Goal: Task Accomplishment & Management: Use online tool/utility

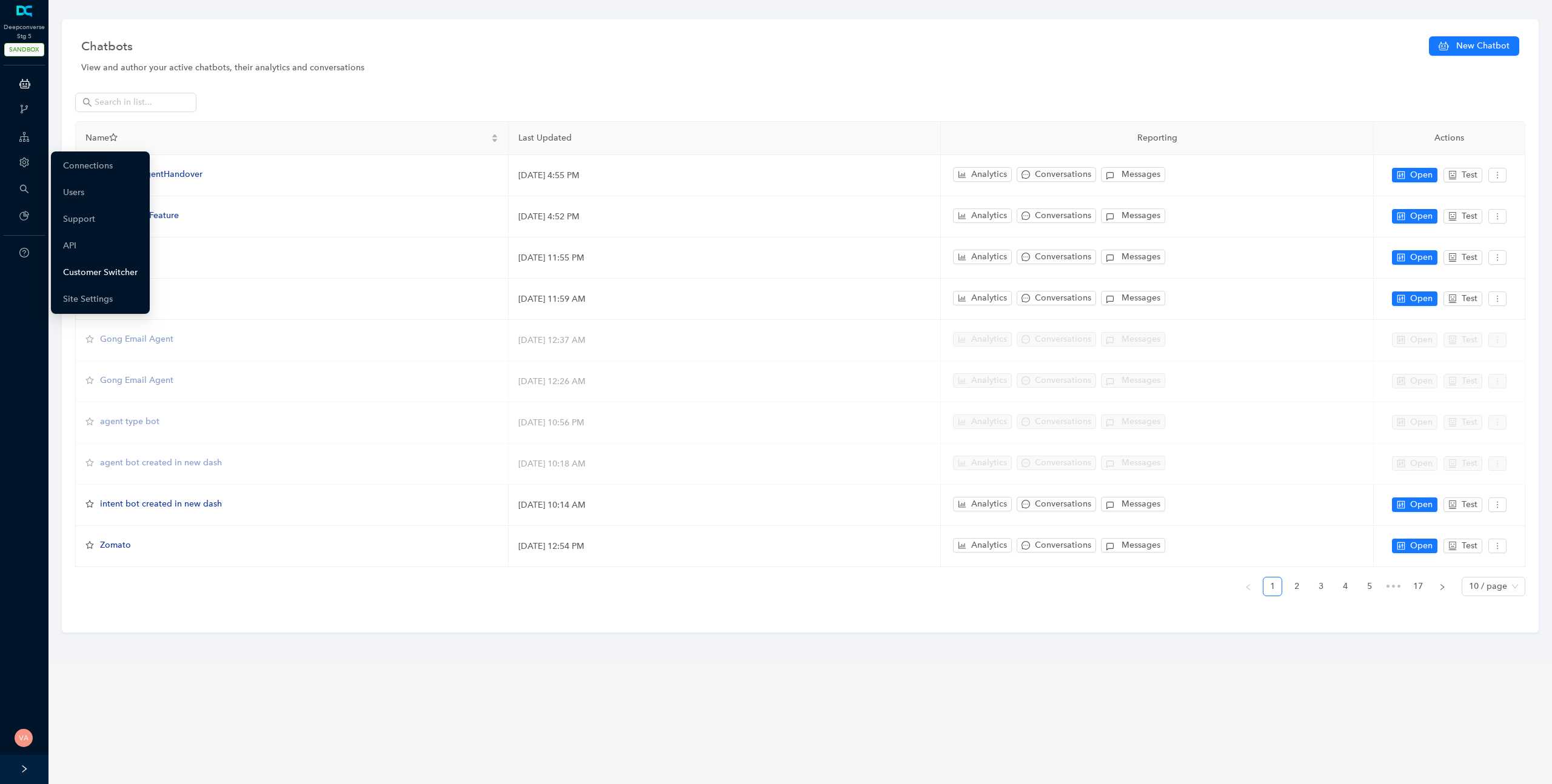
click at [109, 279] on link "Customer Switcher" at bounding box center [100, 273] width 74 height 24
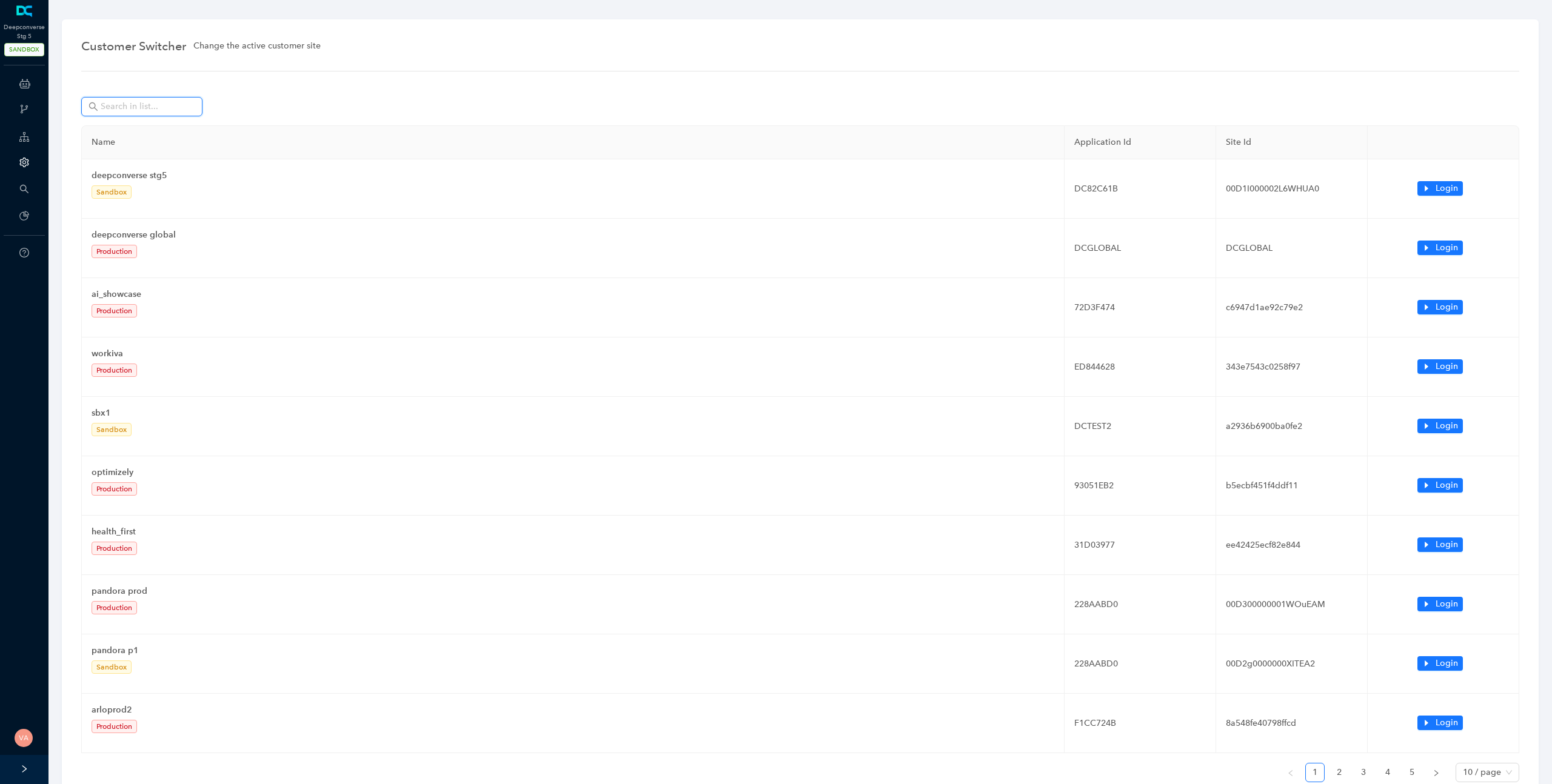
click at [144, 112] on input "text" at bounding box center [143, 107] width 85 height 14
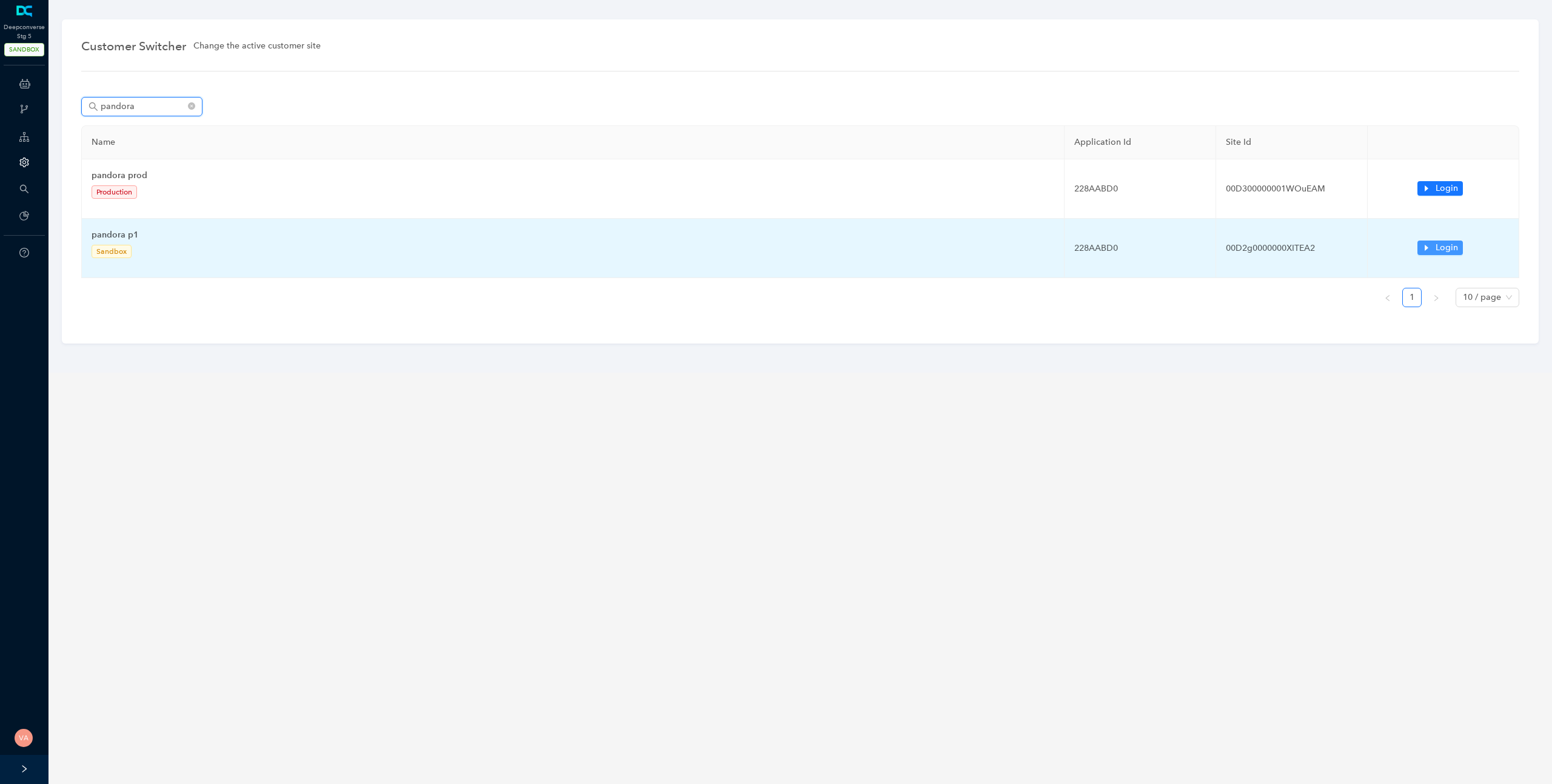
type input "pandora"
click at [1432, 241] on button "Login" at bounding box center [1440, 248] width 45 height 14
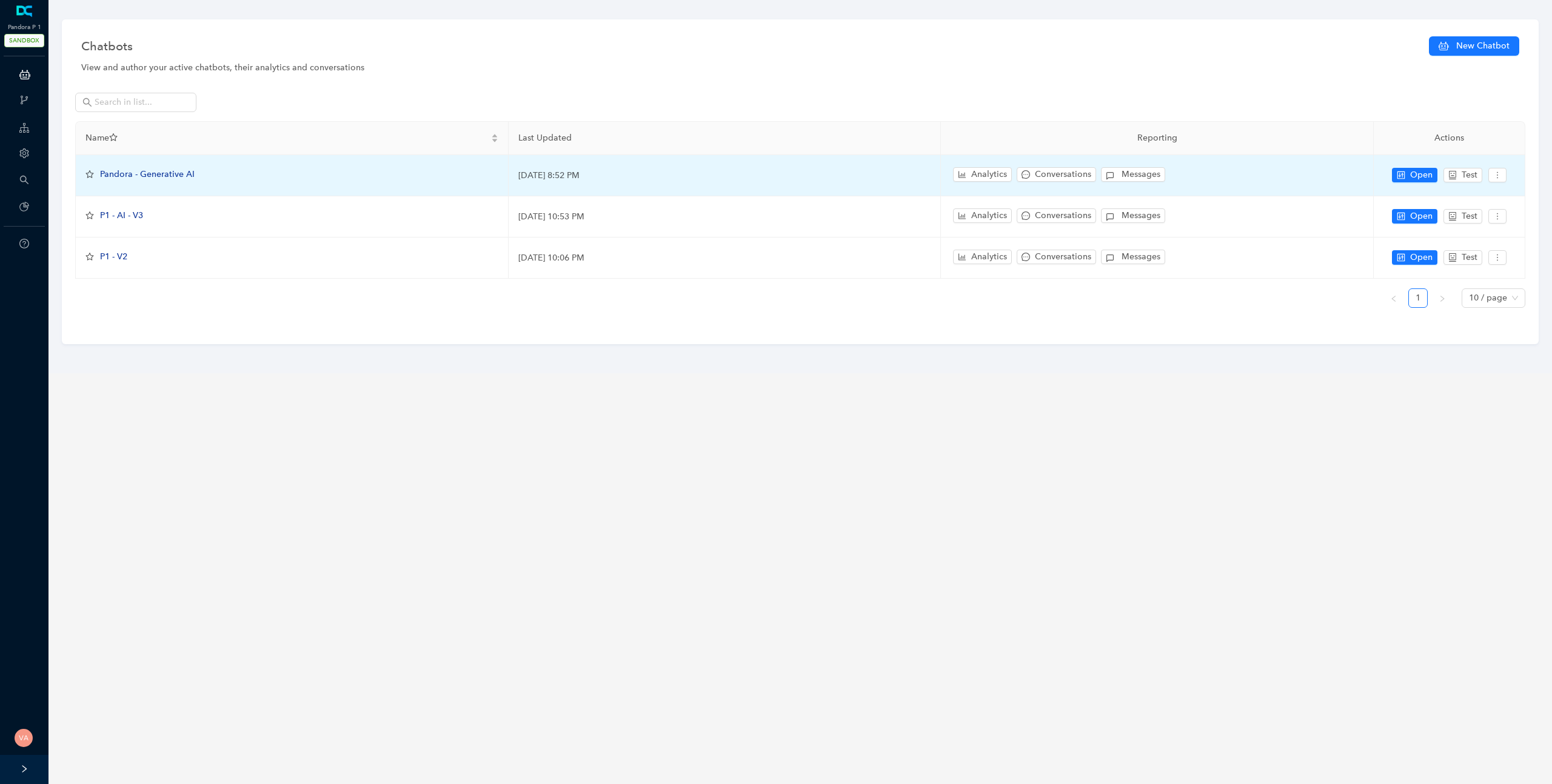
click at [131, 169] on span "Pandora - Generative AI" at bounding box center [148, 174] width 95 height 10
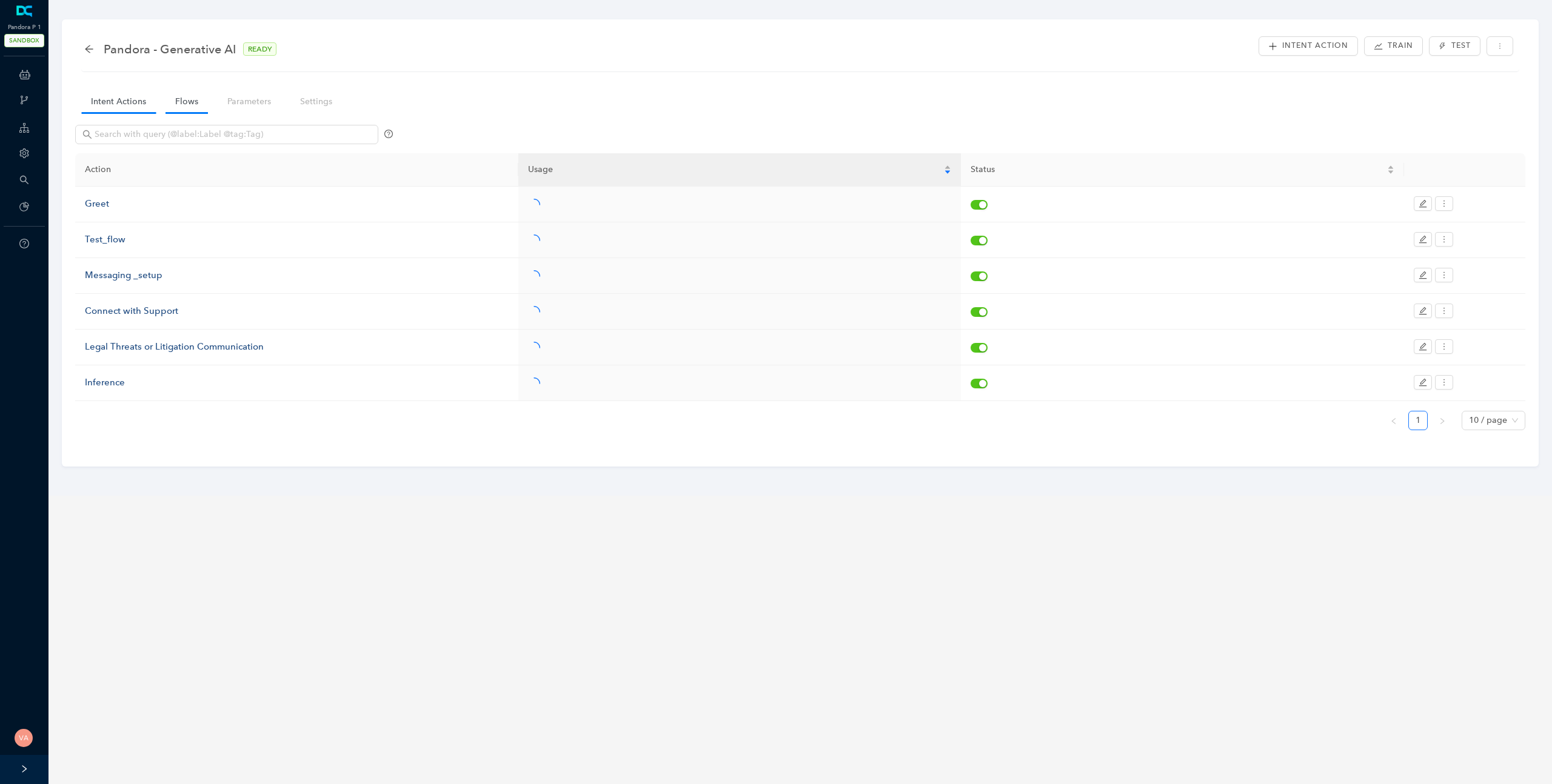
click at [180, 108] on link "Flows" at bounding box center [187, 101] width 43 height 22
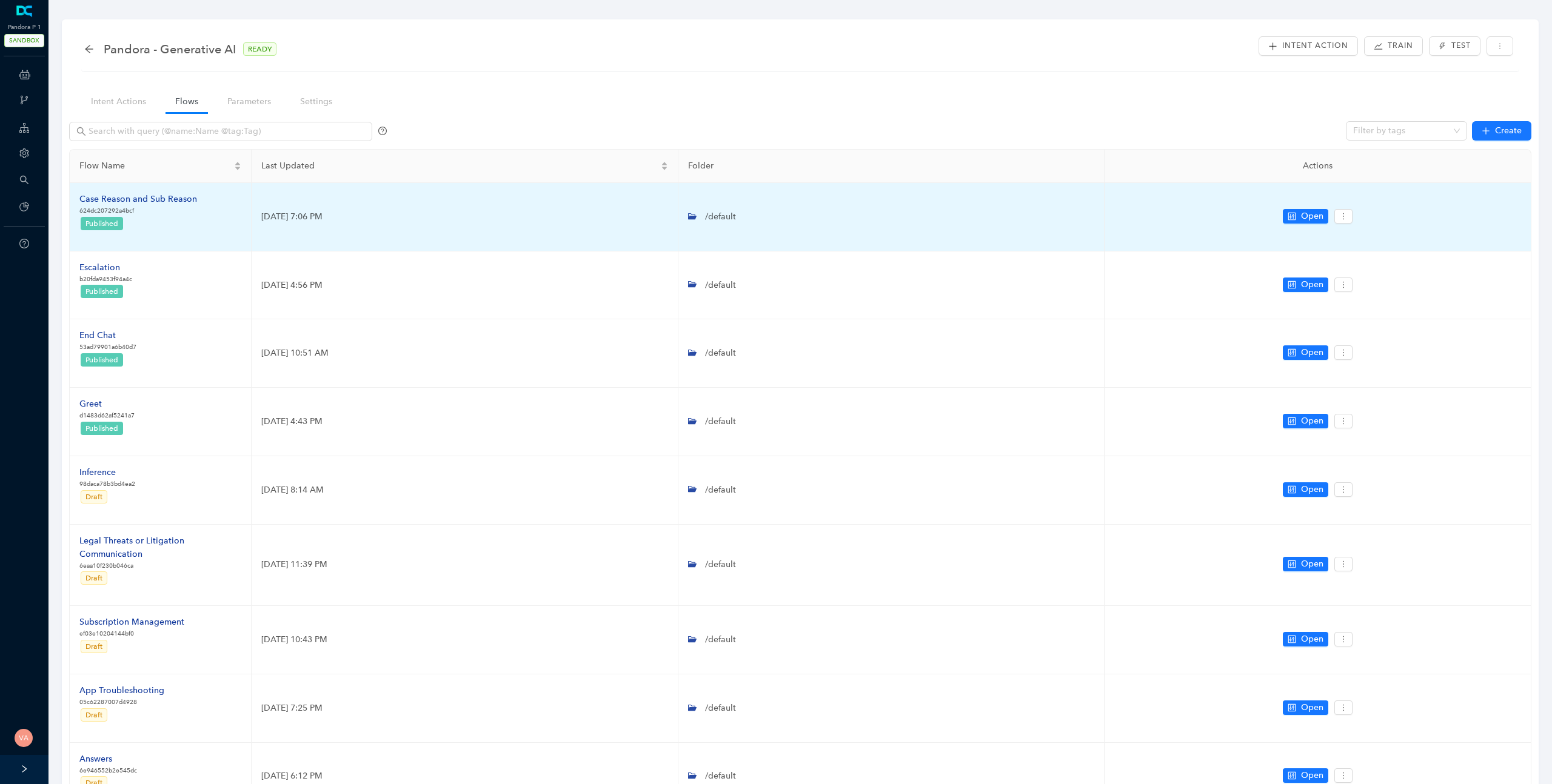
click at [156, 201] on div "Case Reason and Sub Reason" at bounding box center [138, 200] width 118 height 14
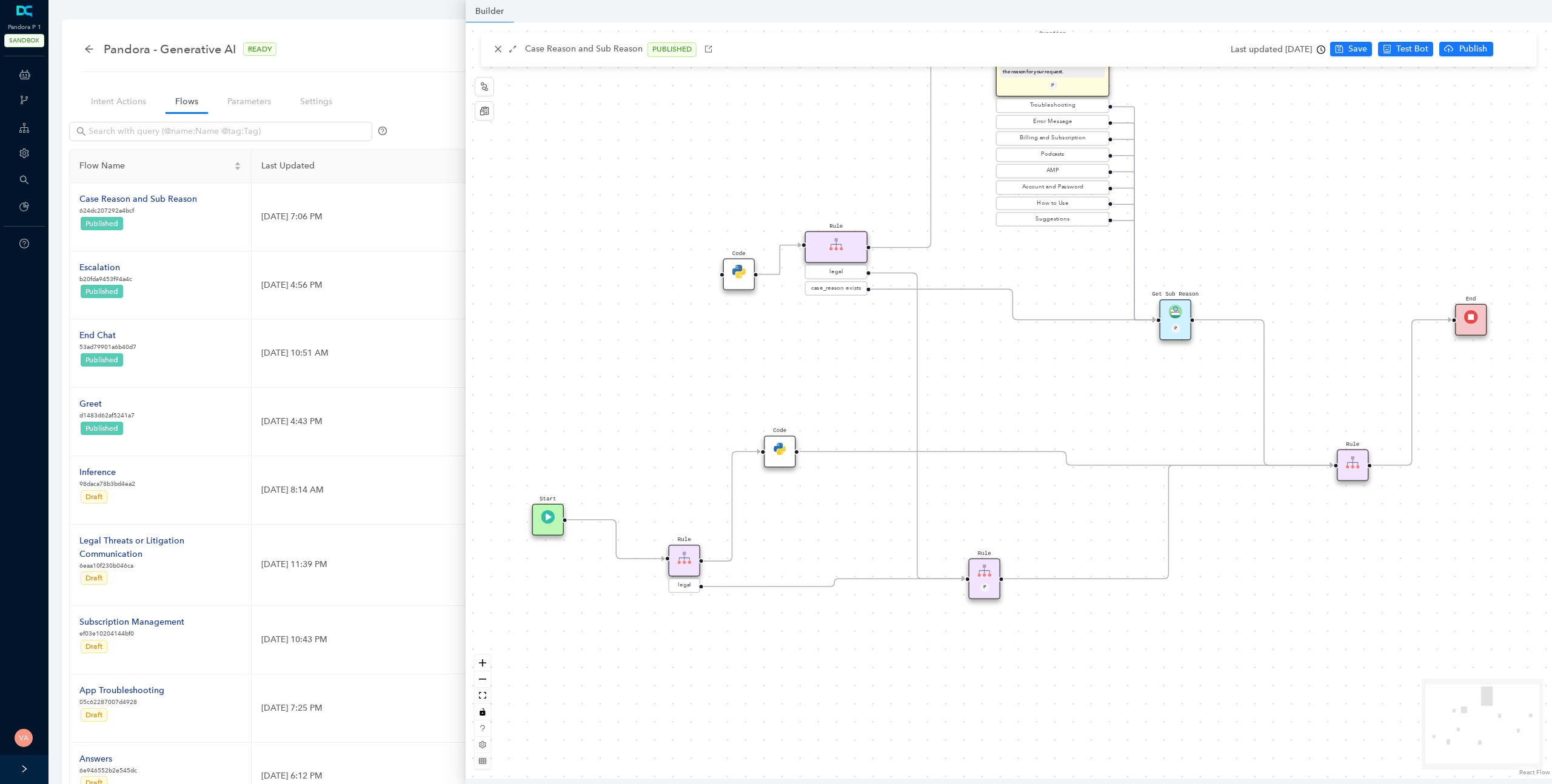
drag, startPoint x: 1021, startPoint y: 480, endPoint x: 1021, endPoint y: 396, distance: 84.0
click at [1021, 396] on div "Code Rule legal Start End Question Please select the option that best describes…" at bounding box center [1008, 400] width 1086 height 756
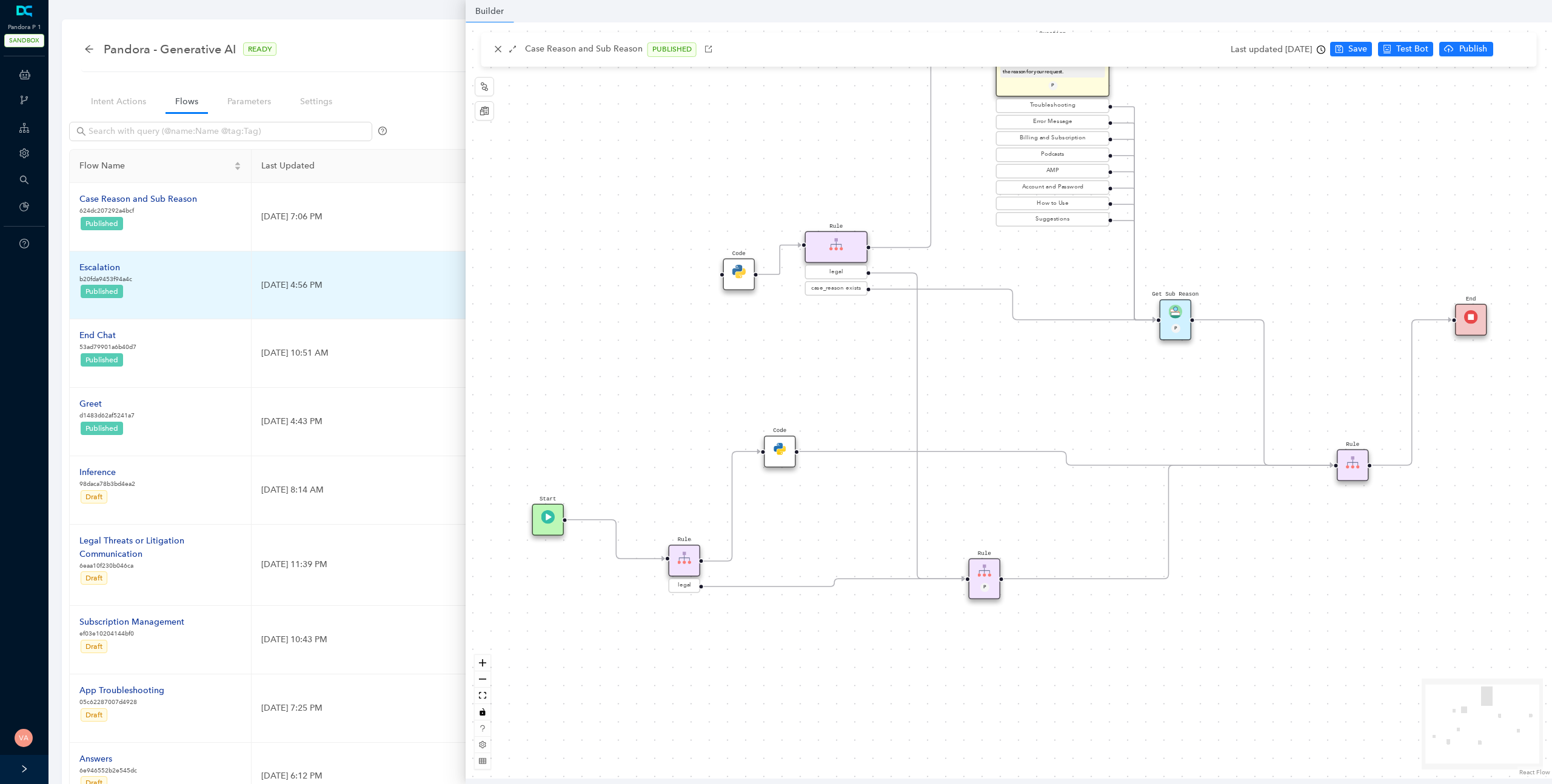
click at [108, 262] on div "Escalation" at bounding box center [106, 268] width 53 height 14
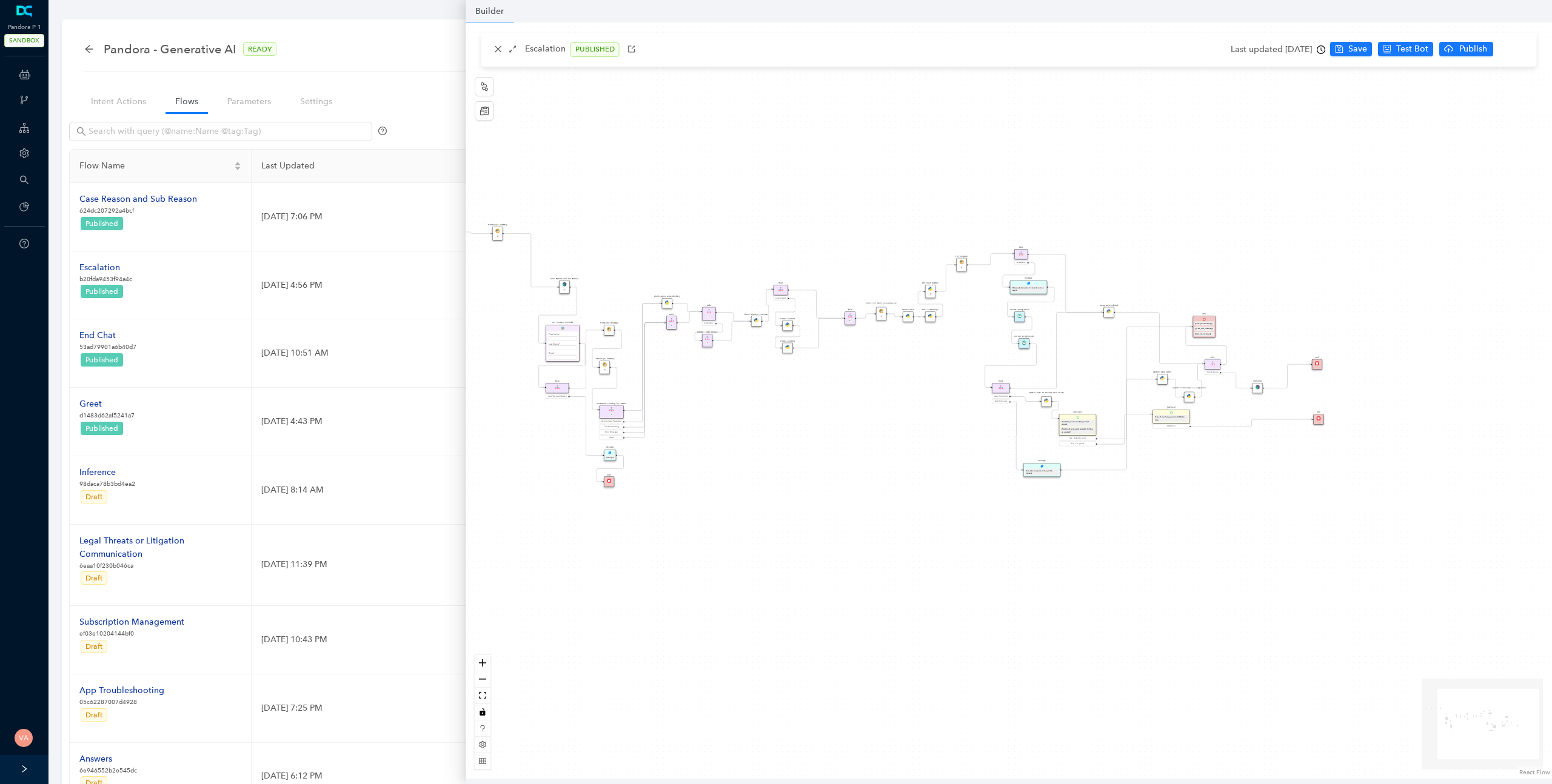
drag, startPoint x: 992, startPoint y: 509, endPoint x: 813, endPoint y: 466, distance: 184.1
click at [813, 466] on div "Data Table Start P Rule P IsAvailable Rule newContact Get Contact details First…" at bounding box center [1008, 400] width 1086 height 756
click at [472, 664] on div "Data Table Start P Rule P IsAvailable Rule newContact Get Contact details First…" at bounding box center [1008, 400] width 1086 height 756
click at [479, 662] on icon "zoom in" at bounding box center [483, 663] width 7 height 7
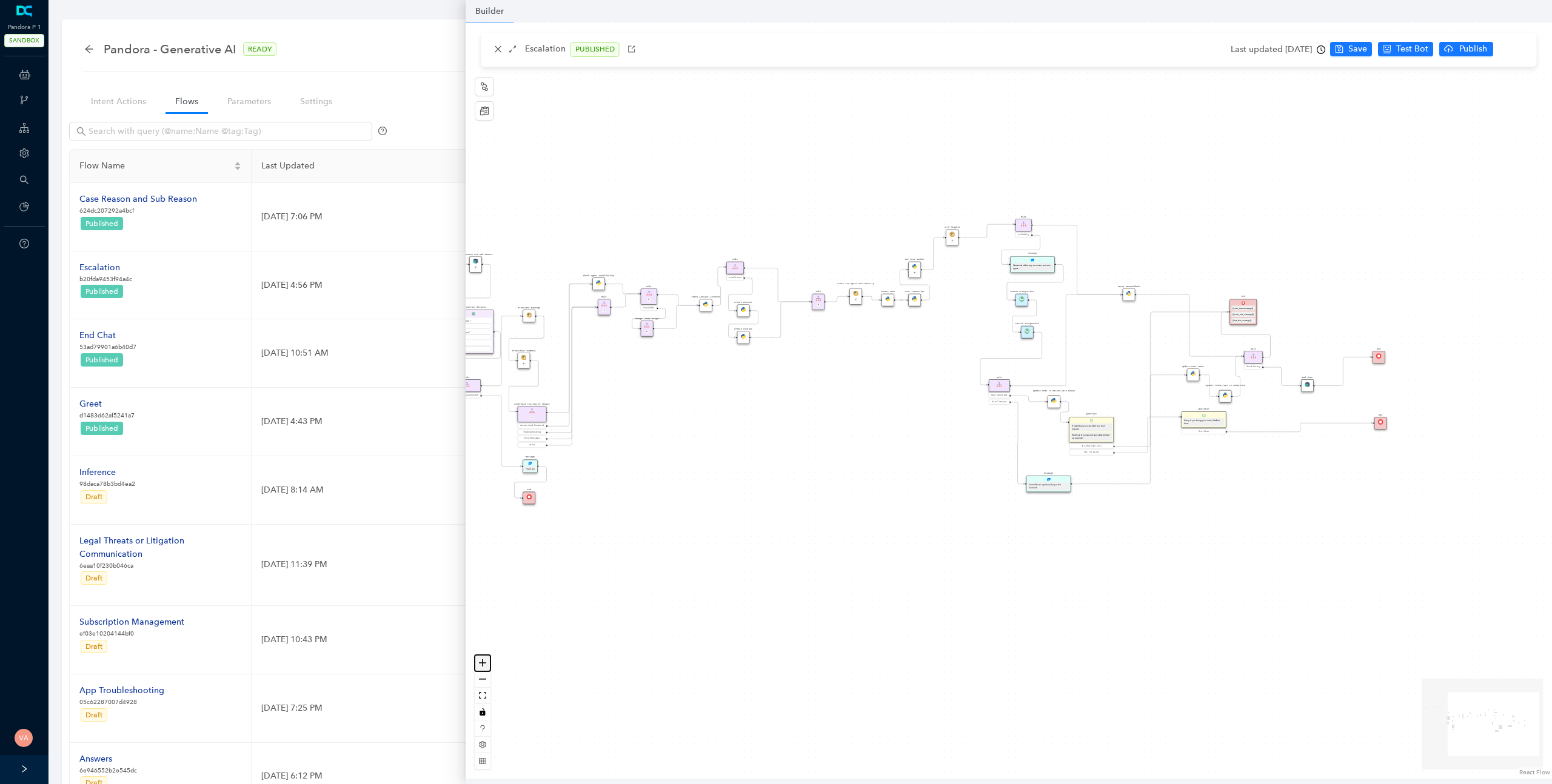
click at [479, 662] on icon "zoom in" at bounding box center [483, 663] width 7 height 7
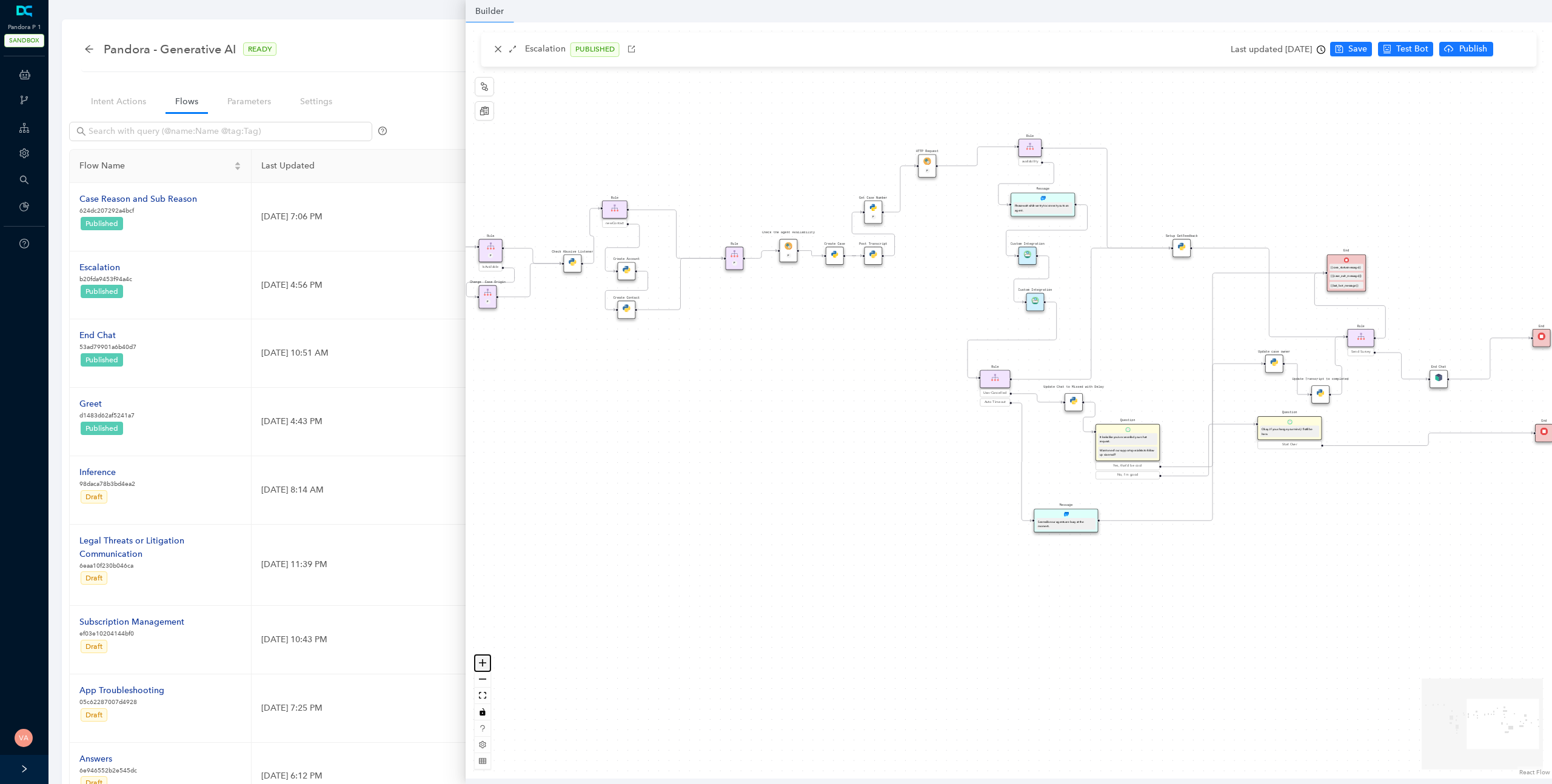
click at [479, 662] on icon "zoom in" at bounding box center [483, 663] width 7 height 7
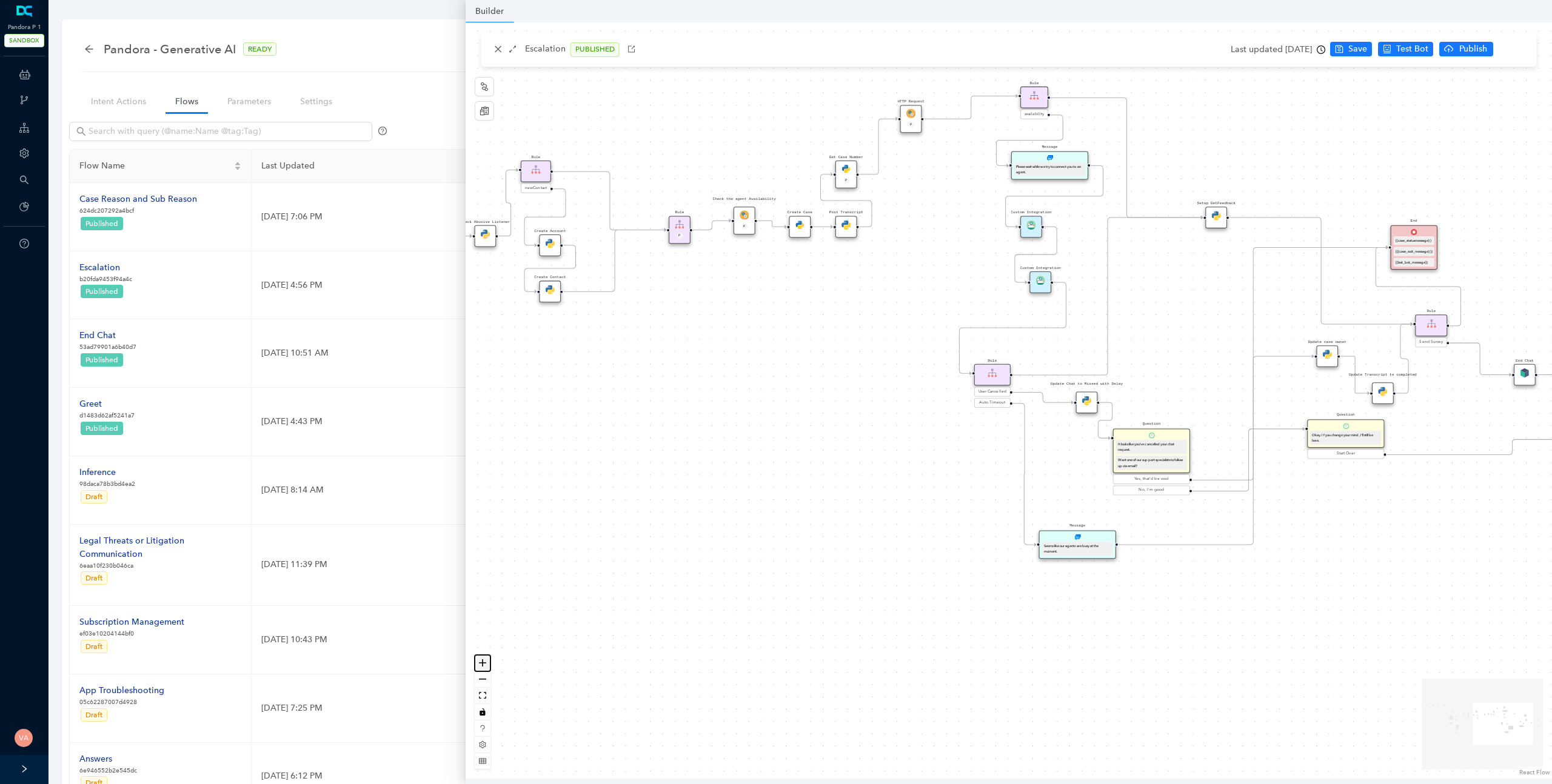
click at [479, 662] on icon "zoom in" at bounding box center [483, 663] width 7 height 7
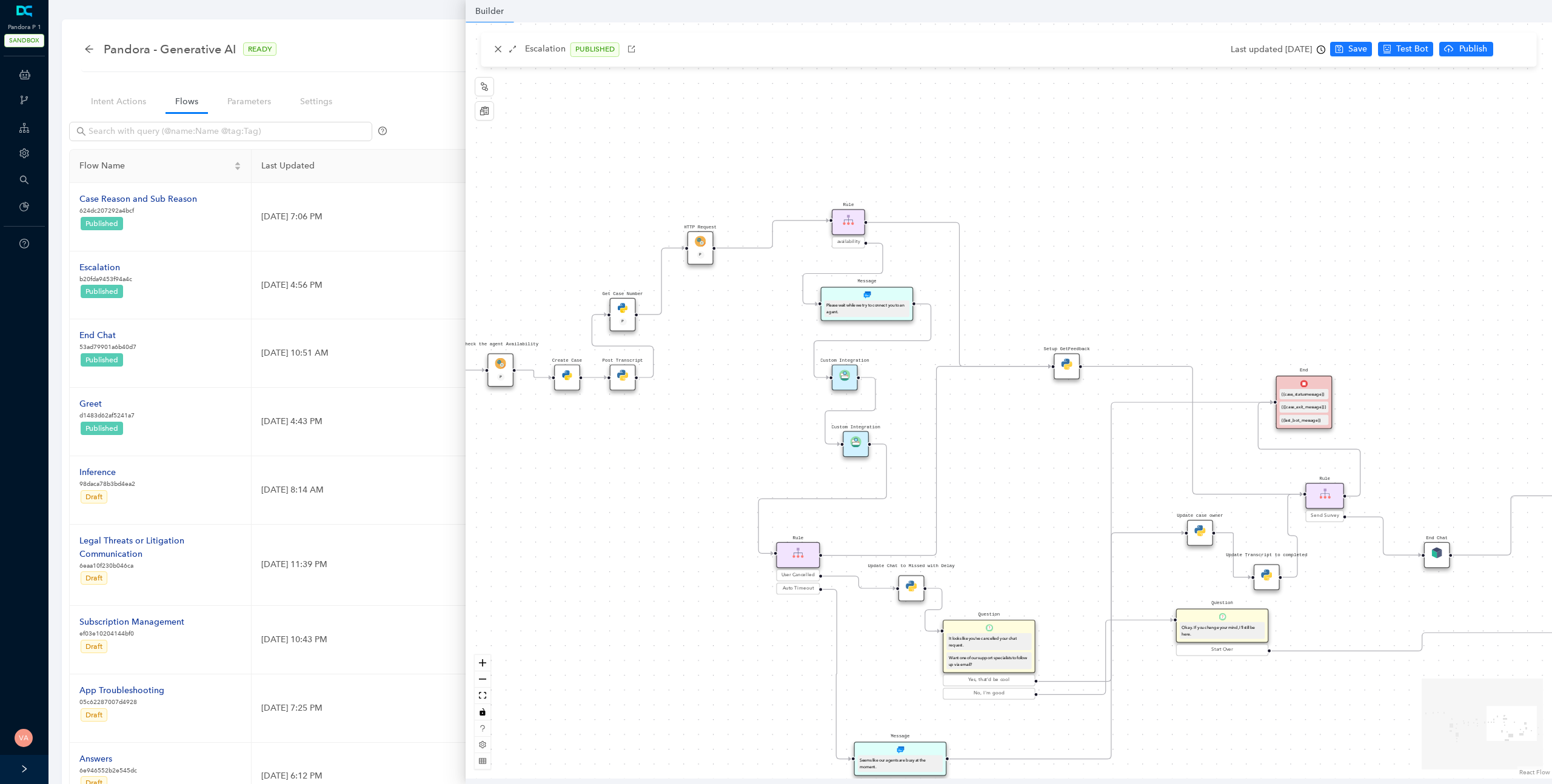
drag, startPoint x: 809, startPoint y: 466, endPoint x: 598, endPoint y: 645, distance: 276.7
click at [621, 654] on div "Data Table Start P Rule P IsAvailable Rule newContact Get Contact details First…" at bounding box center [1008, 400] width 1086 height 756
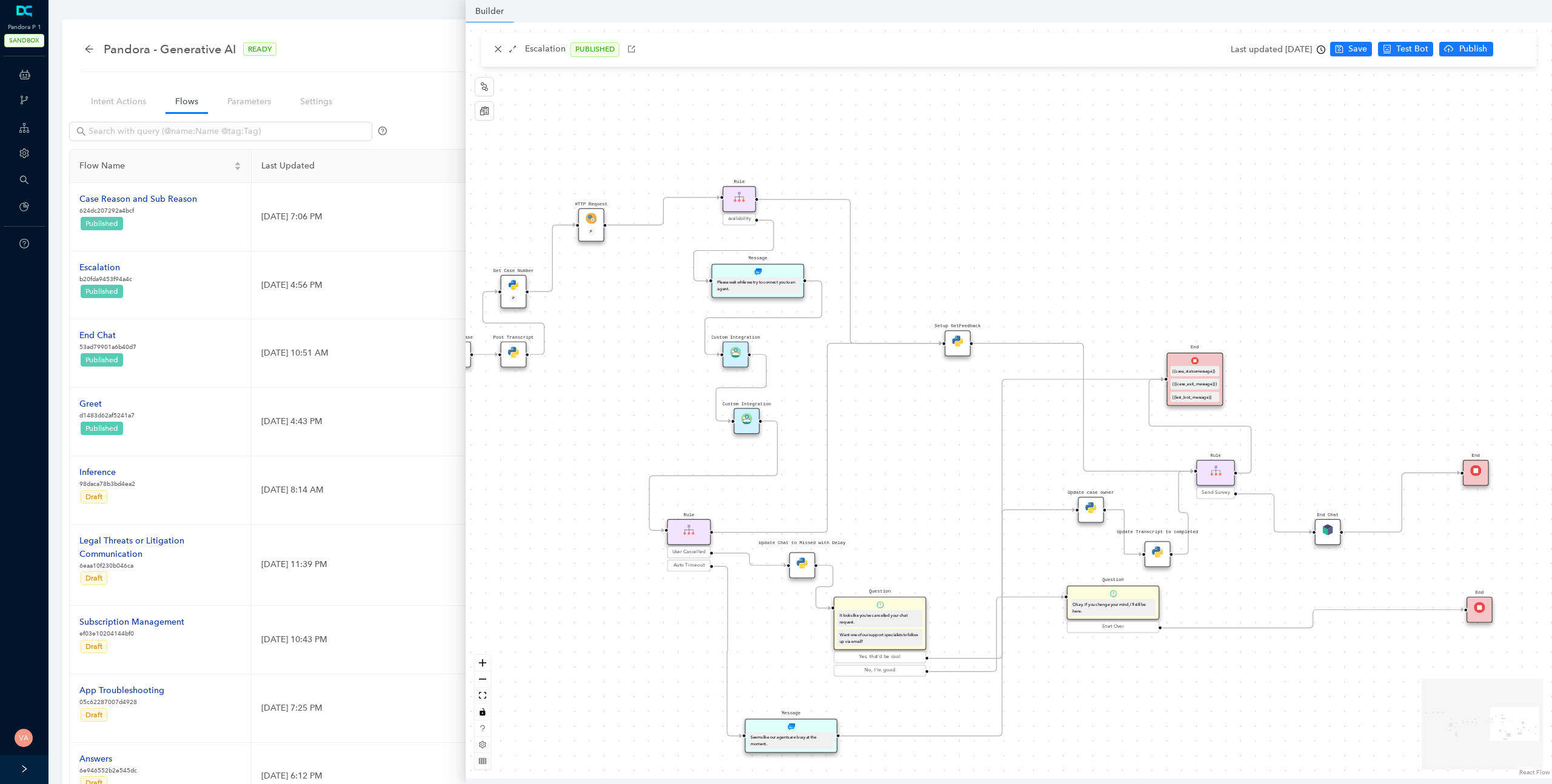
drag, startPoint x: 984, startPoint y: 461, endPoint x: 866, endPoint y: 436, distance: 120.6
click at [866, 436] on div "Data Table Start P Rule P IsAvailable Rule newContact Get Contact details First…" at bounding box center [1008, 400] width 1086 height 756
click at [947, 348] on div "Setup GetFeedback" at bounding box center [952, 343] width 26 height 26
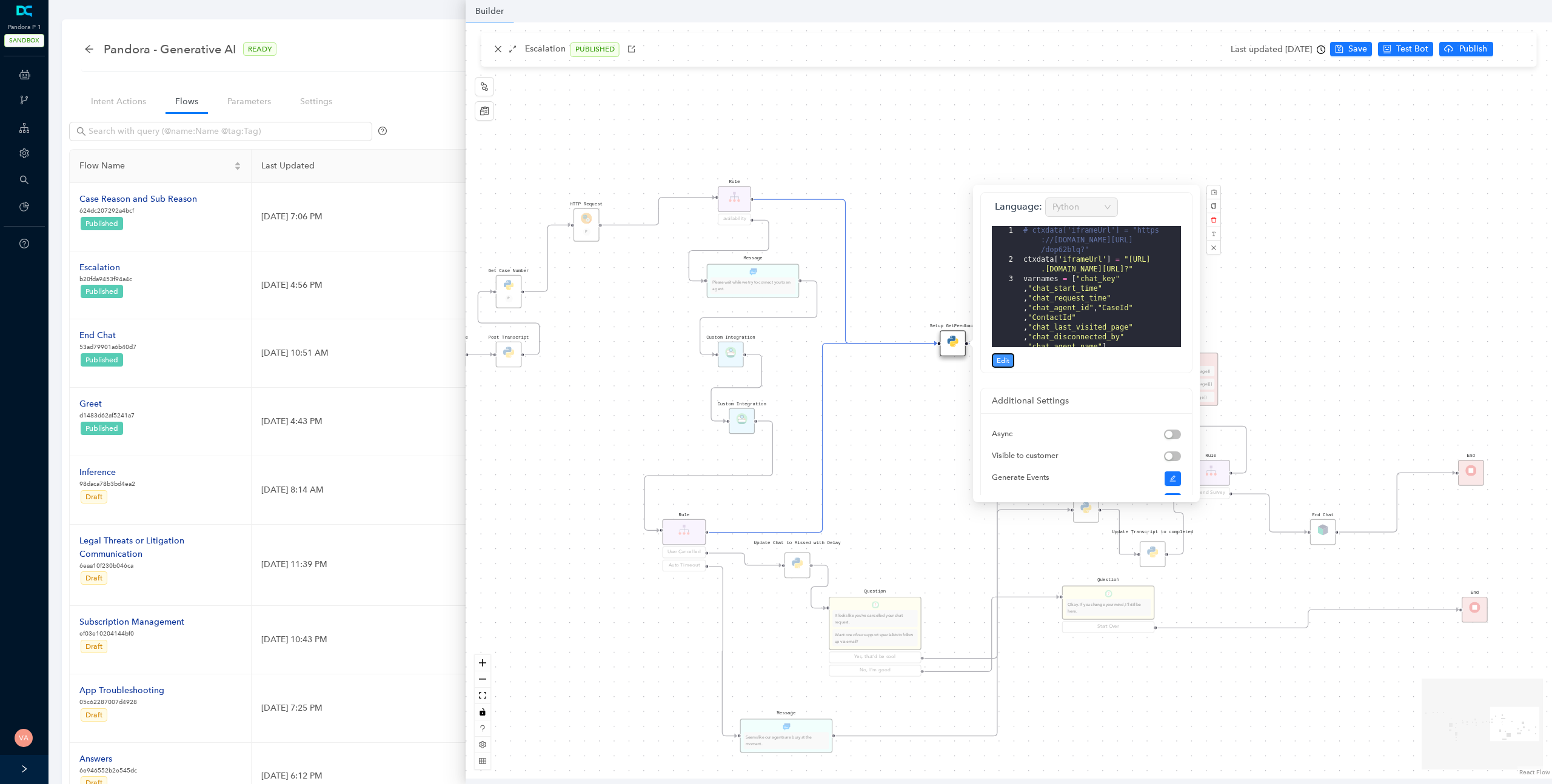
click at [1001, 361] on span "Edit" at bounding box center [1003, 361] width 13 height 11
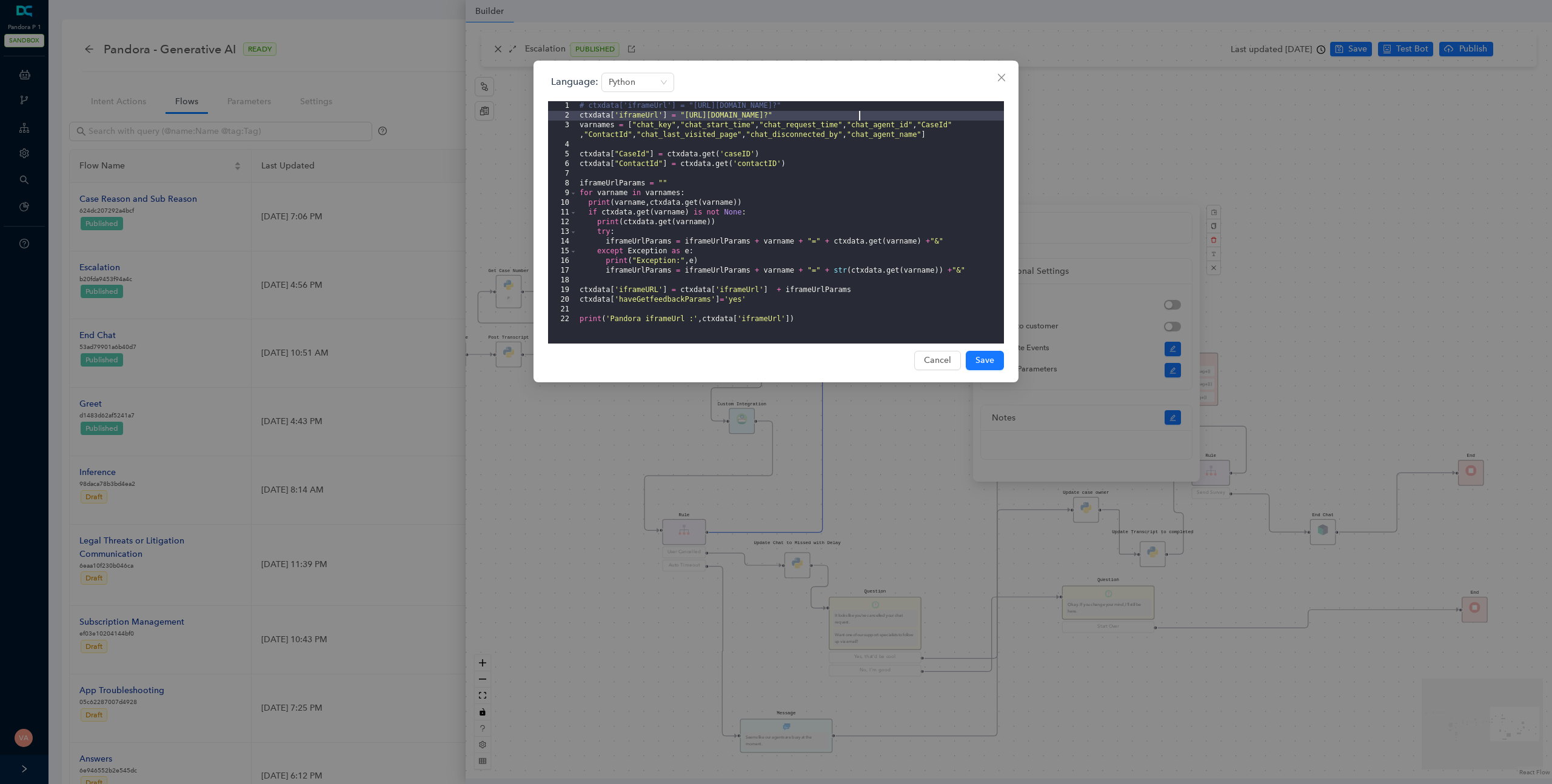
drag, startPoint x: 685, startPoint y: 116, endPoint x: 855, endPoint y: 114, distance: 170.0
click at [855, 114] on div "# ctxdata['iframeUrl'] = "https://www.getfeedback.com/r/dop62blq?" ctxdata [ 'i…" at bounding box center [791, 232] width 427 height 262
drag, startPoint x: 719, startPoint y: 116, endPoint x: 855, endPoint y: 115, distance: 136.0
click at [855, 115] on div "# ctxdata['iframeUrl'] = "https://www.getfeedback.com/r/dop62blq?" ctxdata [ 'i…" at bounding box center [791, 232] width 427 height 262
click at [848, 121] on div "# ctxdata['iframeUrl'] = "https://www.getfeedback.com/r/dop62blq?" ctxdata [ 'i…" at bounding box center [791, 232] width 427 height 262
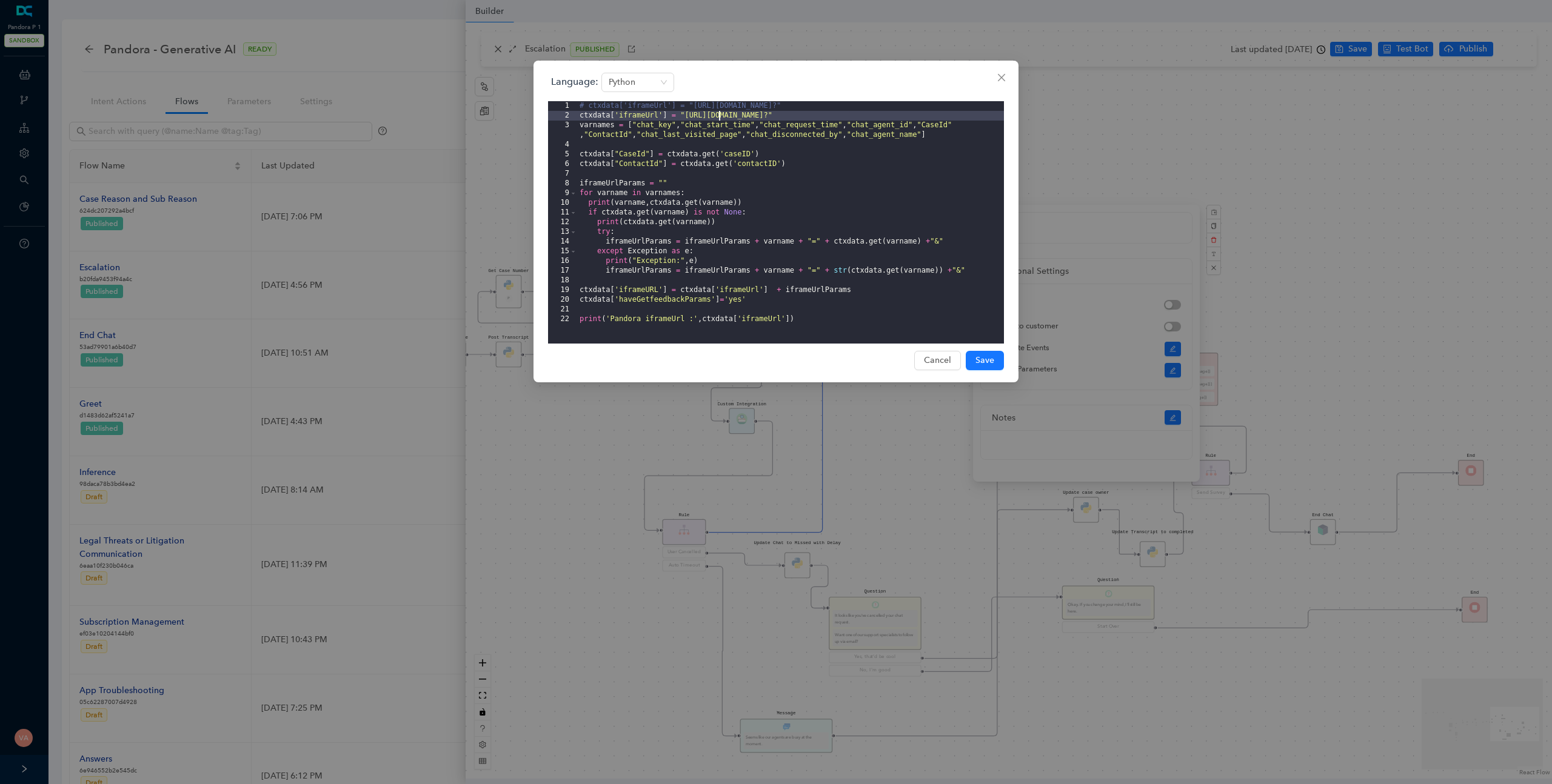
drag, startPoint x: 851, startPoint y: 115, endPoint x: 719, endPoint y: 114, distance: 132.0
click at [719, 114] on div "# ctxdata['iframeUrl'] = "https://www.getfeedback.com/r/dop62blq?" ctxdata [ 'i…" at bounding box center [791, 232] width 427 height 262
click at [675, 129] on div "# ctxdata['iframeUrl'] = "https://www.getfeedback.com/r/dop62blq?" ctxdata [ 'i…" at bounding box center [791, 232] width 427 height 262
click at [639, 157] on div "# ctxdata['iframeUrl'] = "https://www.getfeedback.com/r/dop62blq?" ctxdata [ 'i…" at bounding box center [791, 232] width 427 height 262
click at [638, 170] on div "# ctxdata['iframeUrl'] = "https://www.getfeedback.com/r/dop62blq?" ctxdata [ 'i…" at bounding box center [791, 232] width 427 height 262
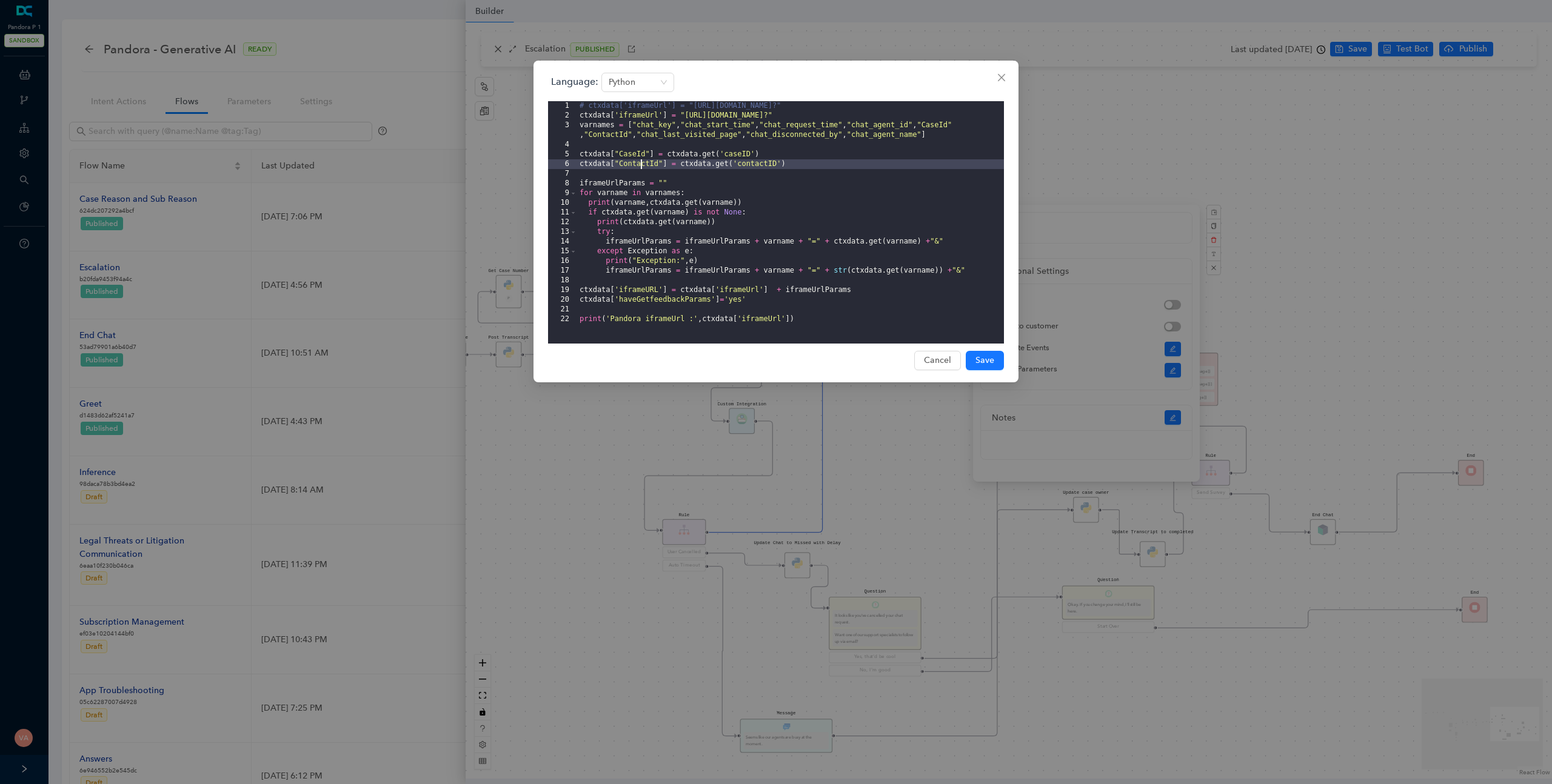
click at [641, 167] on div "# ctxdata['iframeUrl'] = "https://www.getfeedback.com/r/dop62blq?" ctxdata [ 'i…" at bounding box center [791, 232] width 427 height 262
click at [643, 288] on div "# ctxdata['iframeUrl'] = "https://www.getfeedback.com/r/dop62blq?" ctxdata [ 'i…" at bounding box center [791, 232] width 427 height 262
click at [709, 291] on div "# ctxdata['iframeUrl'] = "https://www.getfeedback.com/r/dop62blq?" ctxdata [ 'i…" at bounding box center [791, 232] width 427 height 262
click at [650, 236] on div "# ctxdata['iframeUrl'] = "https://www.getfeedback.com/r/dop62blq?" ctxdata [ 'i…" at bounding box center [791, 232] width 427 height 262
click at [652, 240] on div "# ctxdata['iframeUrl'] = "https://www.getfeedback.com/r/dop62blq?" ctxdata [ 'i…" at bounding box center [791, 232] width 427 height 262
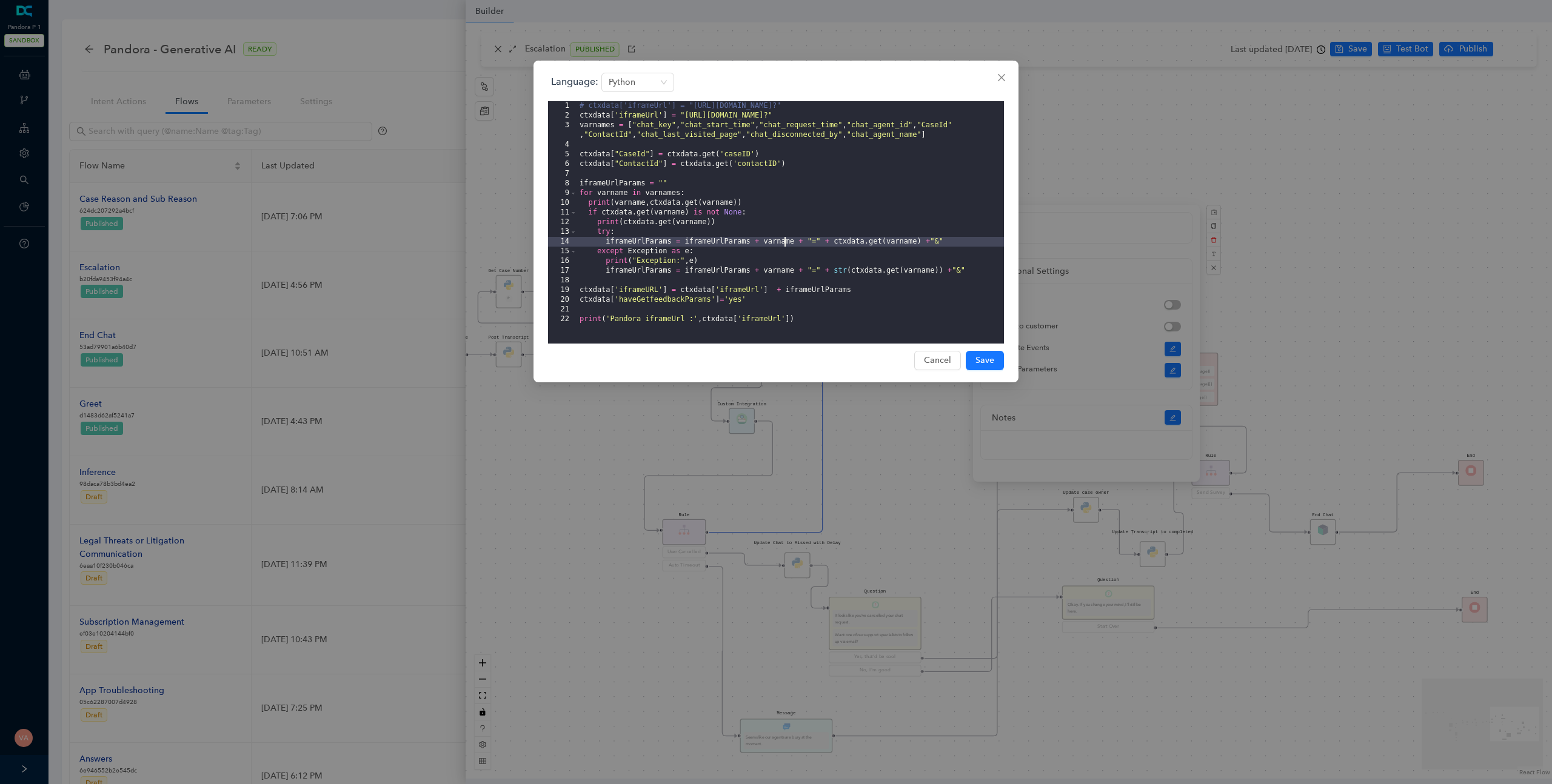
click at [782, 245] on div "# ctxdata['iframeUrl'] = "https://www.getfeedback.com/r/dop62blq?" ctxdata [ 'i…" at bounding box center [791, 232] width 427 height 262
click at [625, 201] on div "# ctxdata['iframeUrl'] = "https://www.getfeedback.com/r/dop62blq?" ctxdata [ 'i…" at bounding box center [791, 232] width 427 height 262
click at [680, 206] on div "# ctxdata['iframeUrl'] = "https://www.getfeedback.com/r/dop62blq?" ctxdata [ 'i…" at bounding box center [791, 232] width 427 height 262
click at [611, 185] on div "# ctxdata['iframeUrl'] = "https://www.getfeedback.com/r/dop62blq?" ctxdata [ 'i…" at bounding box center [791, 232] width 427 height 262
click at [619, 191] on div "# ctxdata['iframeUrl'] = "https://www.getfeedback.com/r/dop62blq?" ctxdata [ 'i…" at bounding box center [791, 232] width 427 height 262
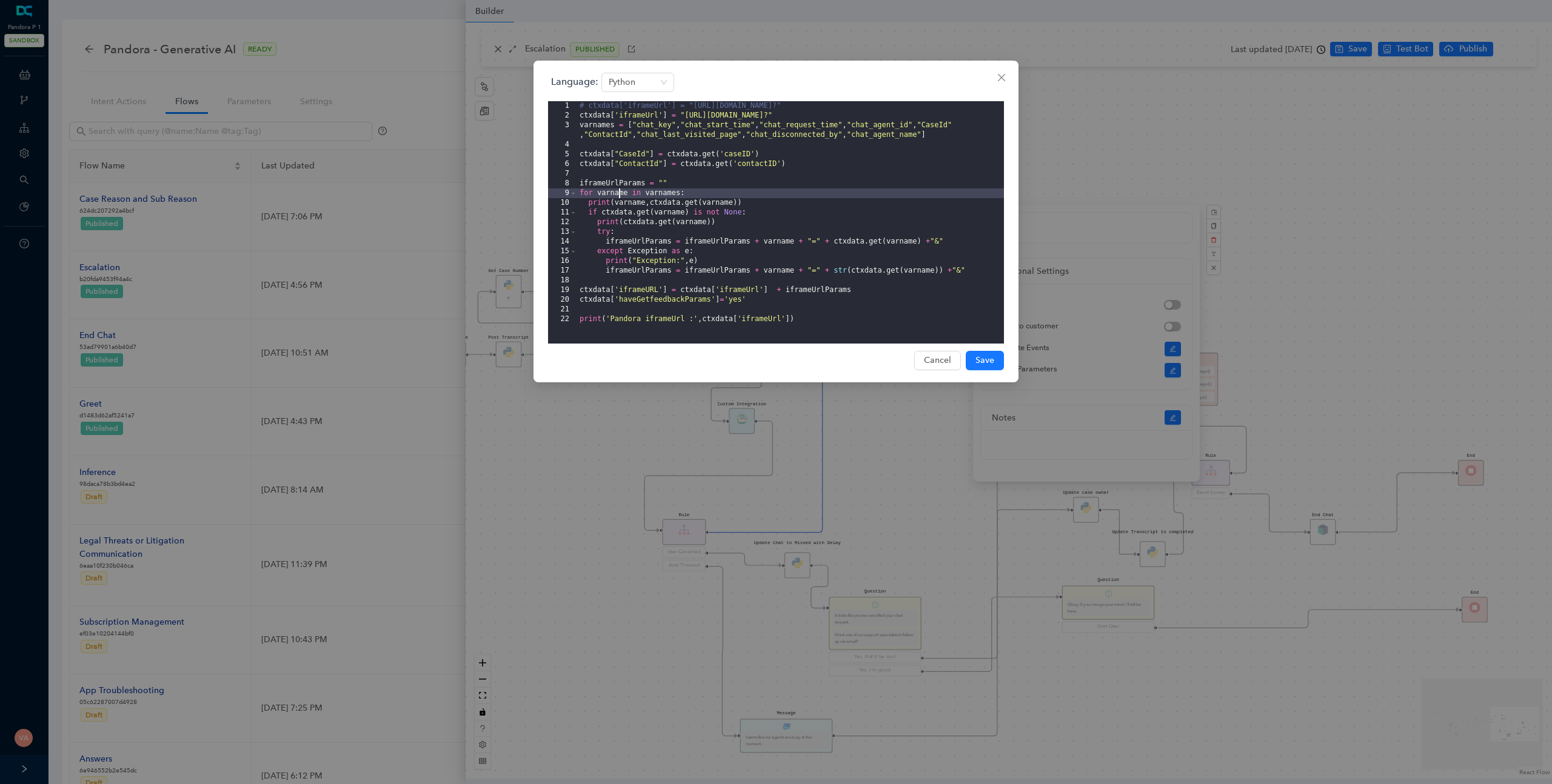
click at [665, 125] on div "# ctxdata['iframeUrl'] = "https://www.getfeedback.com/r/dop62blq?" ctxdata [ 'i…" at bounding box center [791, 232] width 427 height 262
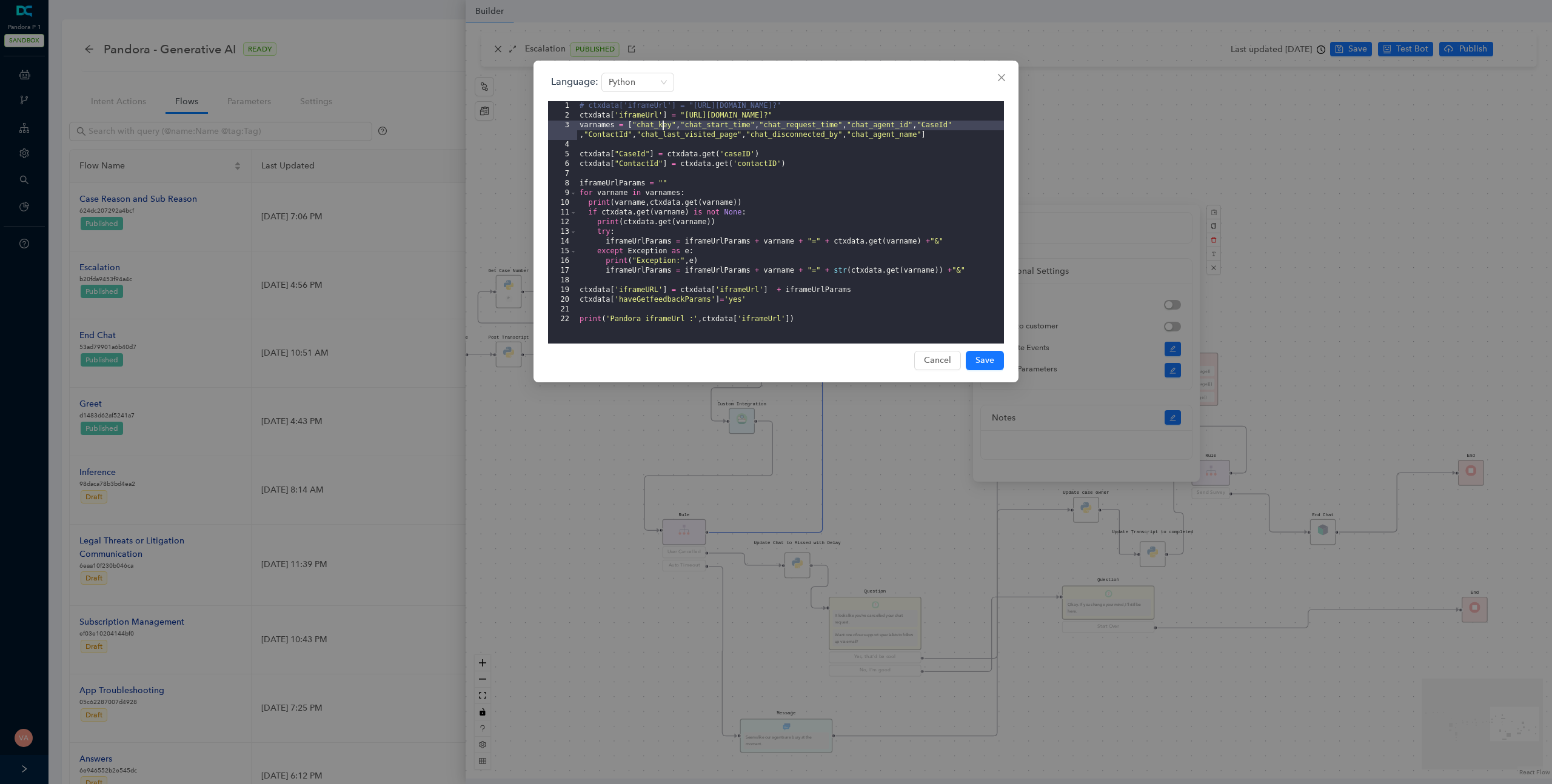
click at [665, 125] on div "# ctxdata['iframeUrl'] = "https://www.getfeedback.com/r/dop62blq?" ctxdata [ 'i…" at bounding box center [791, 232] width 427 height 262
click at [716, 125] on div "# ctxdata['iframeUrl'] = "https://www.getfeedback.com/r/dop62blq?" ctxdata [ 'i…" at bounding box center [791, 232] width 427 height 262
click at [852, 122] on div "# ctxdata['iframeUrl'] = "https://www.getfeedback.com/r/dop62blq?" ctxdata [ 'i…" at bounding box center [791, 232] width 427 height 262
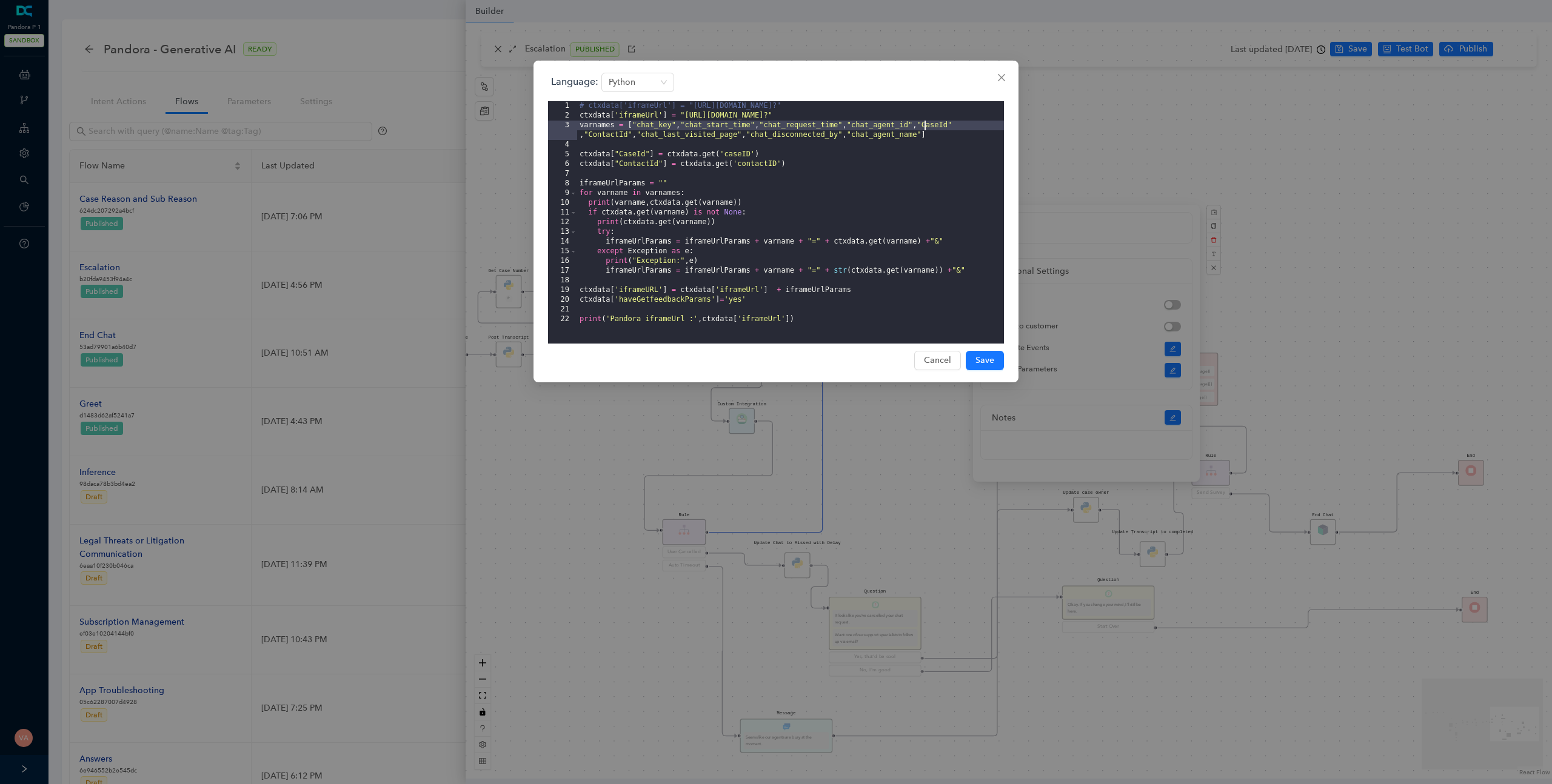
click at [924, 129] on div "# ctxdata['iframeUrl'] = "https://www.getfeedback.com/r/dop62blq?" ctxdata [ 'i…" at bounding box center [791, 232] width 427 height 262
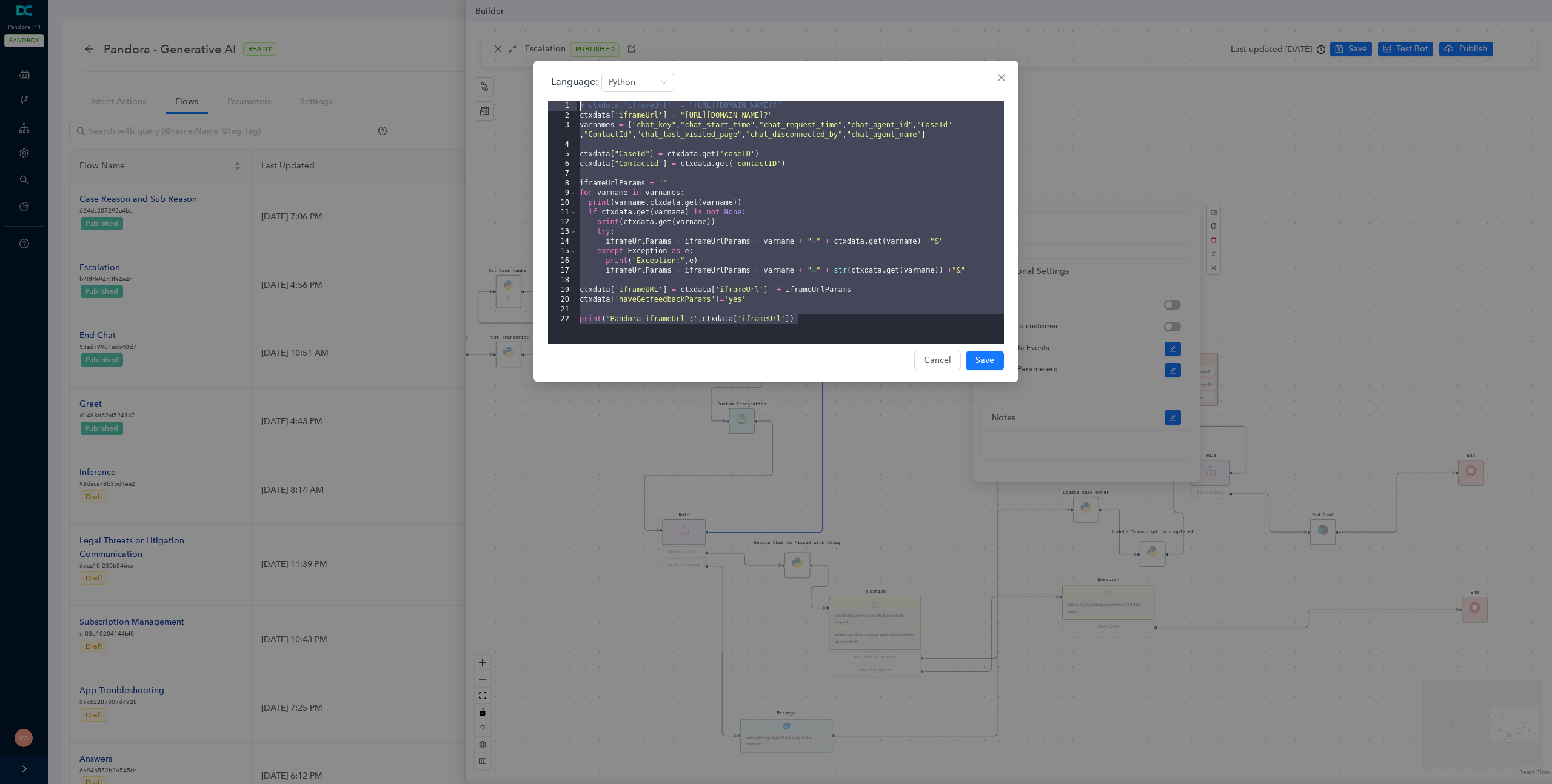
drag, startPoint x: 805, startPoint y: 321, endPoint x: 548, endPoint y: 87, distance: 347.6
click at [548, 87] on div "Language: Python 1 2 3 4 5 6 7 8 9 10 11 12 13 14 15 16 17 18 19 20 21 22 # ctx…" at bounding box center [776, 208] width 456 height 271
click at [749, 194] on div "# ctxdata['iframeUrl'] = "https://www.getfeedback.com/r/dop62blq?" ctxdata [ 'i…" at bounding box center [791, 232] width 427 height 262
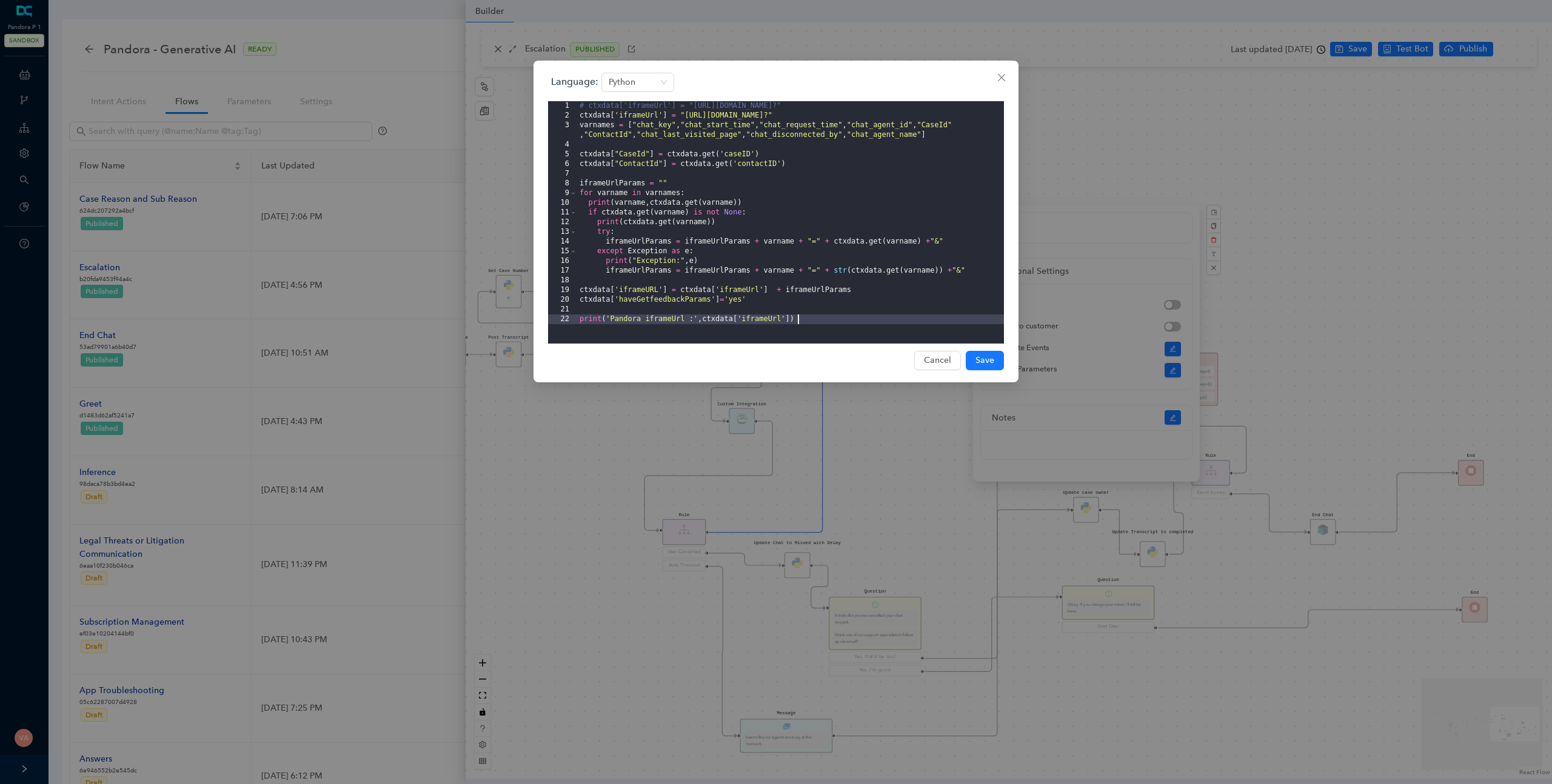
click at [824, 327] on div "# ctxdata['iframeUrl'] = "https://www.getfeedback.com/r/dop62blq?" ctxdata [ 'i…" at bounding box center [791, 232] width 427 height 262
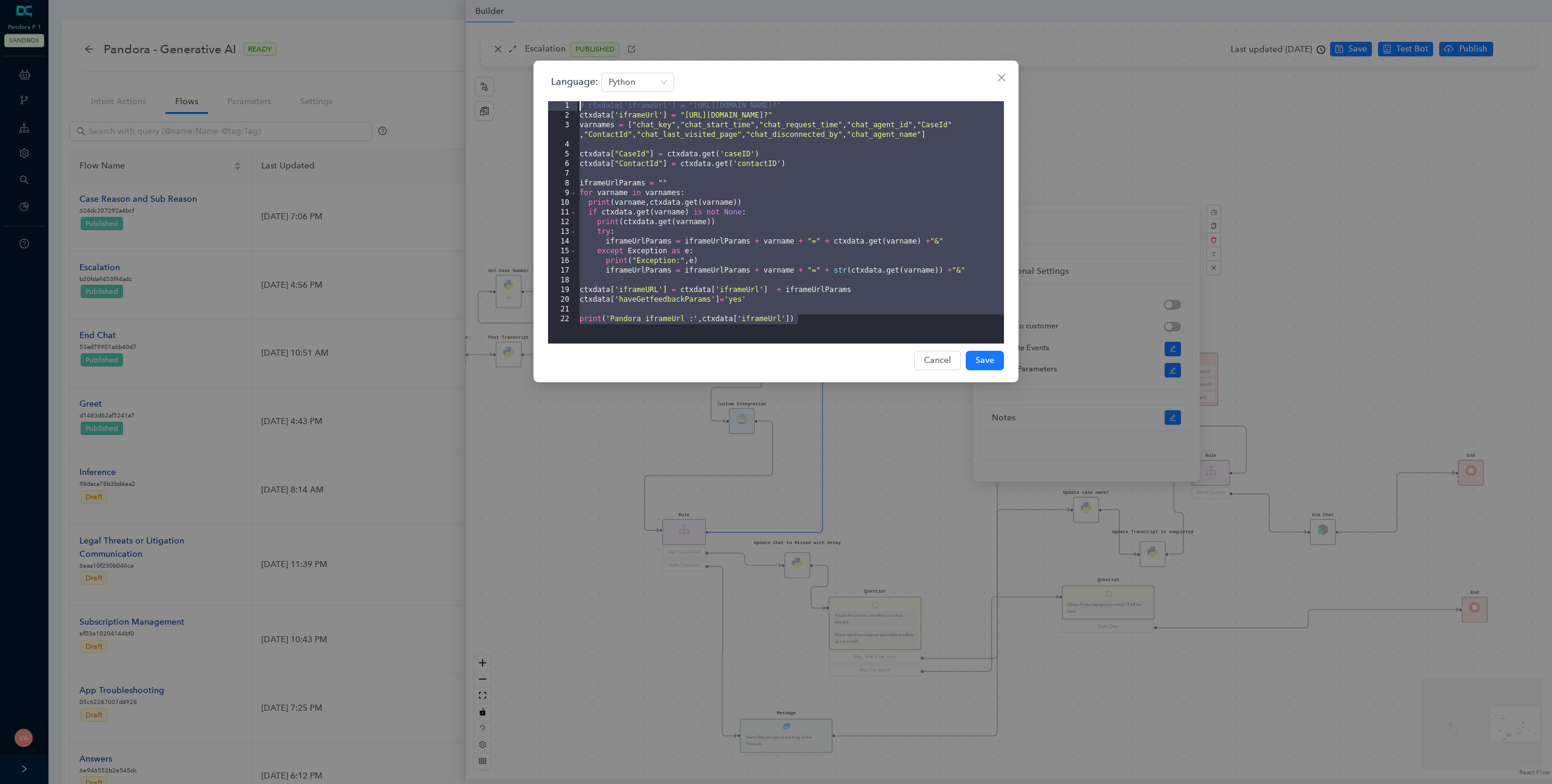
drag, startPoint x: 824, startPoint y: 327, endPoint x: 394, endPoint y: 53, distance: 509.9
click at [394, 53] on div "Language: Python 1 2 3 4 5 6 7 8 9 10 11 12 13 14 15 16 17 18 19 20 21 22 # ctx…" at bounding box center [776, 392] width 1552 height 784
click at [769, 204] on div "# ctxdata['iframeUrl'] = "https://www.getfeedback.com/r/dop62blq?" ctxdata [ 'i…" at bounding box center [791, 232] width 427 height 262
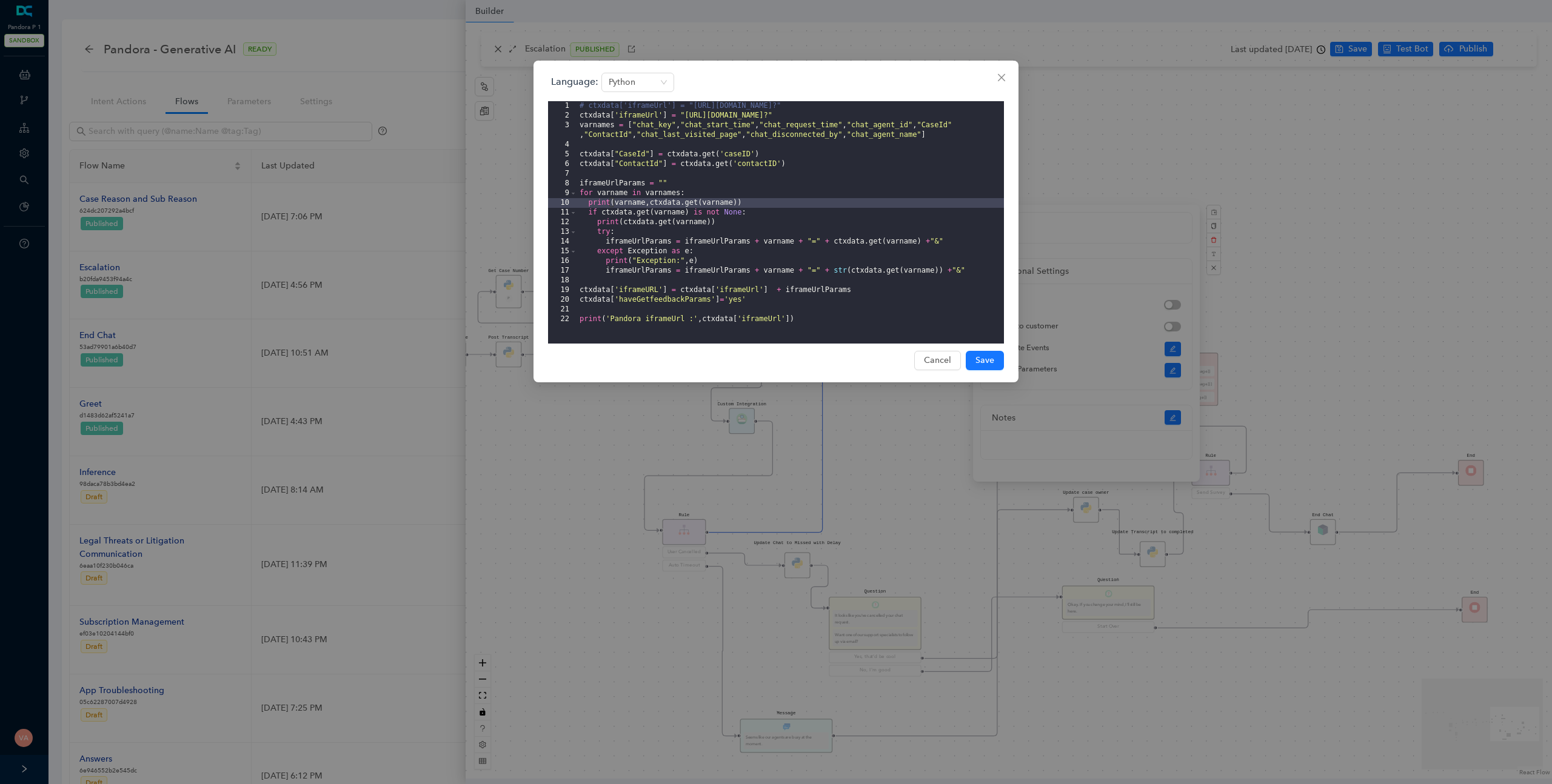
click at [807, 283] on div "# ctxdata['iframeUrl'] = "https://www.getfeedback.com/r/dop62blq?" ctxdata [ 'i…" at bounding box center [791, 232] width 427 height 262
click at [734, 155] on div "# ctxdata['iframeUrl'] = "https://www.getfeedback.com/r/dop62blq?" ctxdata [ 'i…" at bounding box center [791, 232] width 427 height 262
click at [747, 166] on div "# ctxdata['iframeUrl'] = "https://www.getfeedback.com/r/dop62blq?" ctxdata [ 'i…" at bounding box center [791, 232] width 427 height 262
click at [768, 298] on div "# ctxdata['iframeUrl'] = "https://www.getfeedback.com/r/dop62blq?" ctxdata [ 'i…" at bounding box center [791, 232] width 427 height 262
click at [815, 323] on div "# ctxdata['iframeUrl'] = "https://www.getfeedback.com/r/dop62blq?" ctxdata [ 'i…" at bounding box center [791, 232] width 427 height 262
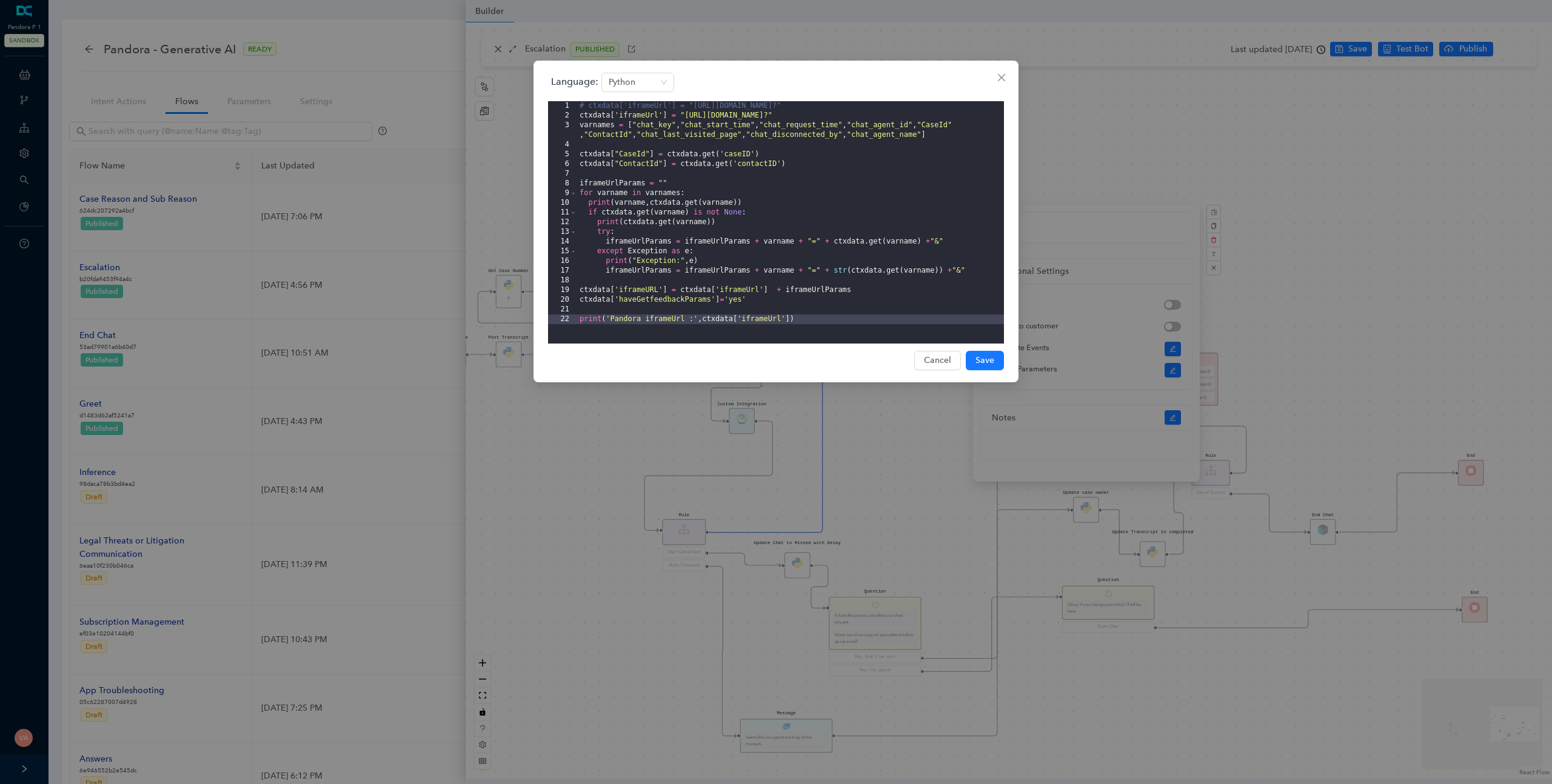
click at [825, 321] on div "# ctxdata['iframeUrl'] = "https://www.getfeedback.com/r/dop62blq?" ctxdata [ 'i…" at bounding box center [791, 232] width 427 height 262
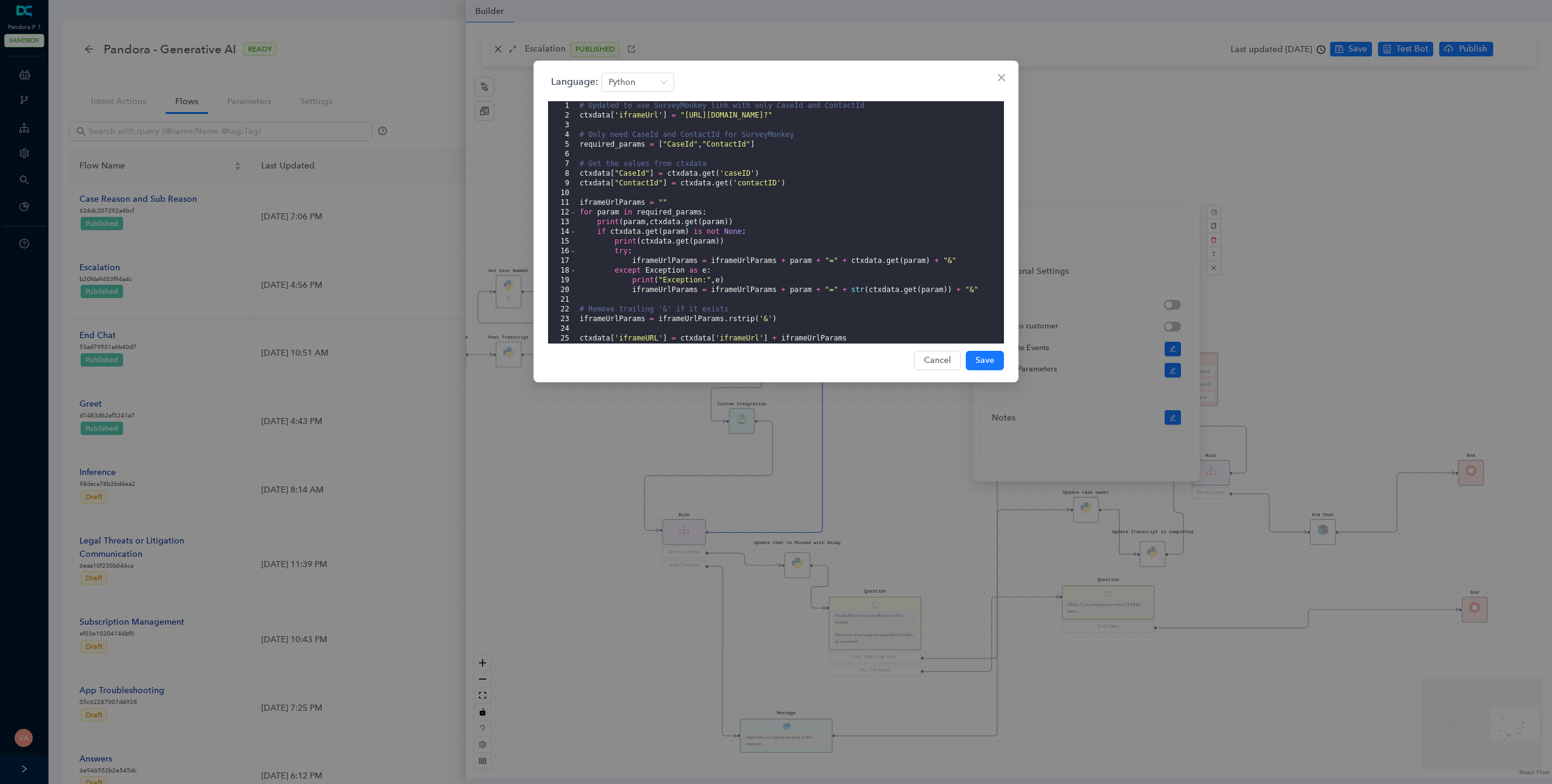
click at [642, 118] on div "# Updated to use SurveyMonkey link with only CaseId and ContactId ctxdata [ 'if…" at bounding box center [791, 232] width 427 height 262
click at [976, 360] on span "Save" at bounding box center [985, 361] width 19 height 14
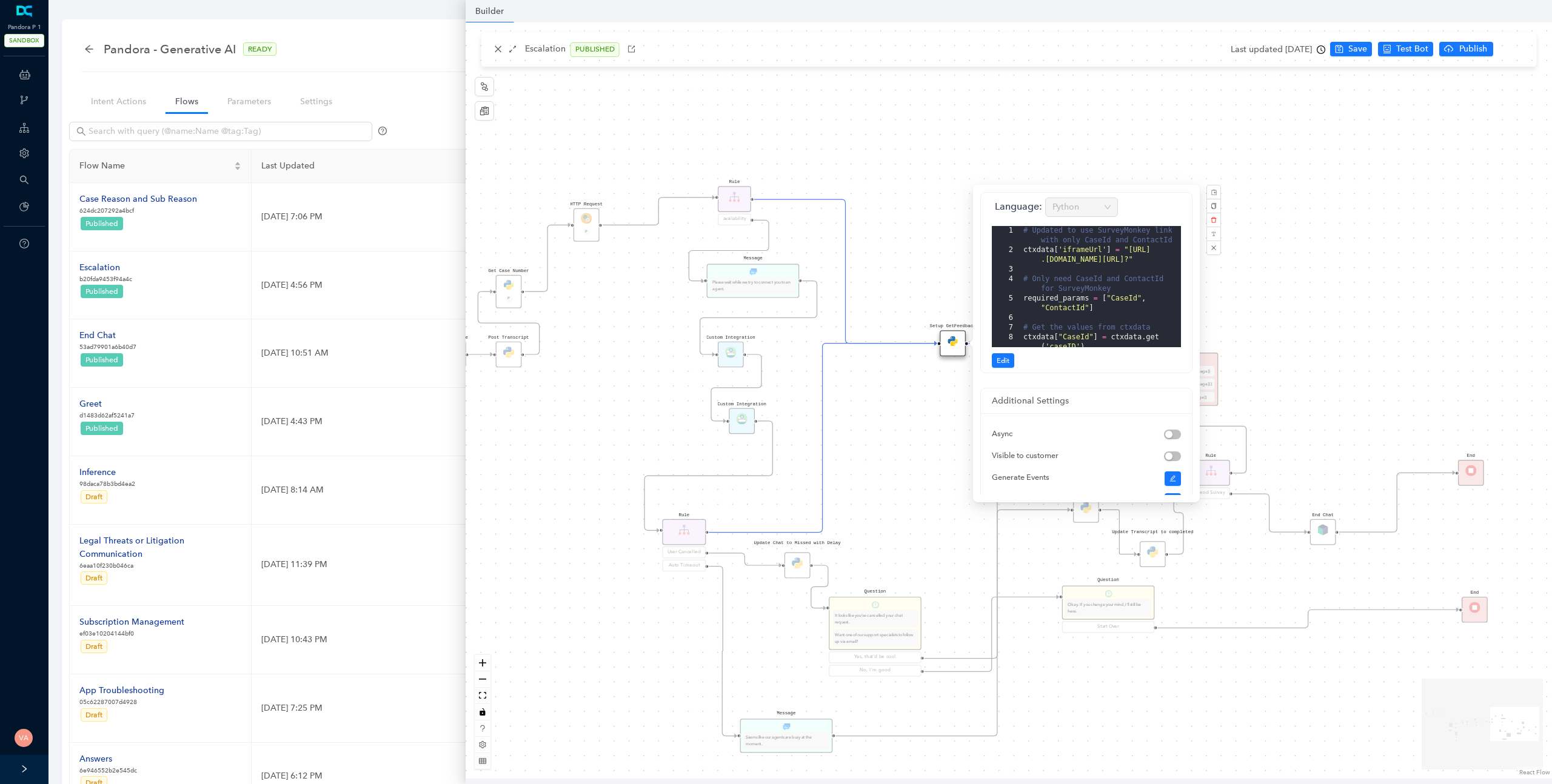
click at [887, 498] on div "Data Table Start P Rule P IsAvailable Rule newContact Get Contact details First…" at bounding box center [1008, 400] width 1086 height 756
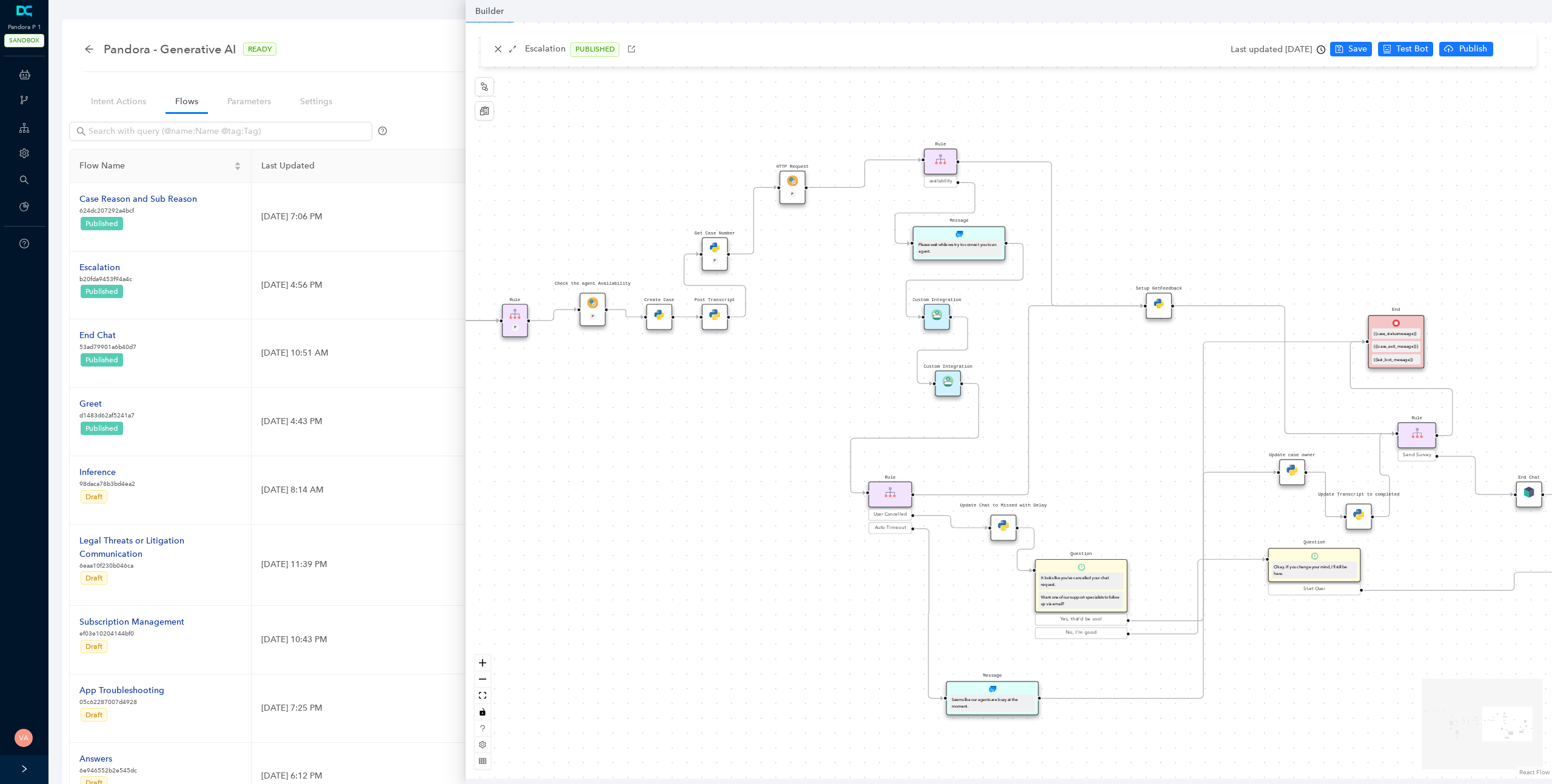
drag, startPoint x: 930, startPoint y: 425, endPoint x: 1136, endPoint y: 388, distance: 209.3
click at [1136, 388] on div "Data Table Start P Rule P IsAvailable Rule newContact Get Contact details First…" at bounding box center [1008, 400] width 1086 height 756
drag, startPoint x: 925, startPoint y: 493, endPoint x: 913, endPoint y: 515, distance: 25.1
click at [913, 515] on div "Data Table Start P Rule P IsAvailable Rule newContact Get Contact details First…" at bounding box center [1008, 400] width 1086 height 756
drag, startPoint x: 856, startPoint y: 492, endPoint x: 1140, endPoint y: 308, distance: 338.4
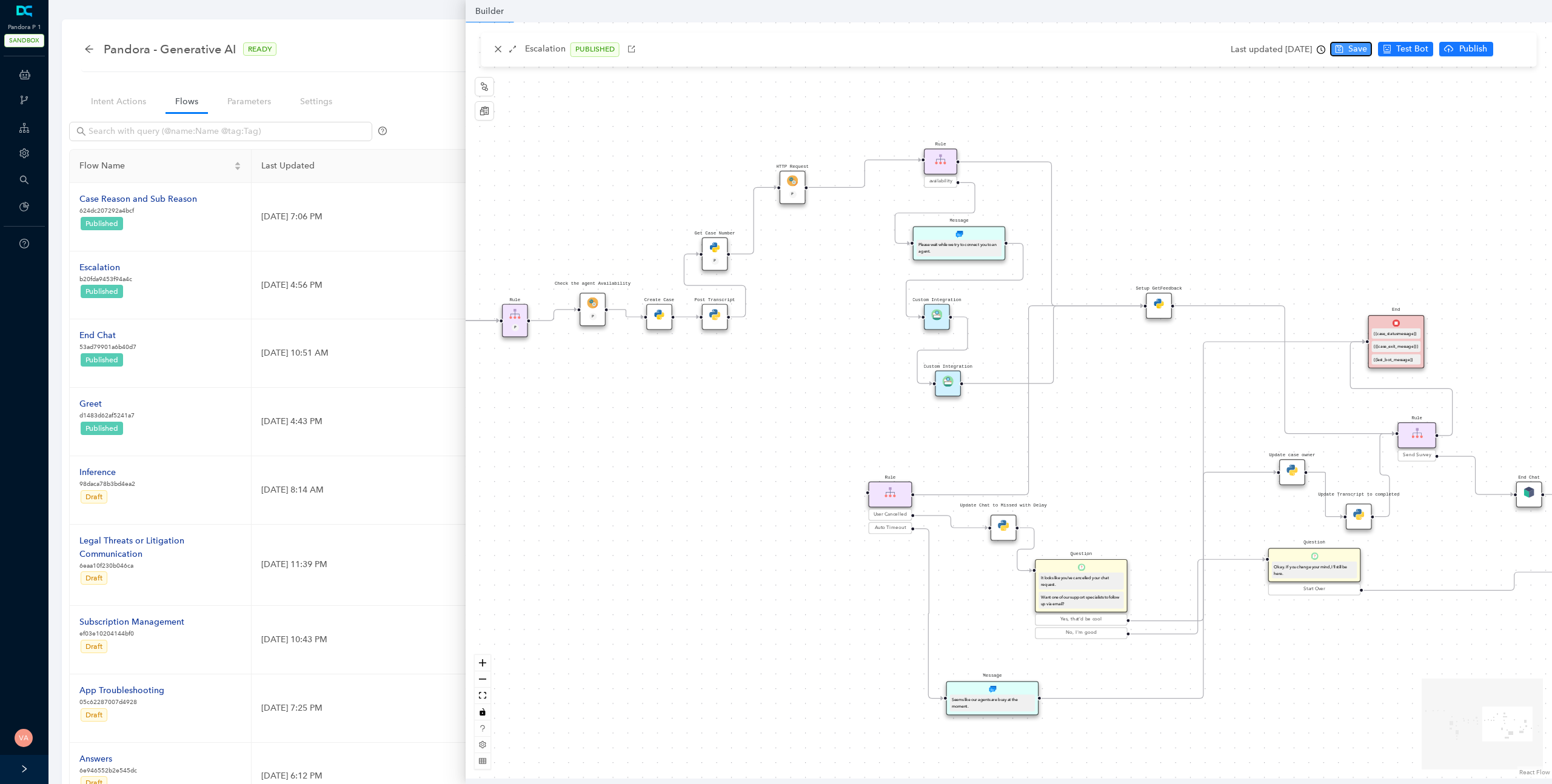
click at [1367, 50] on span "Save" at bounding box center [1358, 49] width 19 height 14
click at [1448, 49] on span "Test Bot" at bounding box center [1459, 49] width 32 height 14
click at [1159, 302] on img at bounding box center [1159, 304] width 11 height 11
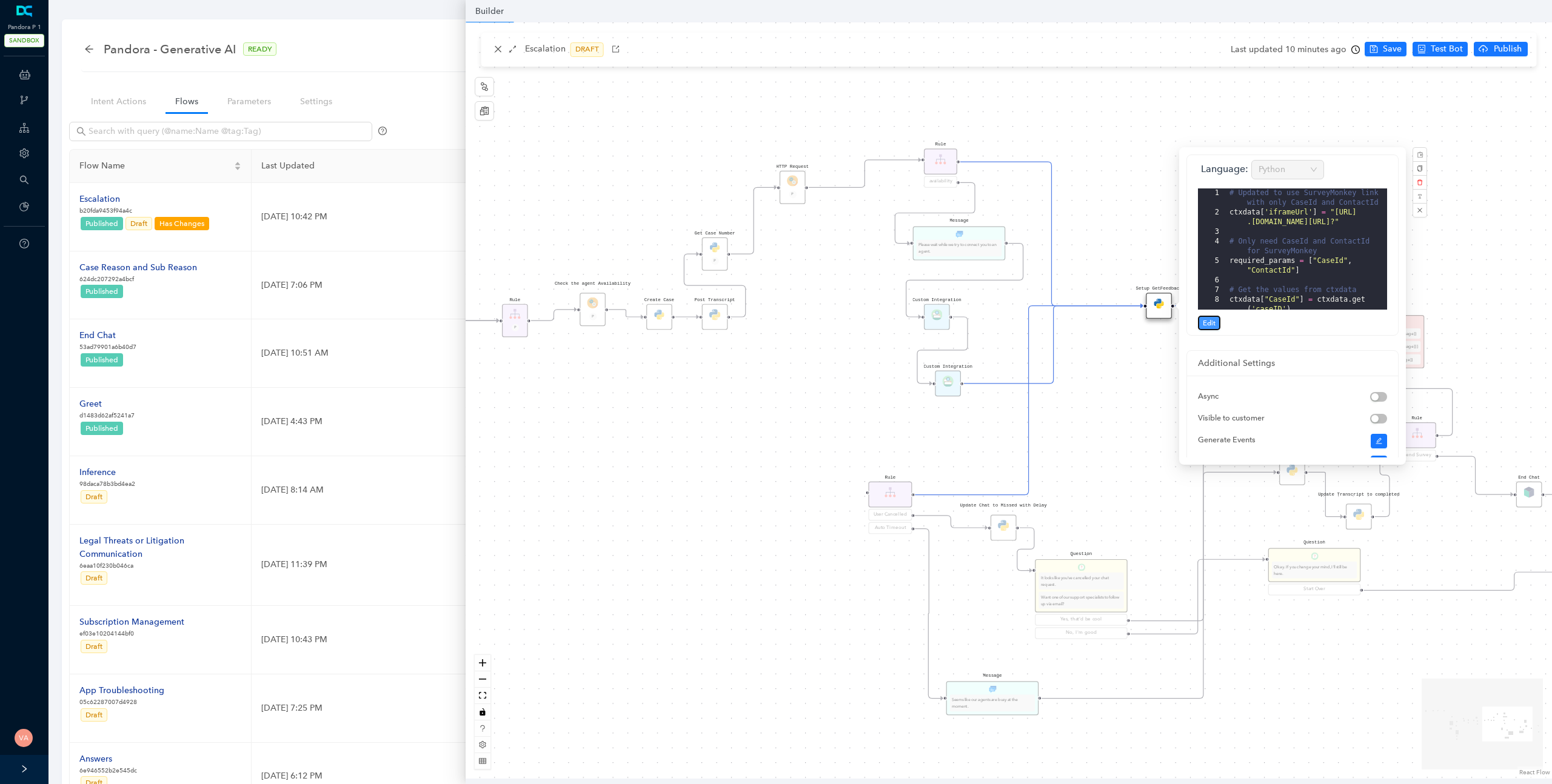
click at [1203, 321] on span "Edit" at bounding box center [1209, 323] width 13 height 11
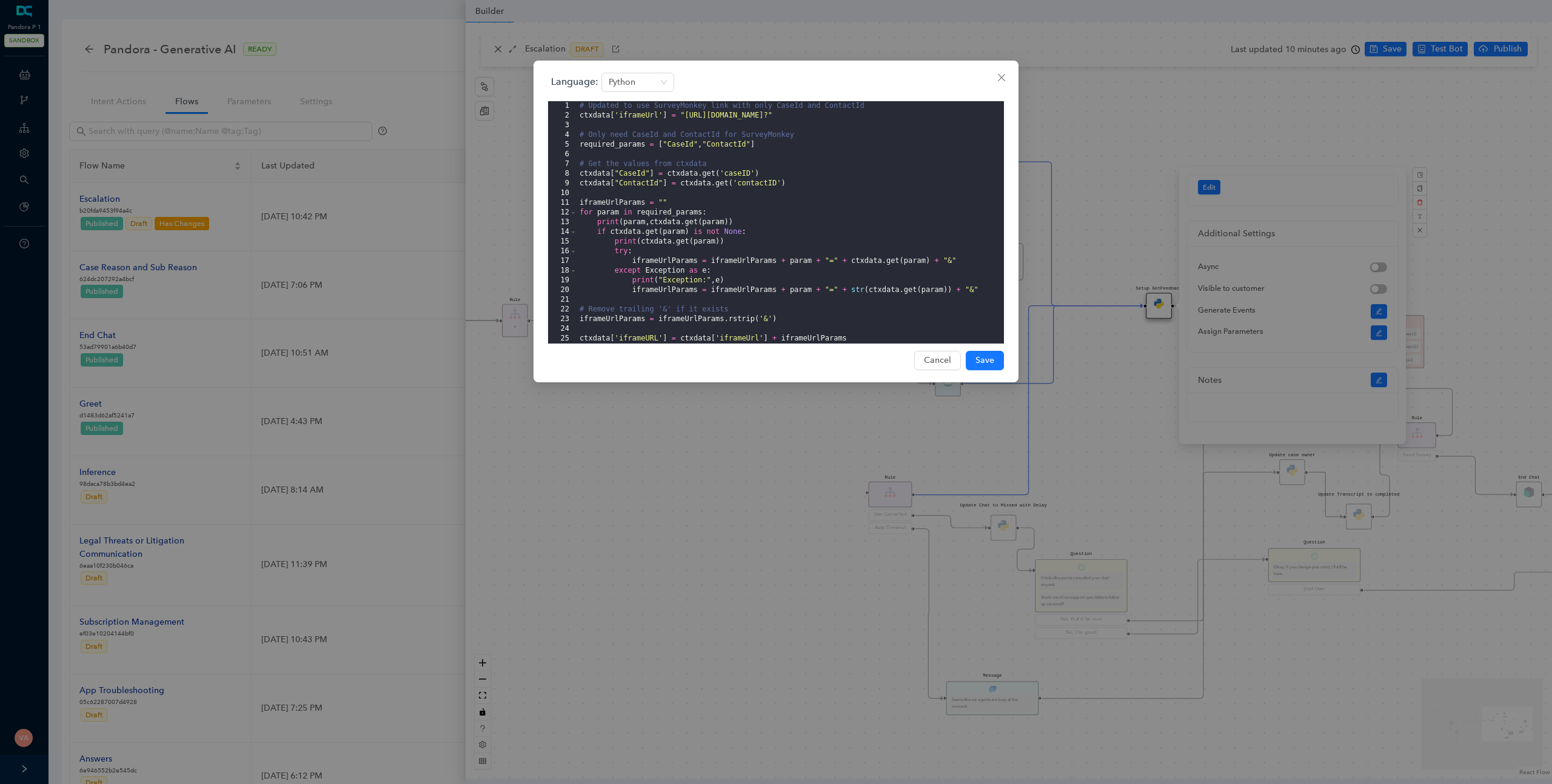
click at [642, 114] on div "# Updated to use SurveyMonkey link with only CaseId and ContactId ctxdata [ 'if…" at bounding box center [791, 232] width 427 height 262
click at [716, 113] on div "# Updated to use SurveyMonkey link with only CaseId and ContactId ctxdata [ 'if…" at bounding box center [791, 232] width 427 height 262
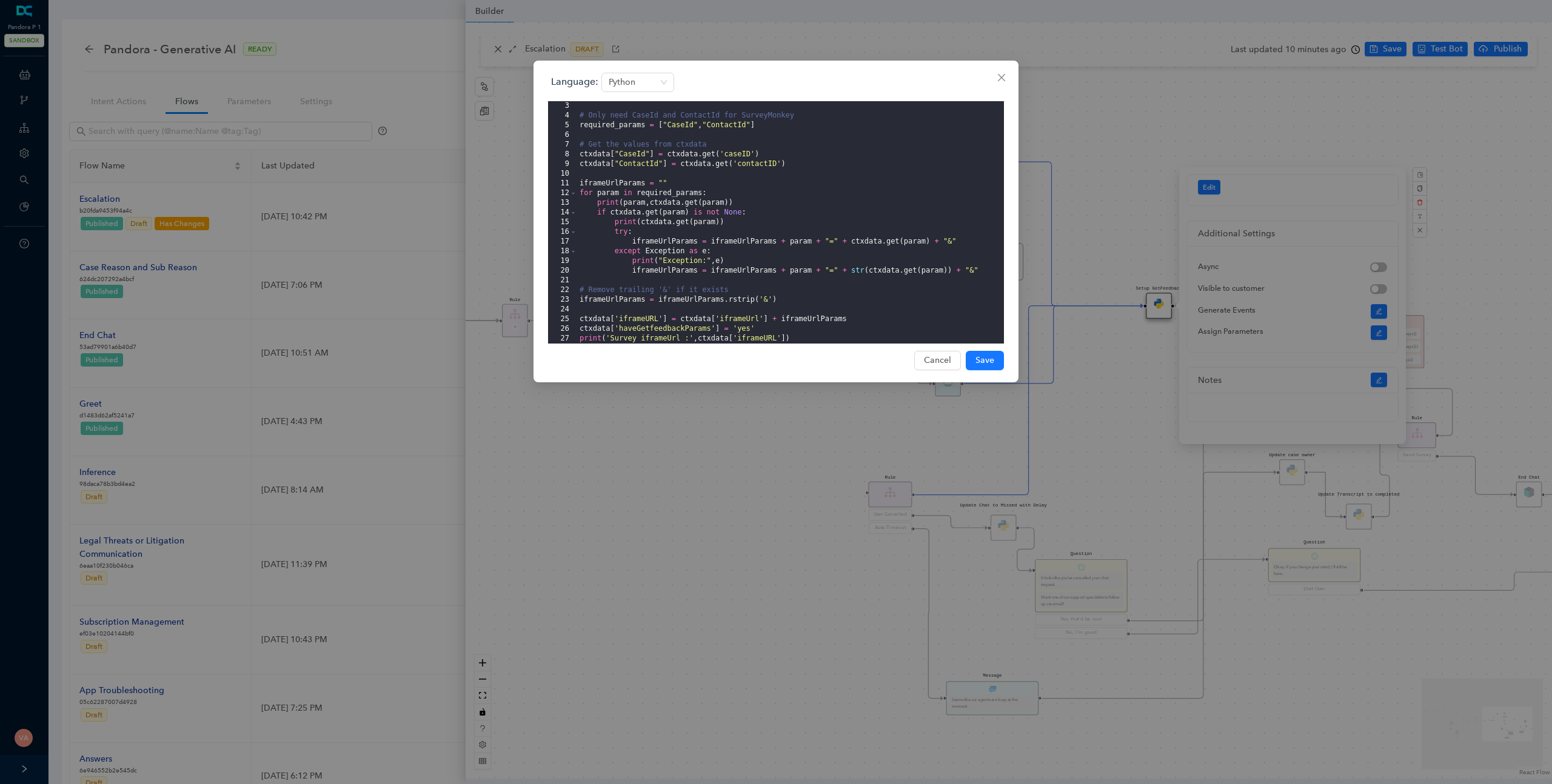
click at [675, 326] on div "# Only need CaseId and ContactId for SurveyMonkey required_params = [ "CaseId" …" at bounding box center [791, 232] width 427 height 262
click at [636, 323] on div "# Only need CaseId and ContactId for SurveyMonkey required_params = [ "CaseId" …" at bounding box center [791, 232] width 427 height 262
click at [667, 323] on div "# Only need CaseId and ContactId for SurveyMonkey required_params = [ "CaseId" …" at bounding box center [791, 232] width 427 height 262
click at [742, 321] on div "# Only need CaseId and ContactId for SurveyMonkey required_params = [ "CaseId" …" at bounding box center [791, 232] width 427 height 262
click at [798, 314] on div "# Only need CaseId and ContactId for SurveyMonkey required_params = [ "CaseId" …" at bounding box center [791, 232] width 427 height 262
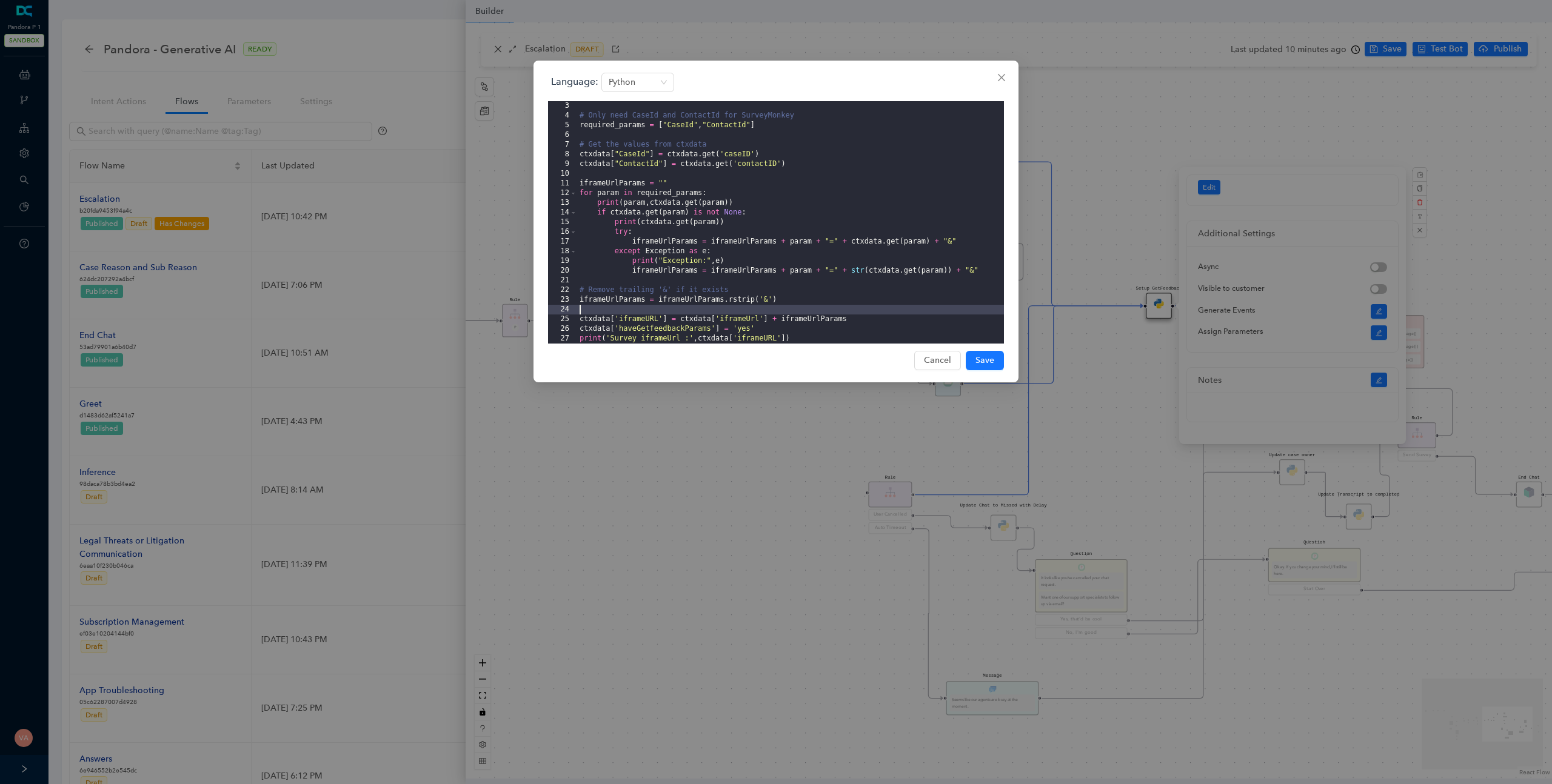
click at [839, 317] on div "# Only need CaseId and ContactId for SurveyMonkey required_params = [ "CaseId" …" at bounding box center [791, 232] width 427 height 262
click at [853, 319] on div "# Only need CaseId and ContactId for SurveyMonkey required_params = [ "CaseId" …" at bounding box center [791, 232] width 427 height 262
click at [1004, 78] on icon "close" at bounding box center [1002, 77] width 9 height 9
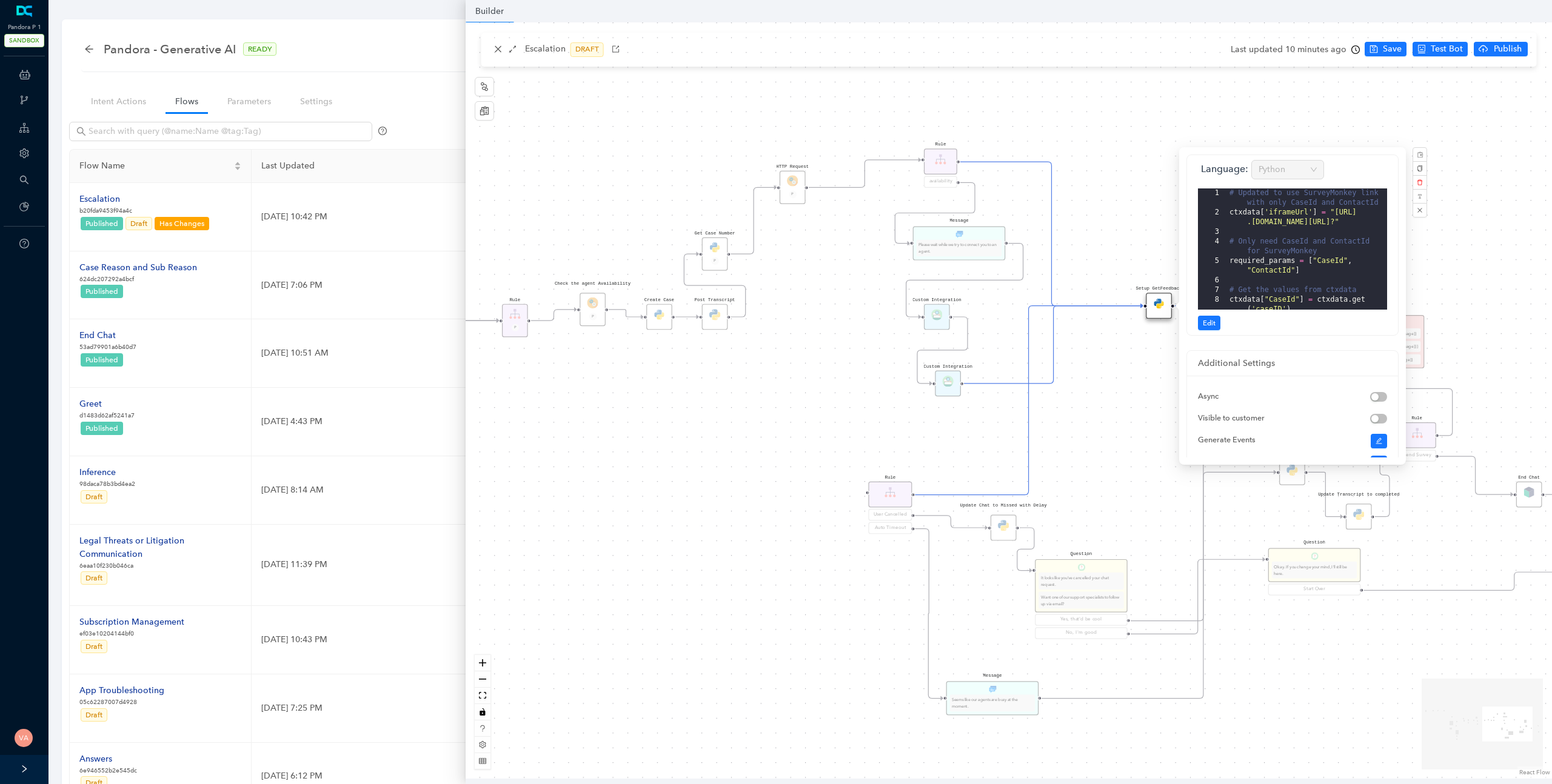
click at [1154, 303] on img at bounding box center [1159, 304] width 11 height 11
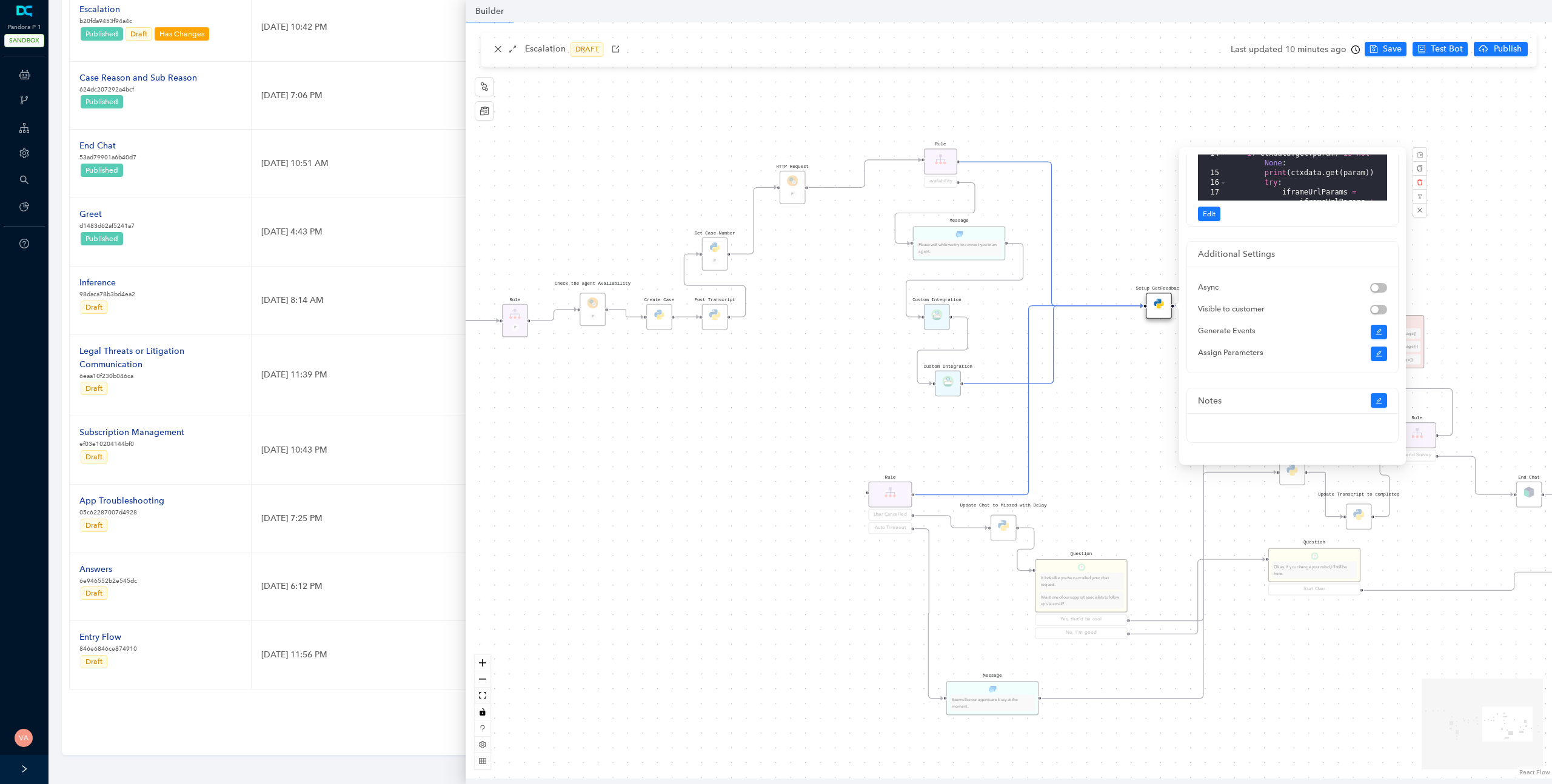
scroll to position [31, 0]
click at [1212, 215] on span "Edit" at bounding box center [1209, 214] width 13 height 11
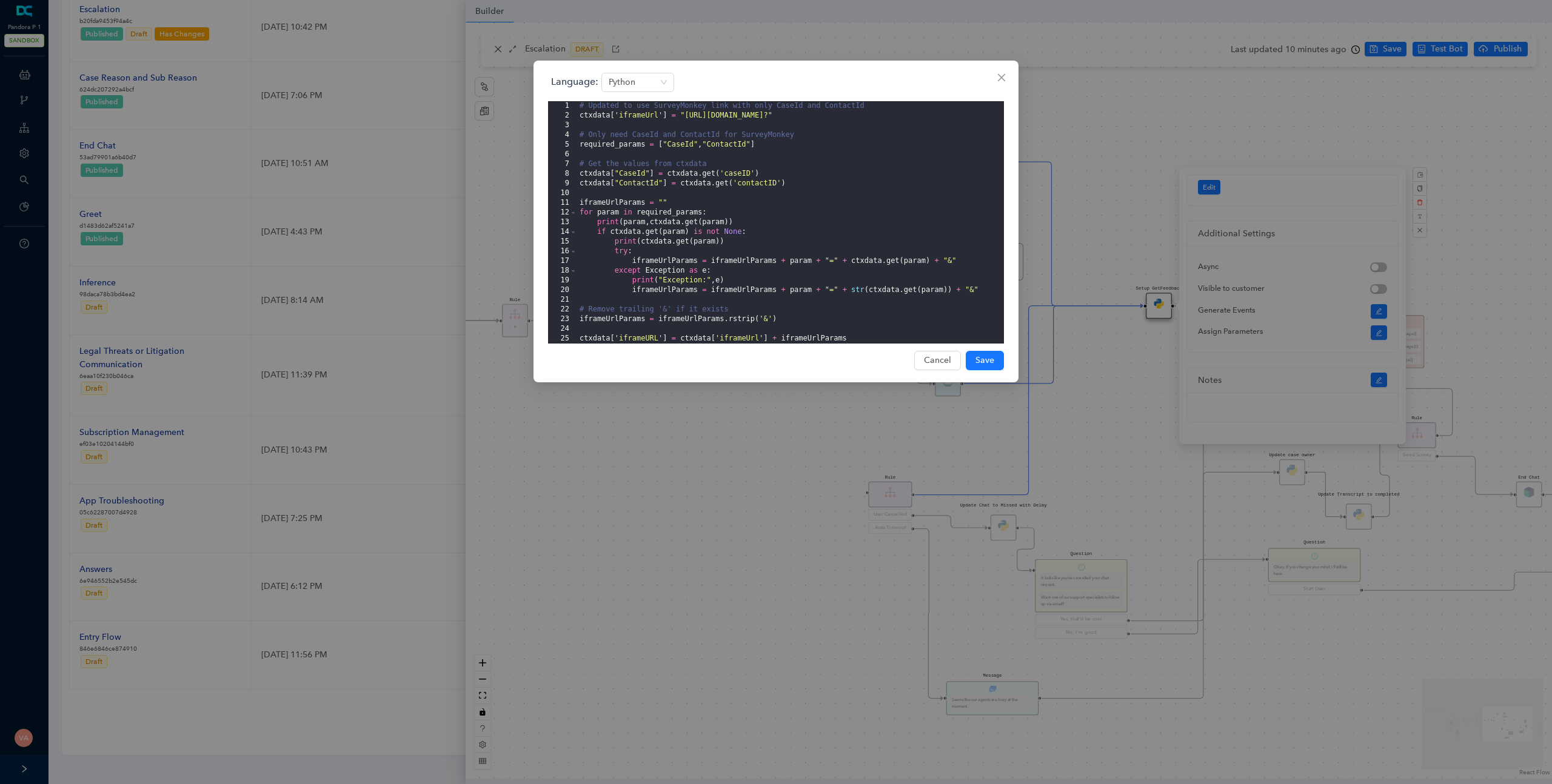
scroll to position [20, 0]
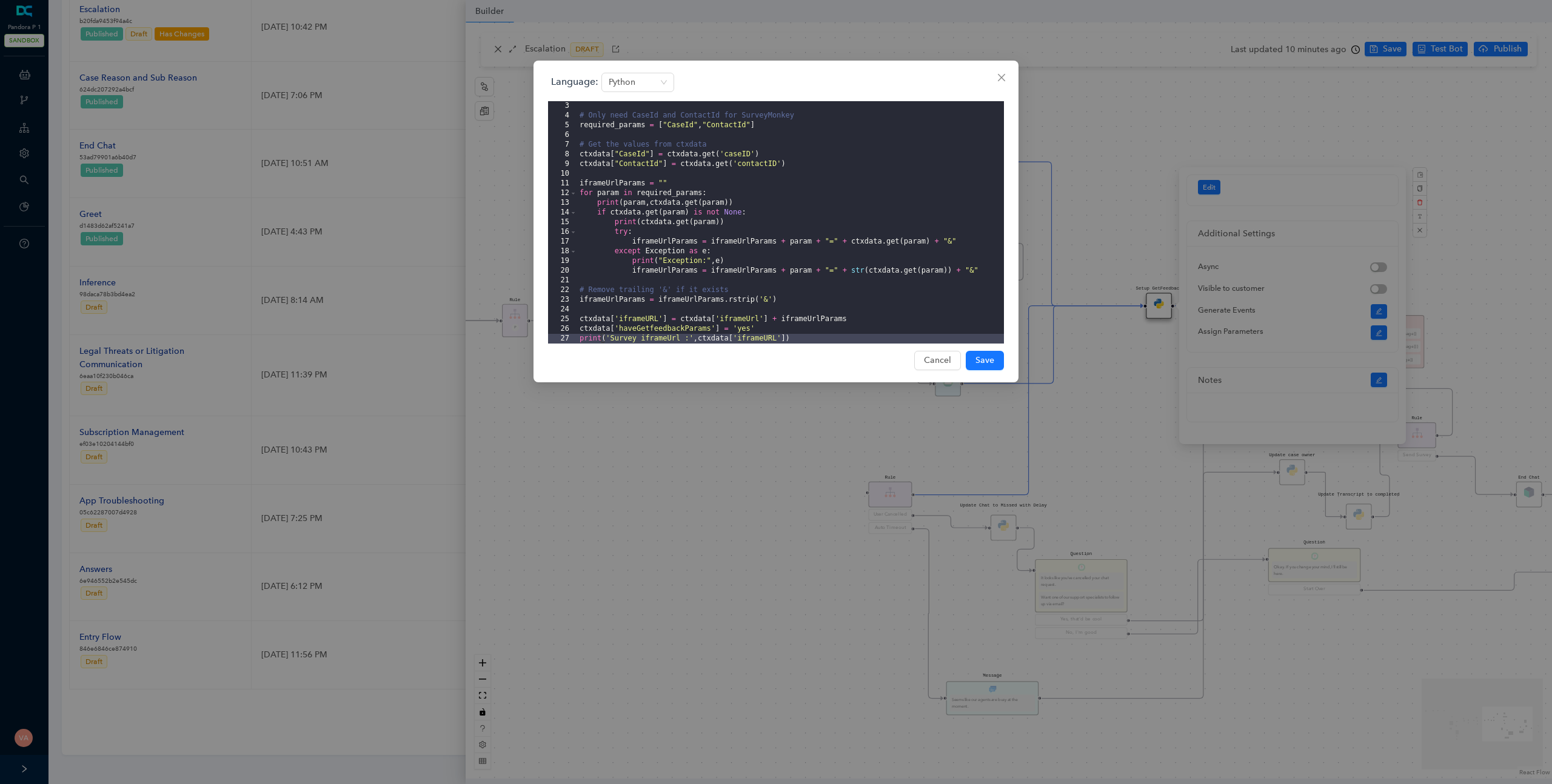
click at [882, 477] on div "Language: Python 3 4 5 6 7 8 9 10 11 12 13 14 15 16 17 18 19 20 21 22 23 24 25 …" at bounding box center [776, 392] width 1552 height 784
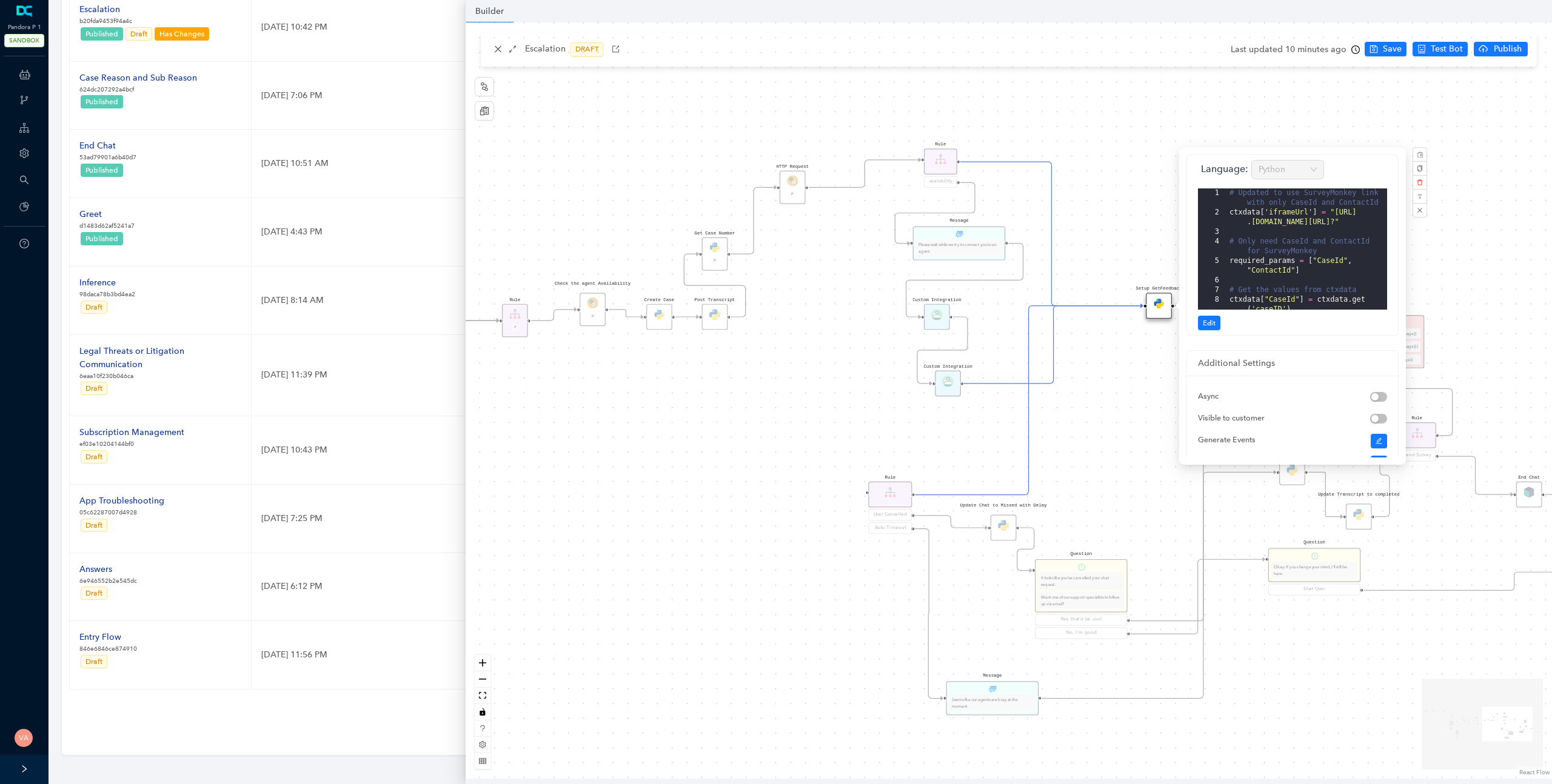
click at [1119, 415] on div "Data Table Start P Rule P IsAvailable Rule newContact Get Contact details First…" at bounding box center [1008, 400] width 1086 height 756
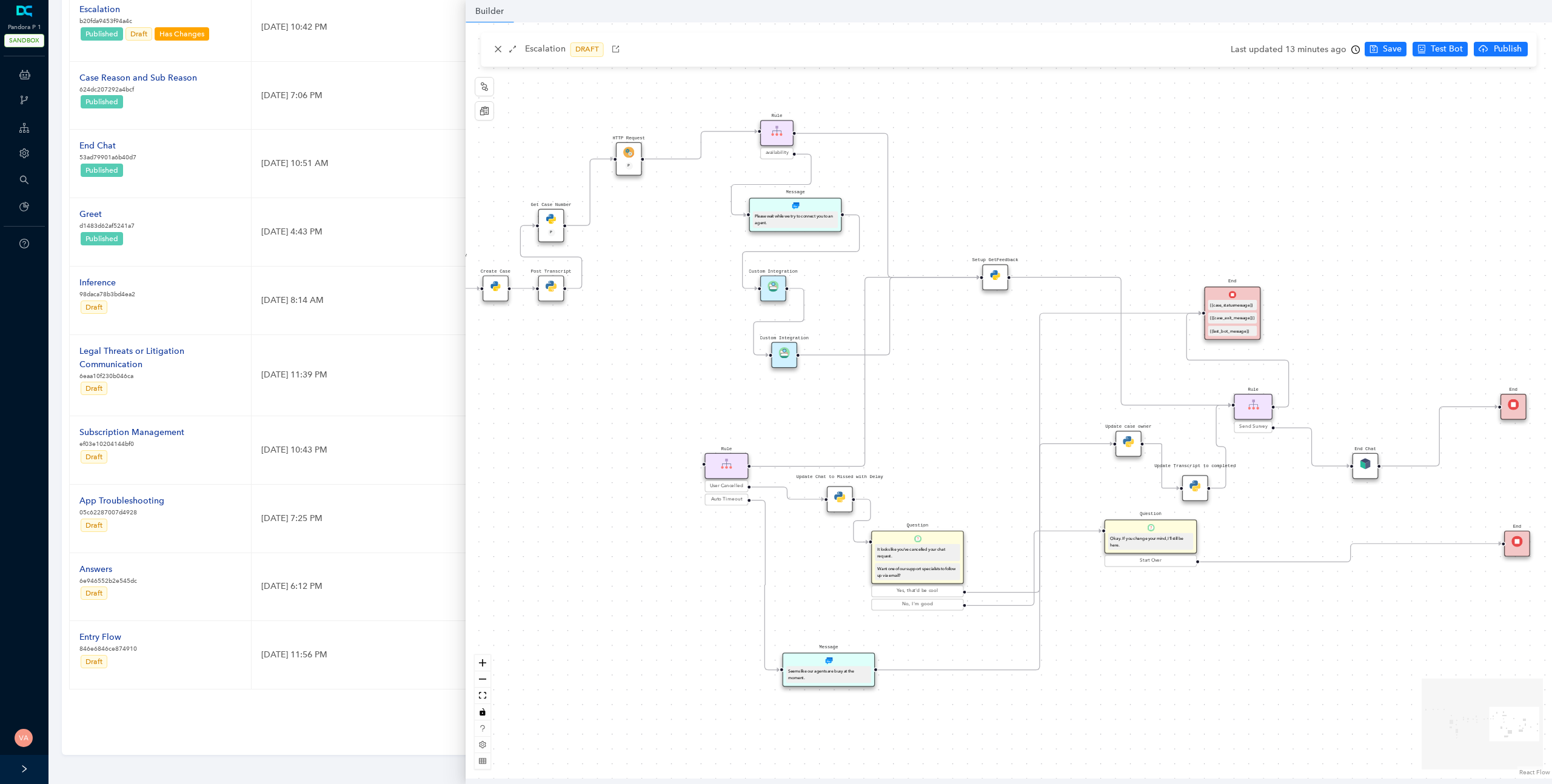
drag, startPoint x: 1107, startPoint y: 464, endPoint x: 943, endPoint y: 436, distance: 166.4
click at [943, 436] on div "Data Table Start P Rule P IsAvailable Rule newContact Get Contact details First…" at bounding box center [1008, 400] width 1086 height 756
click at [1256, 429] on span "Send Survey" at bounding box center [1253, 427] width 28 height 7
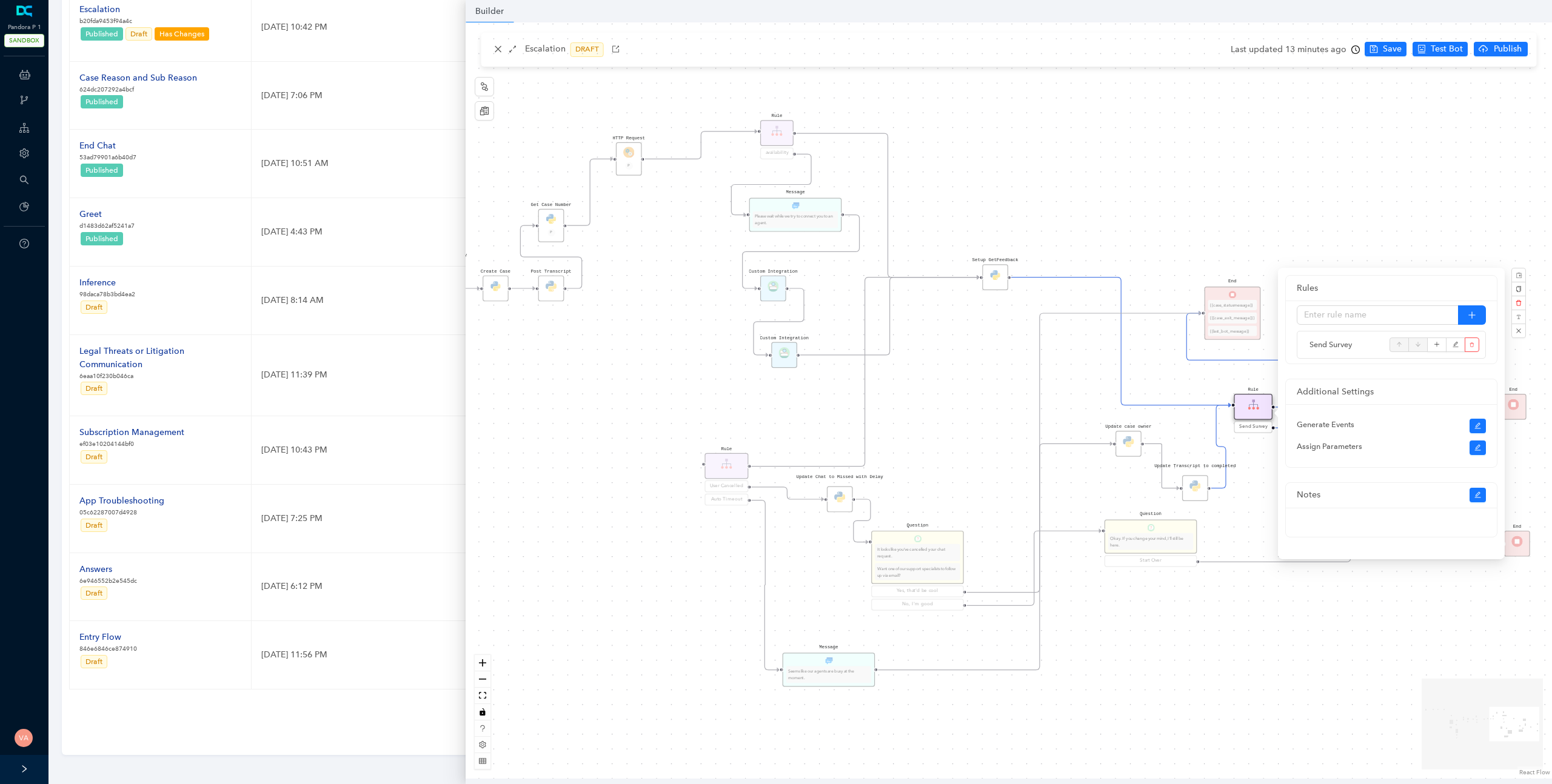
click at [1260, 453] on div "Data Table Start P Rule P IsAvailable Rule newContact Get Contact details First…" at bounding box center [1008, 400] width 1086 height 756
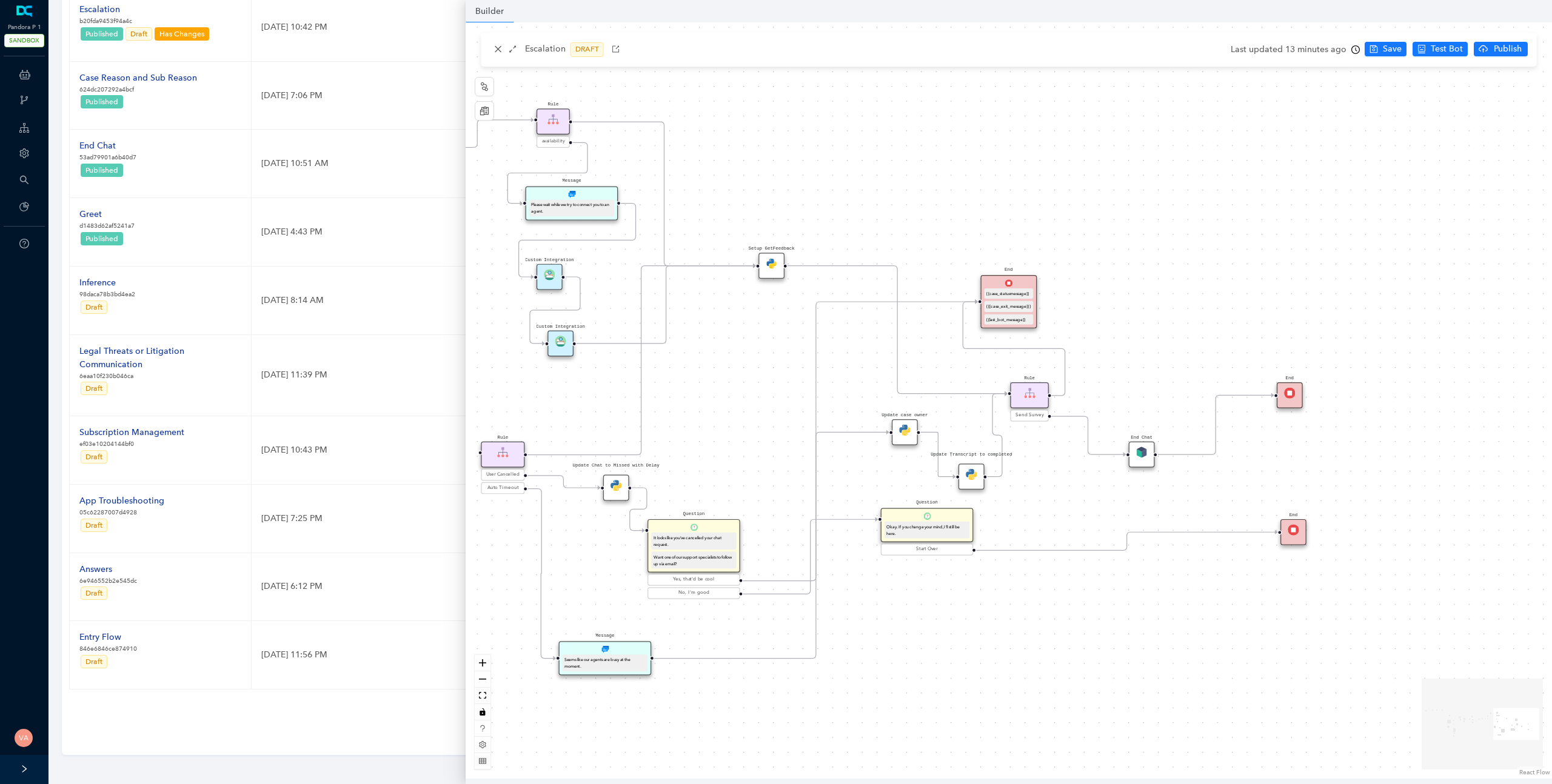
drag, startPoint x: 1259, startPoint y: 459, endPoint x: 1021, endPoint y: 446, distance: 238.4
click at [1023, 448] on div "Data Table Start P Rule P IsAvailable Rule newContact Get Contact details First…" at bounding box center [1008, 400] width 1086 height 756
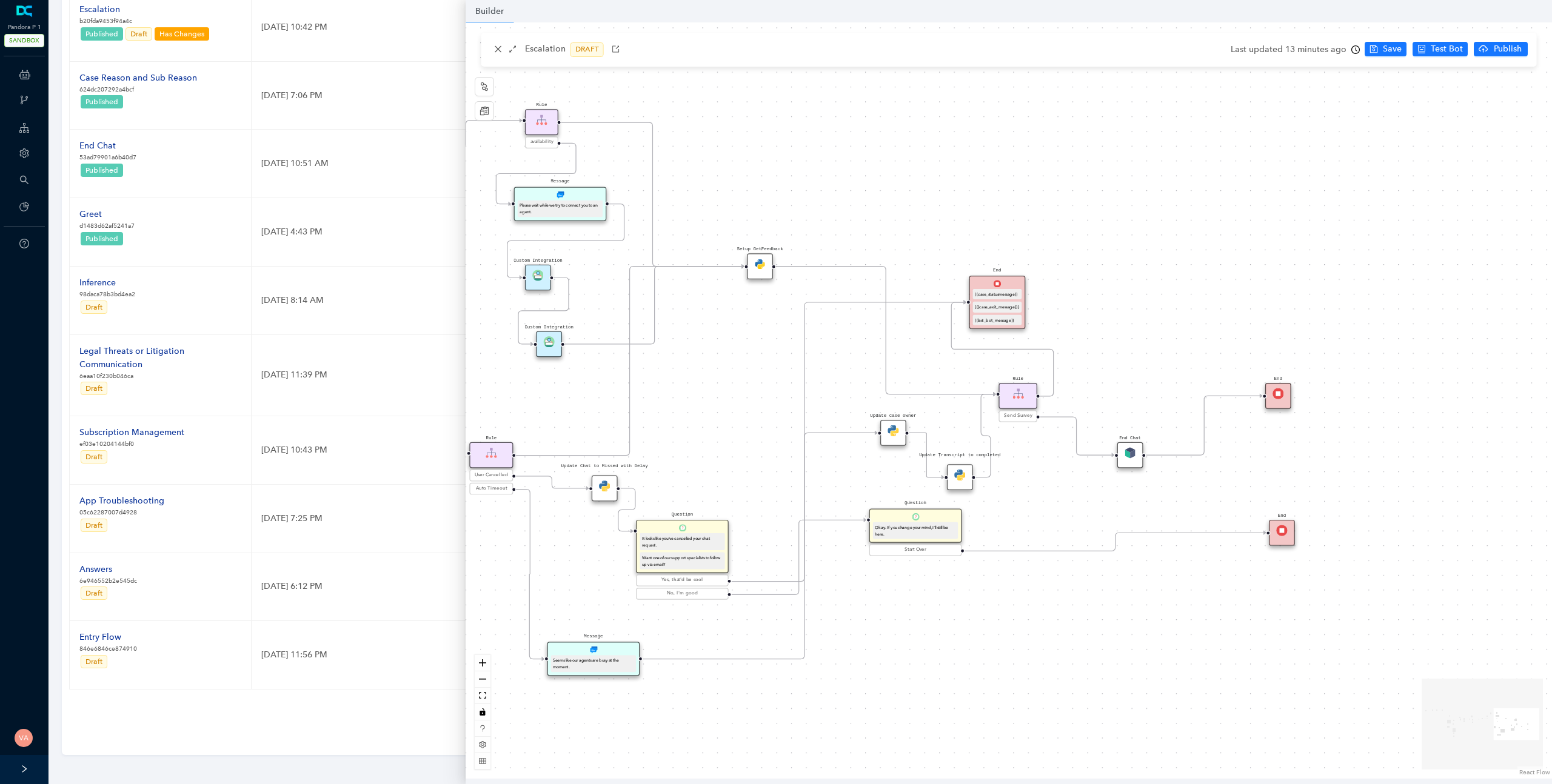
click at [1134, 451] on img at bounding box center [1130, 453] width 11 height 11
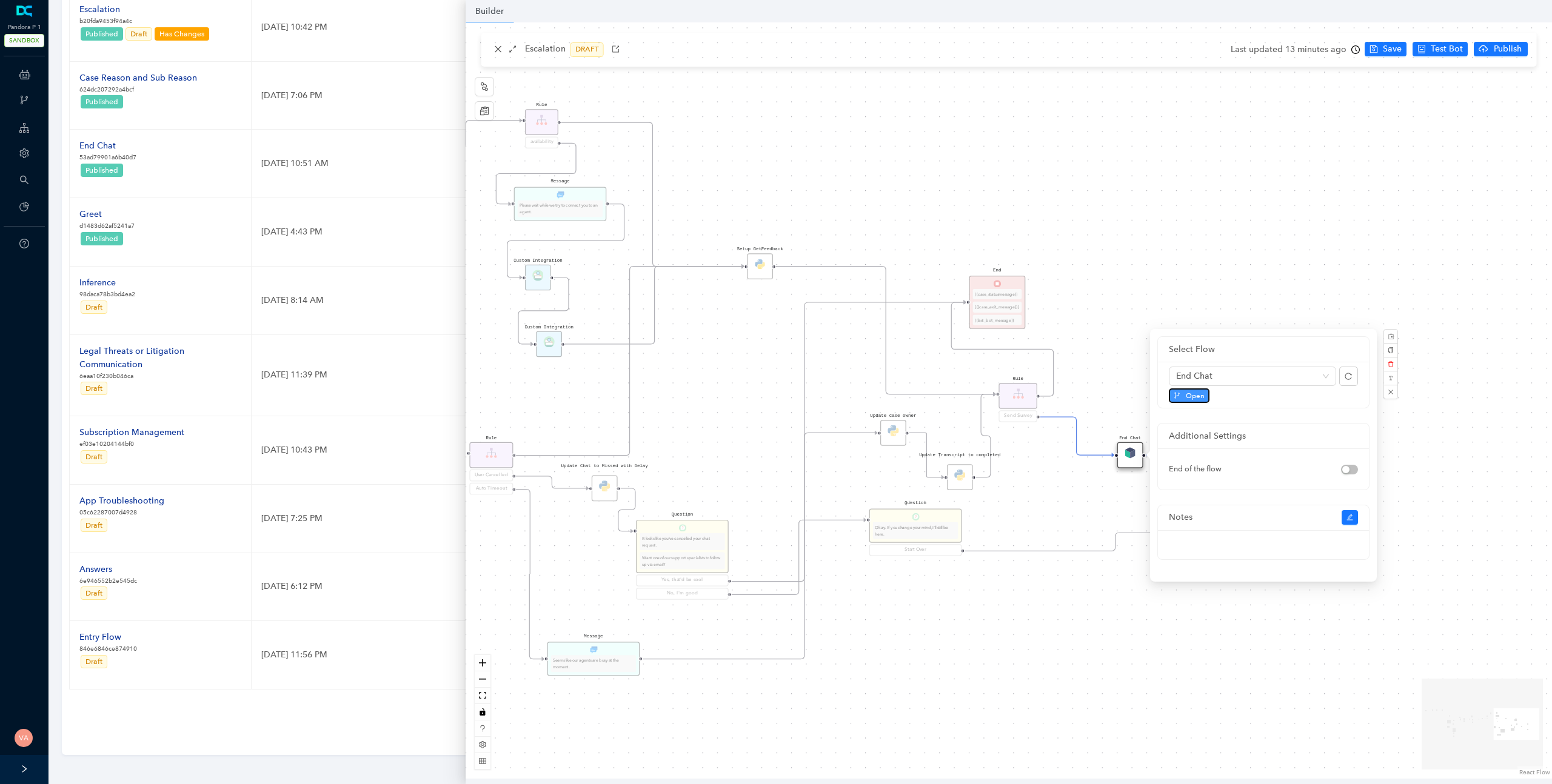
click at [1191, 395] on span "Open" at bounding box center [1195, 396] width 19 height 11
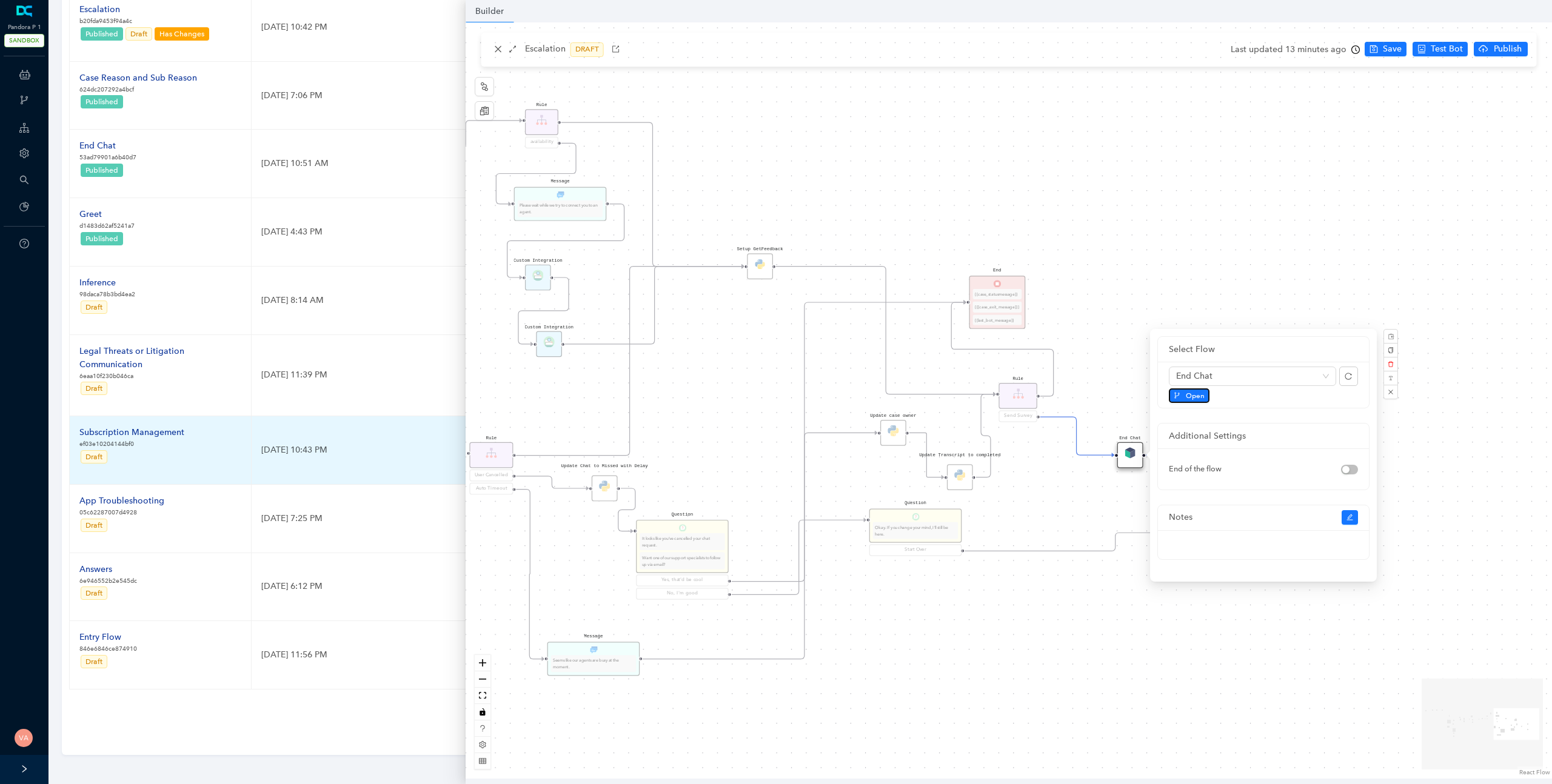
scroll to position [0, 0]
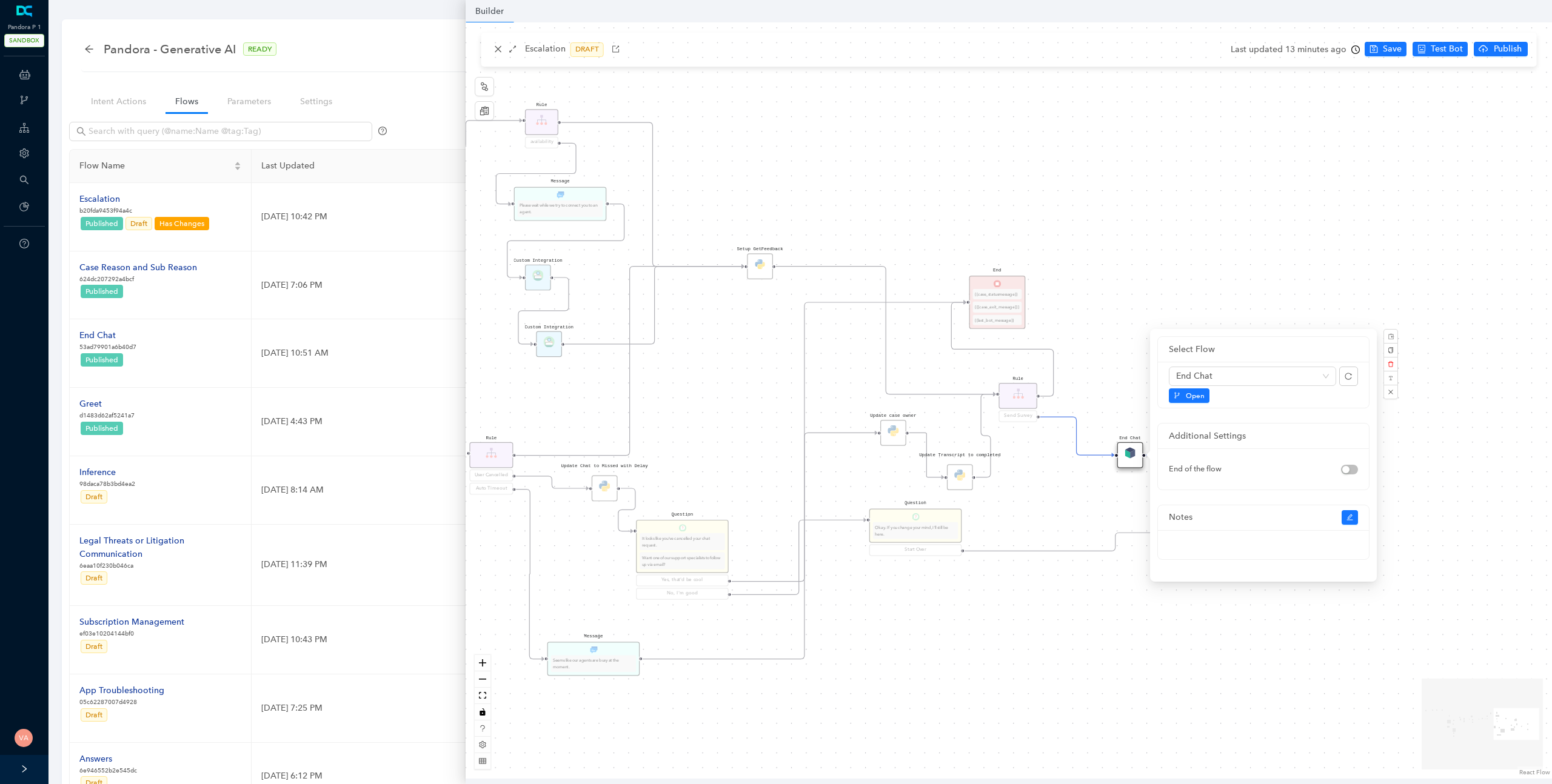
click at [496, 49] on div "Data Table Start P Rule P IsAvailable Rule newContact Get Contact details First…" at bounding box center [1008, 400] width 1086 height 756
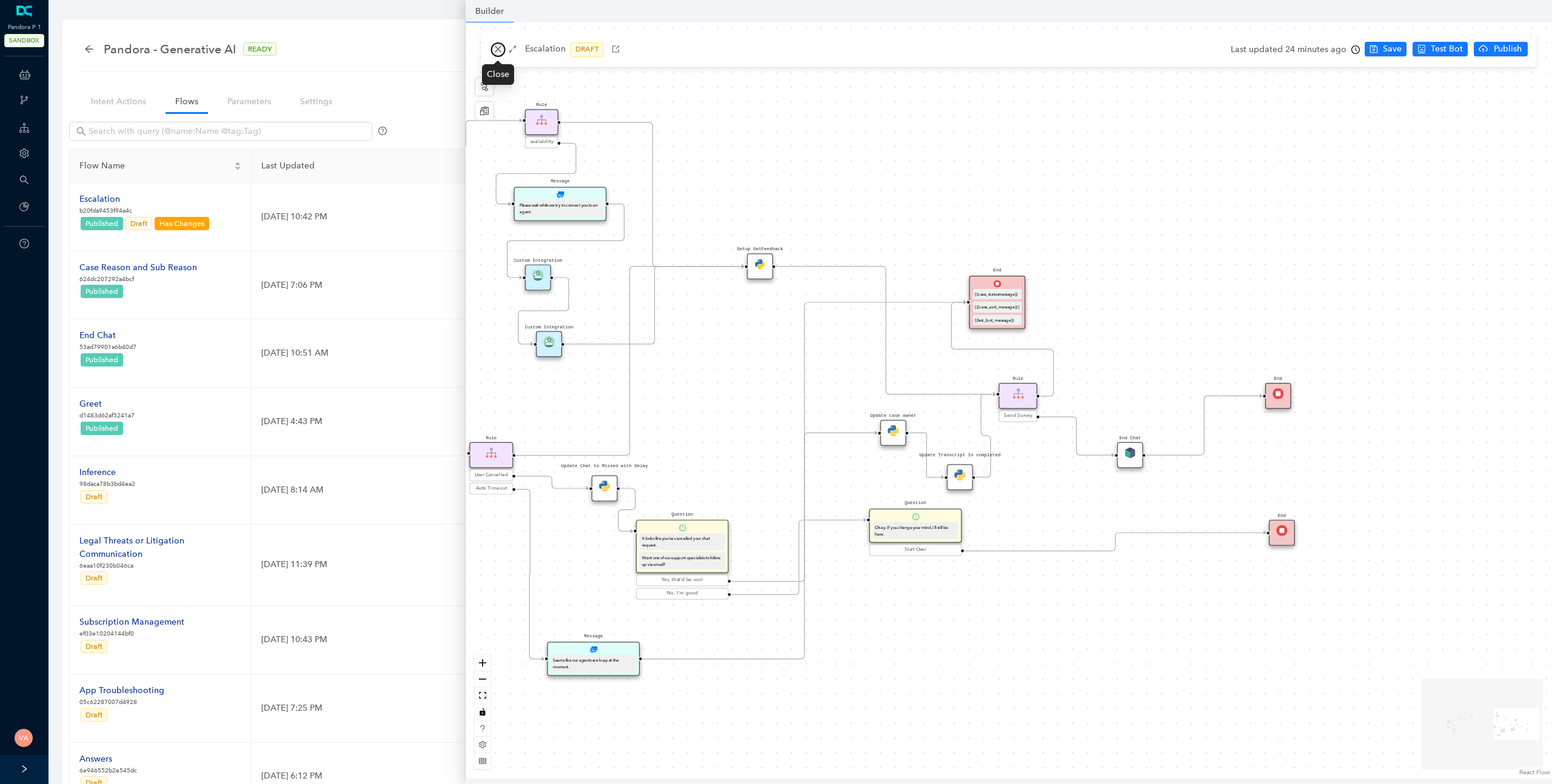
click at [500, 52] on icon "close" at bounding box center [498, 49] width 9 height 9
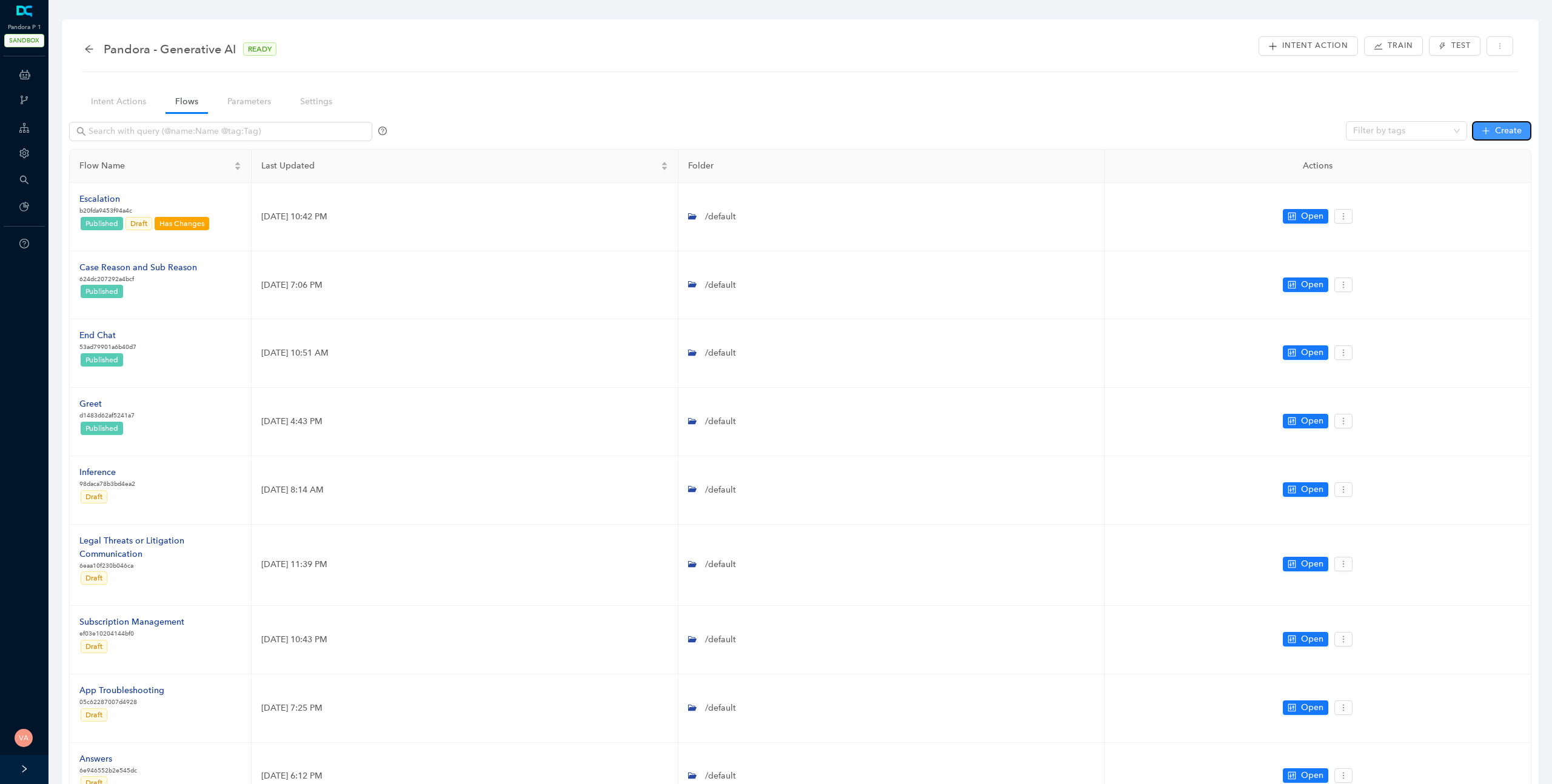
click at [1524, 133] on button "Create" at bounding box center [1502, 131] width 60 height 20
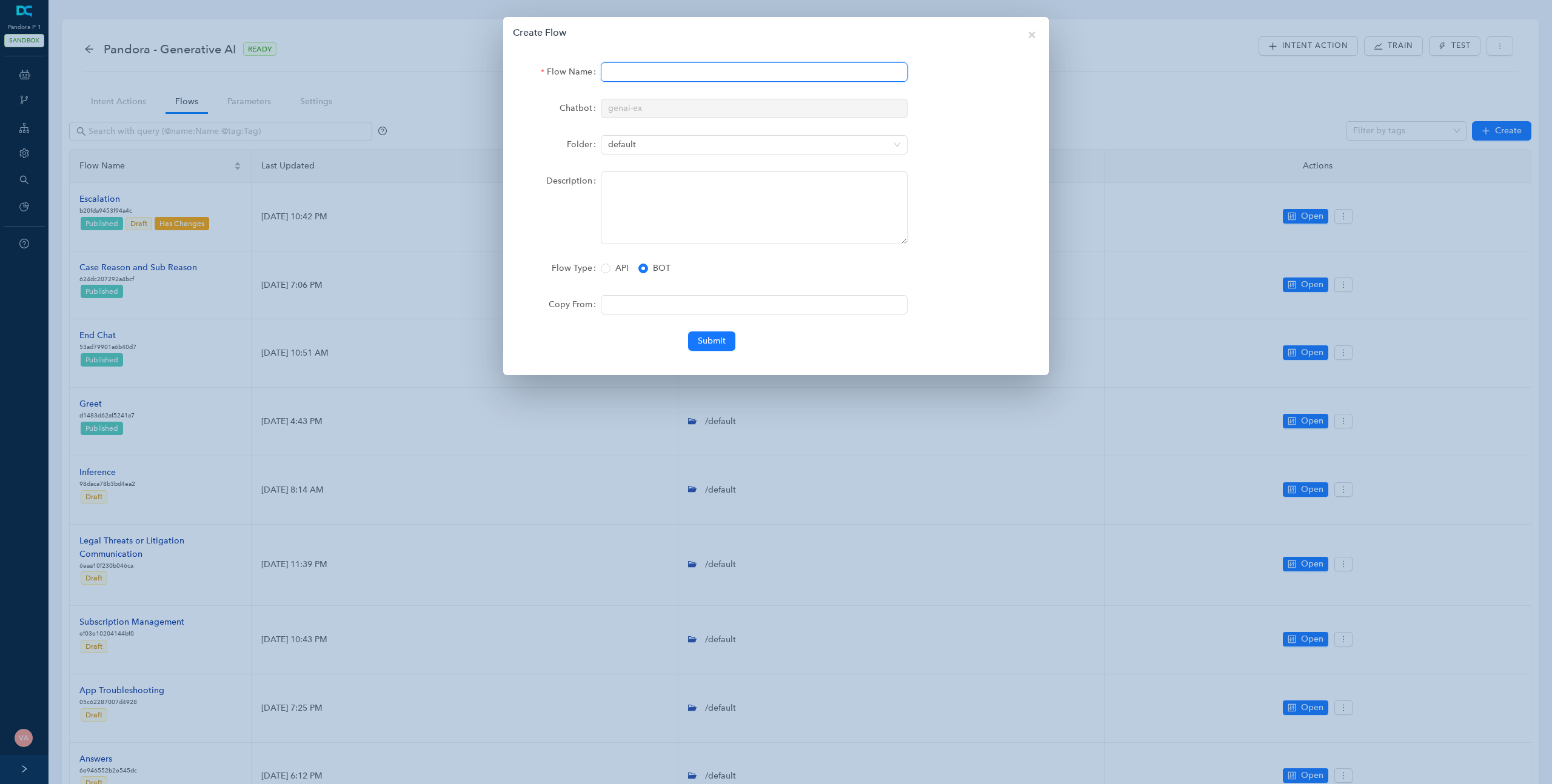
click at [619, 73] on input "Flow Name" at bounding box center [754, 72] width 307 height 20
click at [678, 72] on input "Flow Name" at bounding box center [754, 72] width 307 height 20
type input "Test-survey-link"
click at [653, 219] on textarea "Description" at bounding box center [754, 208] width 307 height 72
click at [637, 309] on input "Copy From" at bounding box center [754, 304] width 307 height 20
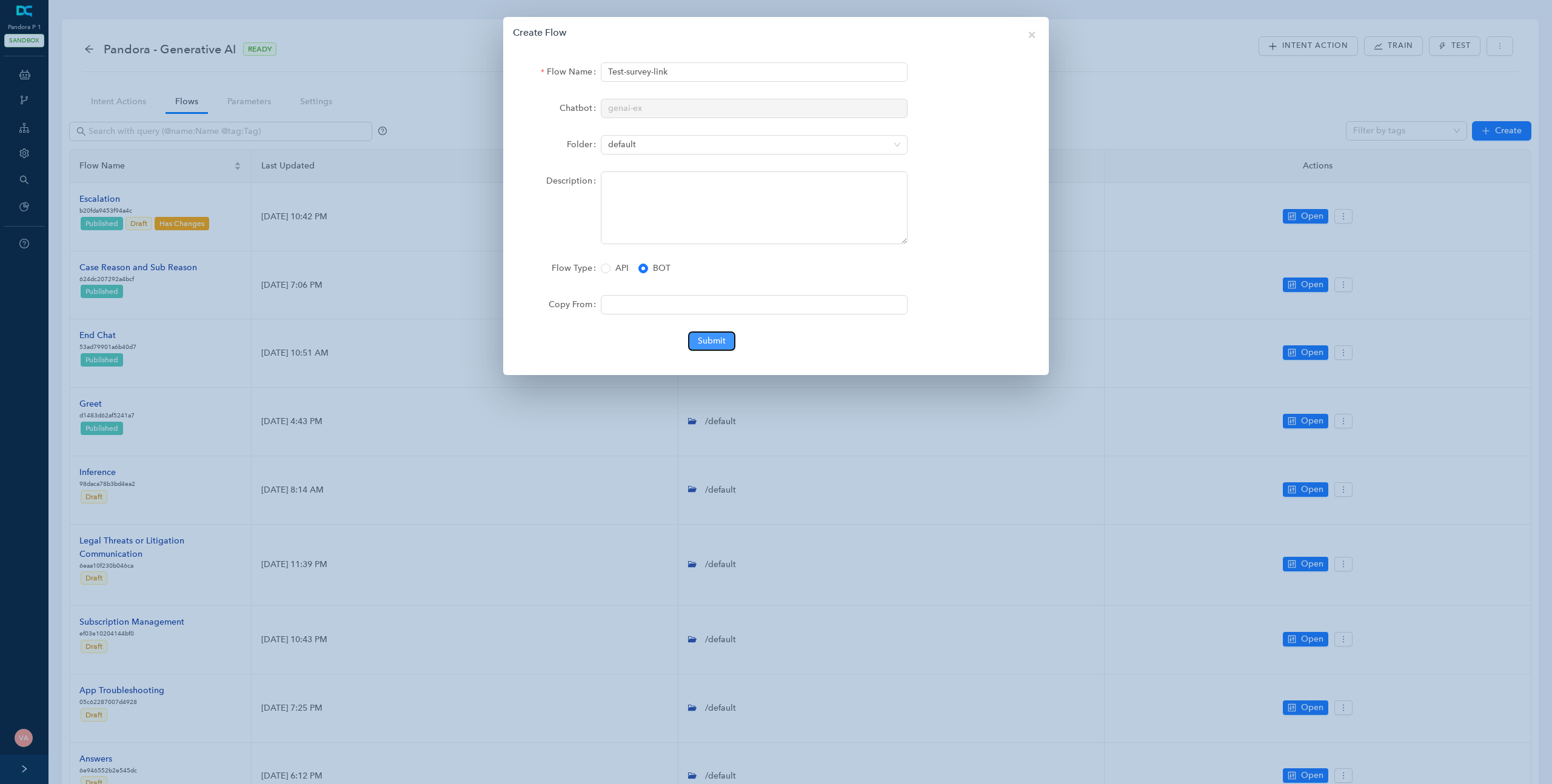
click at [704, 339] on span "Submit" at bounding box center [711, 341] width 28 height 14
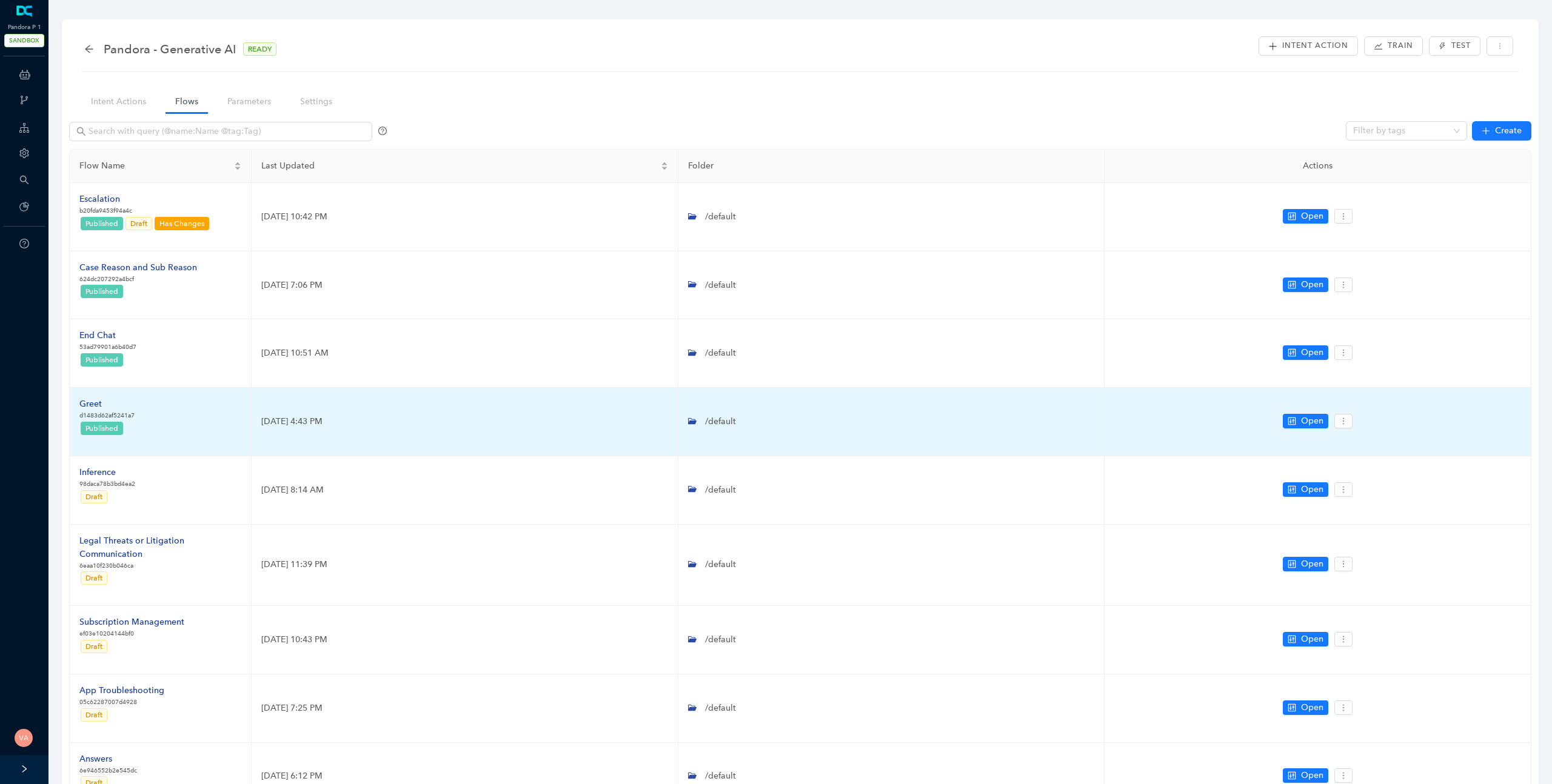
scroll to position [189, 0]
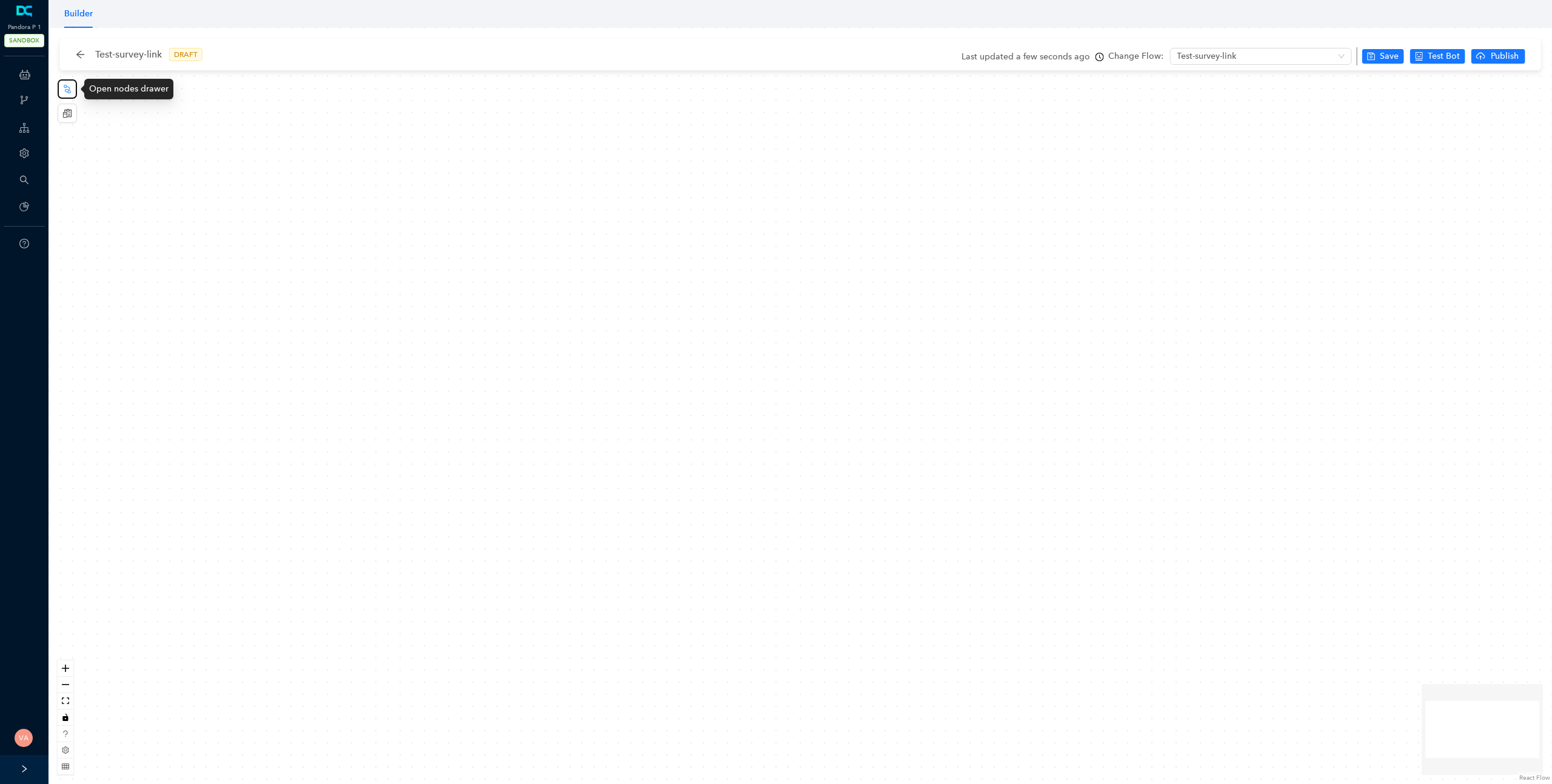
click at [74, 91] on button "button" at bounding box center [67, 89] width 20 height 20
click at [62, 81] on button "button" at bounding box center [67, 89] width 20 height 20
drag, startPoint x: 818, startPoint y: 406, endPoint x: 964, endPoint y: 451, distance: 152.8
click at [964, 451] on div "Start Message" at bounding box center [1312, 507] width 2255 height 1134
click at [977, 447] on img at bounding box center [977, 444] width 9 height 9
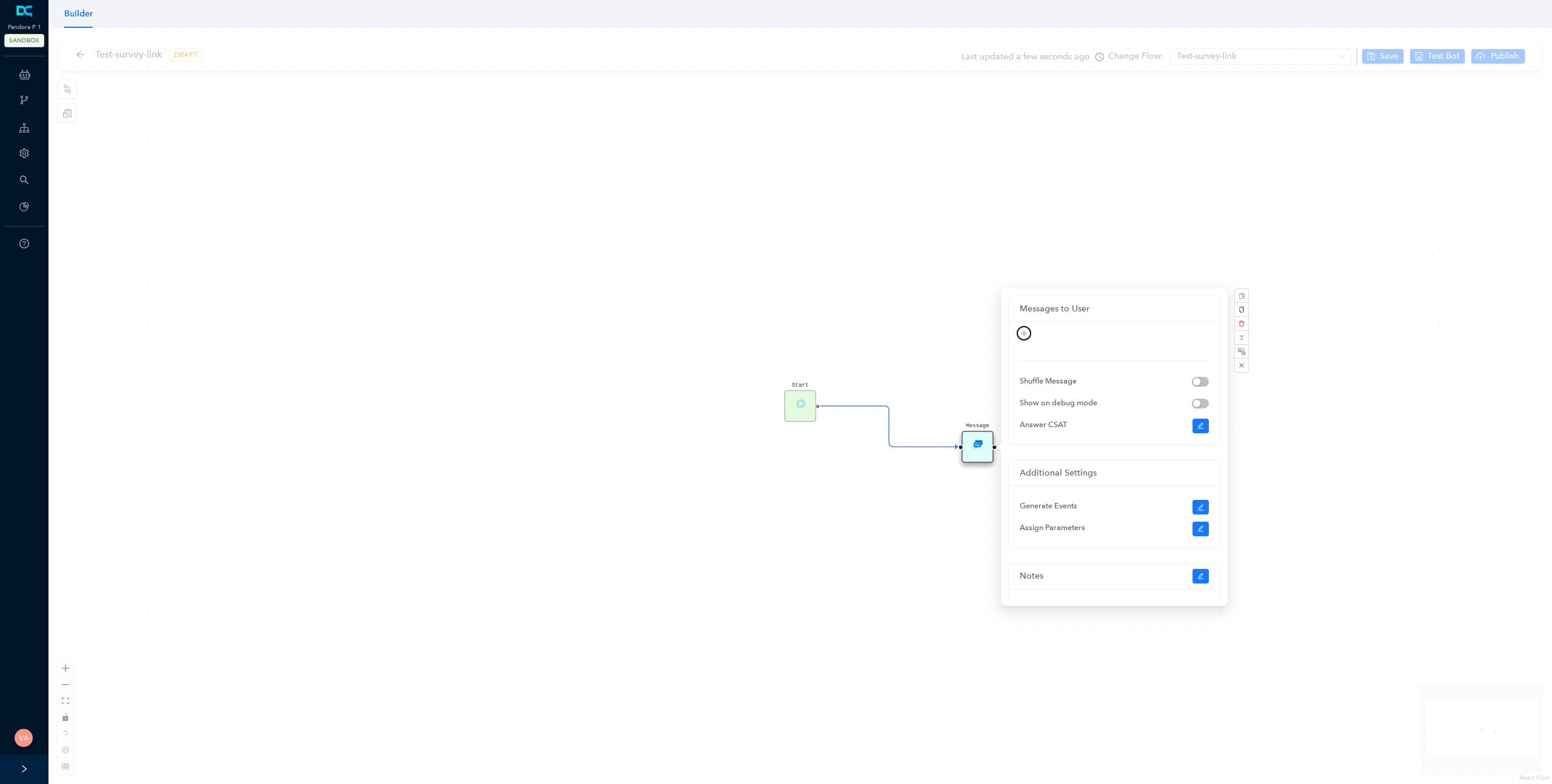
click at [1022, 335] on icon "plus" at bounding box center [1024, 333] width 7 height 7
click at [1013, 446] on link "IFrame" at bounding box center [1009, 452] width 35 height 14
click at [1085, 365] on input "text" at bounding box center [1120, 356] width 159 height 20
click at [1063, 379] on input "text" at bounding box center [1120, 382] width 159 height 20
click at [1092, 362] on input "text" at bounding box center [1120, 356] width 159 height 20
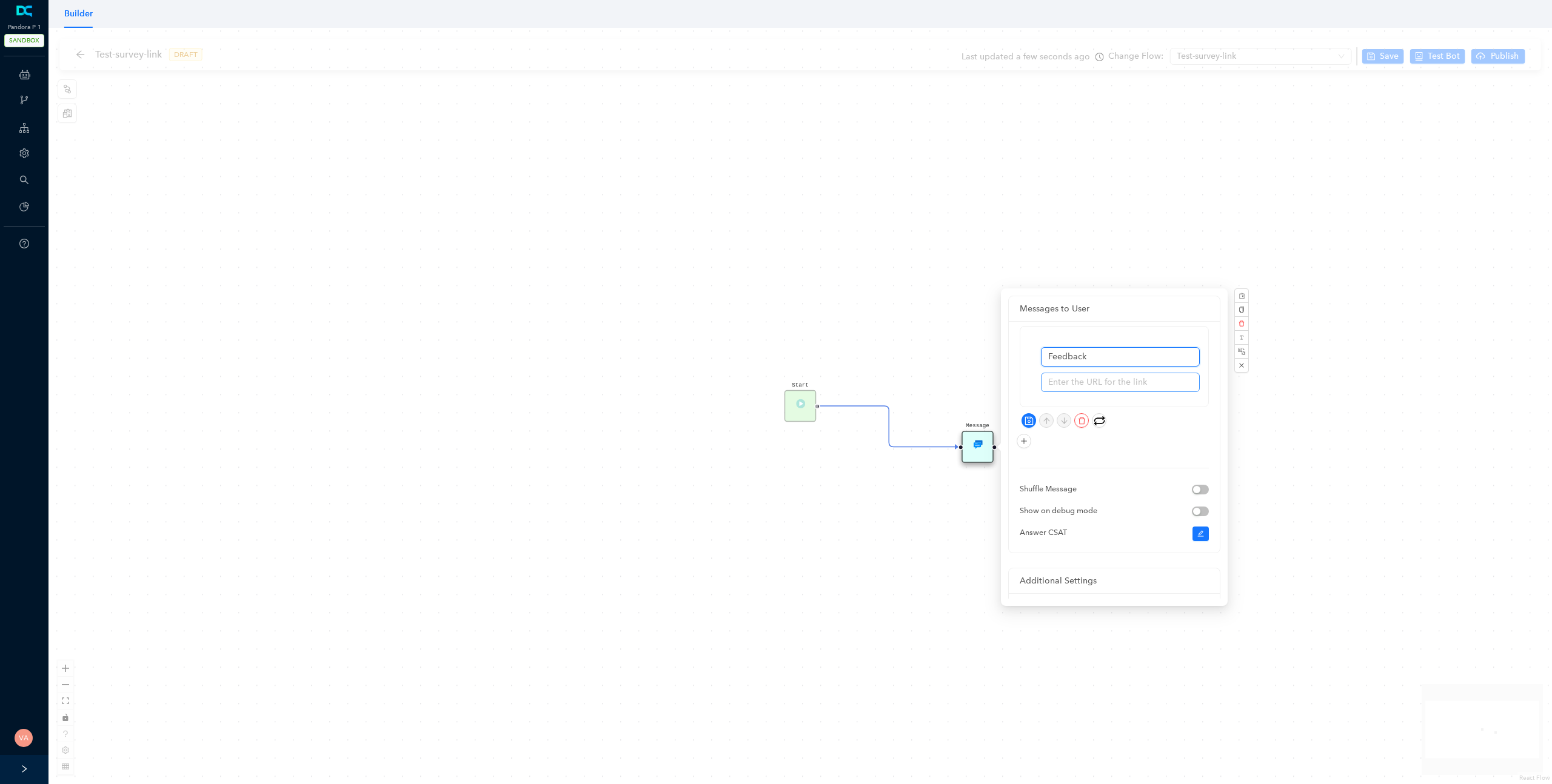
type input "Feedback"
click at [1142, 386] on input "text" at bounding box center [1120, 382] width 159 height 20
click at [1067, 379] on input "text" at bounding box center [1120, 382] width 159 height 20
paste input "https://www.surveymonkey.com/r/W8C2Z25?CaseId=500WG00000WhLYDYA3&ContactId=003W…"
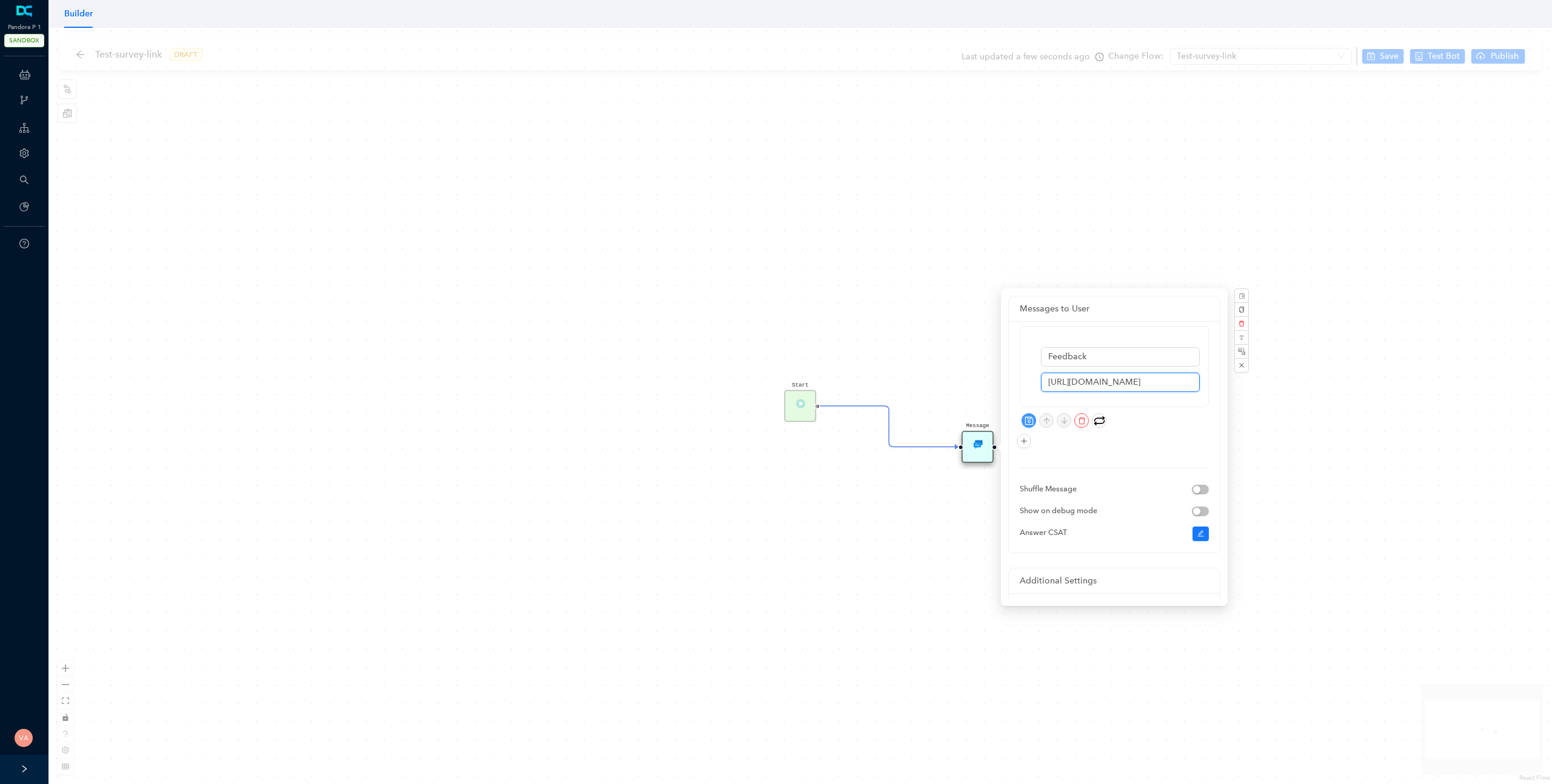
type input "https://www.surveymonkey.com/r/W8C2Z25?CaseId=500WG00000WhLYDYA3&ContactId=003W…"
click at [1034, 422] on button "button" at bounding box center [1028, 420] width 14 height 14
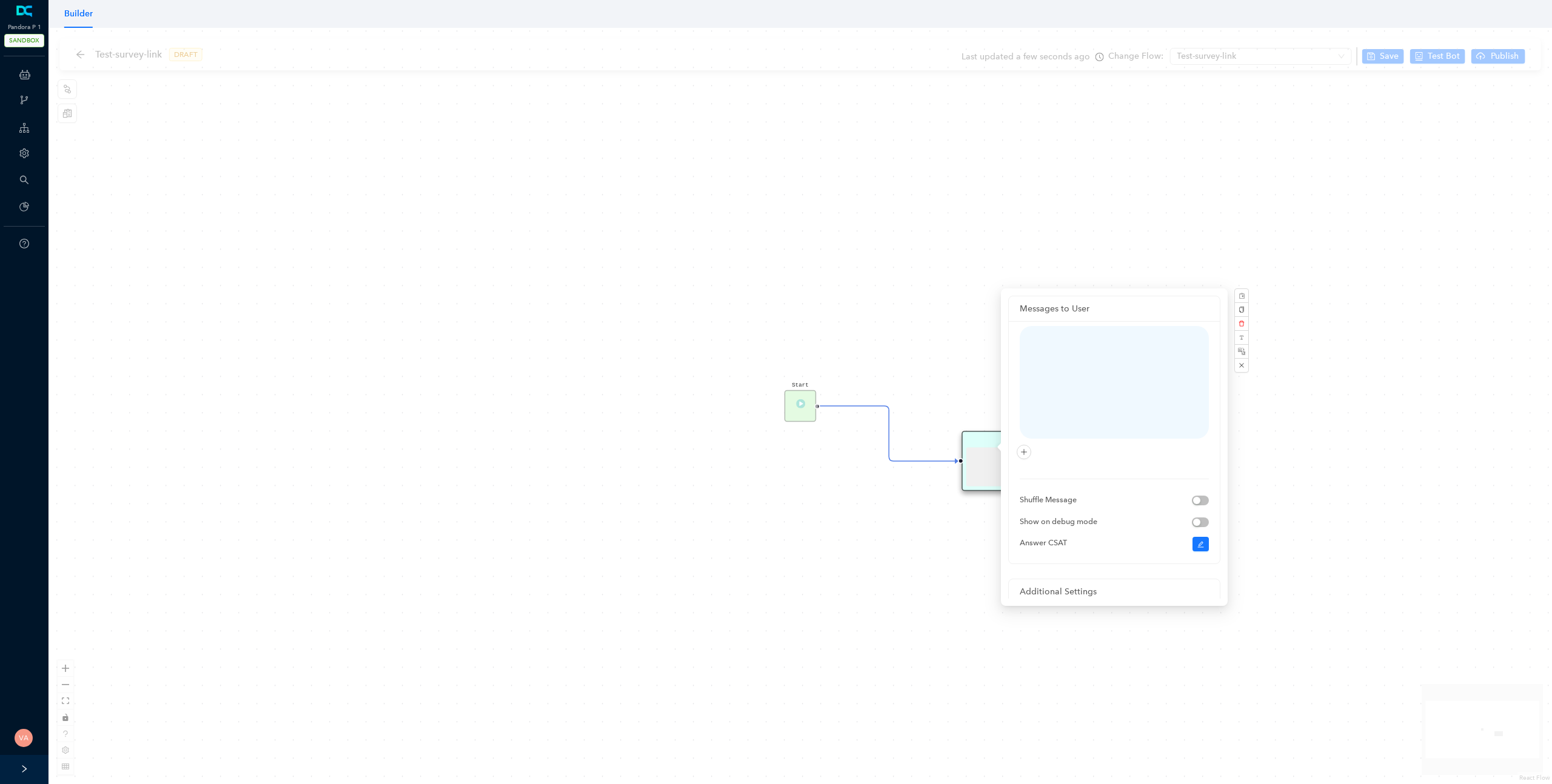
click at [905, 561] on div "Start Message" at bounding box center [801, 406] width 1504 height 756
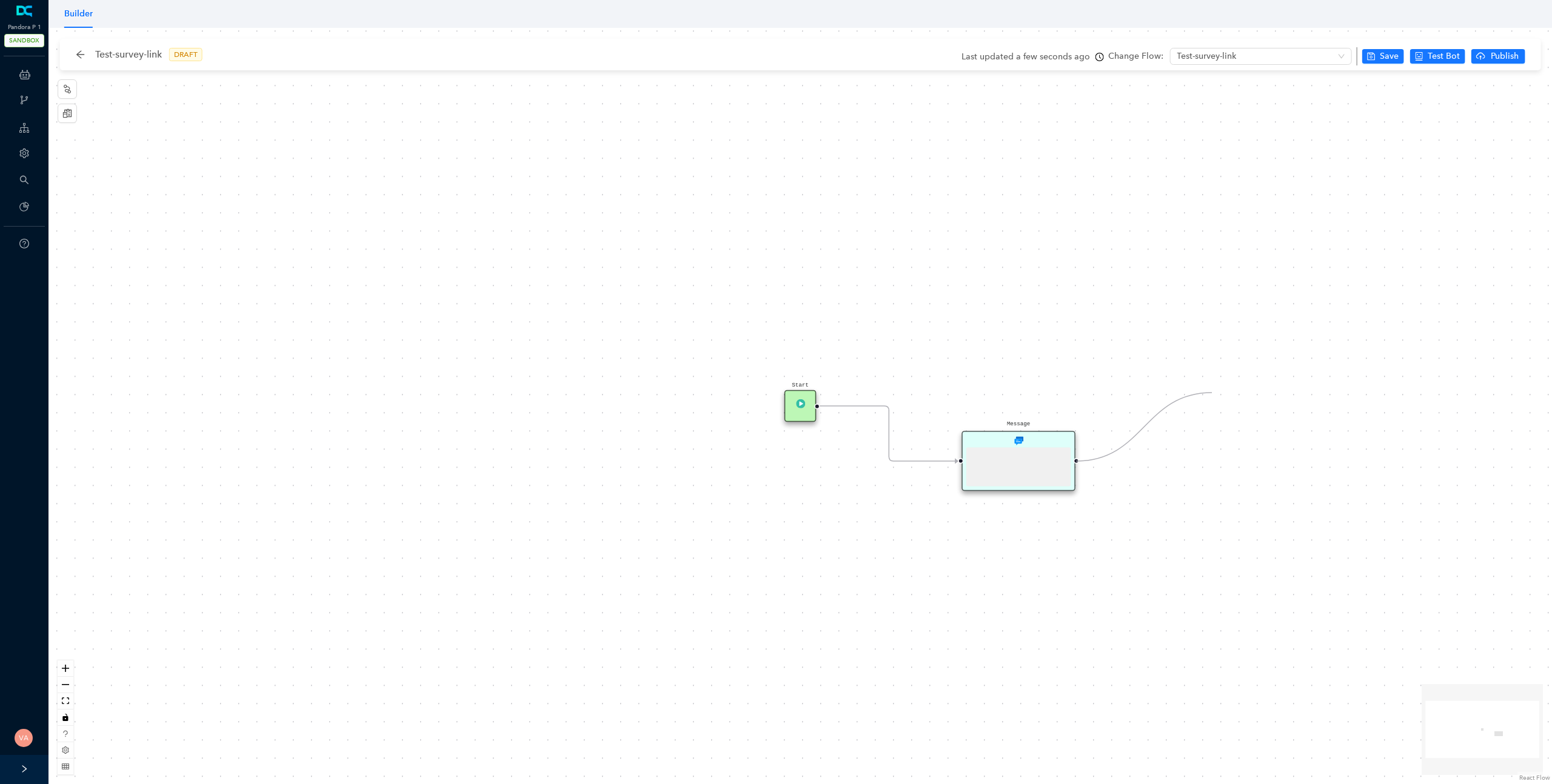
drag, startPoint x: 1078, startPoint y: 460, endPoint x: 1212, endPoint y: 392, distance: 150.3
click at [1212, 392] on div "Start Message" at bounding box center [801, 406] width 1504 height 756
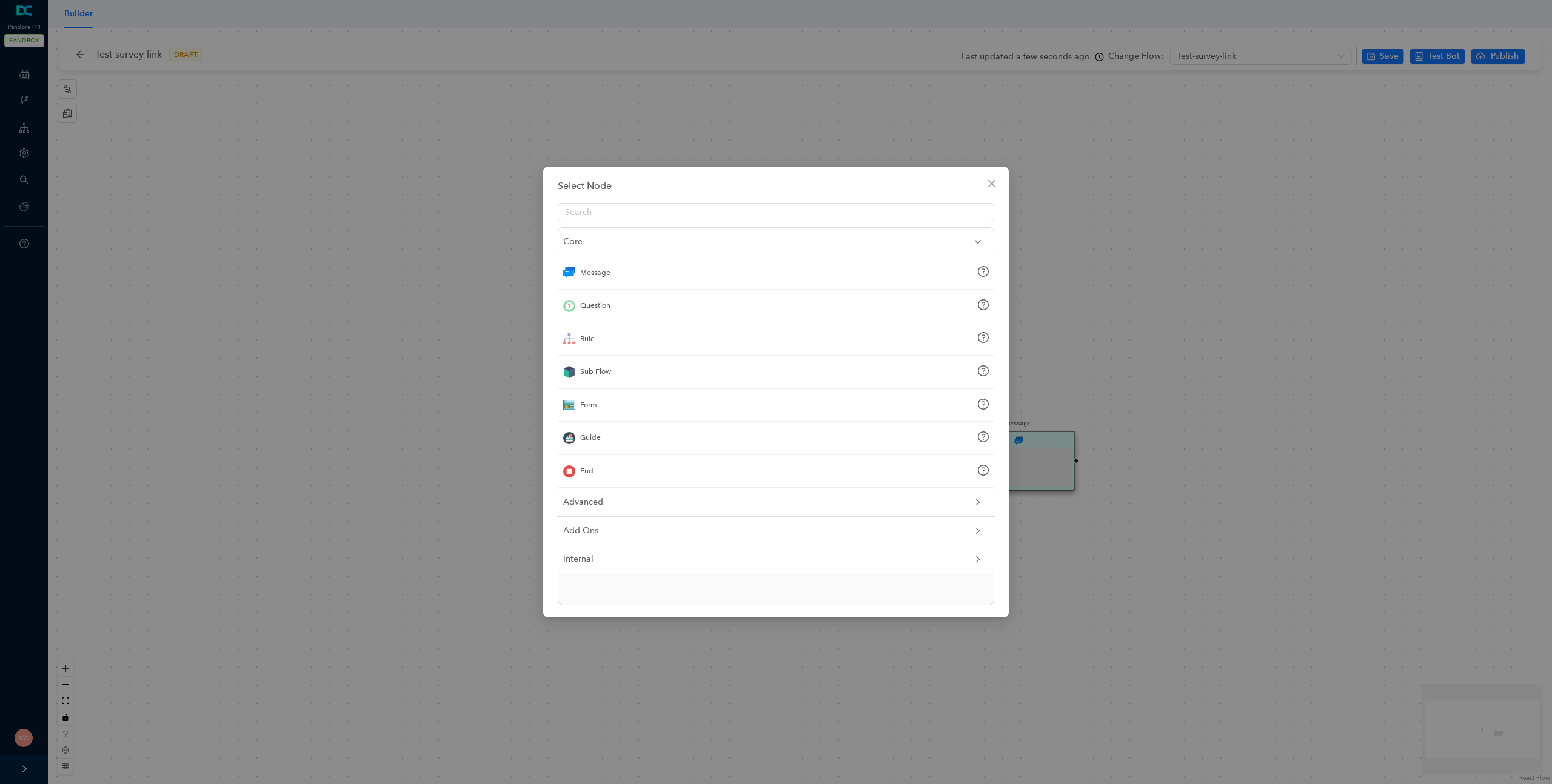
click at [594, 487] on div "End" at bounding box center [776, 471] width 435 height 33
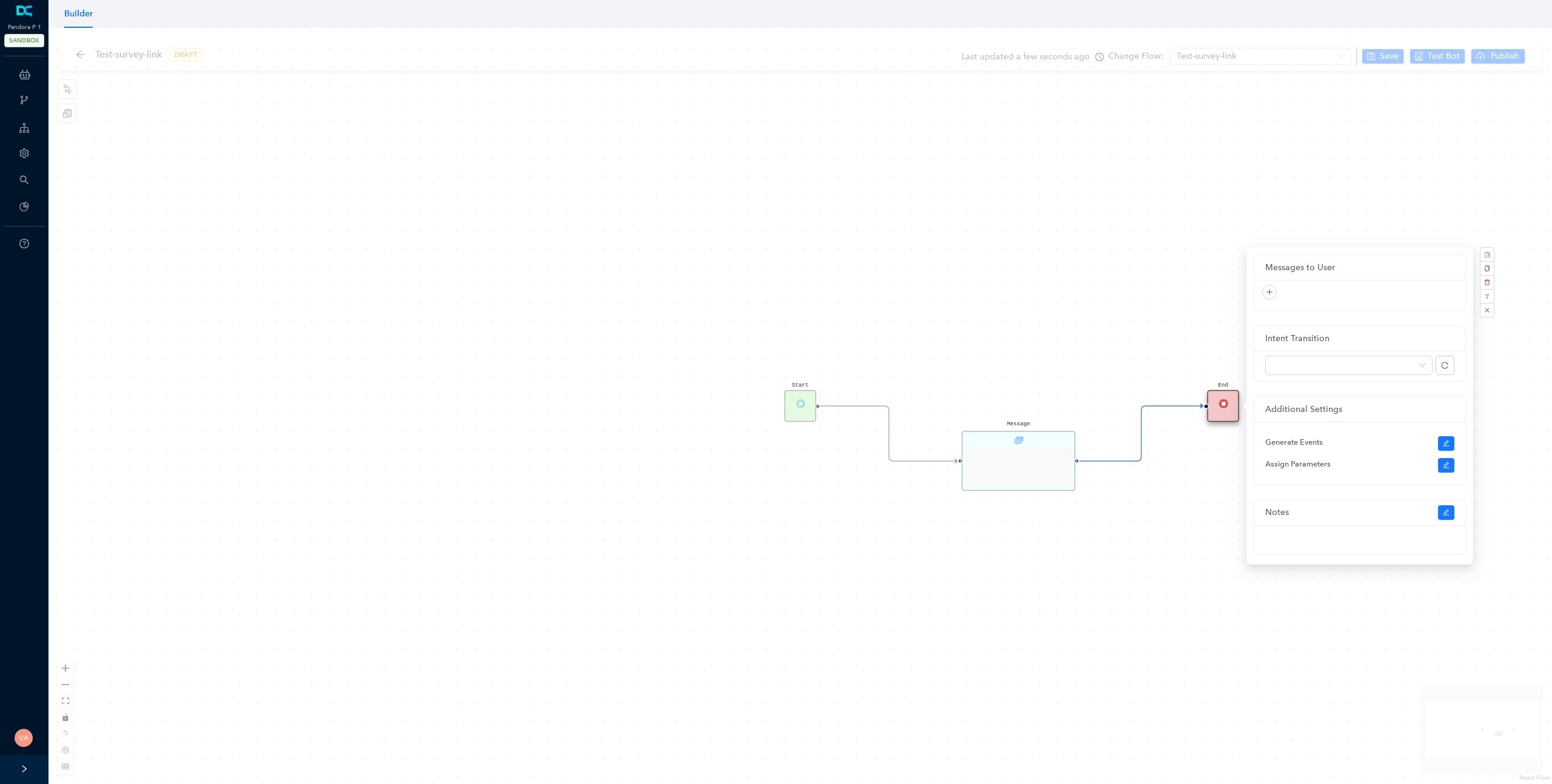
click at [1139, 280] on div "Start Message End" at bounding box center [801, 406] width 1504 height 756
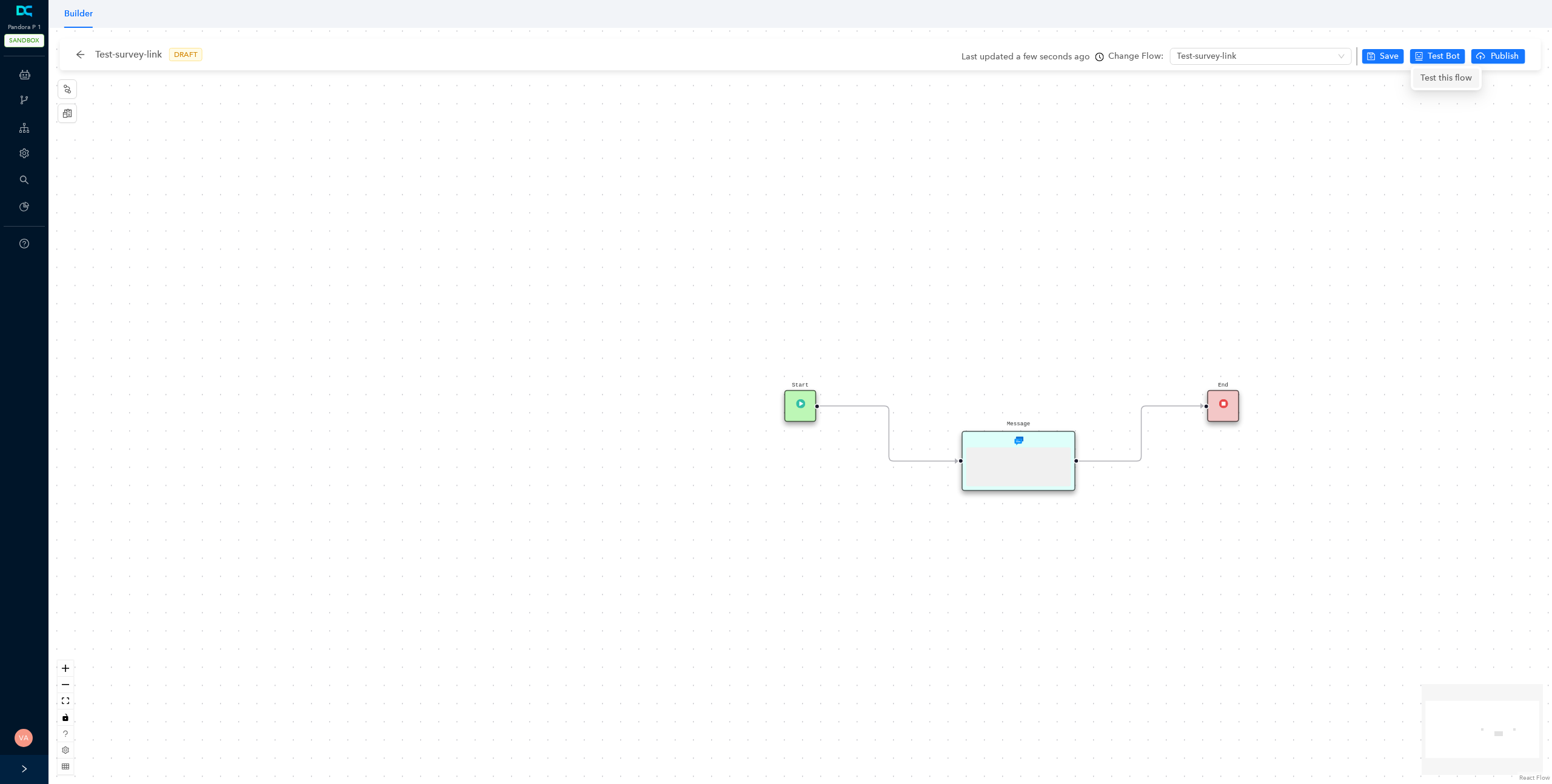
click at [1457, 78] on span "Test this flow" at bounding box center [1446, 78] width 51 height 14
click at [1381, 60] on span "Save" at bounding box center [1390, 56] width 19 height 14
click at [78, 52] on icon "arrow-left" at bounding box center [81, 54] width 8 height 8
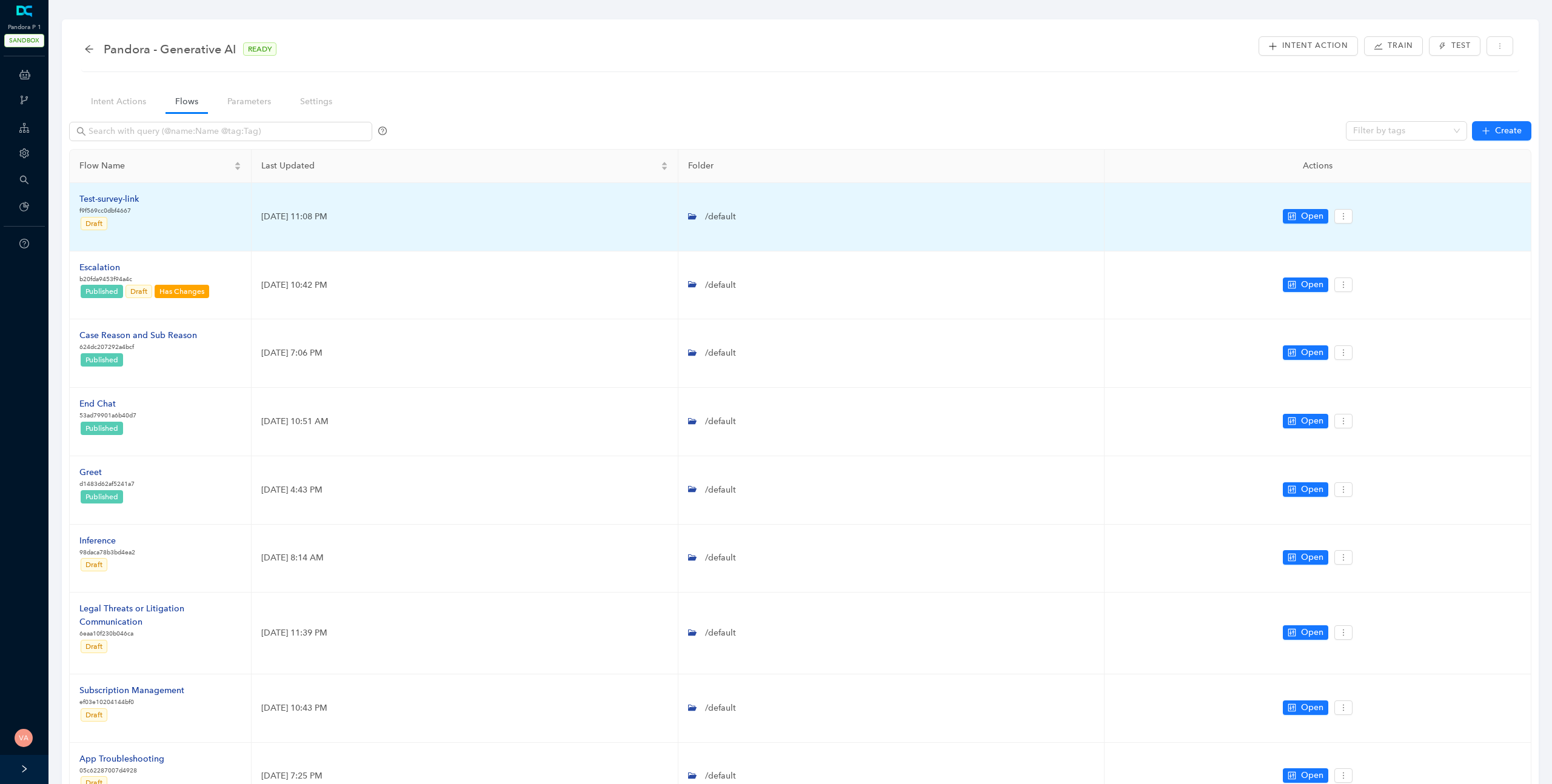
click at [125, 202] on div "Test-survey-link" at bounding box center [109, 200] width 60 height 14
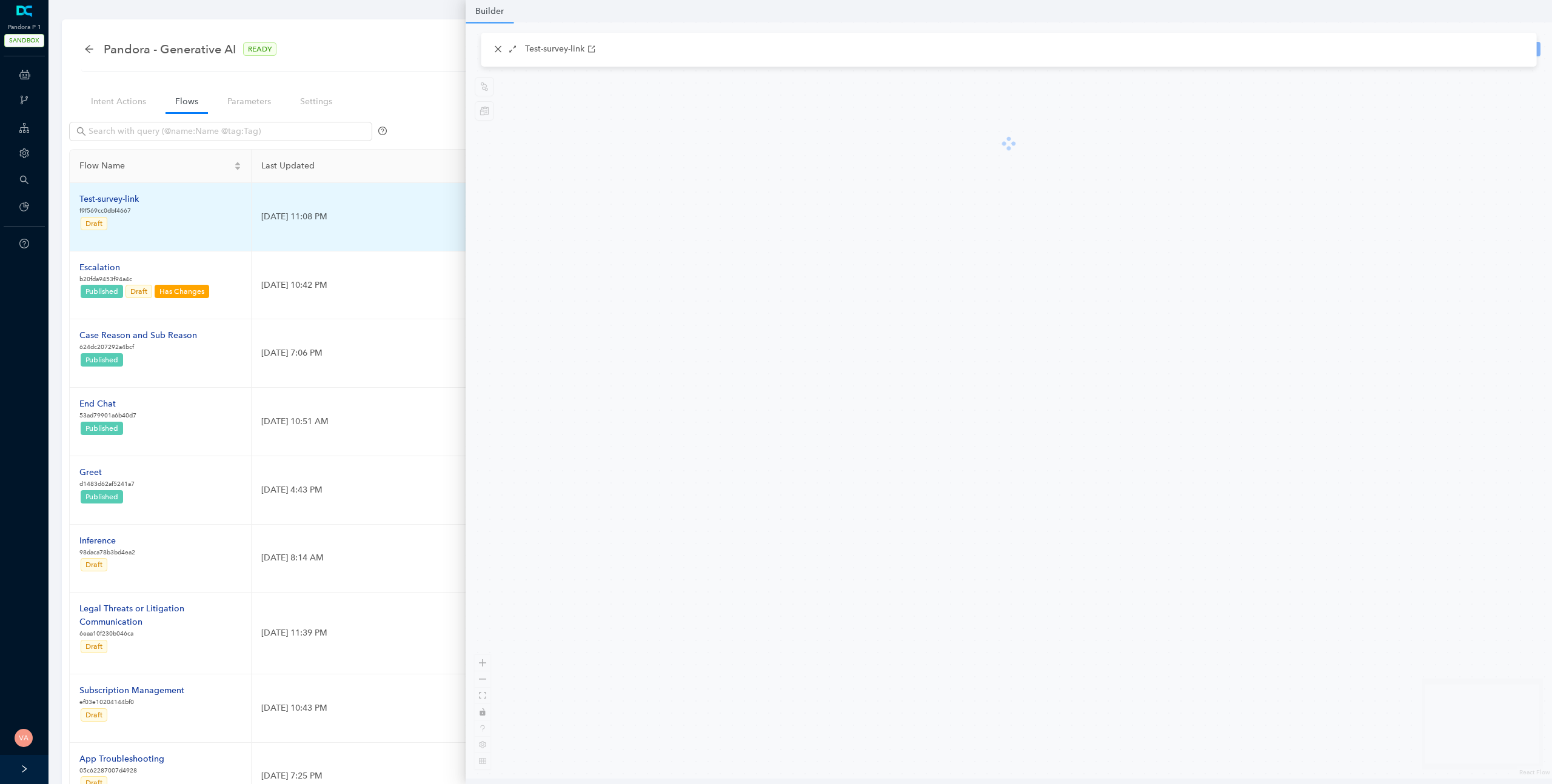
click at [190, 207] on td "Test-survey-link f9f569cc0dbf4667 Draft" at bounding box center [160, 217] width 182 height 68
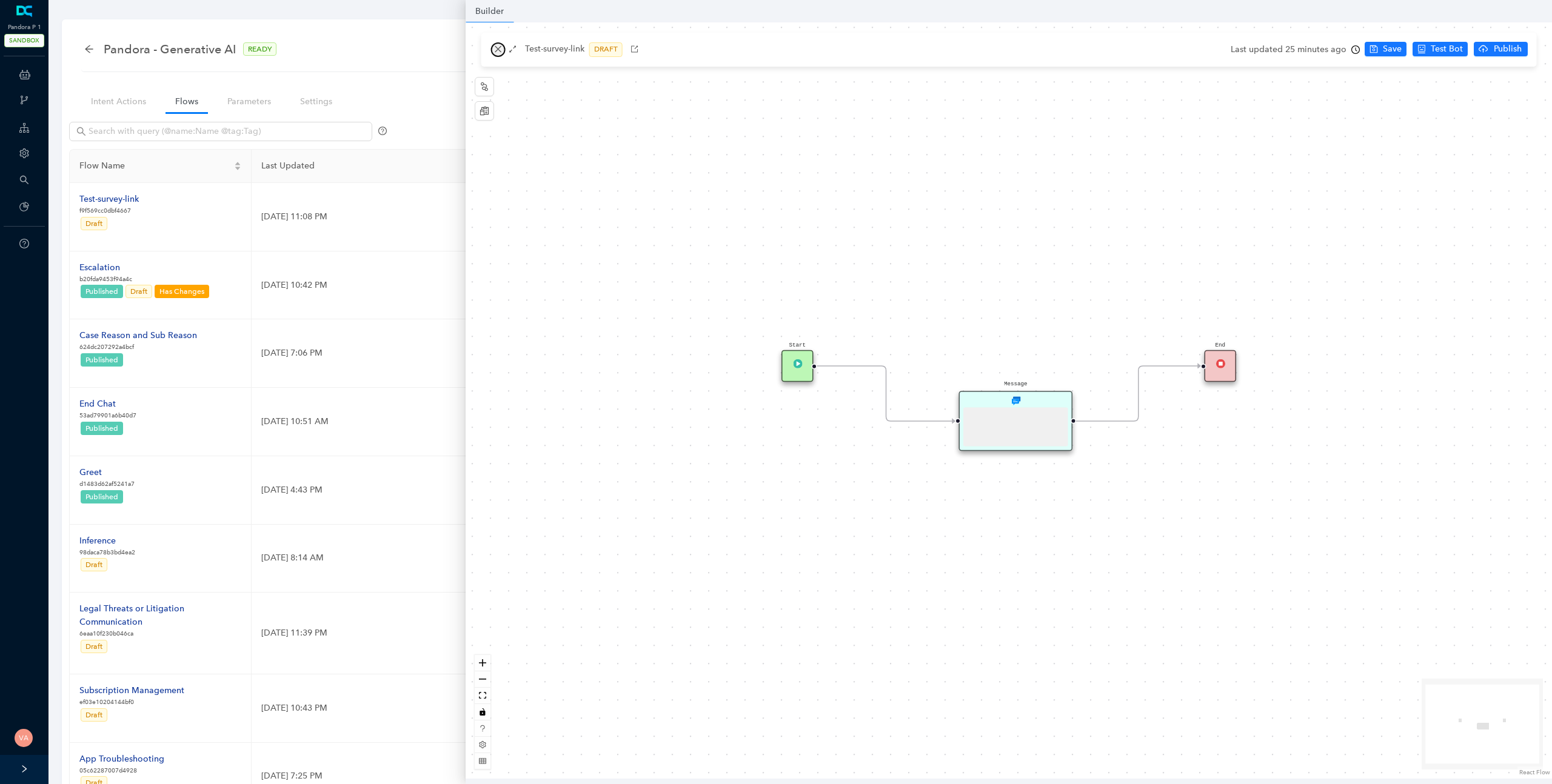
click at [497, 47] on icon "close" at bounding box center [498, 49] width 9 height 9
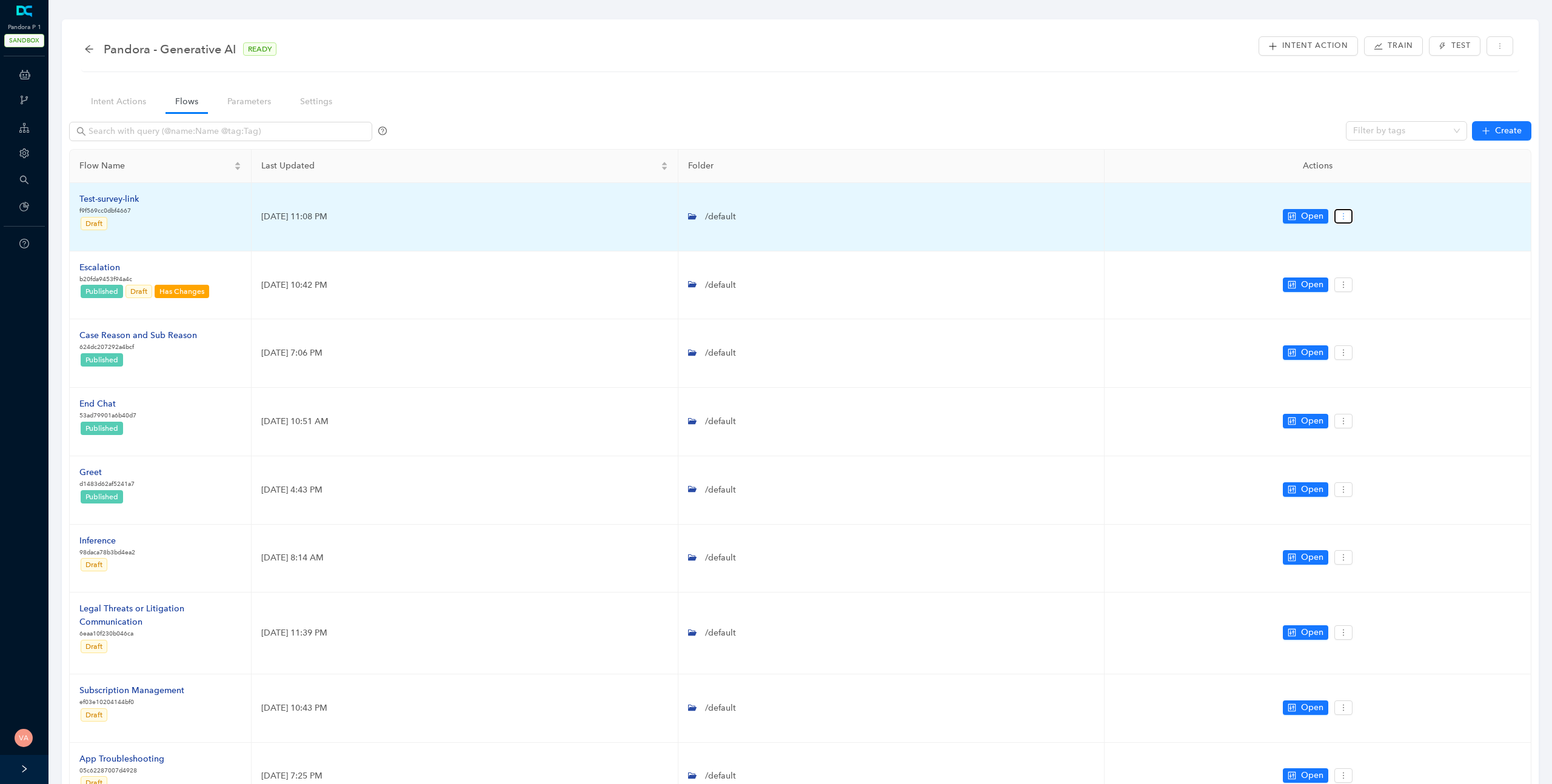
click at [1347, 218] on icon "more" at bounding box center [1344, 216] width 9 height 9
click at [918, 225] on td "/default" at bounding box center [891, 217] width 427 height 68
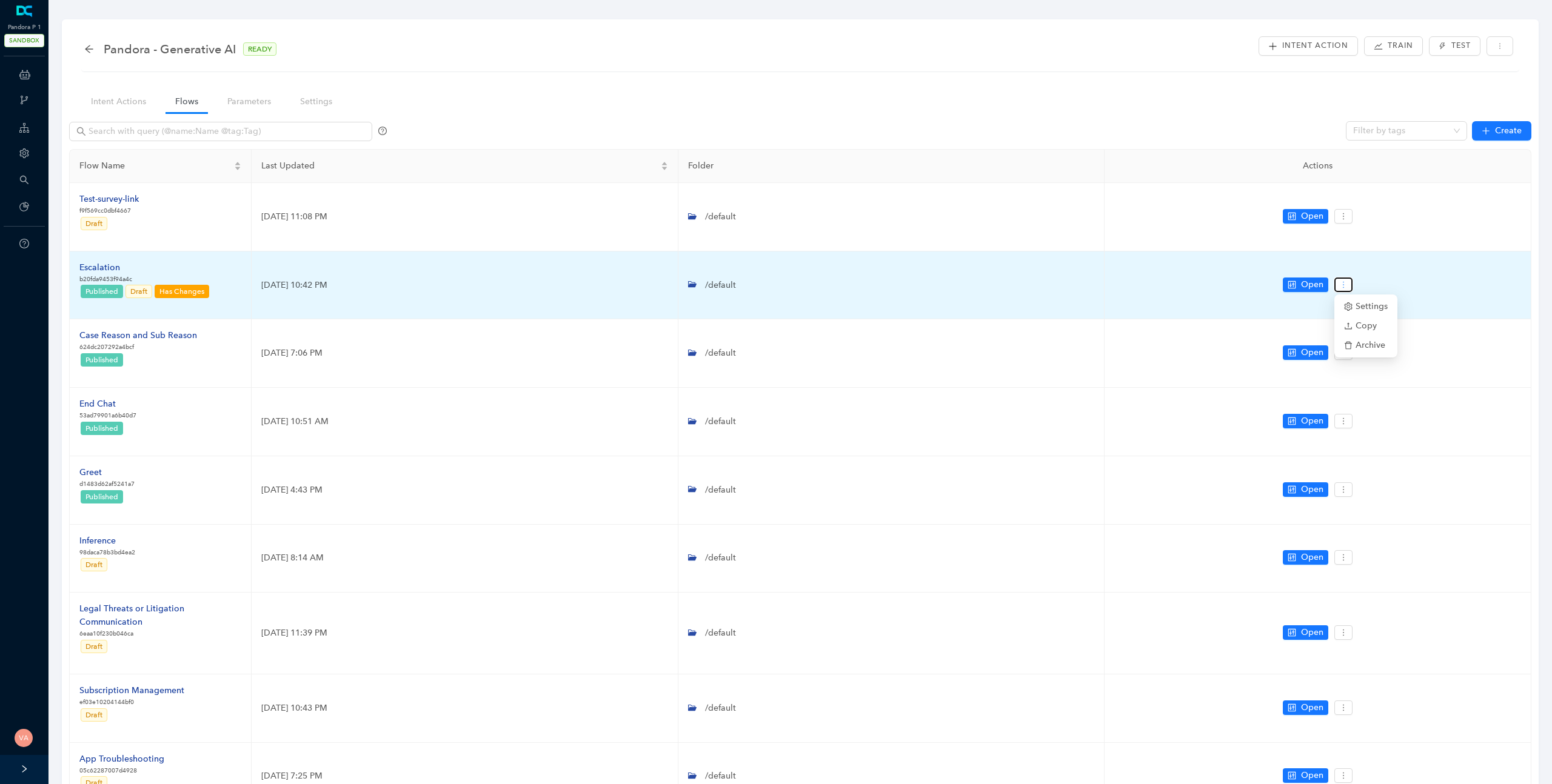
click at [1345, 284] on icon "more" at bounding box center [1344, 285] width 9 height 9
click at [105, 267] on div "Escalation" at bounding box center [144, 268] width 131 height 14
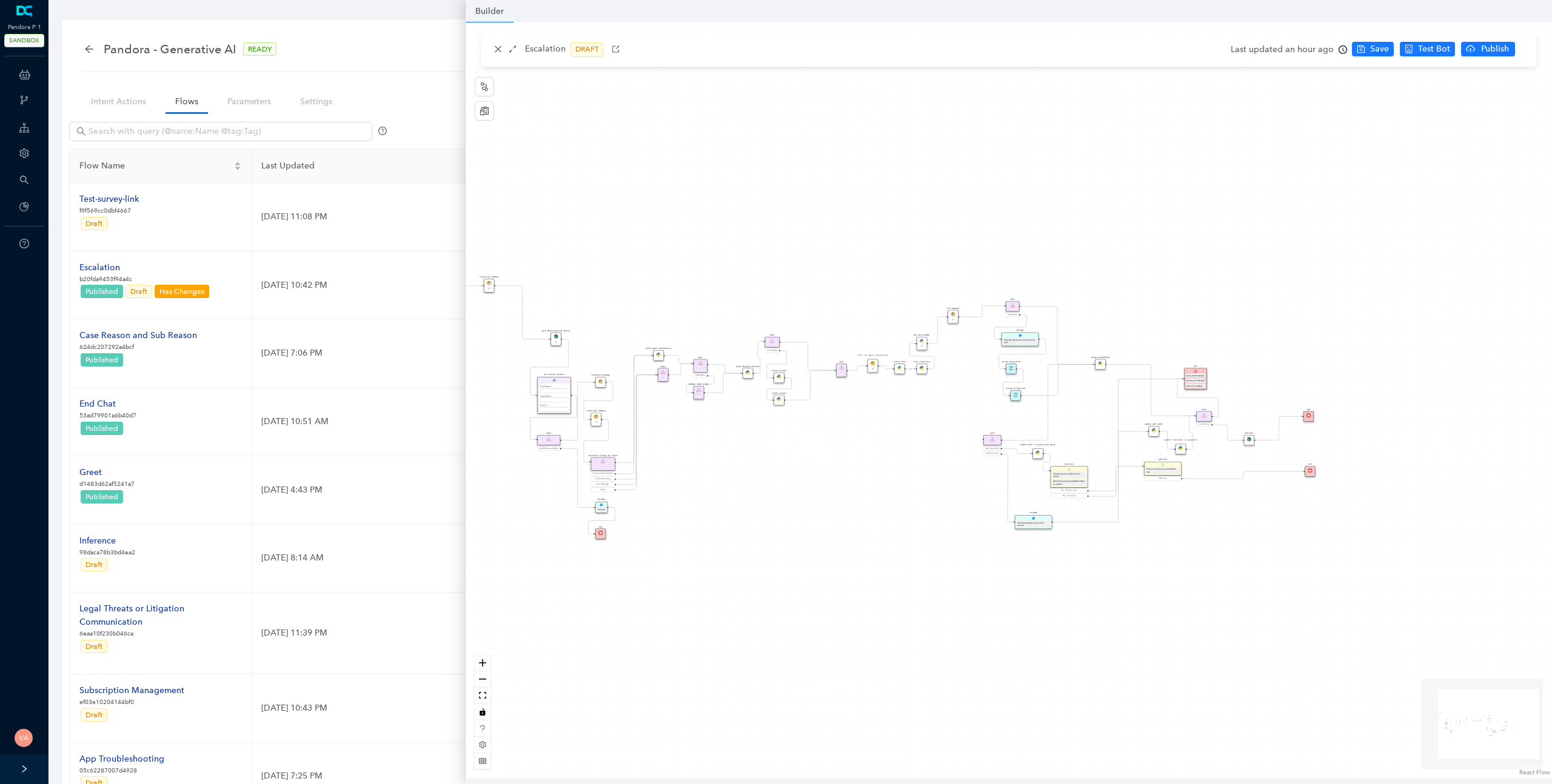
drag, startPoint x: 1103, startPoint y: 446, endPoint x: 828, endPoint y: 425, distance: 275.8
click at [828, 425] on div "Data Table Start P Rule P IsAvailable Rule newContact Get Contact details First…" at bounding box center [1008, 400] width 1086 height 756
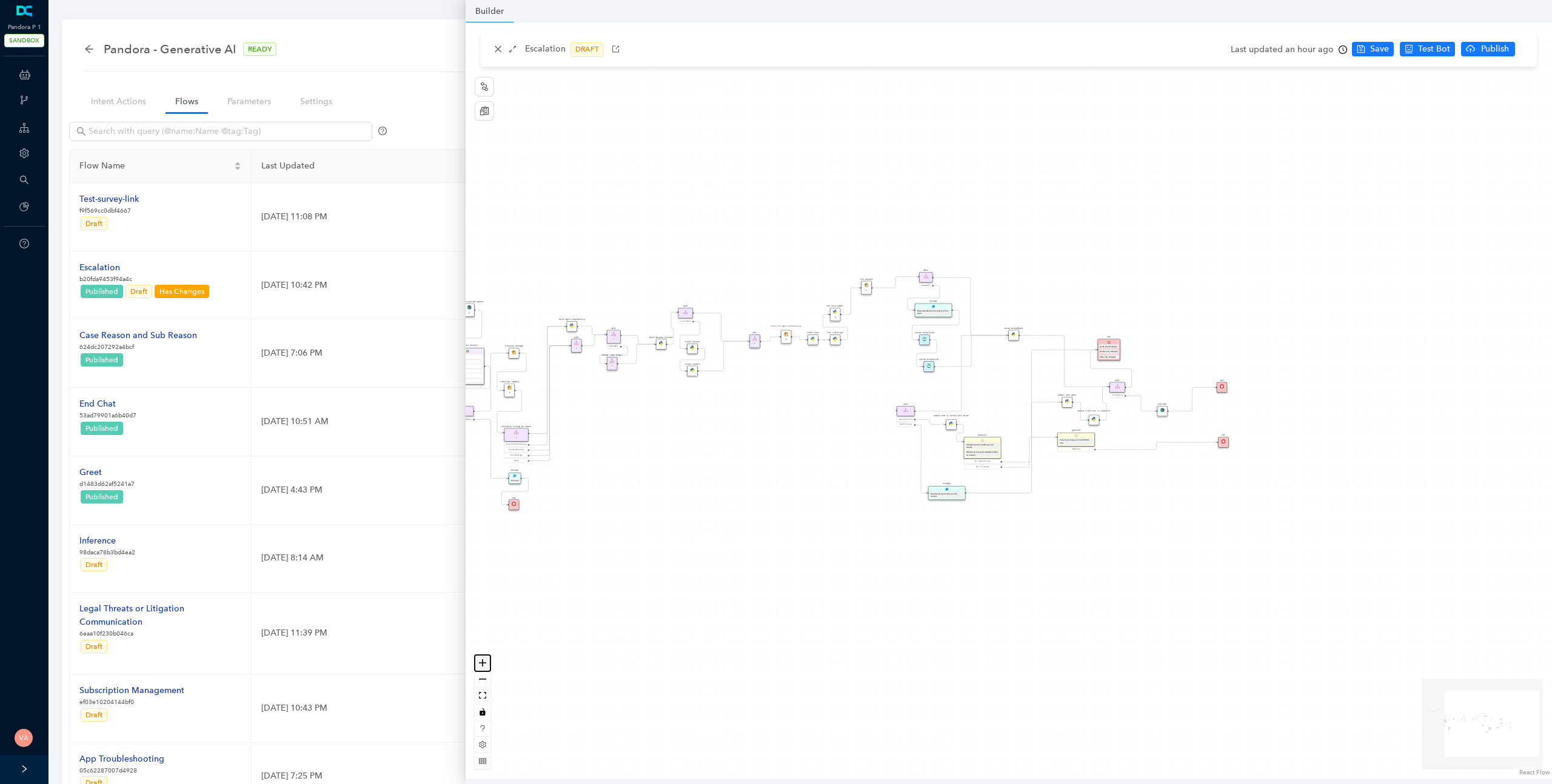
click at [481, 664] on icon "zoom in" at bounding box center [483, 663] width 7 height 7
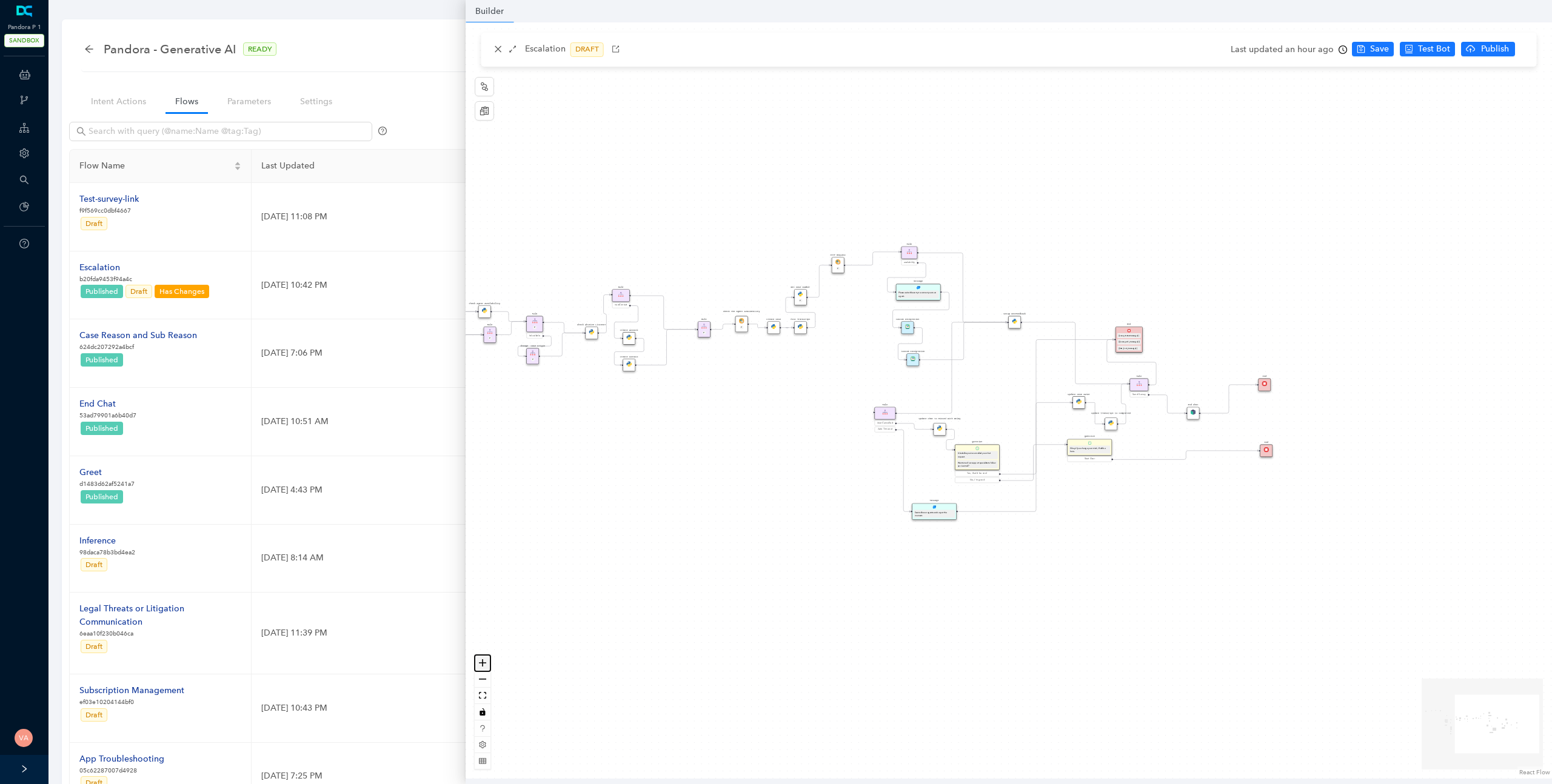
click at [481, 664] on icon "zoom in" at bounding box center [483, 663] width 7 height 7
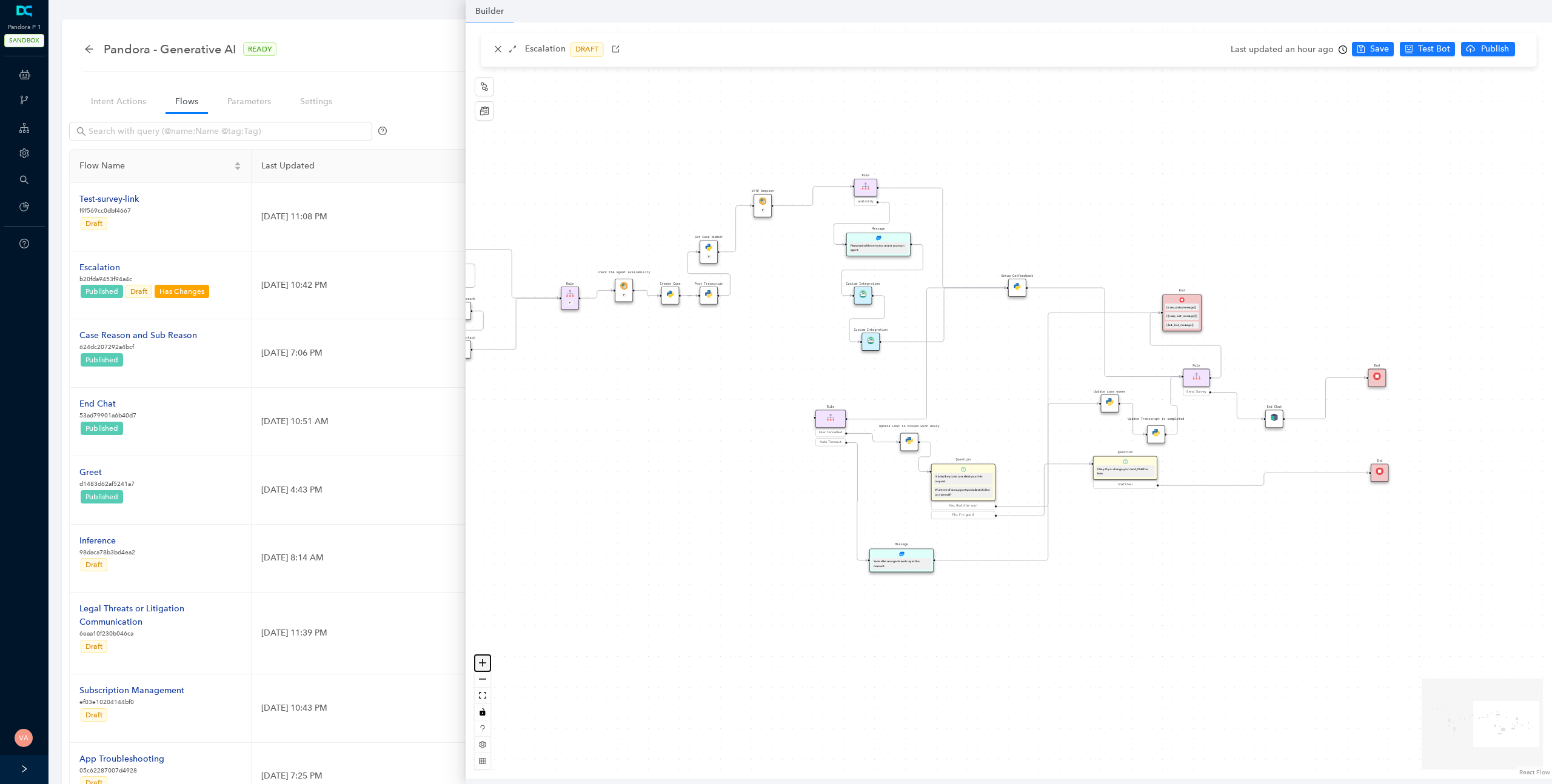
click at [481, 664] on icon "zoom in" at bounding box center [483, 663] width 7 height 7
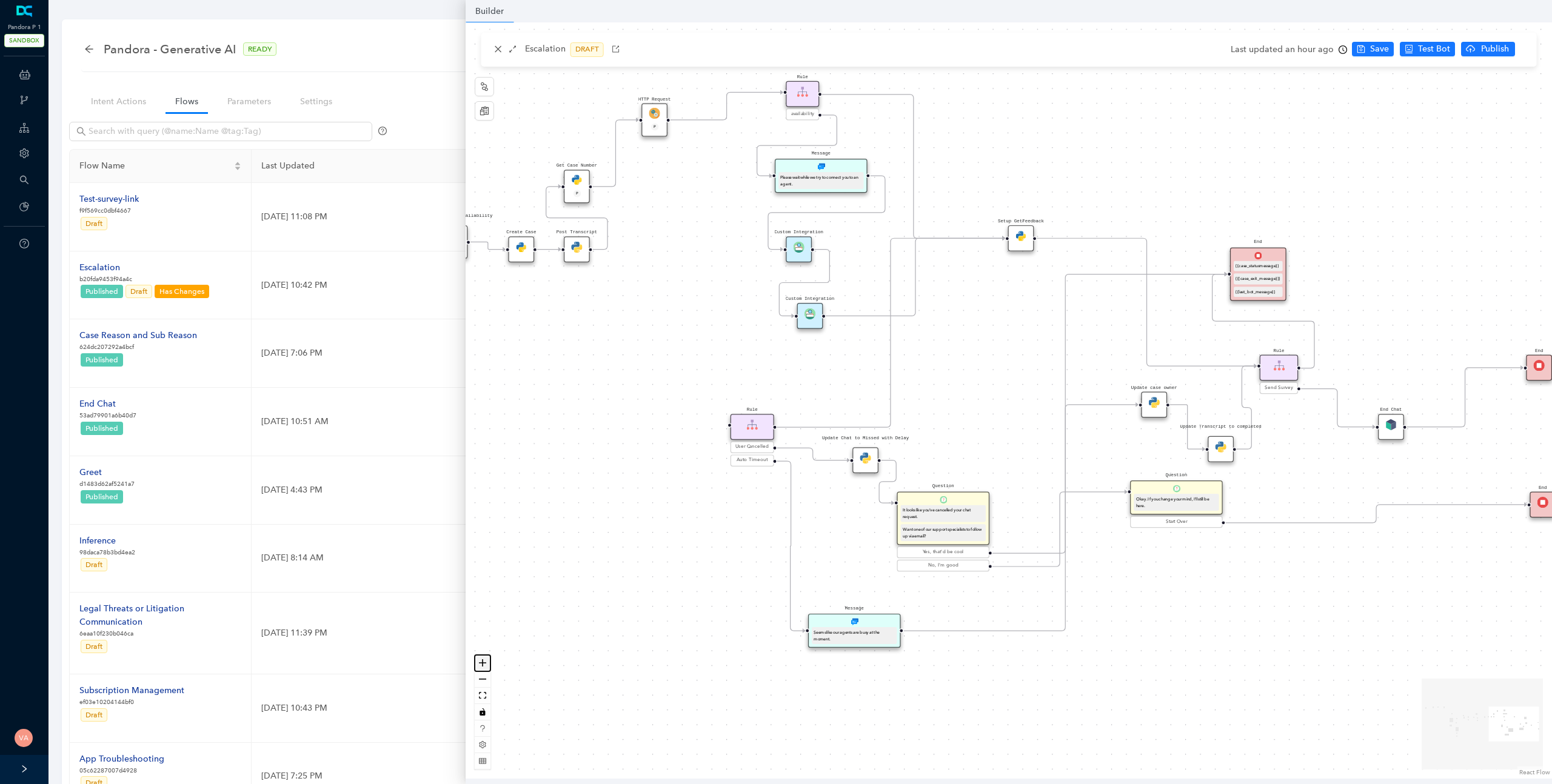
click at [481, 664] on icon "zoom in" at bounding box center [483, 663] width 7 height 7
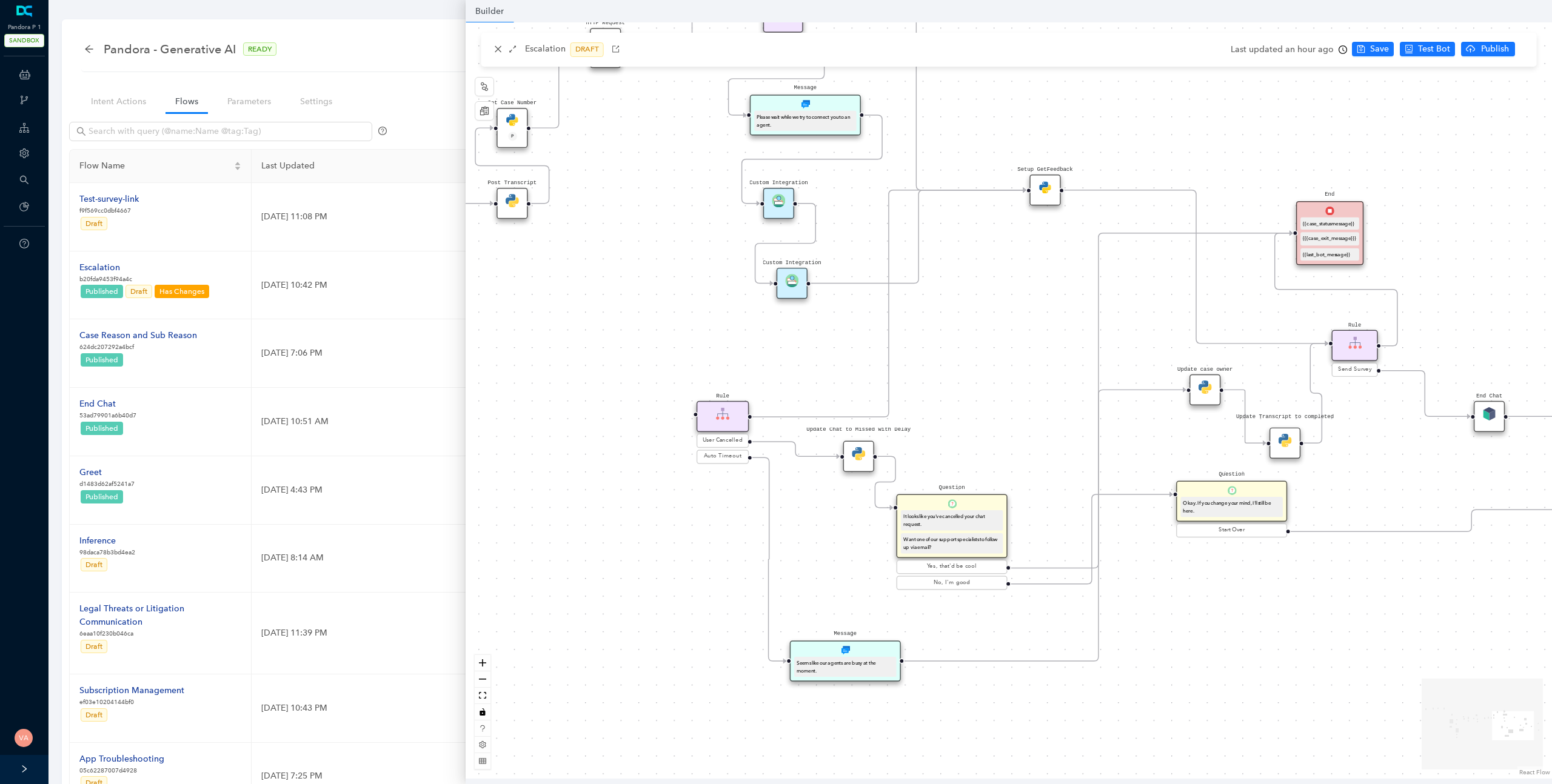
drag, startPoint x: 579, startPoint y: 588, endPoint x: 602, endPoint y: 572, distance: 28.0
click at [602, 572] on div "Data Table Start P Rule P IsAvailable Rule newContact Get Contact details First…" at bounding box center [1008, 400] width 1086 height 756
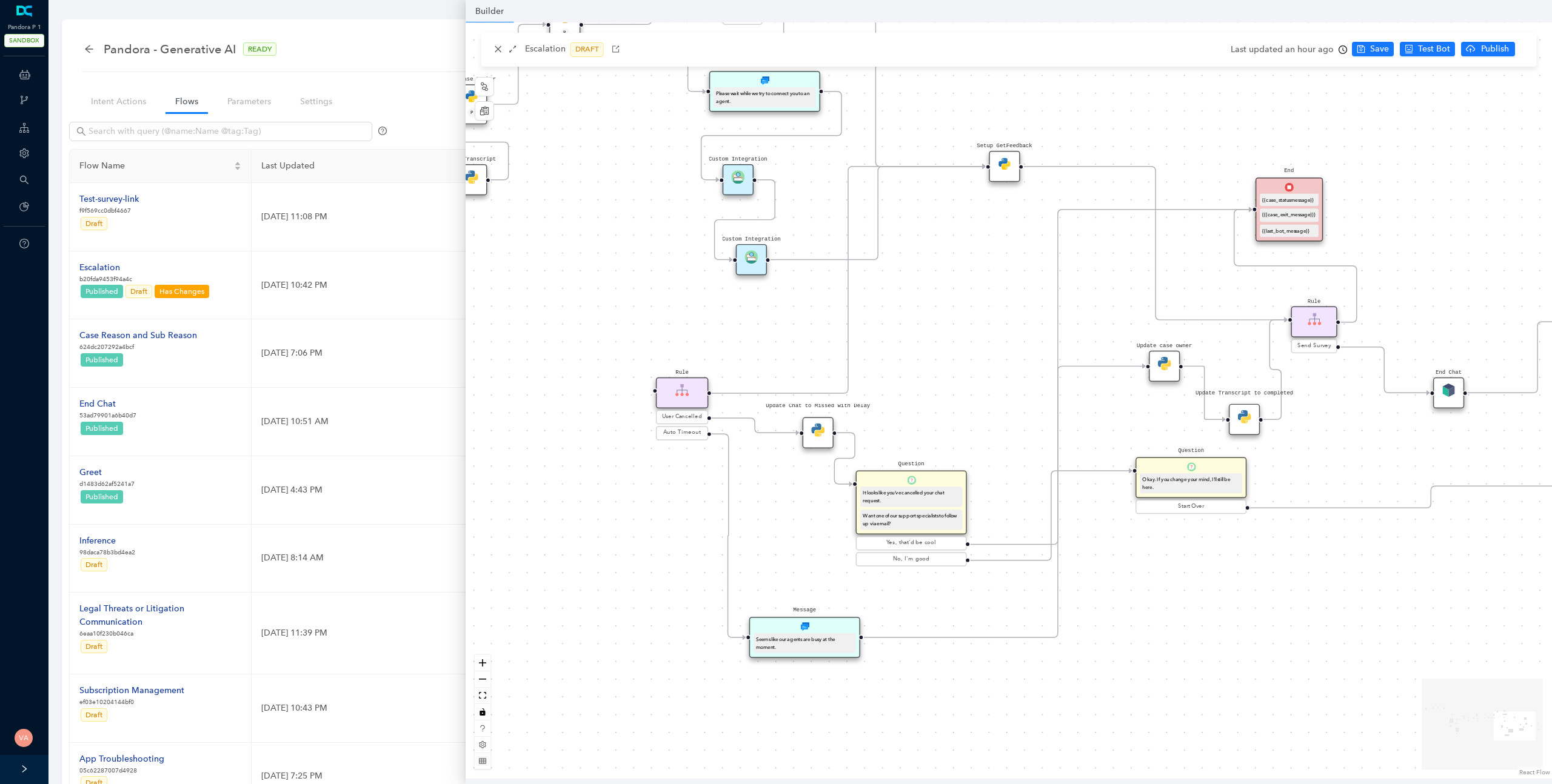
drag, startPoint x: 603, startPoint y: 568, endPoint x: 562, endPoint y: 545, distance: 47.0
click at [562, 545] on div "Data Table Start P Rule P IsAvailable Rule newContact Get Contact details First…" at bounding box center [1008, 400] width 1086 height 756
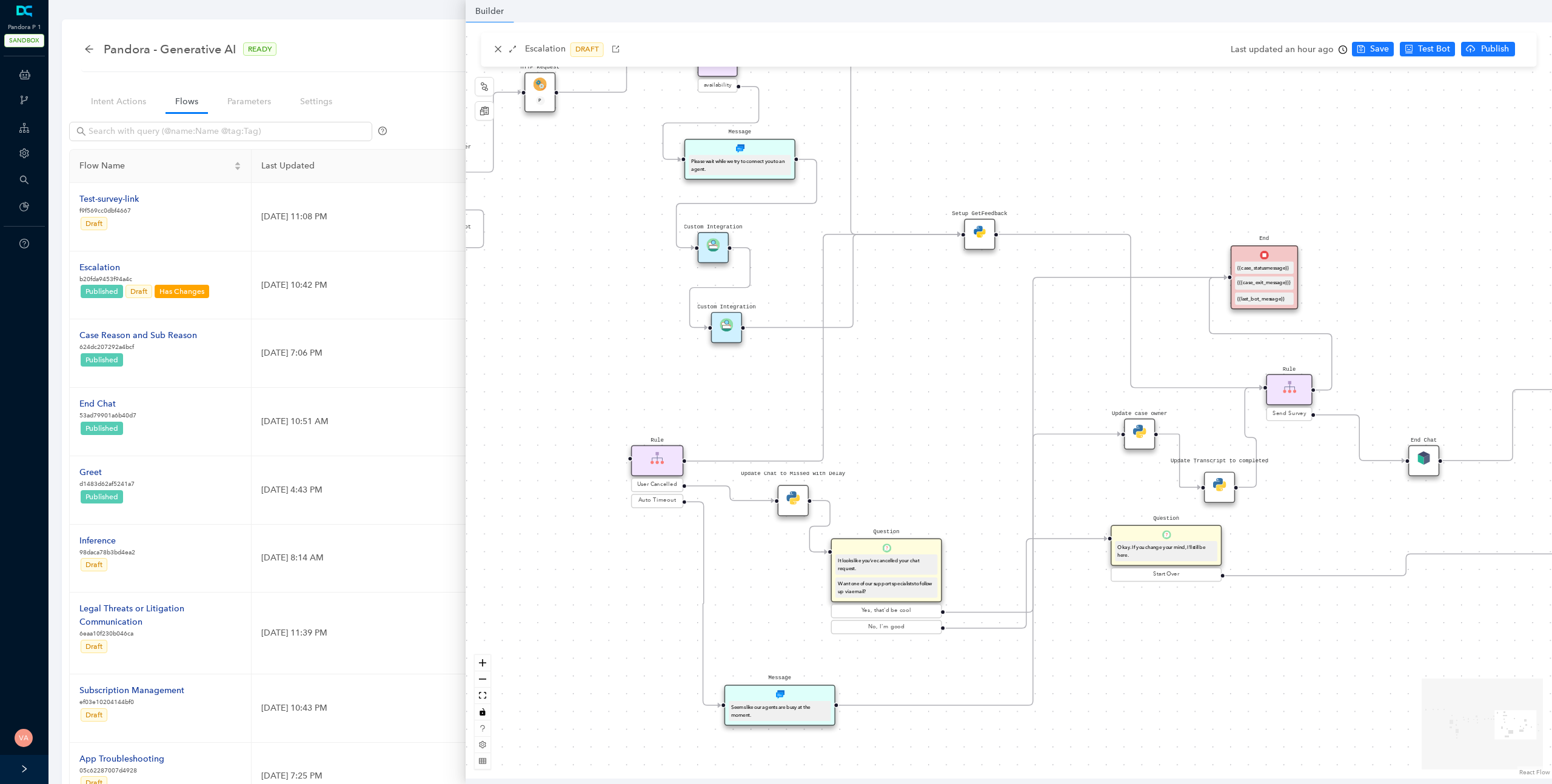
drag, startPoint x: 950, startPoint y: 330, endPoint x: 925, endPoint y: 398, distance: 72.4
click at [925, 398] on div "Data Table Start P Rule P IsAvailable Rule newContact Get Contact details First…" at bounding box center [1008, 400] width 1086 height 756
click at [786, 323] on icon "Edge from reactflownode_3eb68698-bdce-4fea-8fe5-01d477388baf to 5a63d3c8-7fc7-1…" at bounding box center [853, 281] width 215 height 93
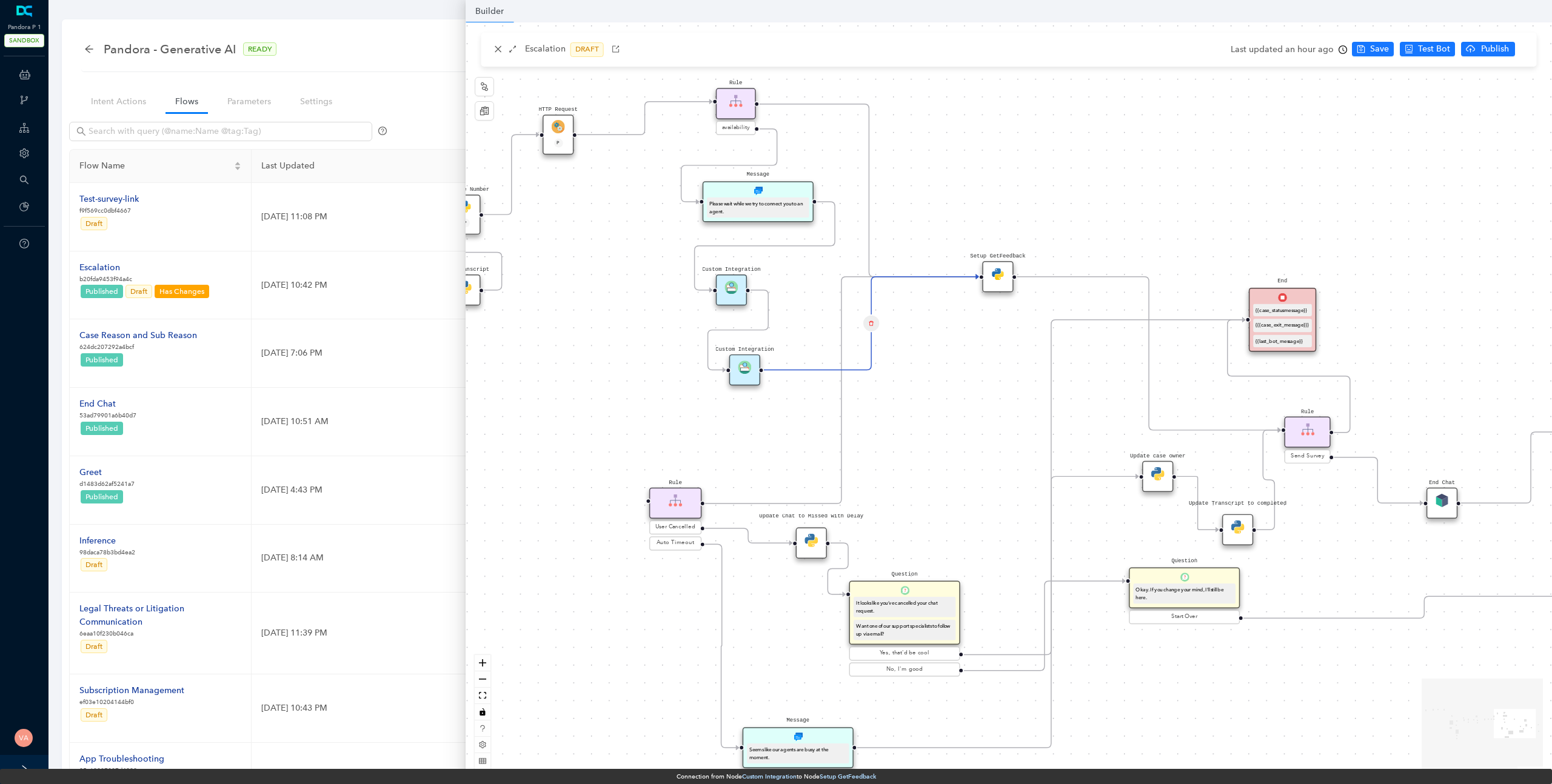
drag, startPoint x: 854, startPoint y: 259, endPoint x: 872, endPoint y: 302, distance: 46.6
click at [872, 302] on div "Data Table Start P Rule P IsAvailable Rule newContact Get Contact details First…" at bounding box center [1008, 400] width 1086 height 756
click at [871, 322] on icon "delete" at bounding box center [872, 323] width 5 height 11
click at [937, 292] on span "Yes" at bounding box center [944, 293] width 14 height 14
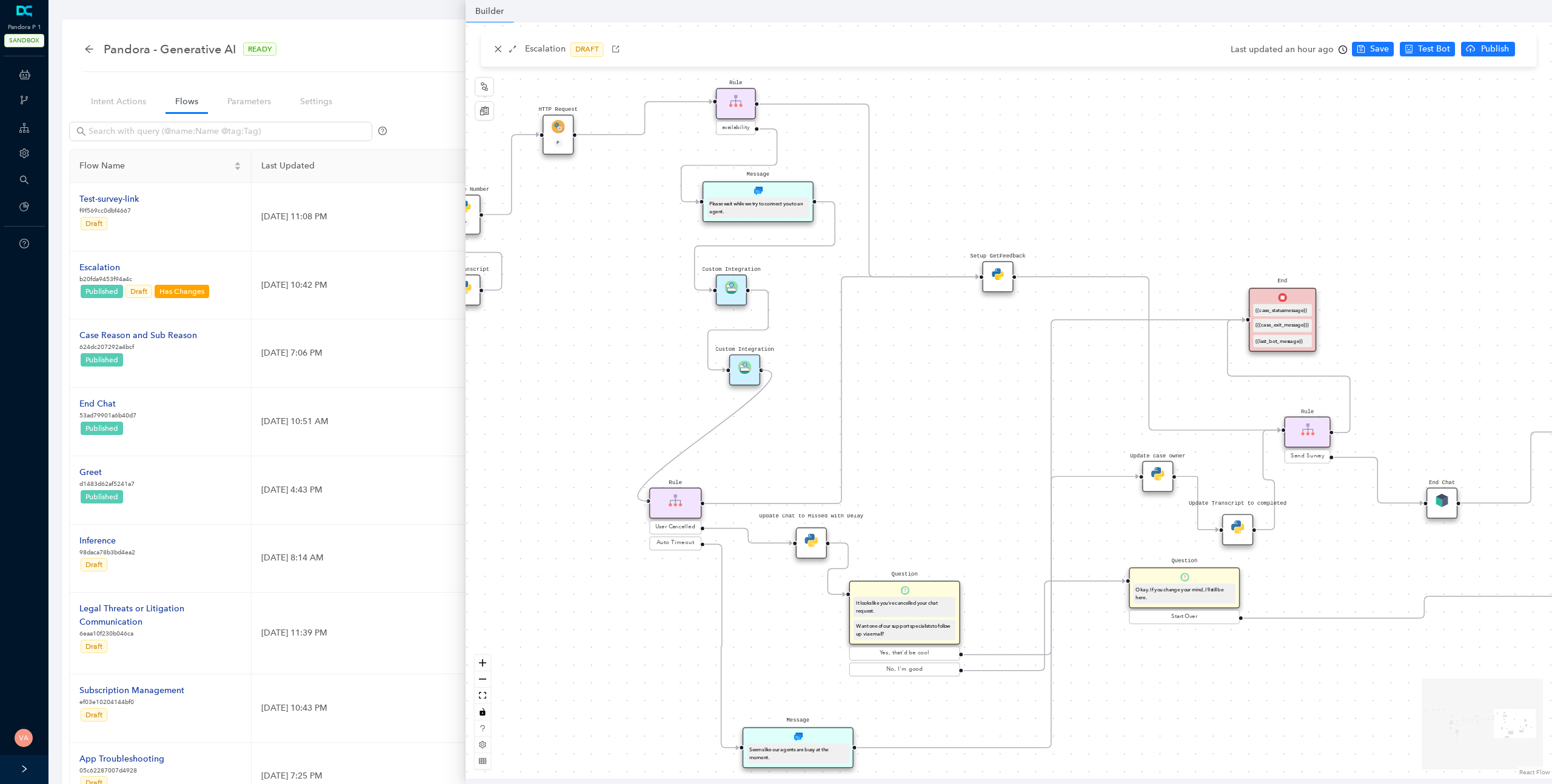
drag, startPoint x: 762, startPoint y: 370, endPoint x: 645, endPoint y: 507, distance: 180.2
click at [645, 507] on div "Data Table Start P Rule P IsAvailable Rule newContact Get Contact details First…" at bounding box center [1008, 400] width 1086 height 756
drag, startPoint x: 687, startPoint y: 509, endPoint x: 694, endPoint y: 497, distance: 13.9
click at [694, 497] on div "Rule" at bounding box center [688, 490] width 52 height 31
click at [692, 529] on span "Auto Timeout" at bounding box center [689, 530] width 38 height 9
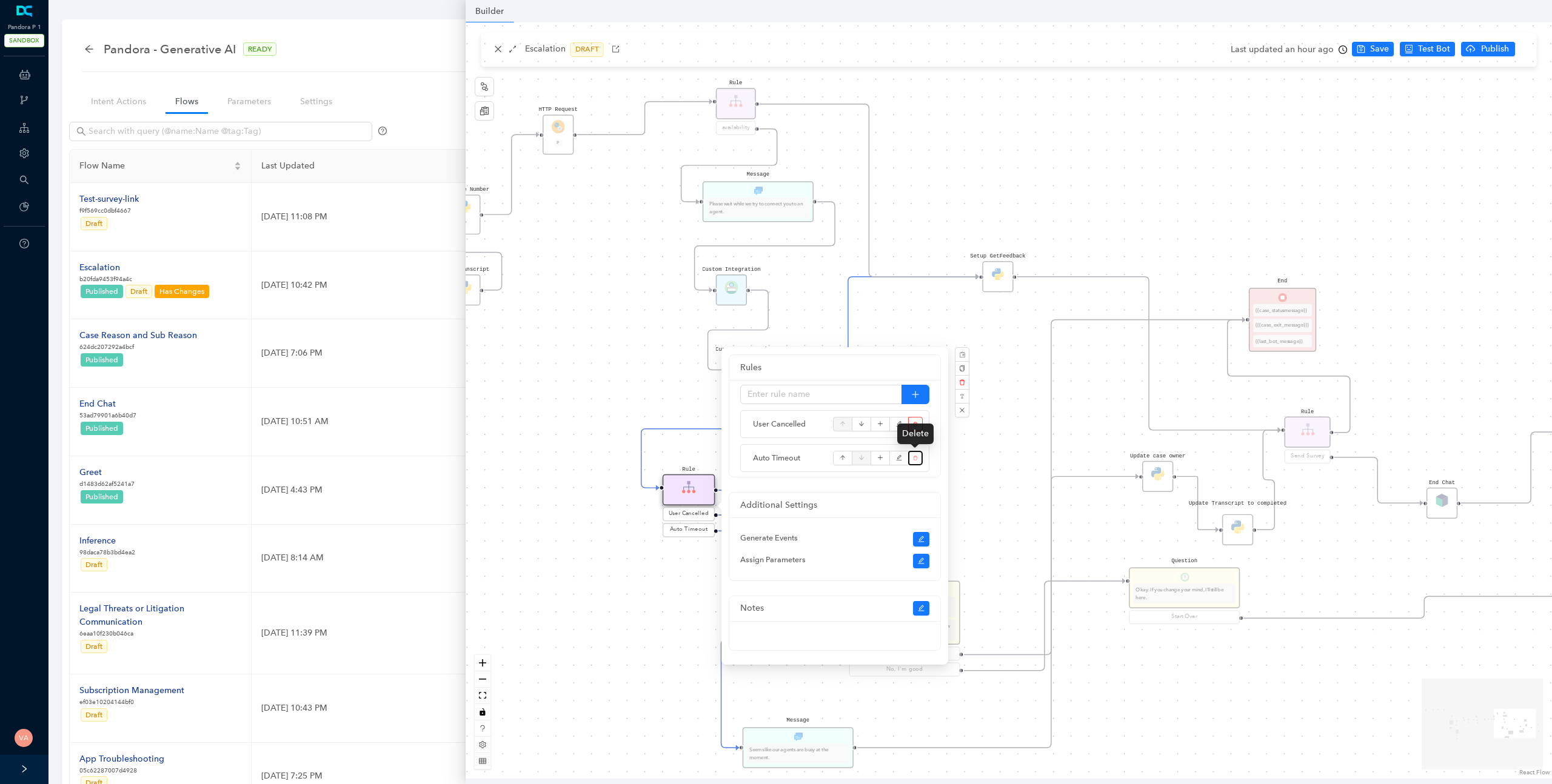
click at [914, 460] on icon "delete" at bounding box center [916, 459] width 4 height 4
click at [876, 470] on span "Yes" at bounding box center [882, 467] width 14 height 14
click at [960, 416] on icon "close" at bounding box center [962, 415] width 6 height 6
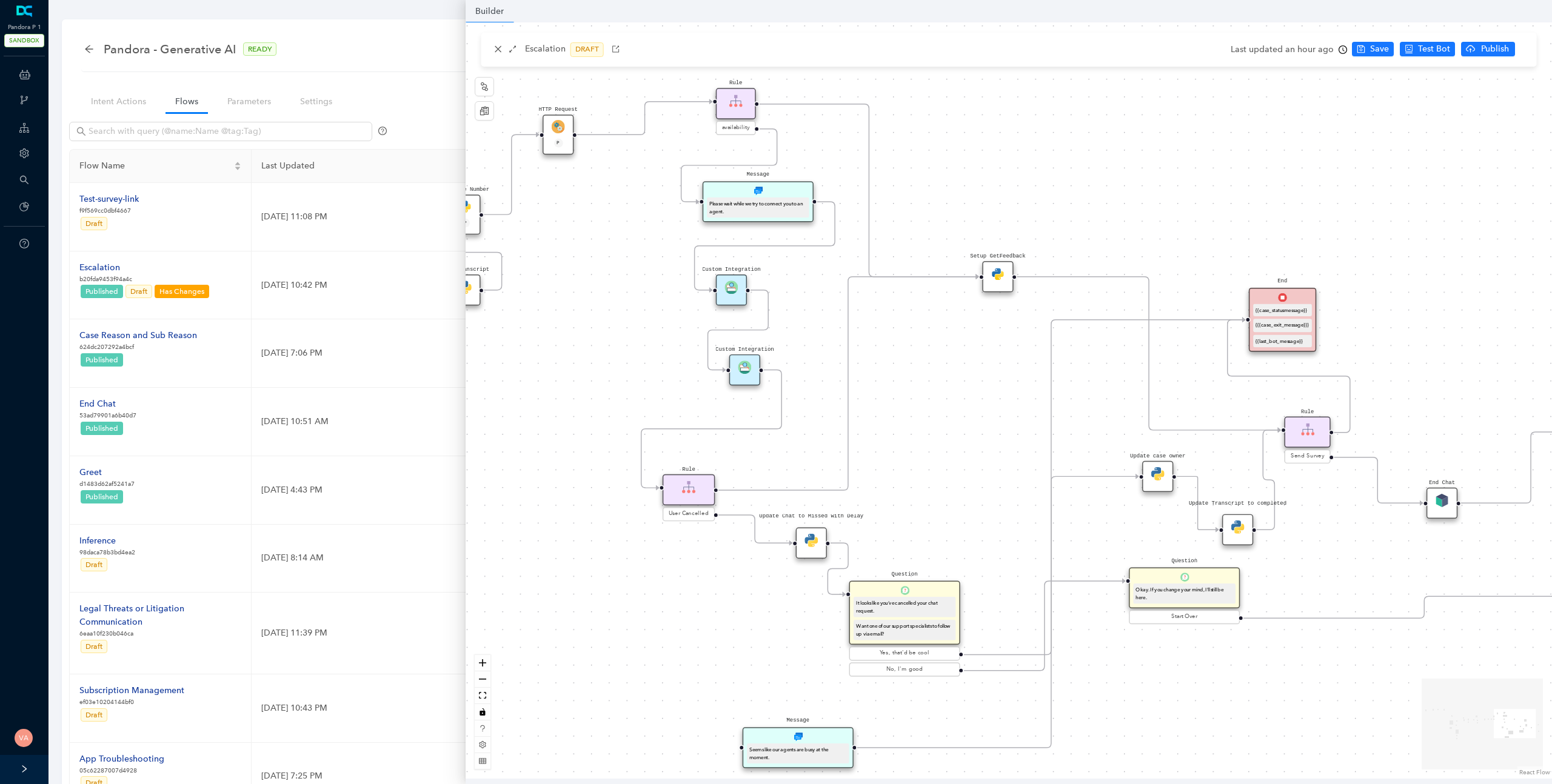
click at [919, 747] on icon "Edge from reactflownode_b8ab5223-0faa-4141-86a2-8c96f158c4a0 to 5bce415a-5f3e-a…" at bounding box center [1051, 534] width 388 height 428
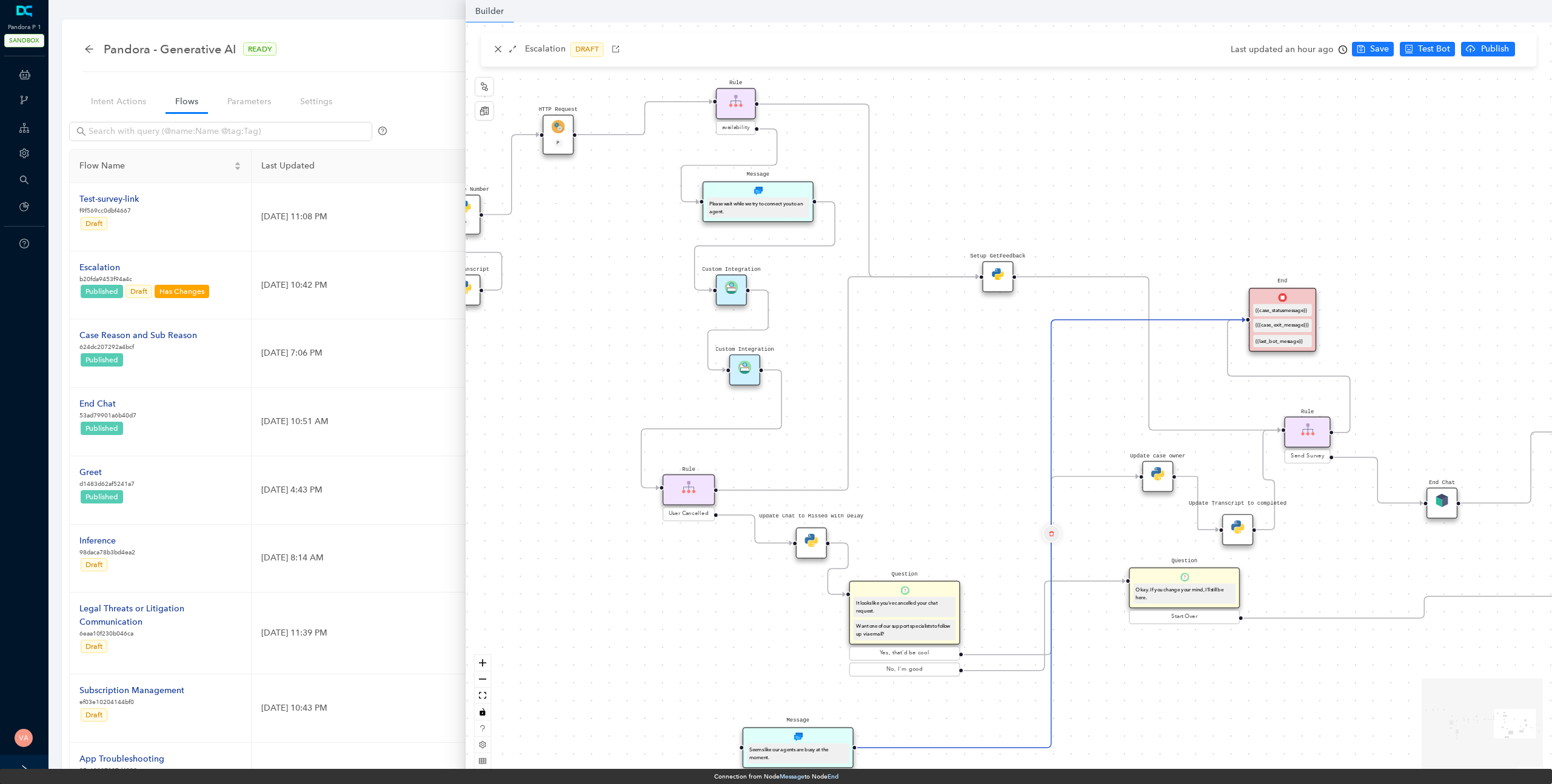
click at [1053, 538] on icon "delete" at bounding box center [1051, 534] width 5 height 11
click at [1119, 504] on span "Yes" at bounding box center [1124, 503] width 14 height 14
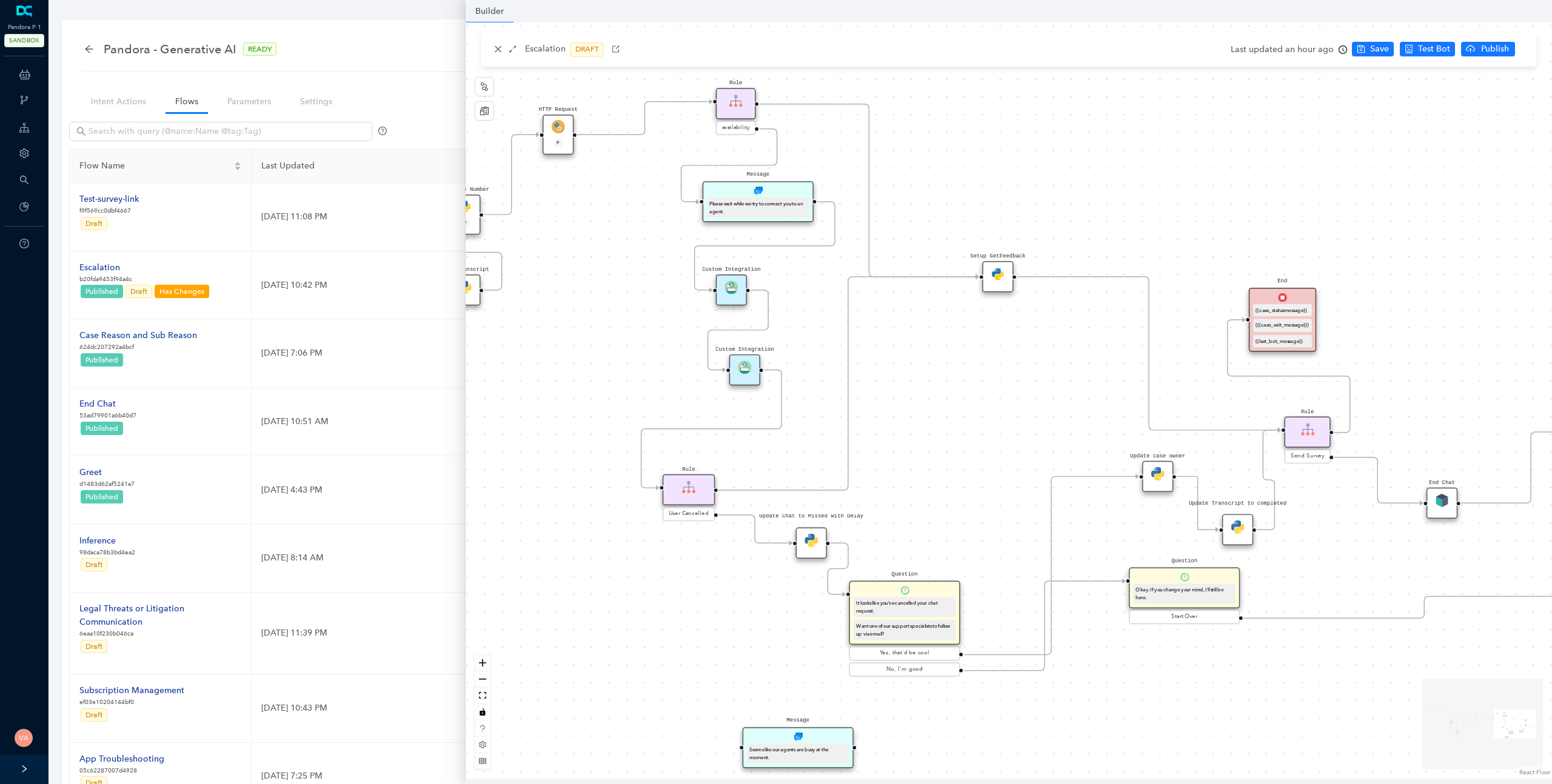
click at [809, 746] on div "Seems like our agents are busy at the moment." at bounding box center [797, 754] width 97 height 16
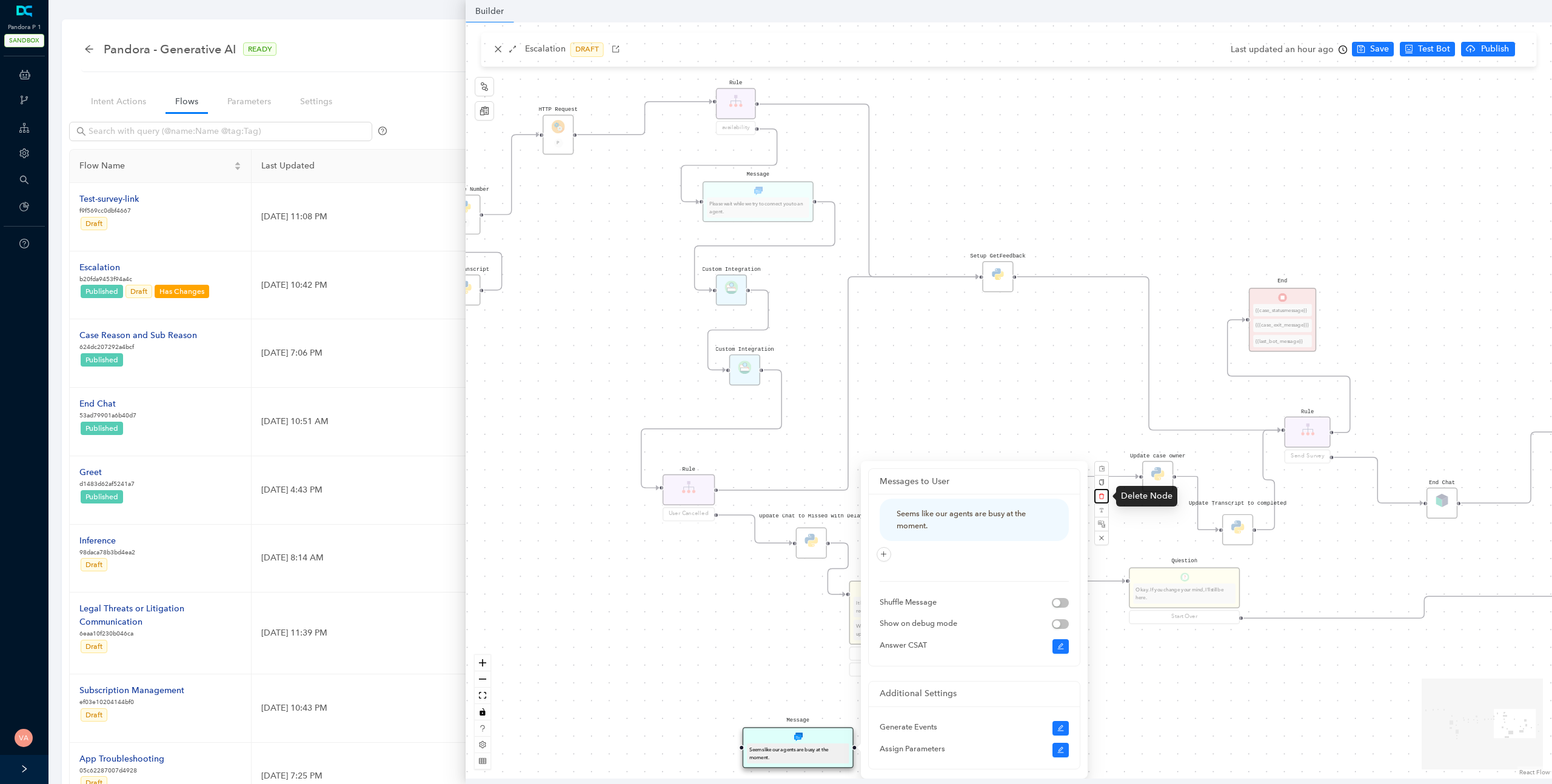
click at [1104, 494] on icon "delete" at bounding box center [1101, 496] width 6 height 6
click at [1167, 467] on button "Yes" at bounding box center [1166, 467] width 22 height 14
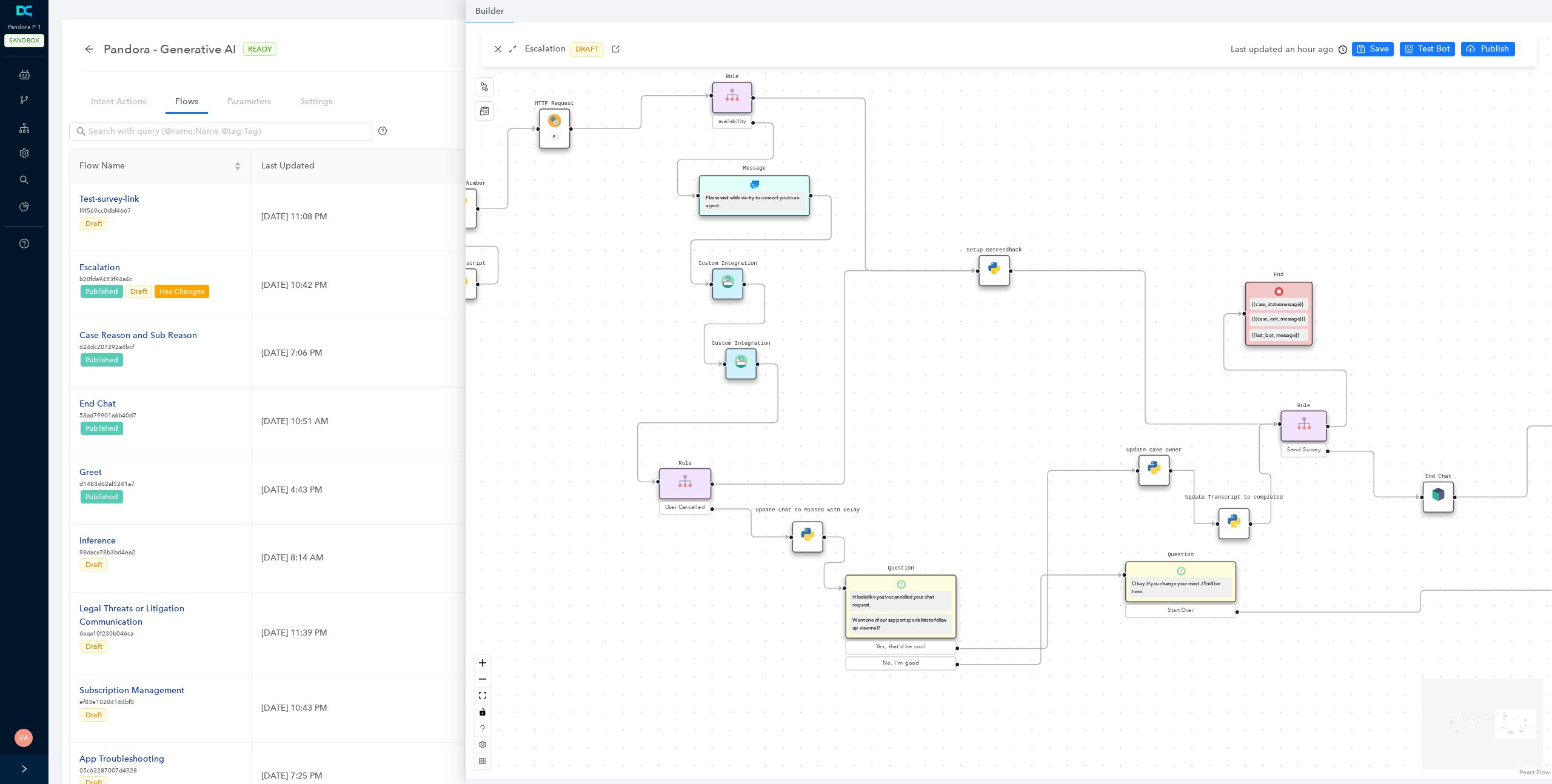
drag, startPoint x: 928, startPoint y: 528, endPoint x: 922, endPoint y: 519, distance: 10.8
click at [922, 519] on div "Data Table Start P Rule P IsAvailable Rule newContact Get Contact details First…" at bounding box center [1008, 400] width 1086 height 756
click at [992, 266] on img at bounding box center [993, 265] width 14 height 14
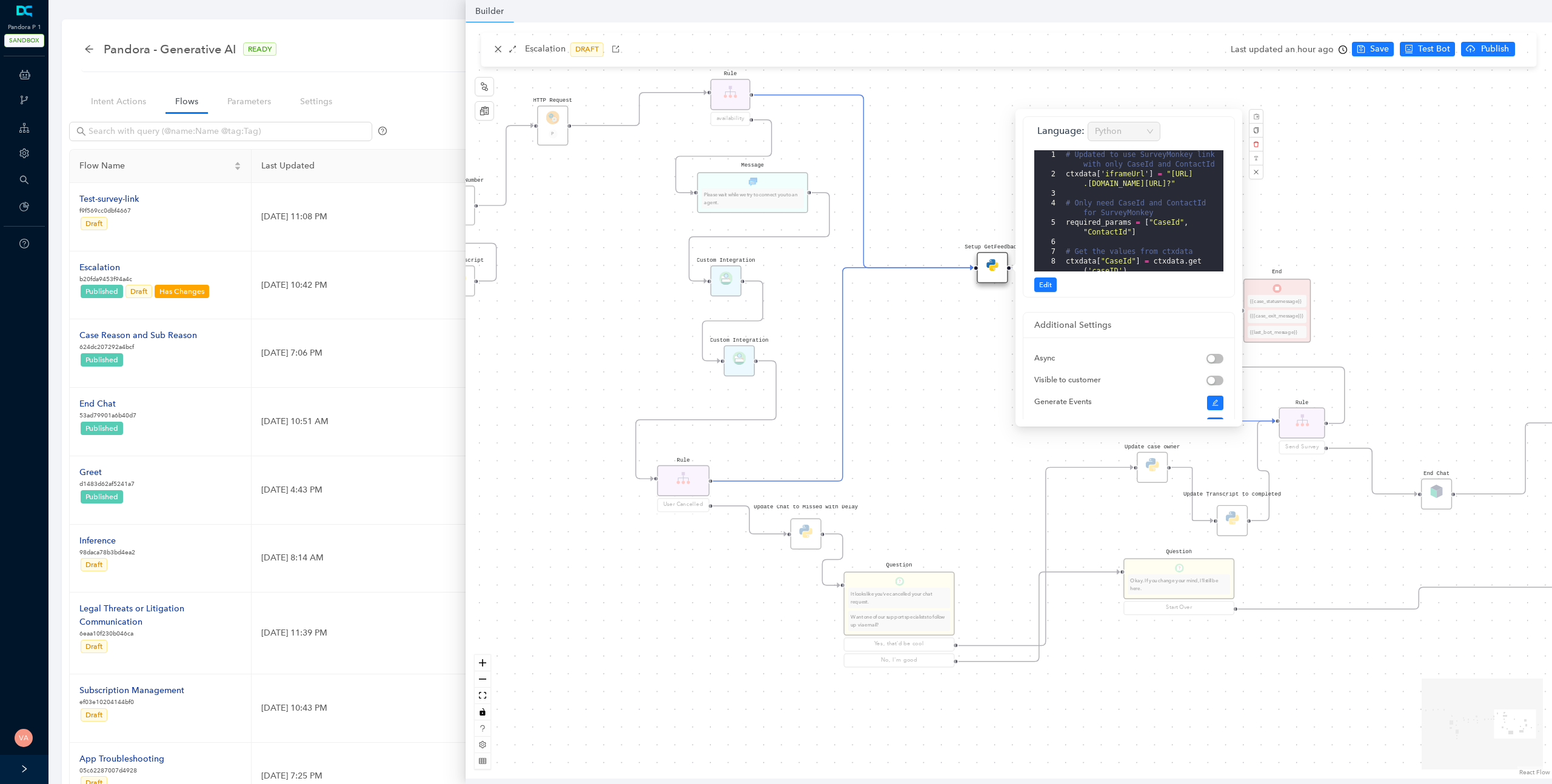
click at [954, 424] on div "Data Table Start P Rule P IsAvailable Rule newContact Get Contact details First…" at bounding box center [1008, 400] width 1086 height 756
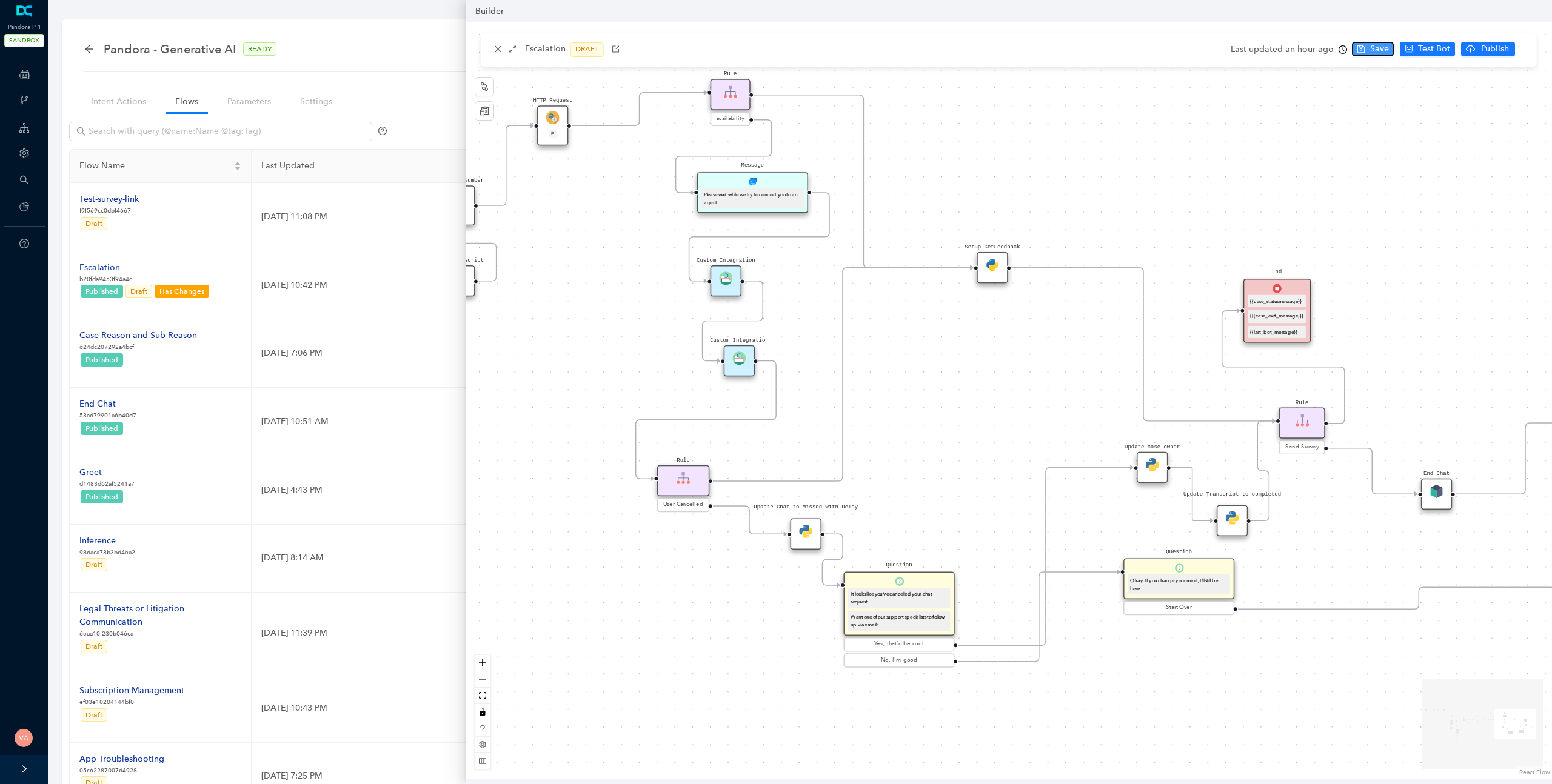
click at [1371, 49] on span "Save" at bounding box center [1379, 49] width 19 height 14
click at [989, 276] on div "Setup GetFeedback" at bounding box center [992, 268] width 31 height 31
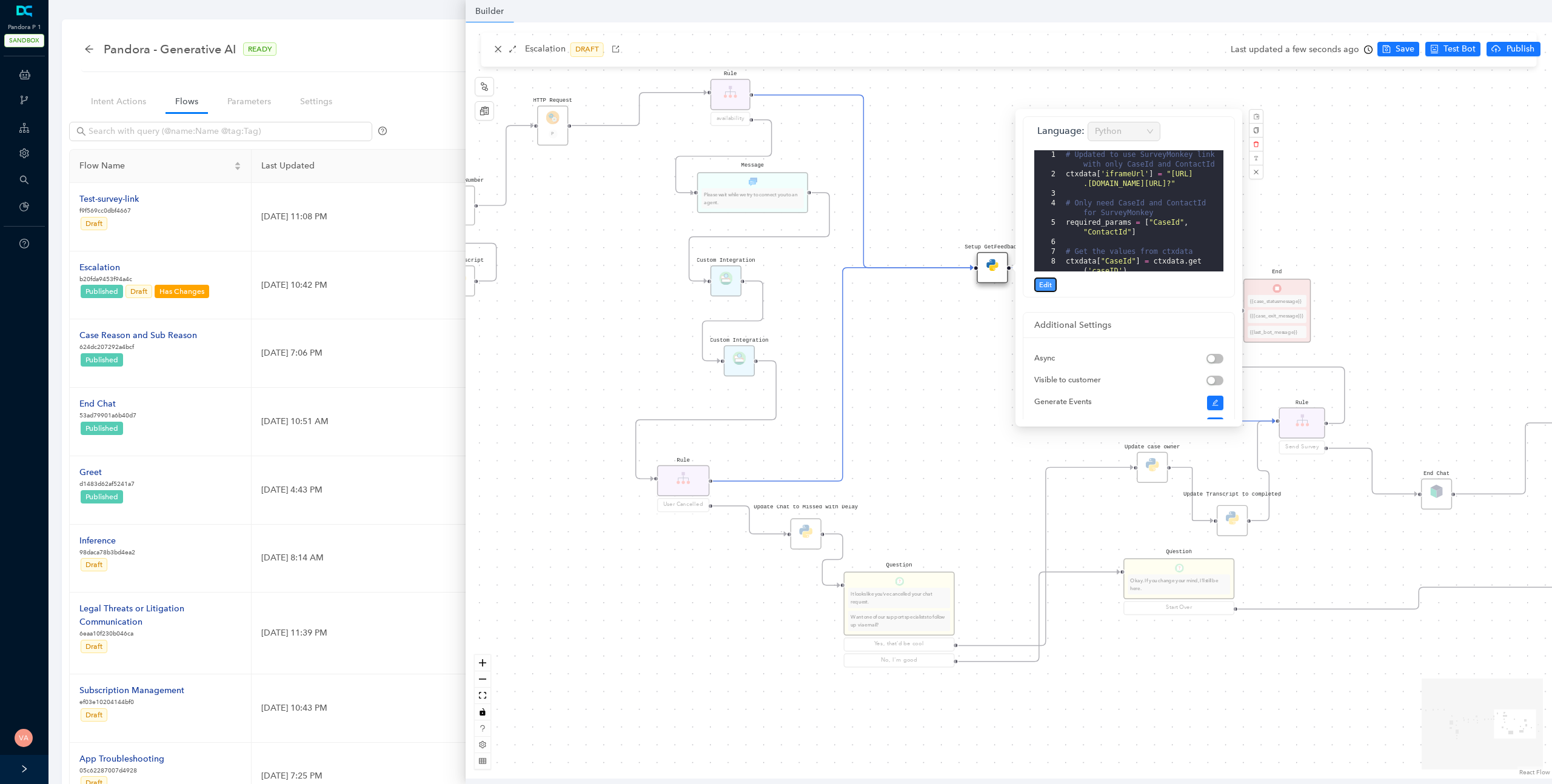
click at [1046, 289] on span "Edit" at bounding box center [1045, 285] width 13 height 11
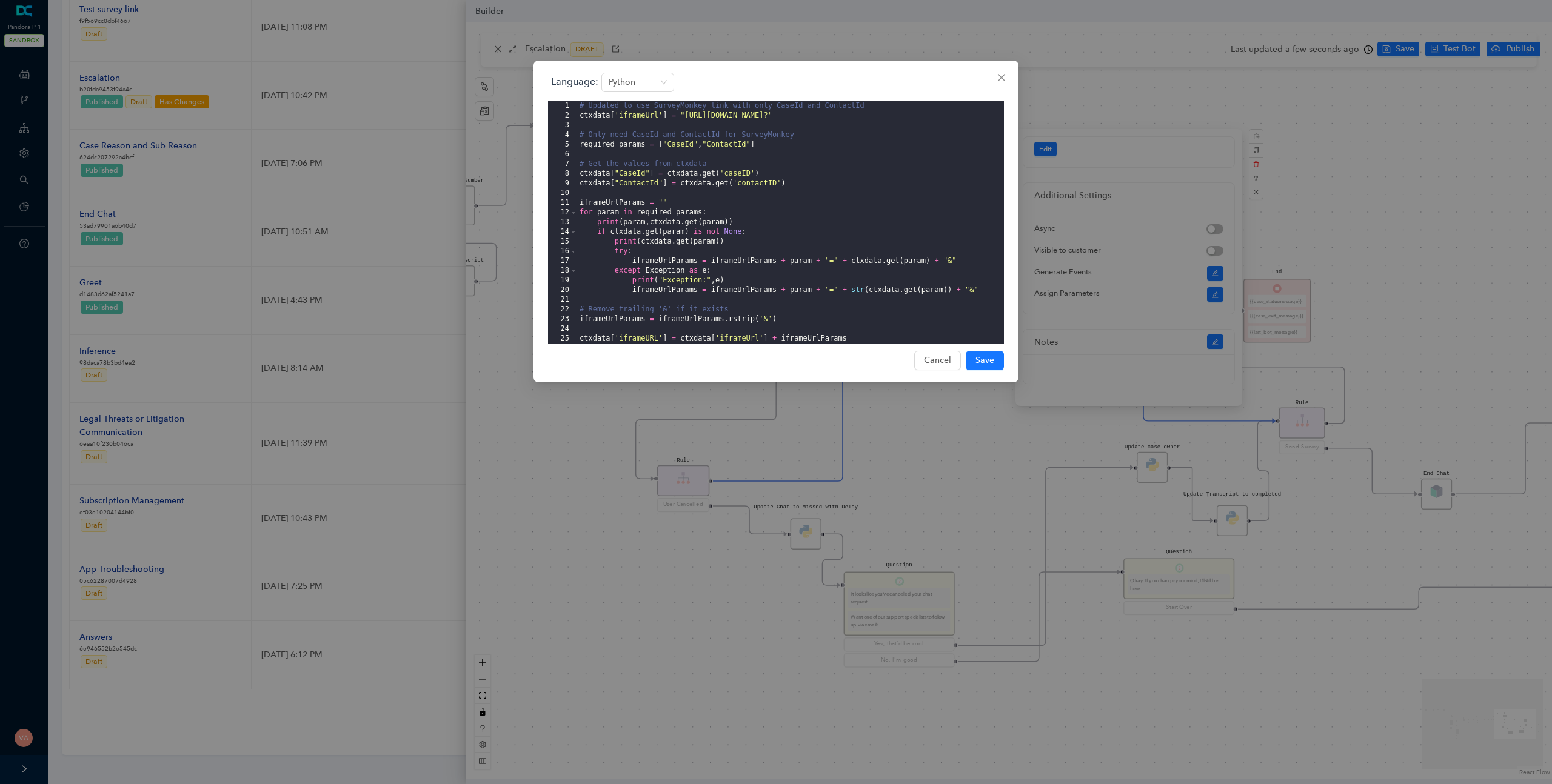
scroll to position [3, 0]
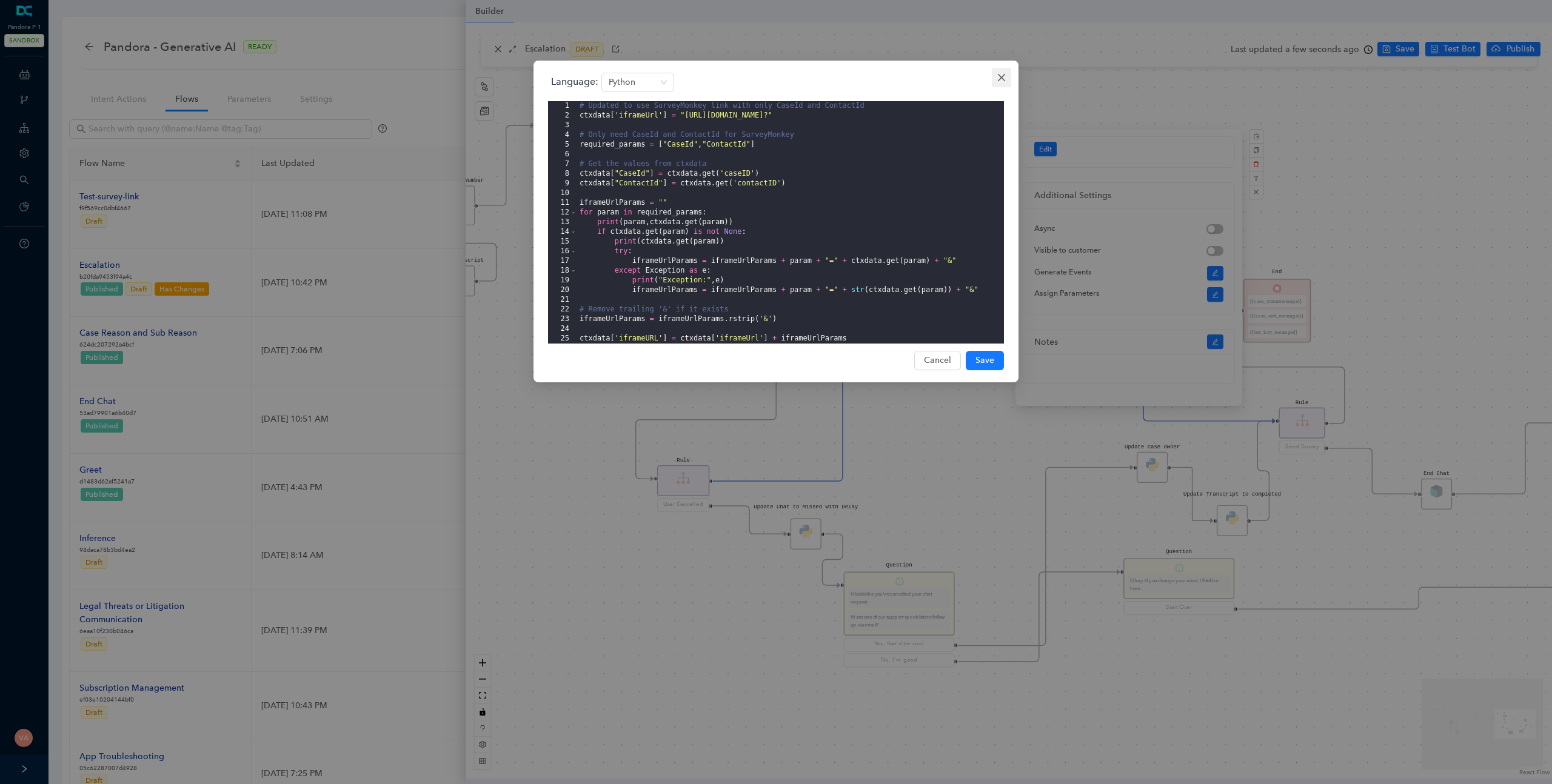
click at [1002, 78] on icon "close" at bounding box center [1001, 77] width 7 height 7
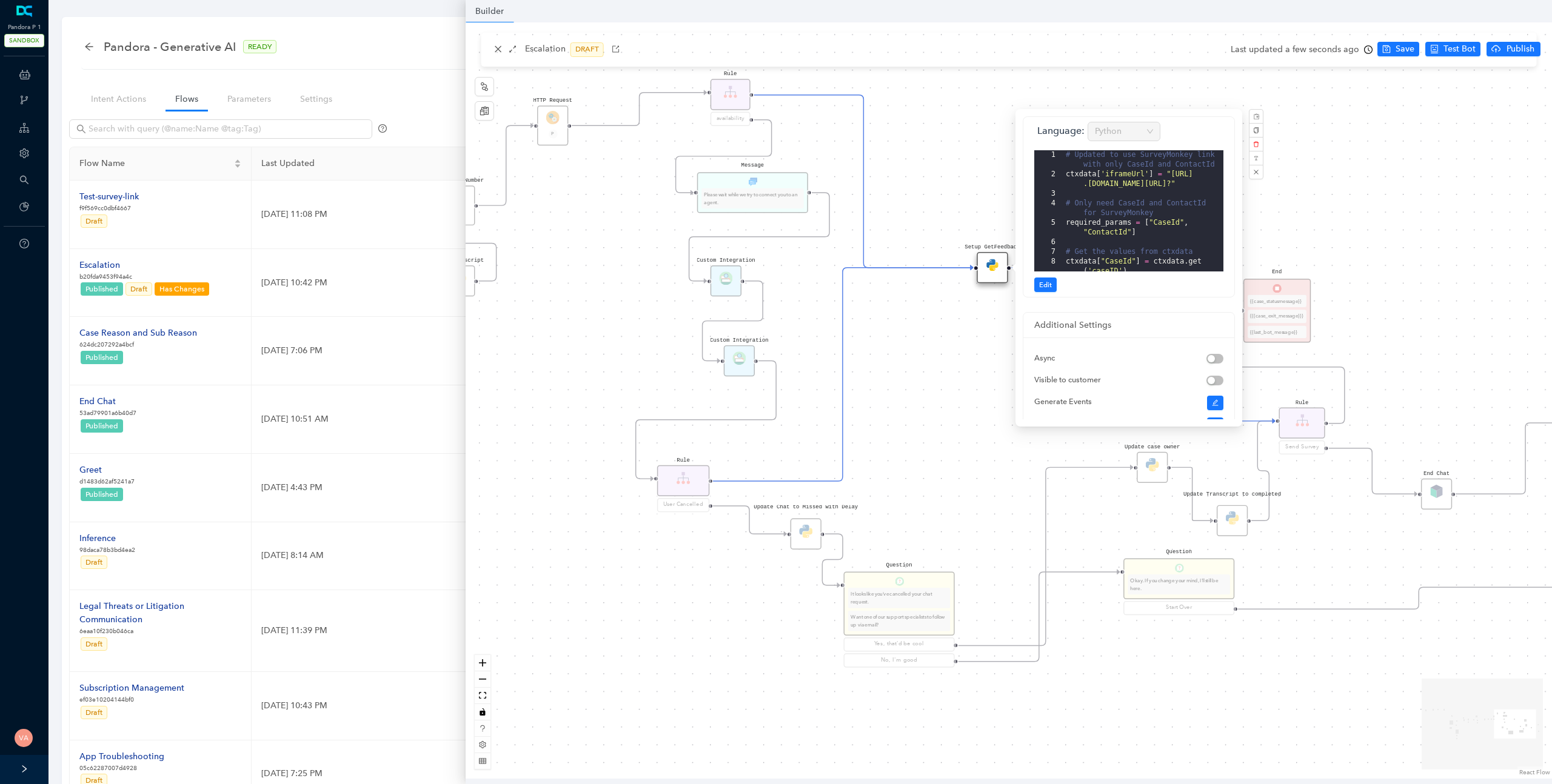
click at [973, 407] on div "Data Table Start P Rule P IsAvailable Rule newContact Get Contact details First…" at bounding box center [1008, 400] width 1086 height 756
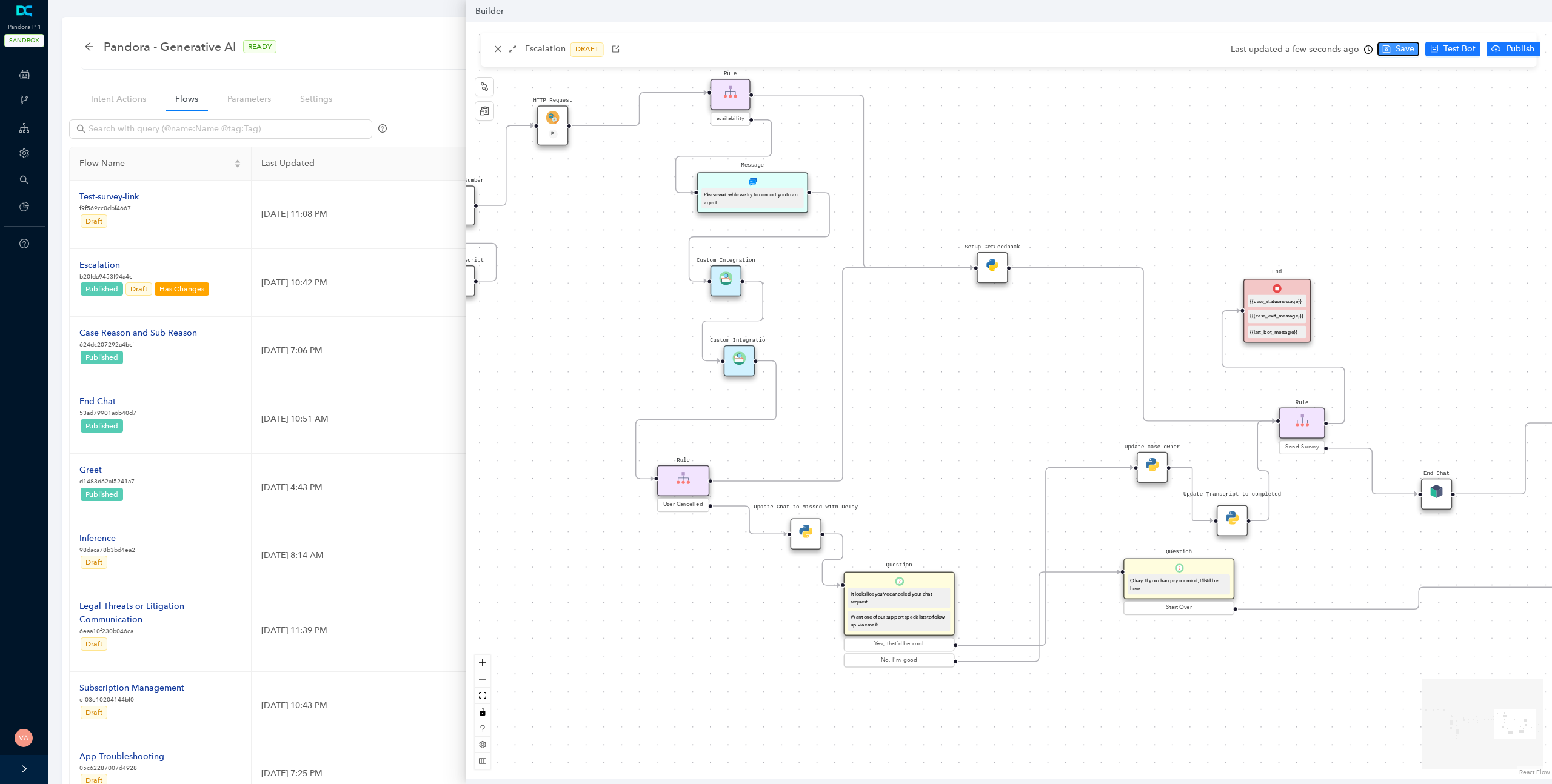
click at [1396, 47] on span "Save" at bounding box center [1405, 49] width 19 height 14
click at [1494, 43] on button "Publish" at bounding box center [1513, 49] width 54 height 14
click at [1540, 98] on button "Yes" at bounding box center [1535, 96] width 23 height 14
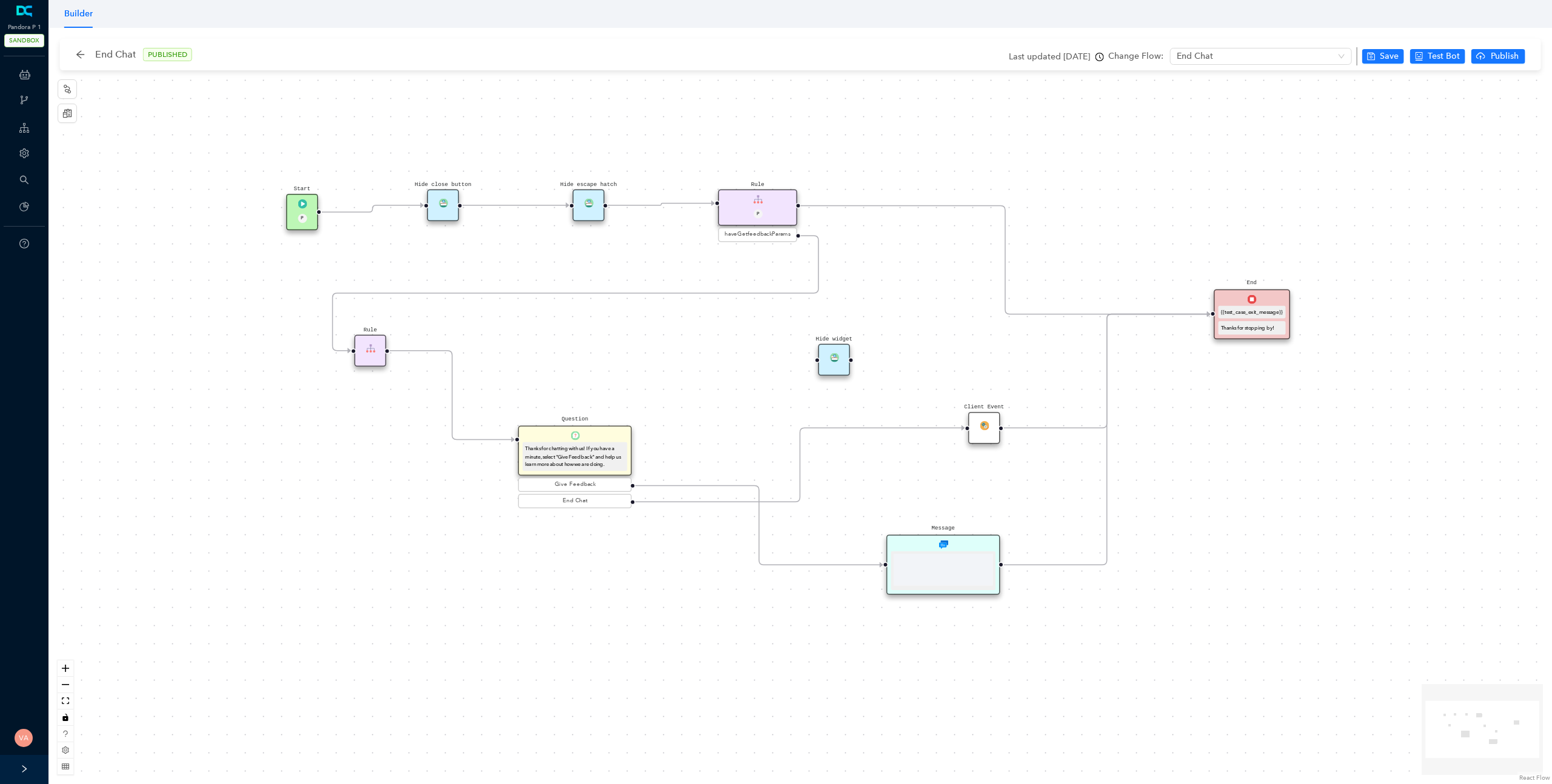
drag, startPoint x: 740, startPoint y: 406, endPoint x: 728, endPoint y: 392, distance: 18.4
click at [728, 392] on div "Start P End {{test_case_exit_message}} Thanks for stopping by! Rule P haveGetfe…" at bounding box center [801, 406] width 1504 height 756
click at [955, 549] on div "Message" at bounding box center [944, 566] width 114 height 61
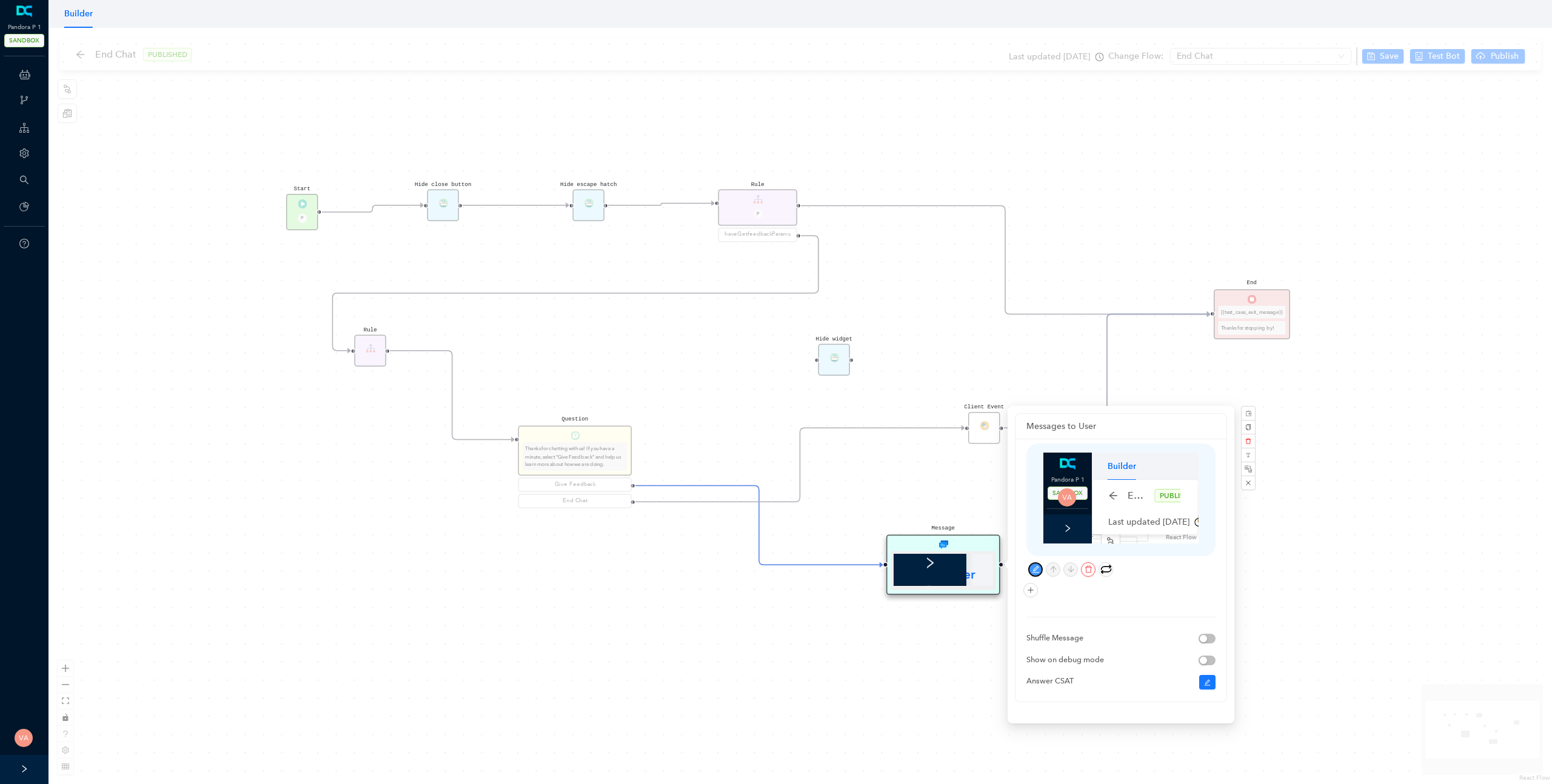
click at [1033, 572] on icon "edit" at bounding box center [1036, 570] width 8 height 8
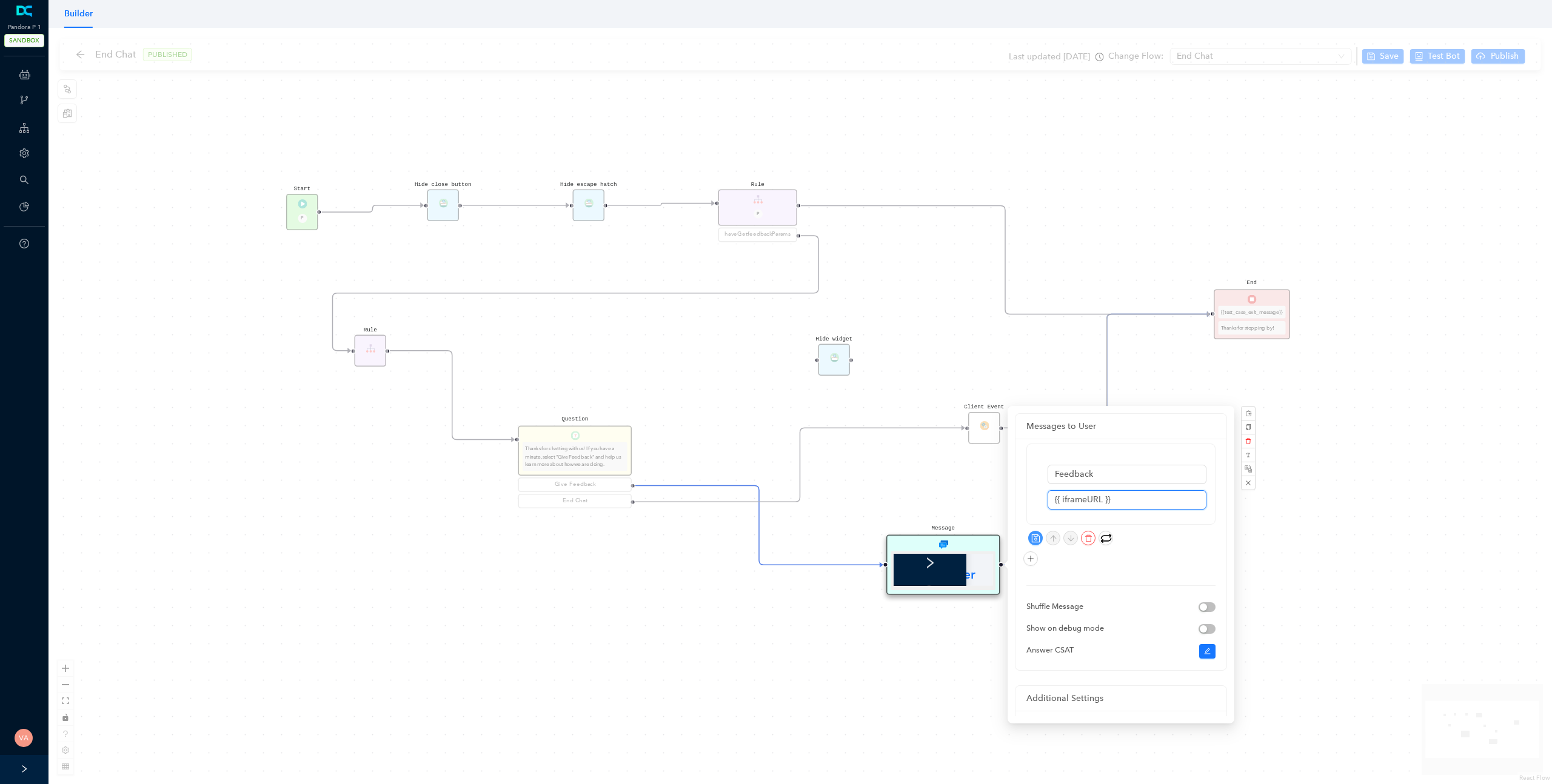
click at [1117, 503] on input "{{ iframeURL }}" at bounding box center [1127, 500] width 159 height 20
click at [1105, 570] on div "Feedback {{ iframeURL }}" at bounding box center [1121, 507] width 189 height 127
click at [1105, 578] on div "Feedback {{ iframeURL }} Shuffle Message Show on debug mode Answer CSAT" at bounding box center [1121, 550] width 189 height 212
click at [1206, 643] on icon "edit" at bounding box center [1207, 642] width 6 height 6
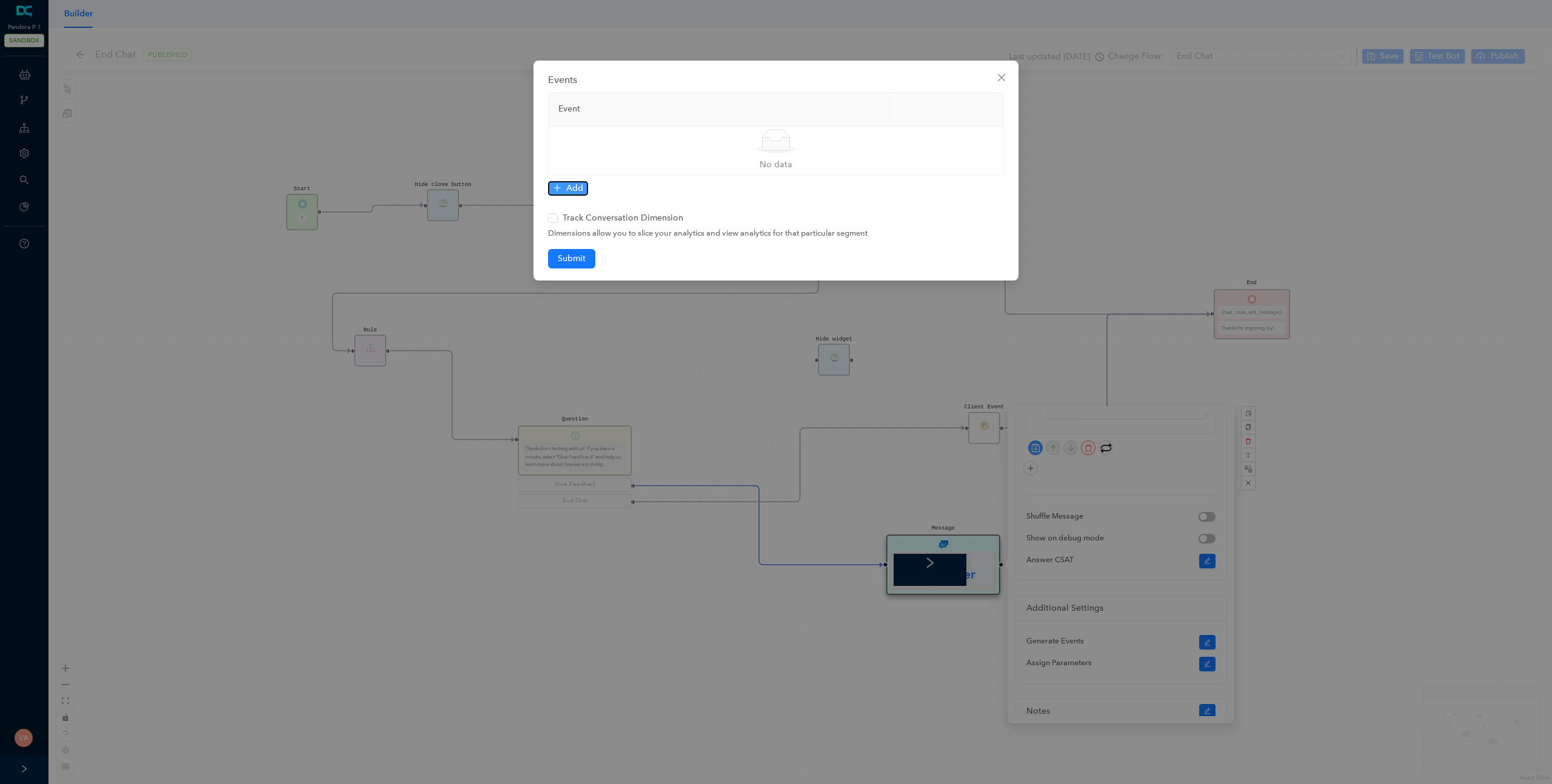
click at [568, 188] on span "Add" at bounding box center [575, 189] width 17 height 14
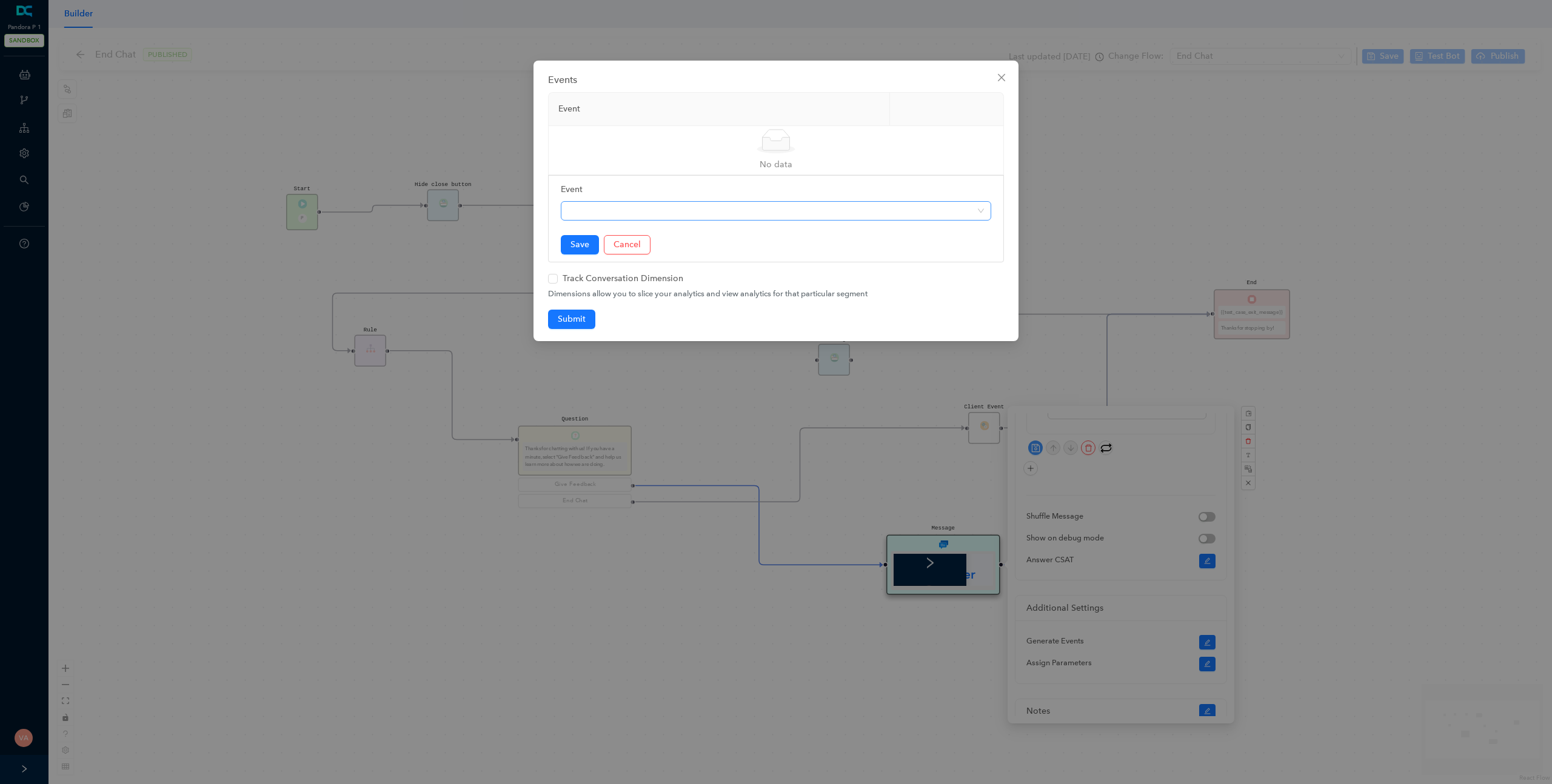
click at [588, 208] on span at bounding box center [776, 210] width 416 height 18
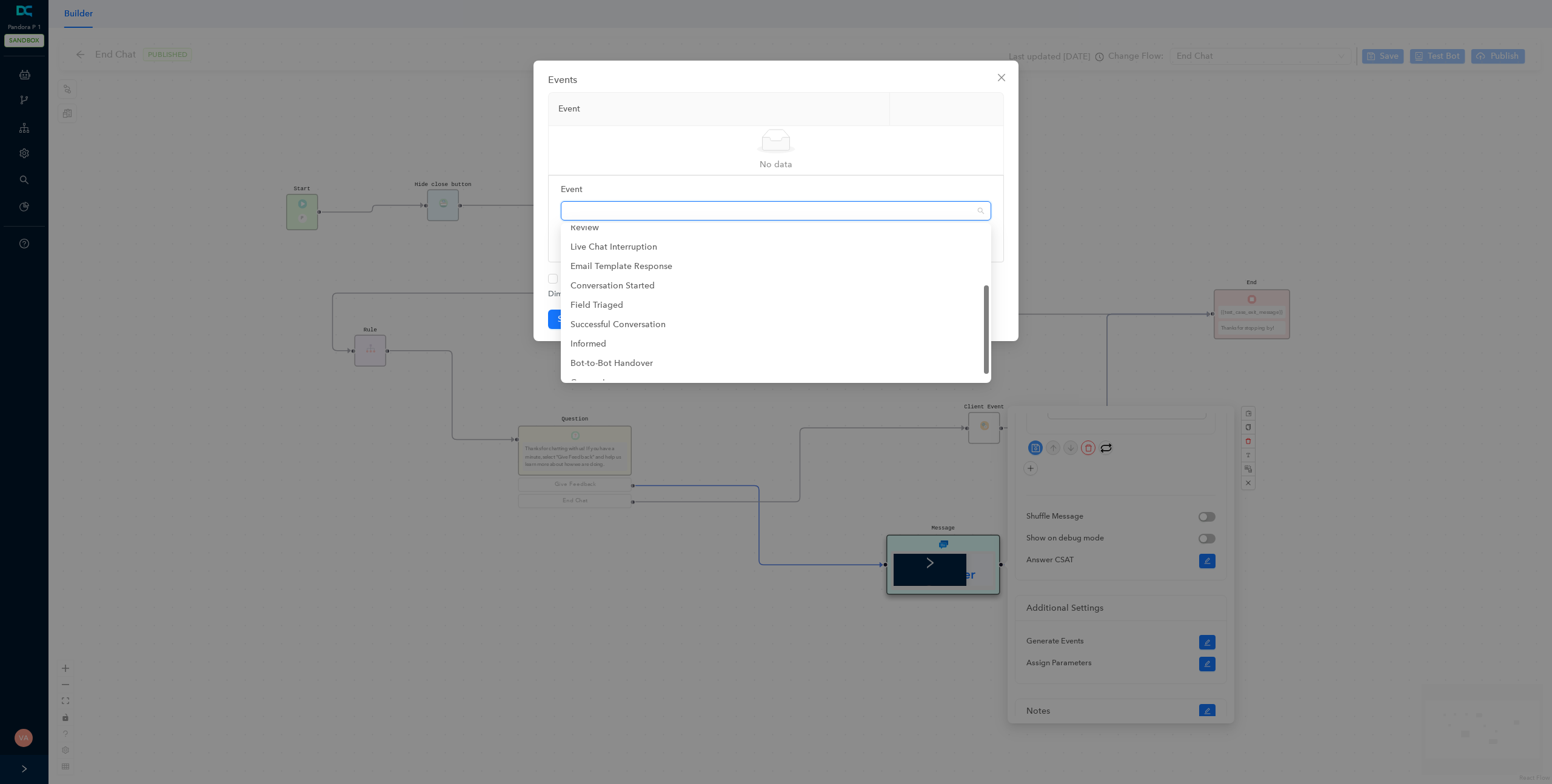
scroll to position [116, 0]
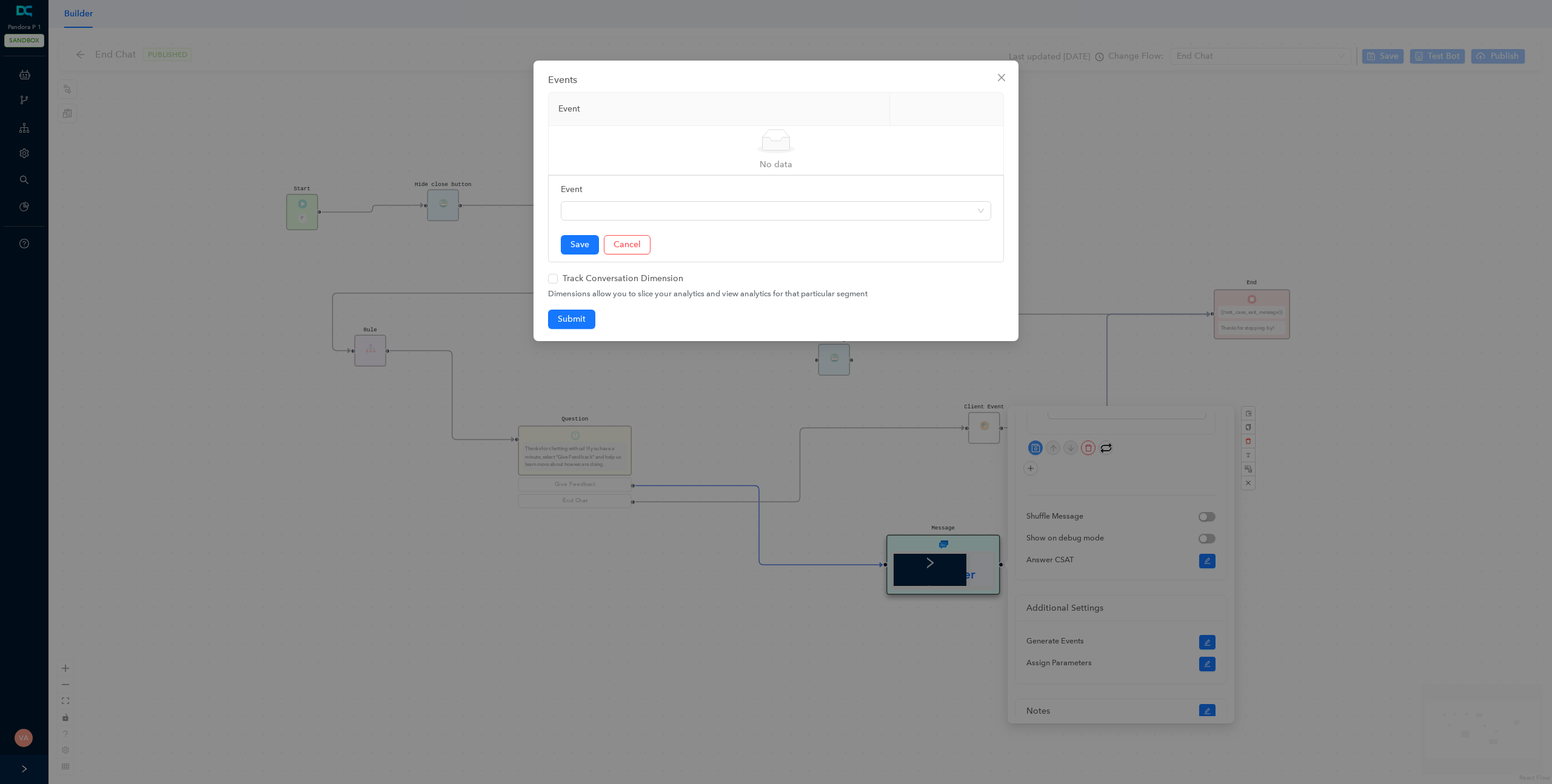
click at [876, 148] on div "Simple Empty" at bounding box center [776, 141] width 439 height 24
click at [995, 80] on span "Close" at bounding box center [1001, 77] width 20 height 9
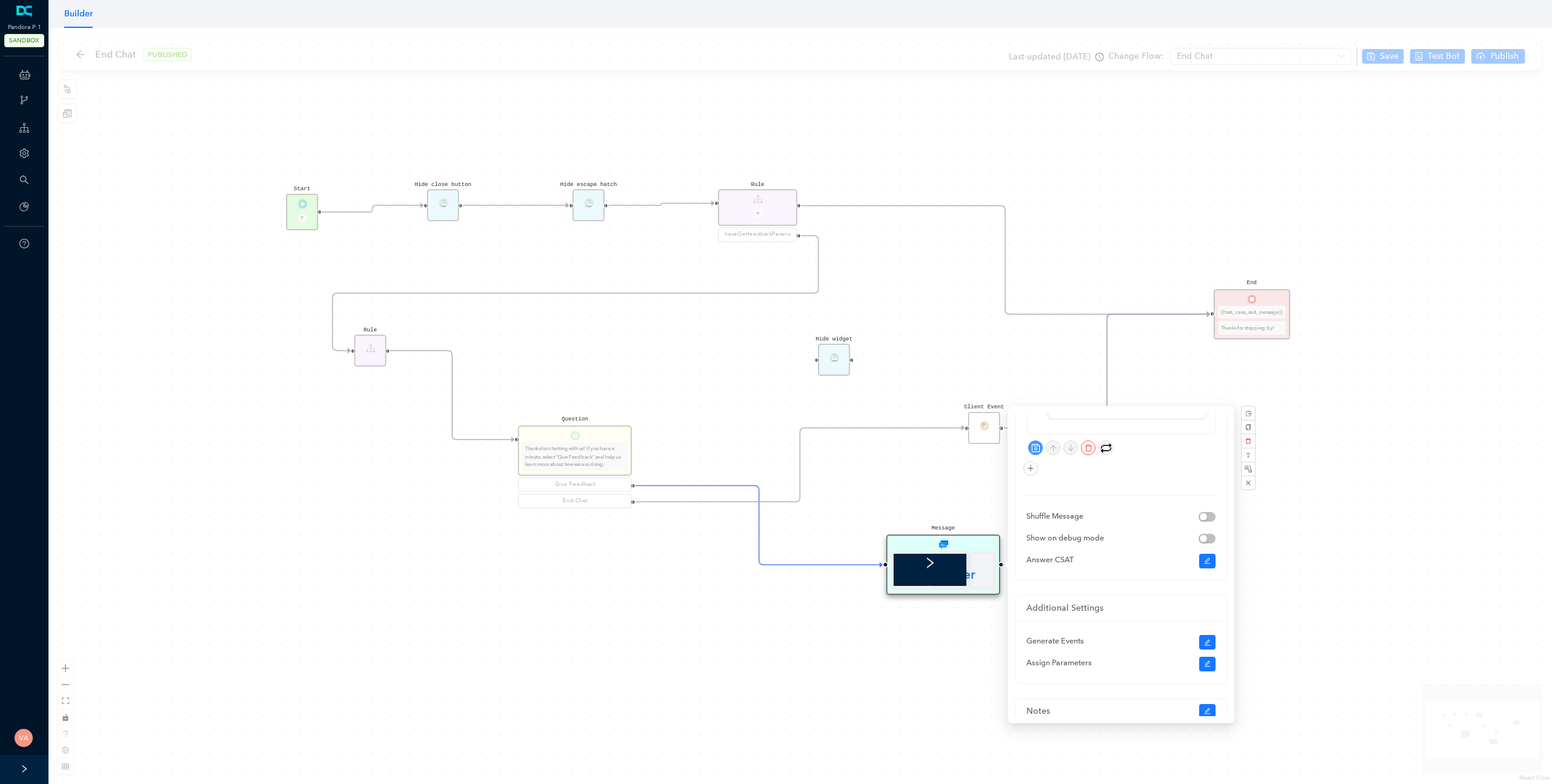
click at [938, 502] on div "Start P End {{test_case_exit_message}} Thanks for stopping by! Rule P haveGetfe…" at bounding box center [801, 406] width 1504 height 756
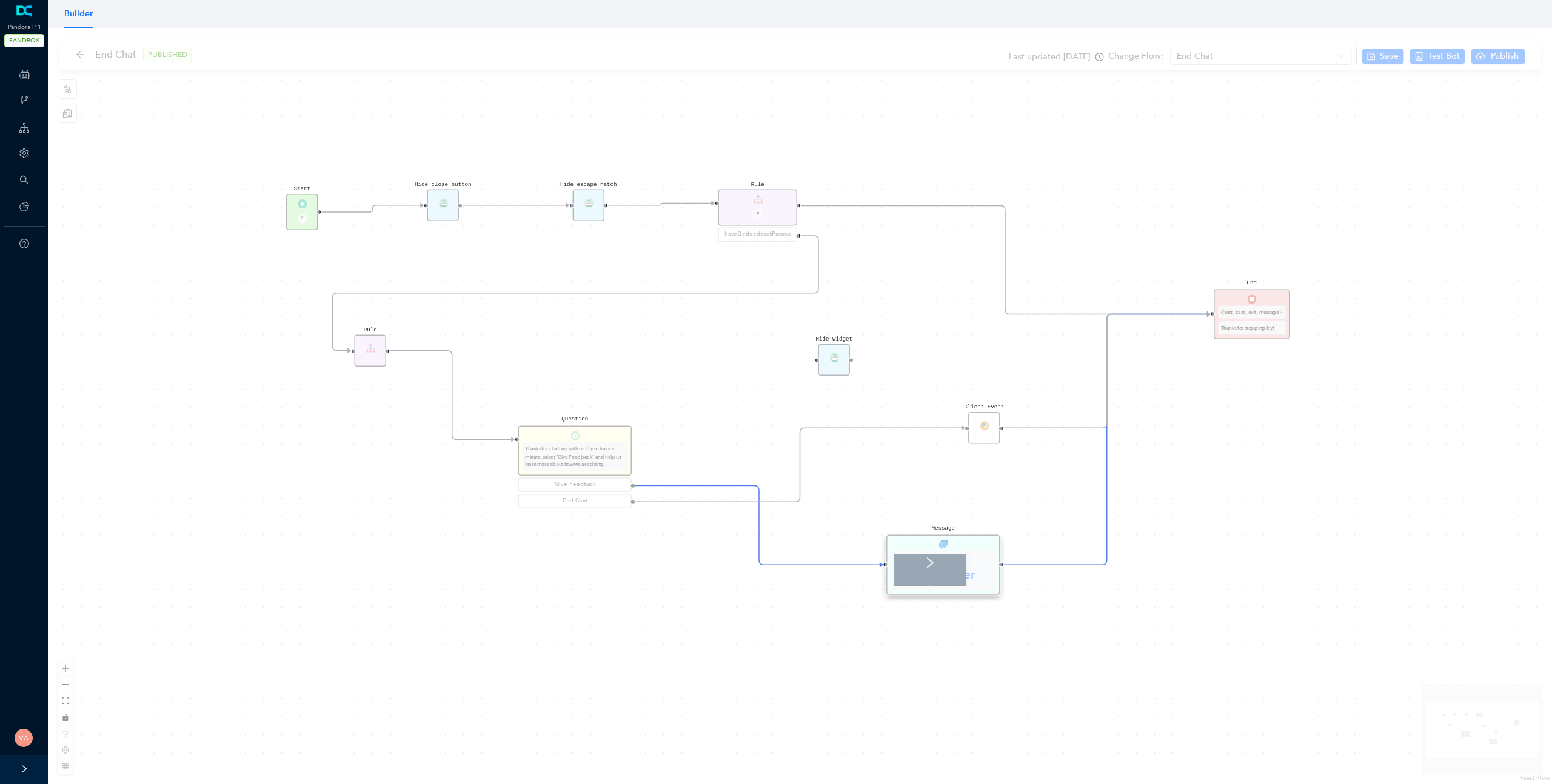
scroll to position [0, 0]
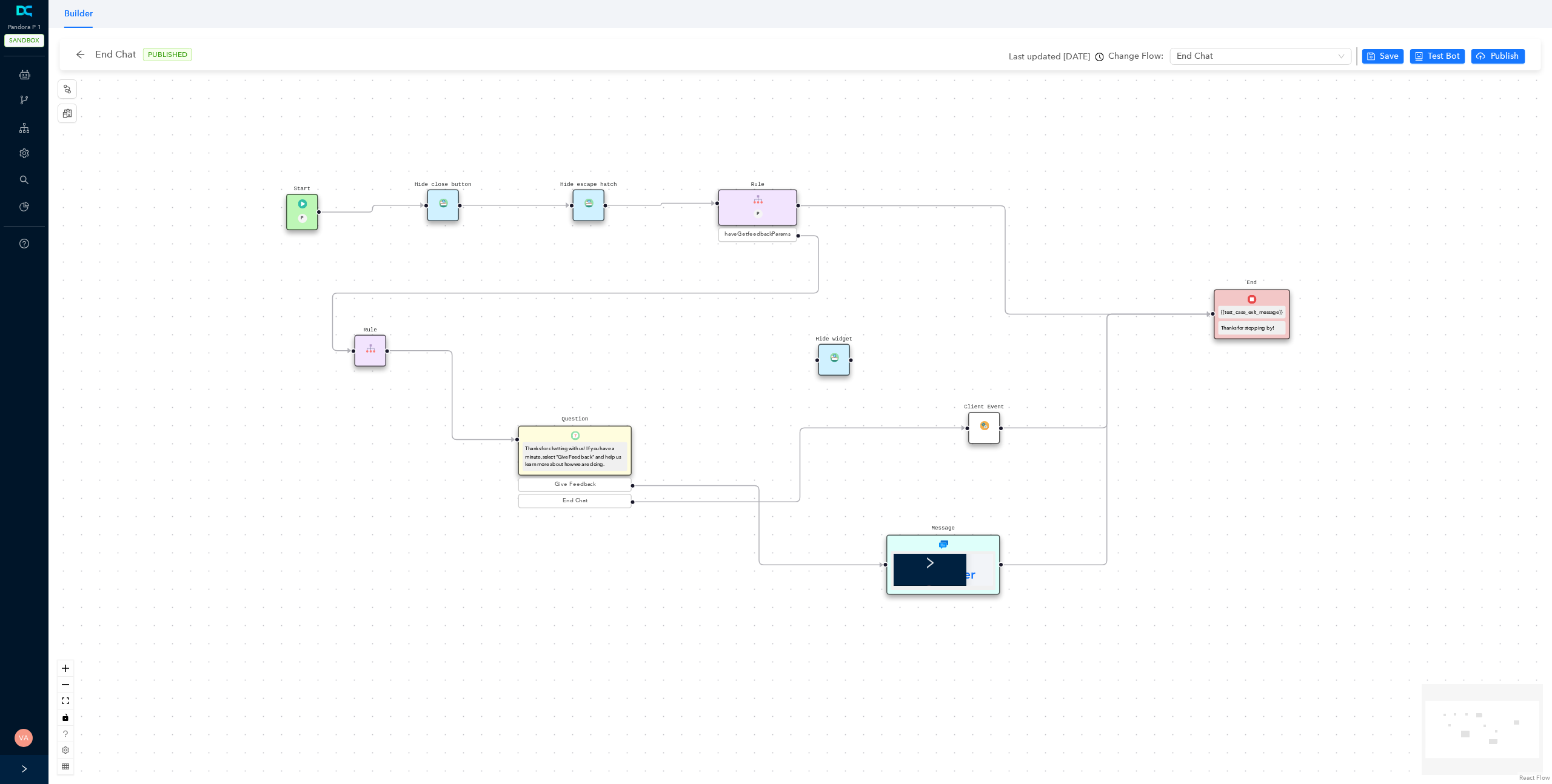
click at [689, 587] on div "Start P End {{test_case_exit_message}} Thanks for stopping by! Rule P haveGetfe…" at bounding box center [801, 406] width 1504 height 756
click at [64, 95] on button "button" at bounding box center [67, 89] width 20 height 20
click at [102, 141] on div "Core Start Message Question Rule Sub Flow Form Guide End Advanced Add Ons Inter…" at bounding box center [130, 331] width 146 height 380
click at [108, 135] on span at bounding box center [130, 126] width 146 height 20
type input "form"
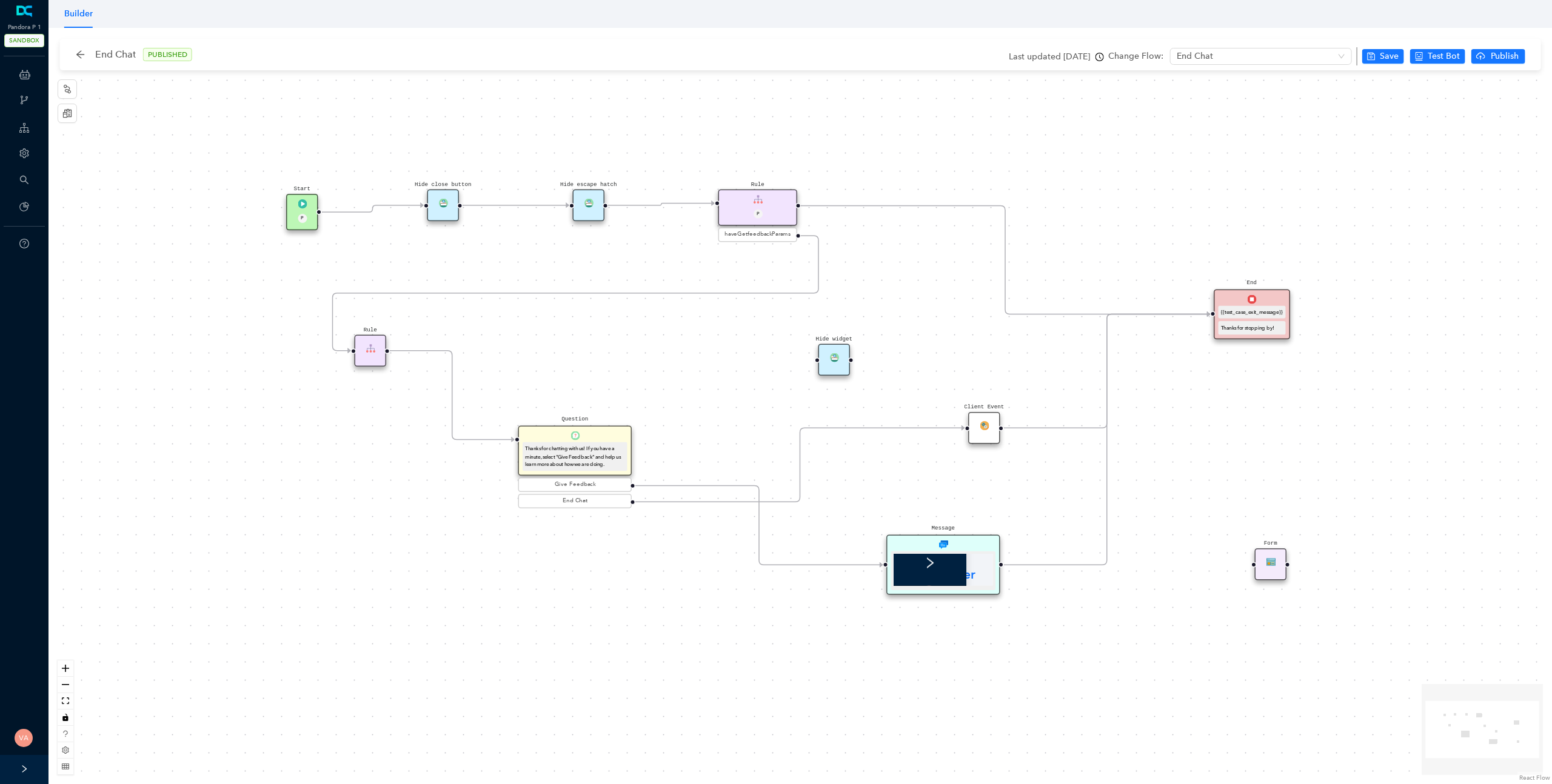
click at [1268, 567] on div "Form" at bounding box center [1270, 564] width 32 height 32
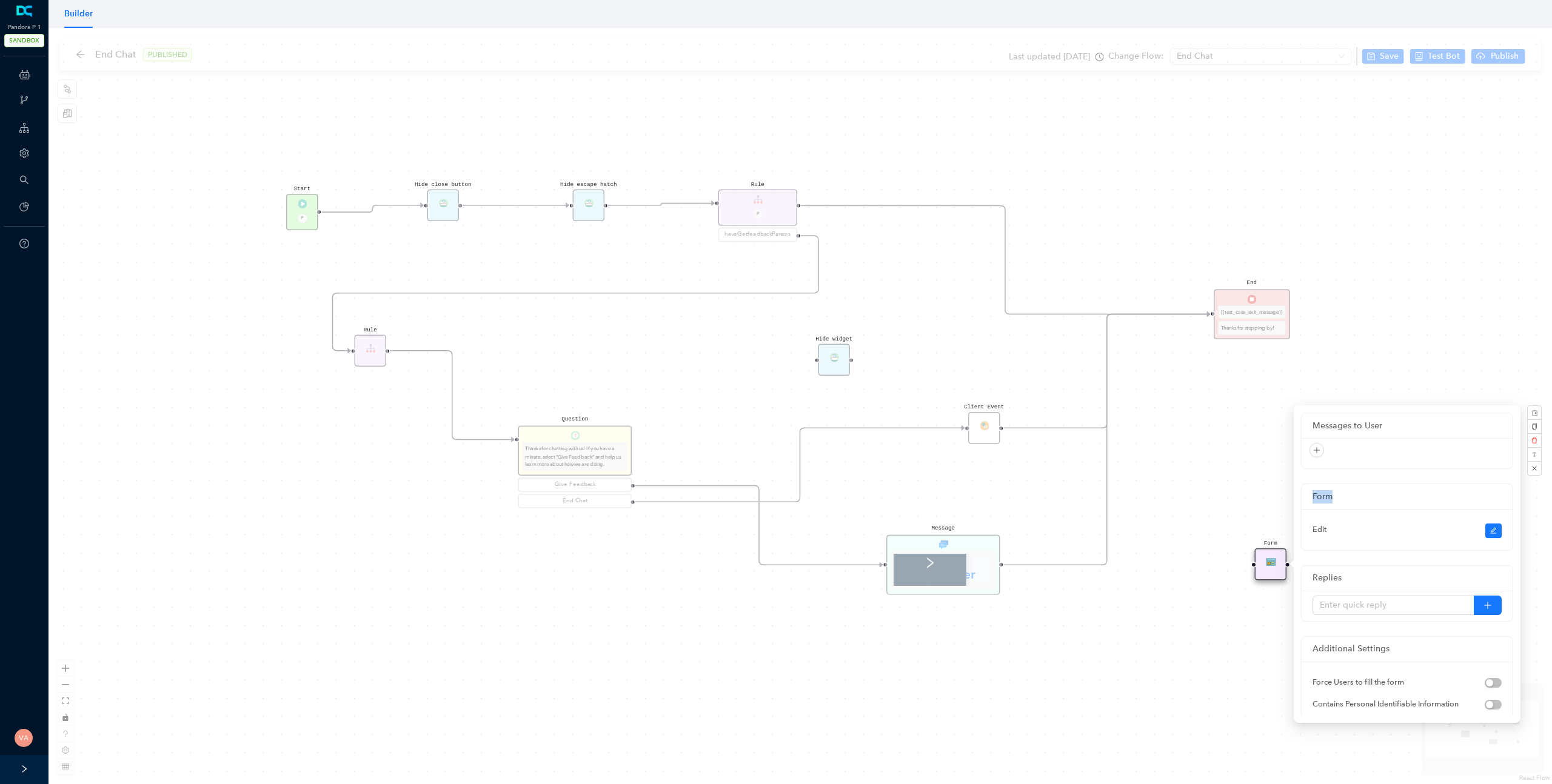
drag, startPoint x: 1348, startPoint y: 492, endPoint x: 1312, endPoint y: 484, distance: 36.9
click at [1312, 484] on div "Form" at bounding box center [1407, 497] width 211 height 26
click at [1272, 566] on div "Form" at bounding box center [1270, 564] width 32 height 32
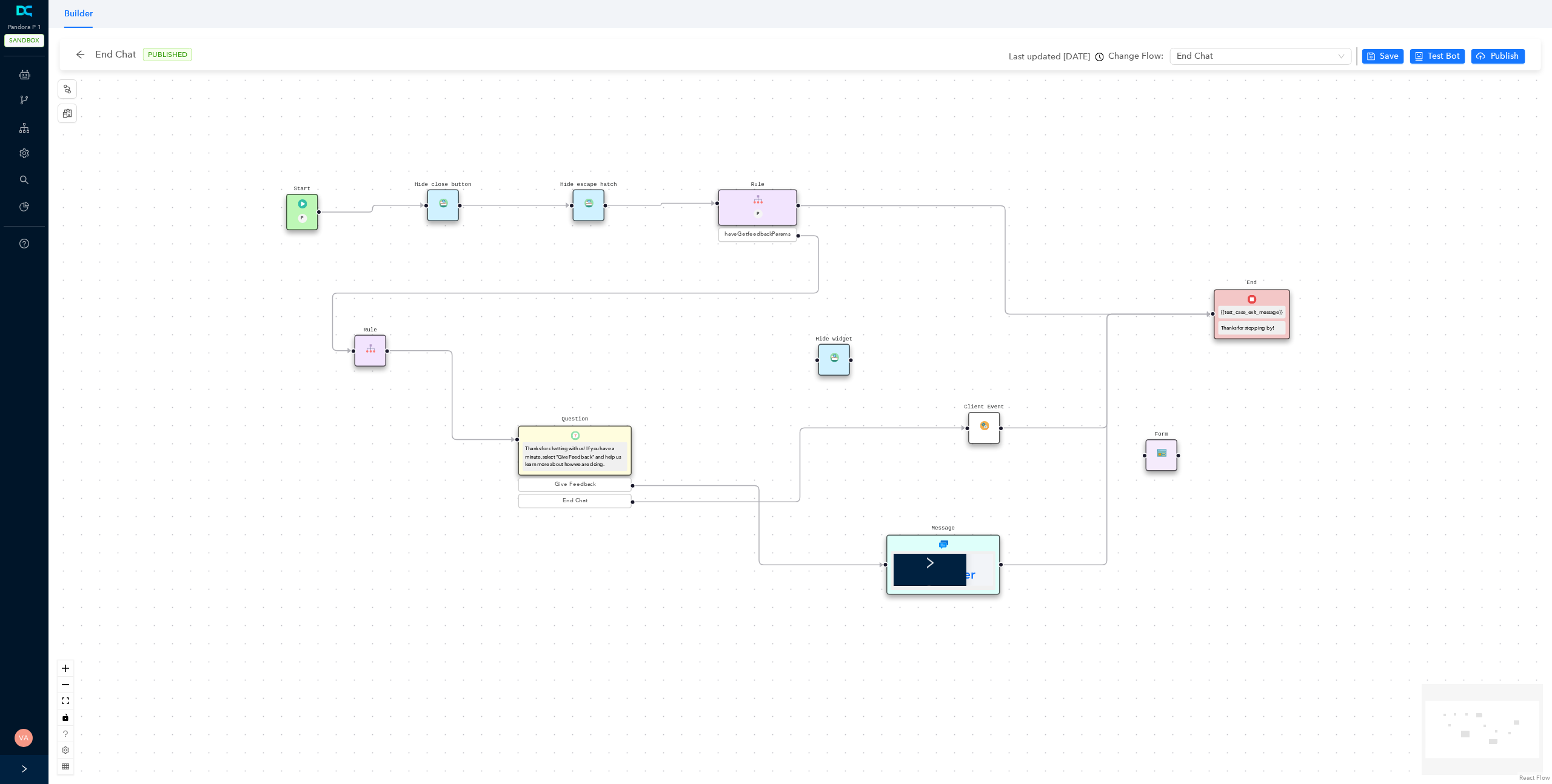
drag, startPoint x: 1272, startPoint y: 566, endPoint x: 1166, endPoint y: 456, distance: 152.8
click at [1166, 456] on div "Form" at bounding box center [1161, 455] width 32 height 32
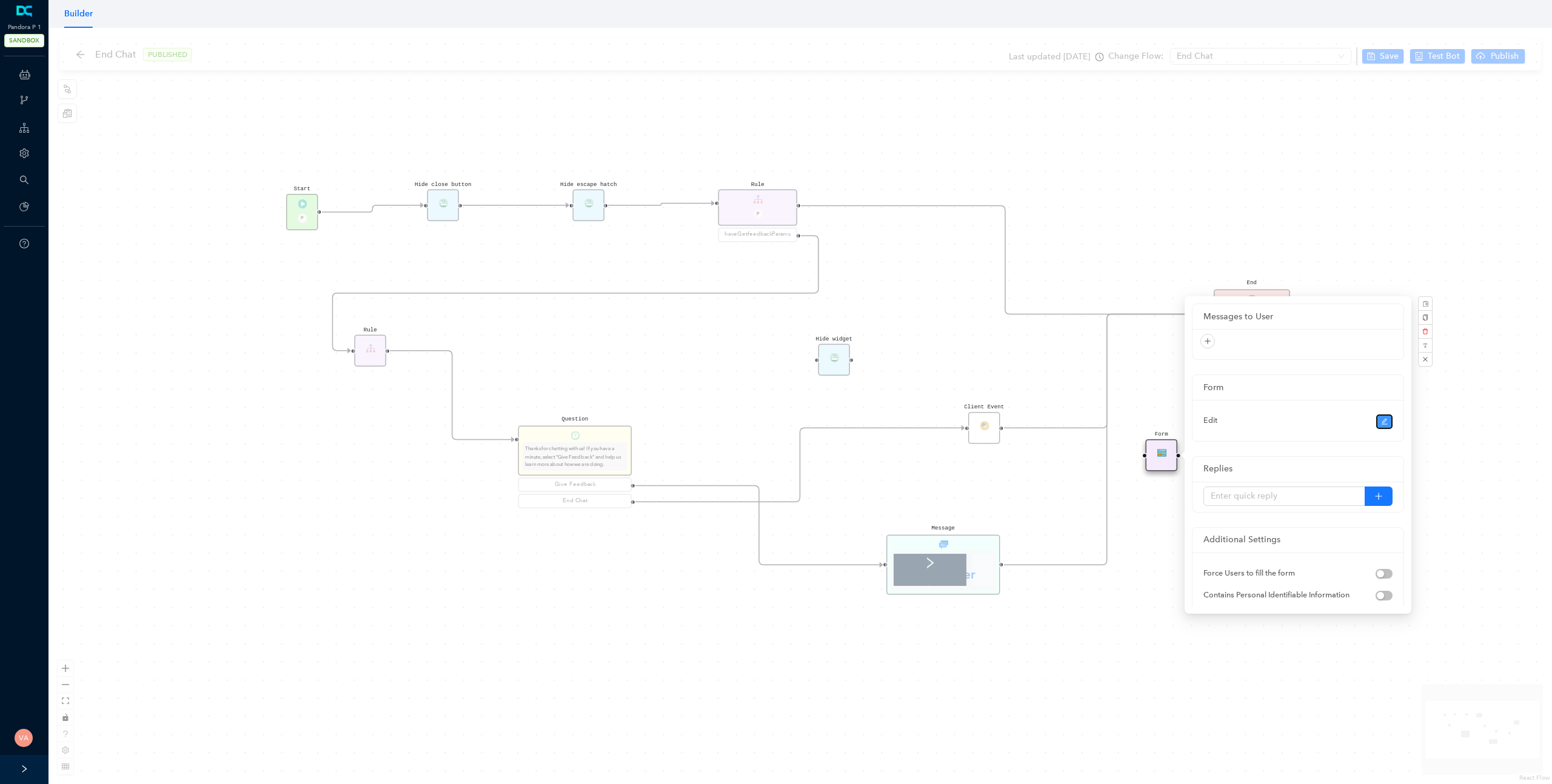
click at [1388, 419] on button "button" at bounding box center [1384, 421] width 17 height 14
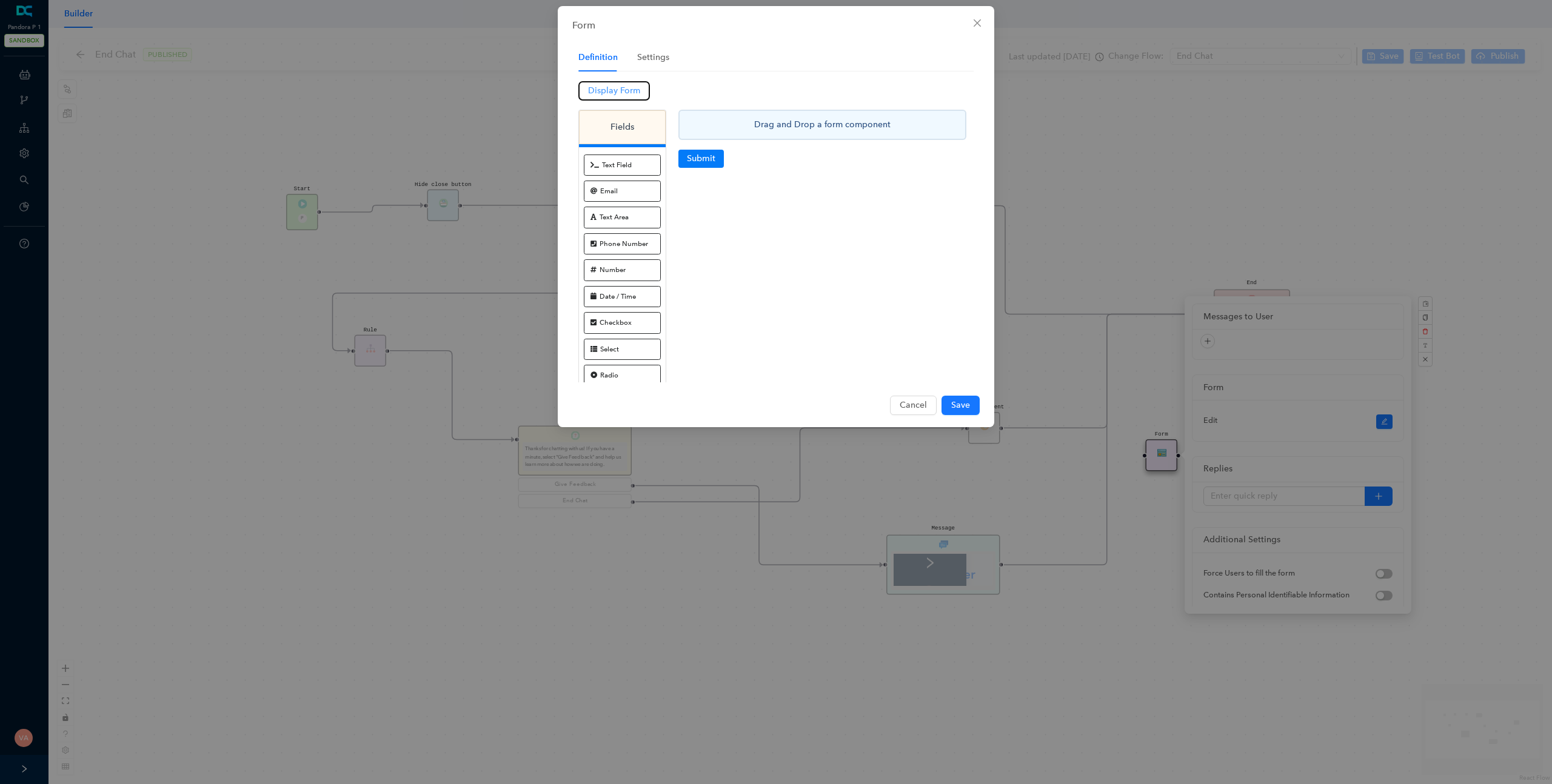
click at [615, 90] on span "Display Form" at bounding box center [614, 91] width 52 height 14
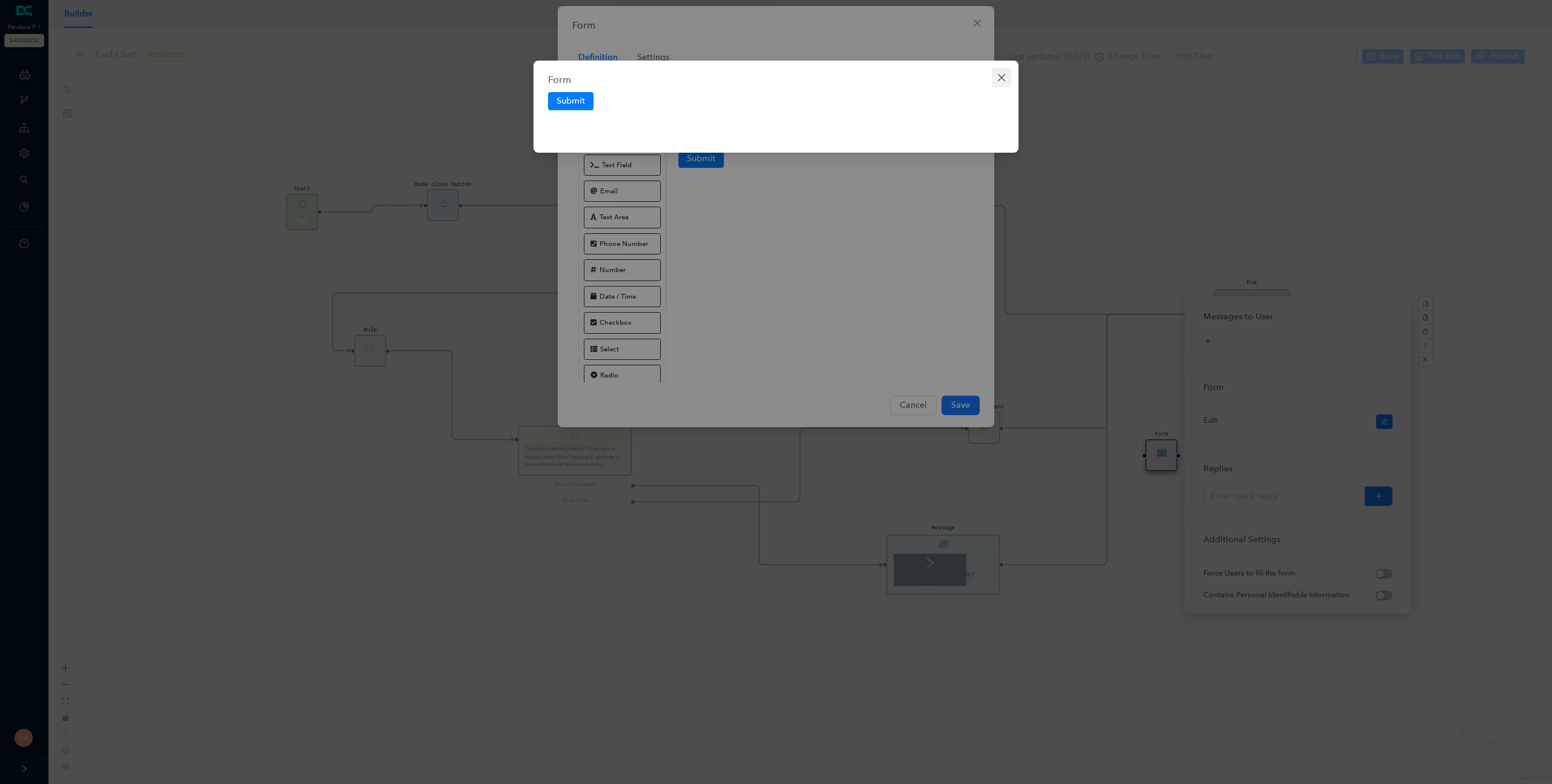
click at [1002, 78] on icon "close" at bounding box center [1001, 77] width 7 height 7
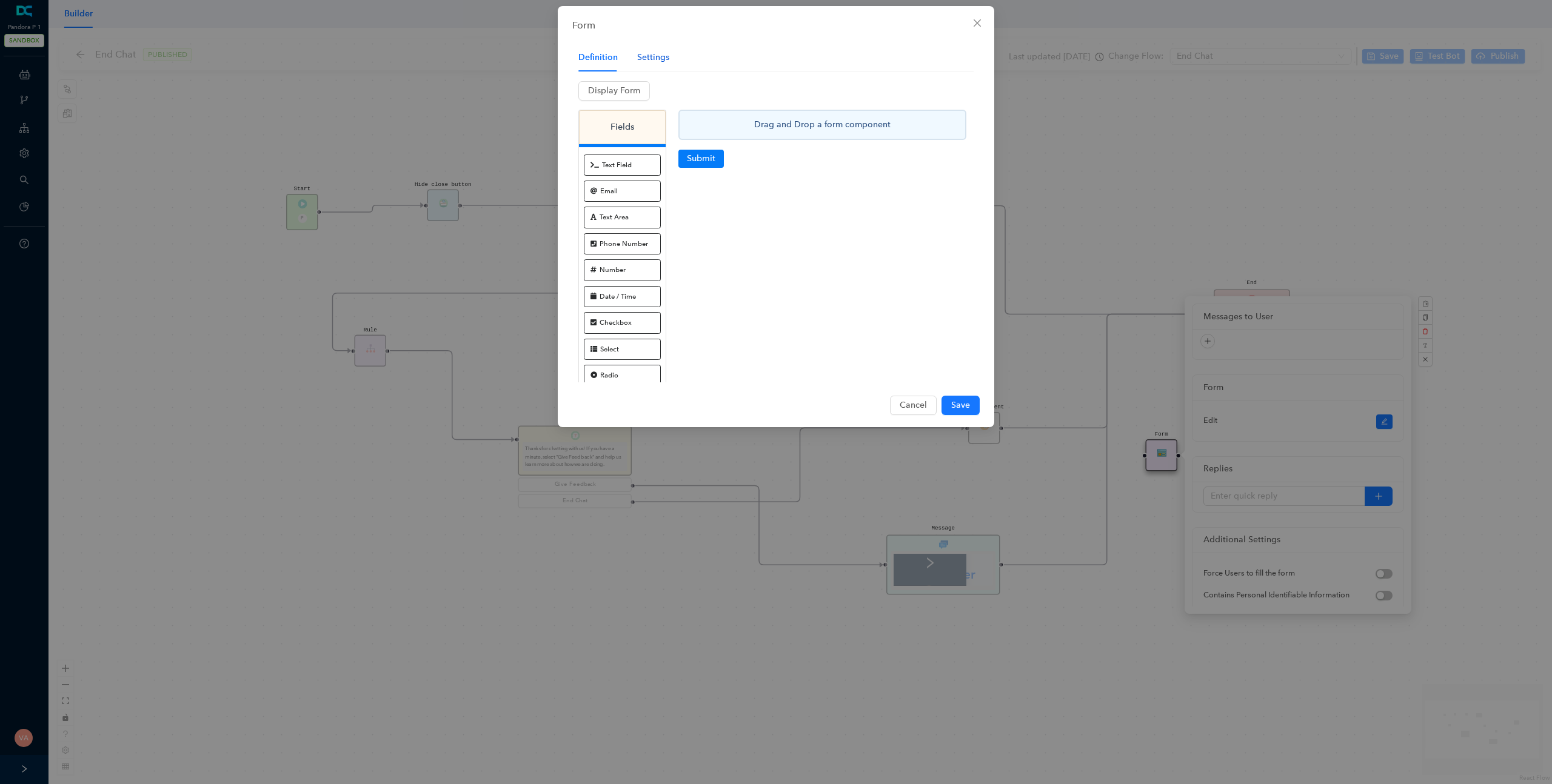
click at [659, 63] on div "Settings" at bounding box center [652, 57] width 32 height 14
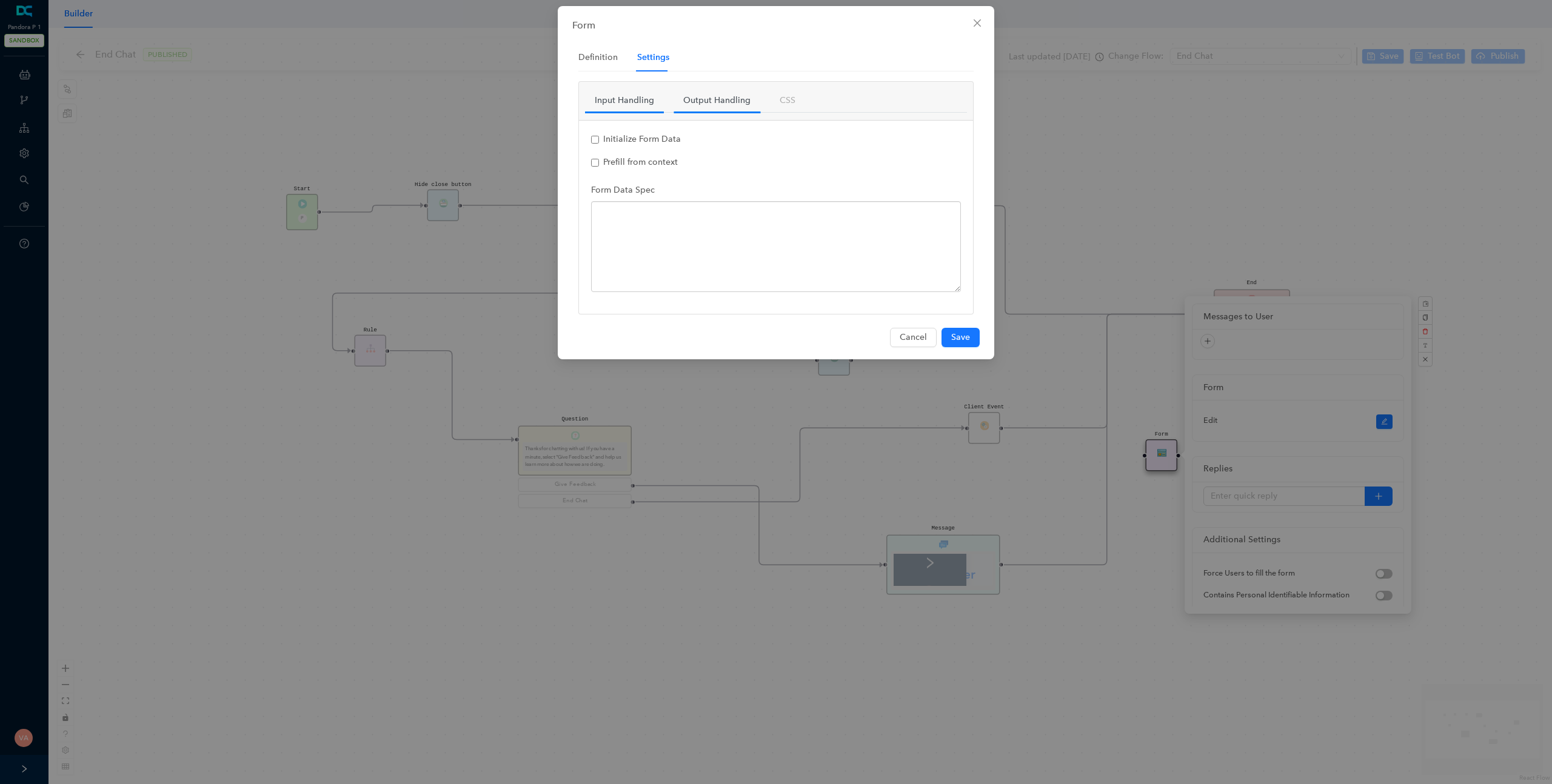
click at [725, 111] on link "Output Handling" at bounding box center [717, 101] width 87 height 23
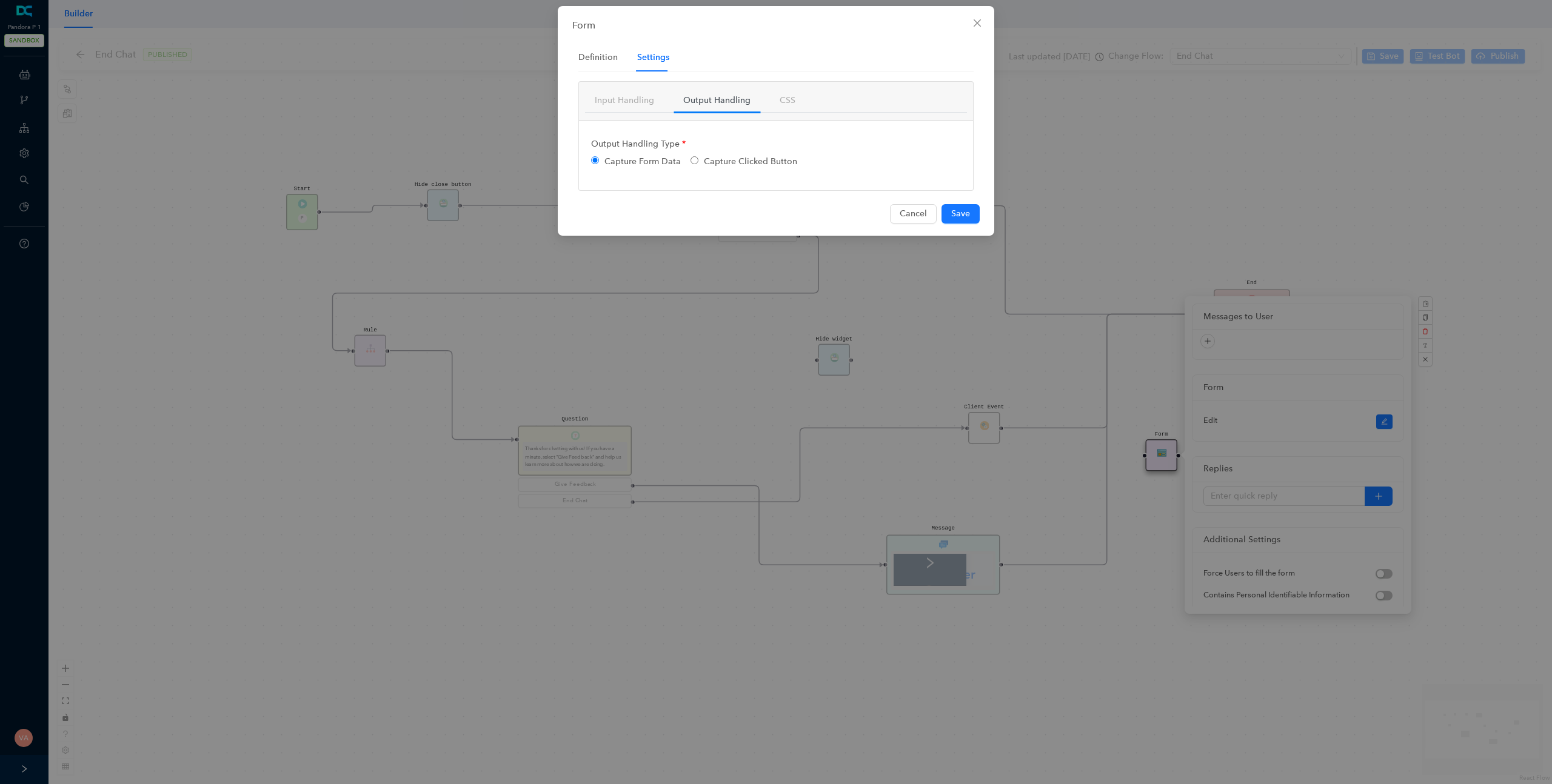
click at [766, 101] on ul "Input Handling Output Handling CSS" at bounding box center [776, 101] width 382 height 24
click at [643, 101] on link "Input Handling" at bounding box center [624, 101] width 79 height 23
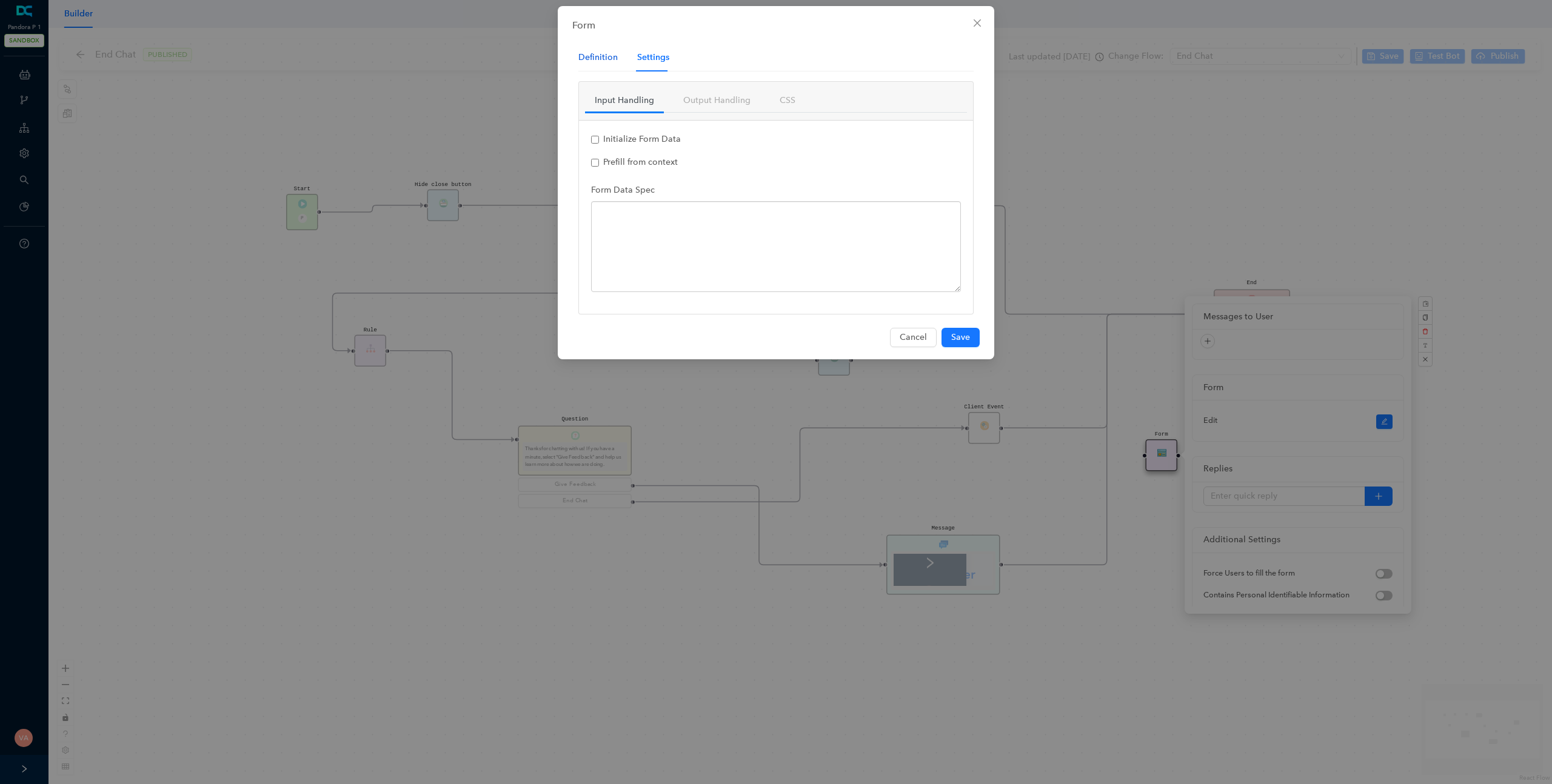
click at [600, 51] on div "Definition" at bounding box center [598, 57] width 39 height 14
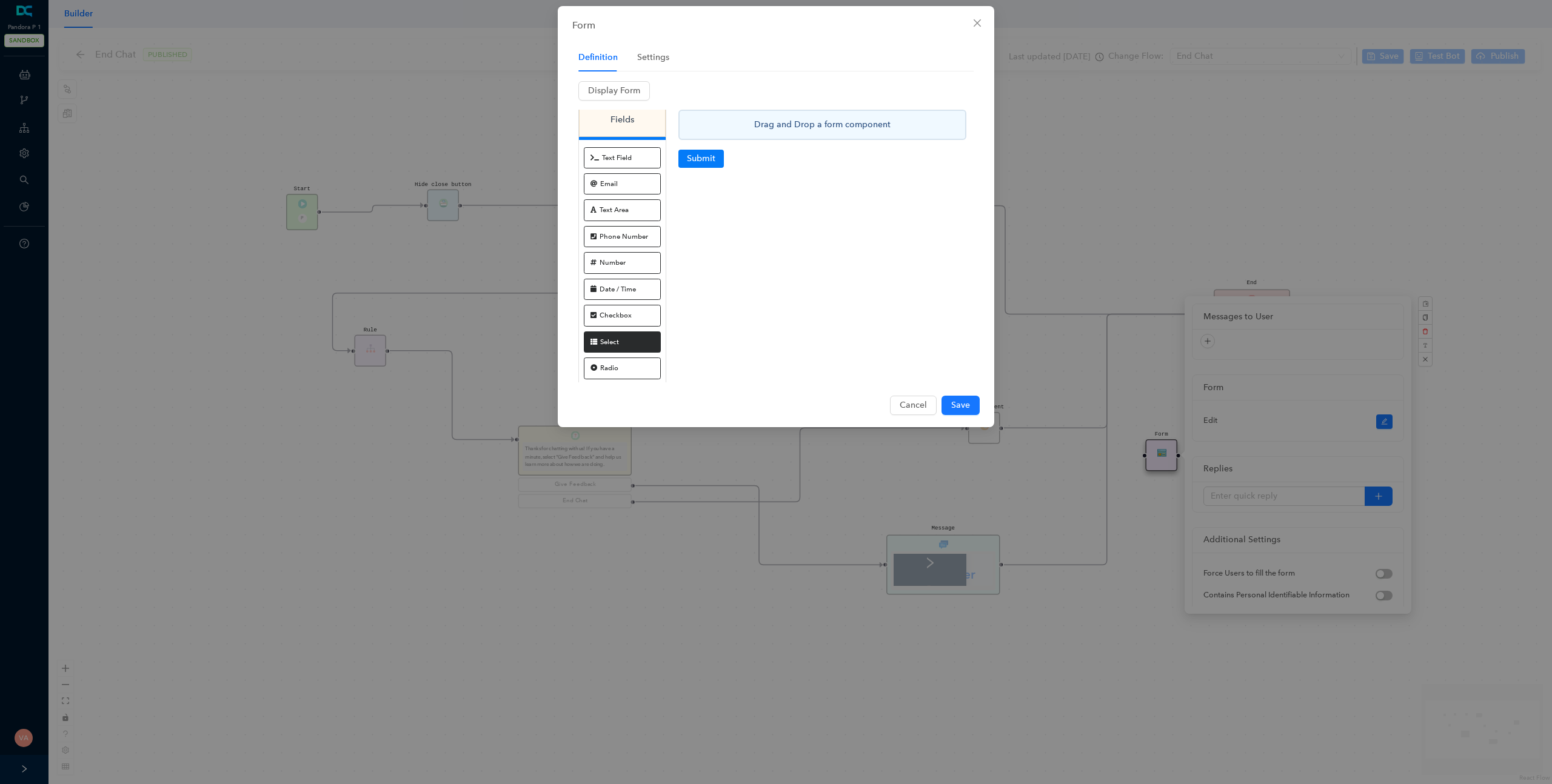
scroll to position [62, 0]
click at [618, 346] on span "File" at bounding box center [623, 340] width 77 height 21
click at [625, 340] on span "File" at bounding box center [623, 340] width 77 height 21
click at [625, 331] on span "File" at bounding box center [623, 340] width 77 height 21
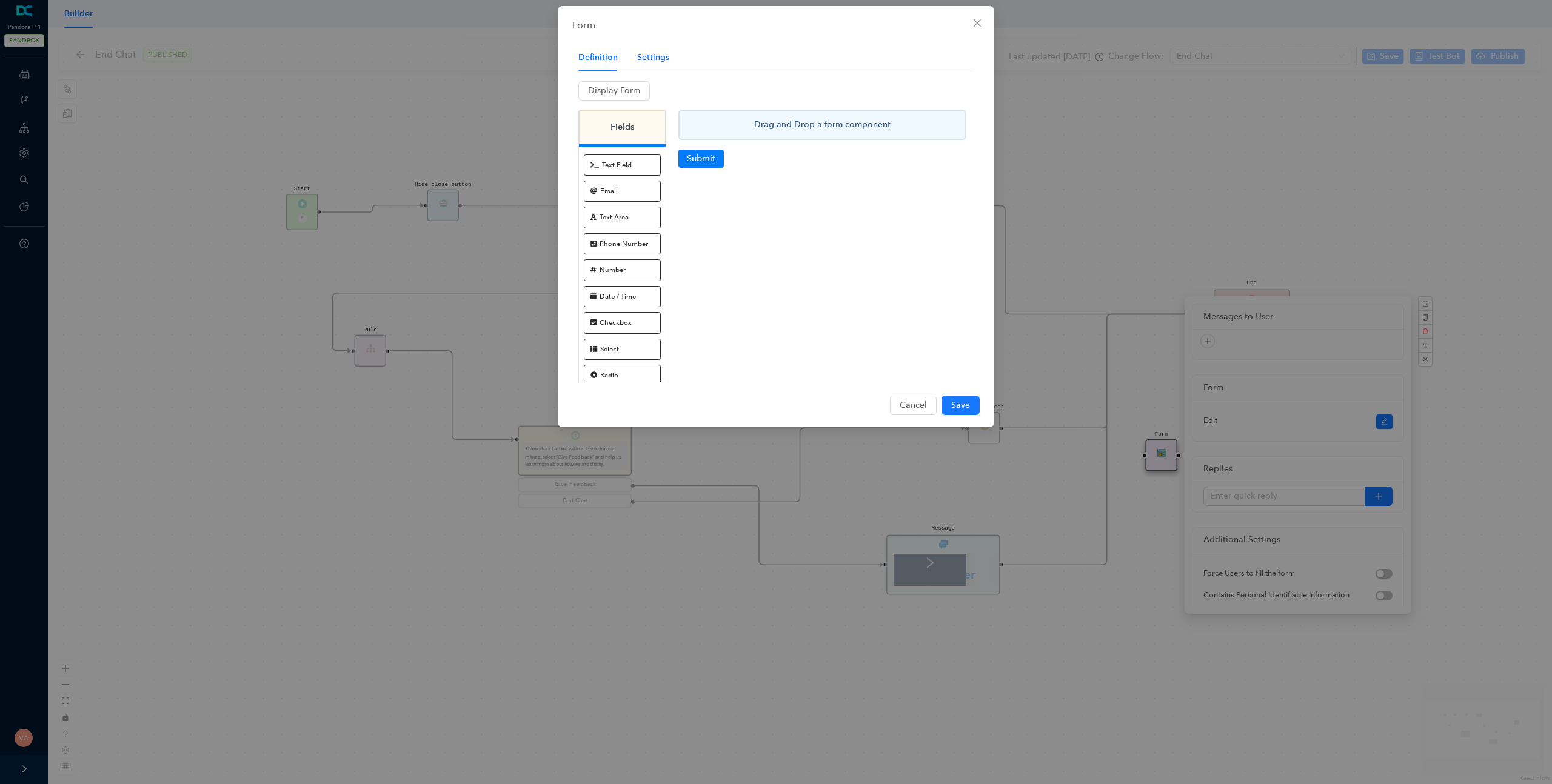
click at [661, 62] on div "Settings" at bounding box center [652, 57] width 32 height 14
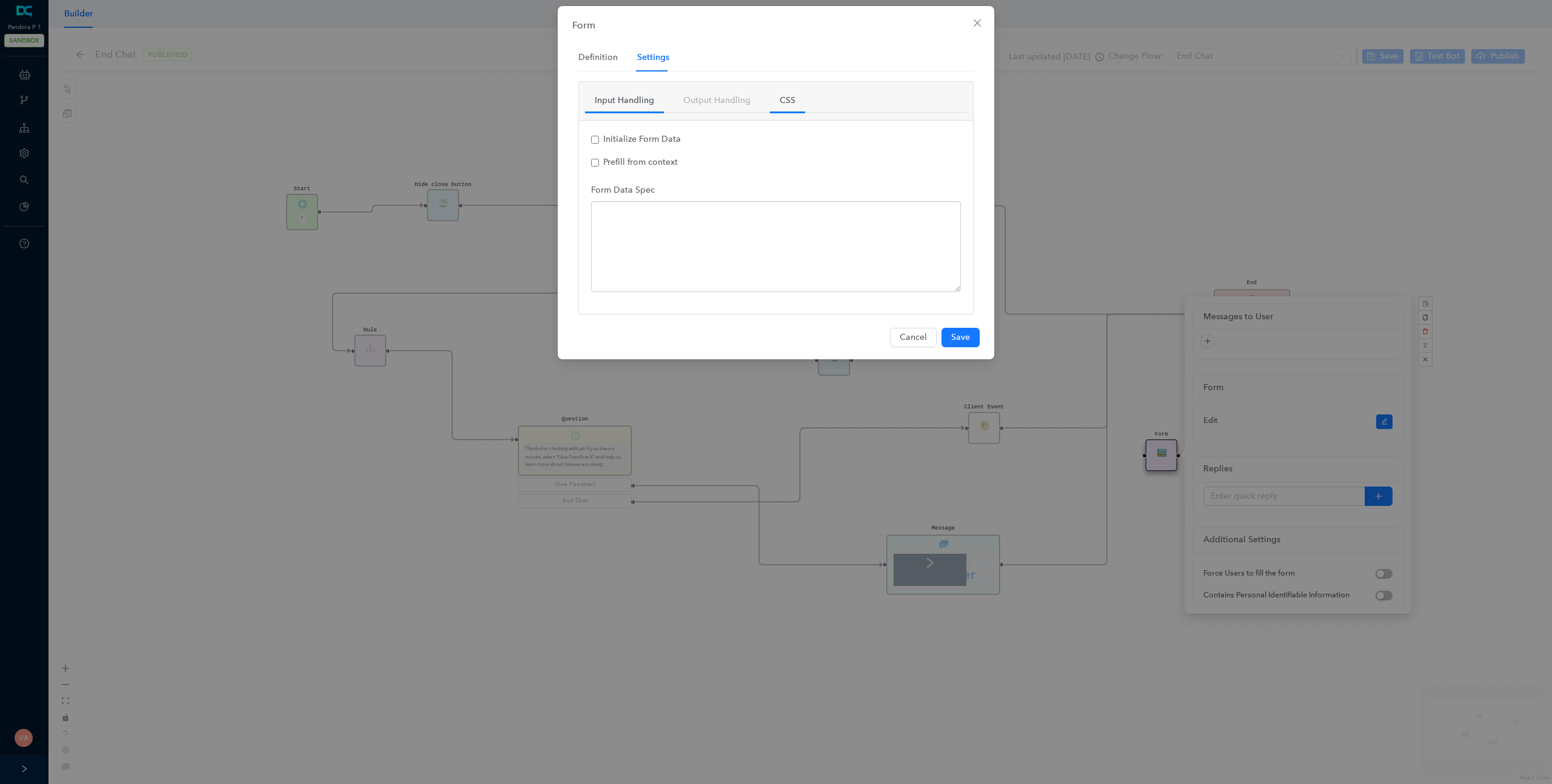
click at [774, 101] on link "CSS" at bounding box center [788, 101] width 35 height 23
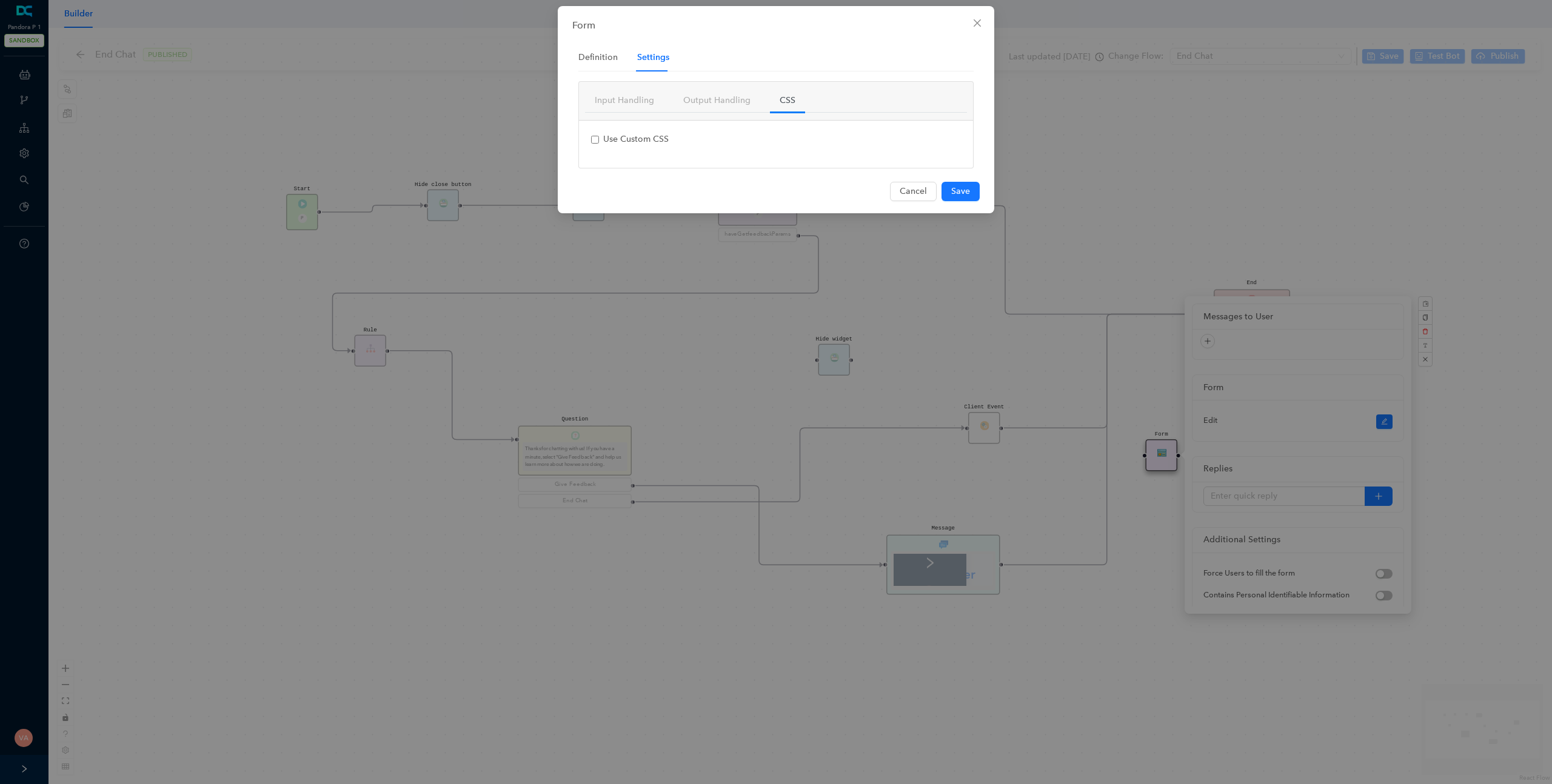
click at [642, 143] on span "Use Custom CSS" at bounding box center [636, 139] width 66 height 10
click at [599, 143] on input "Use Custom CSS" at bounding box center [595, 140] width 8 height 8
checkbox input "true"
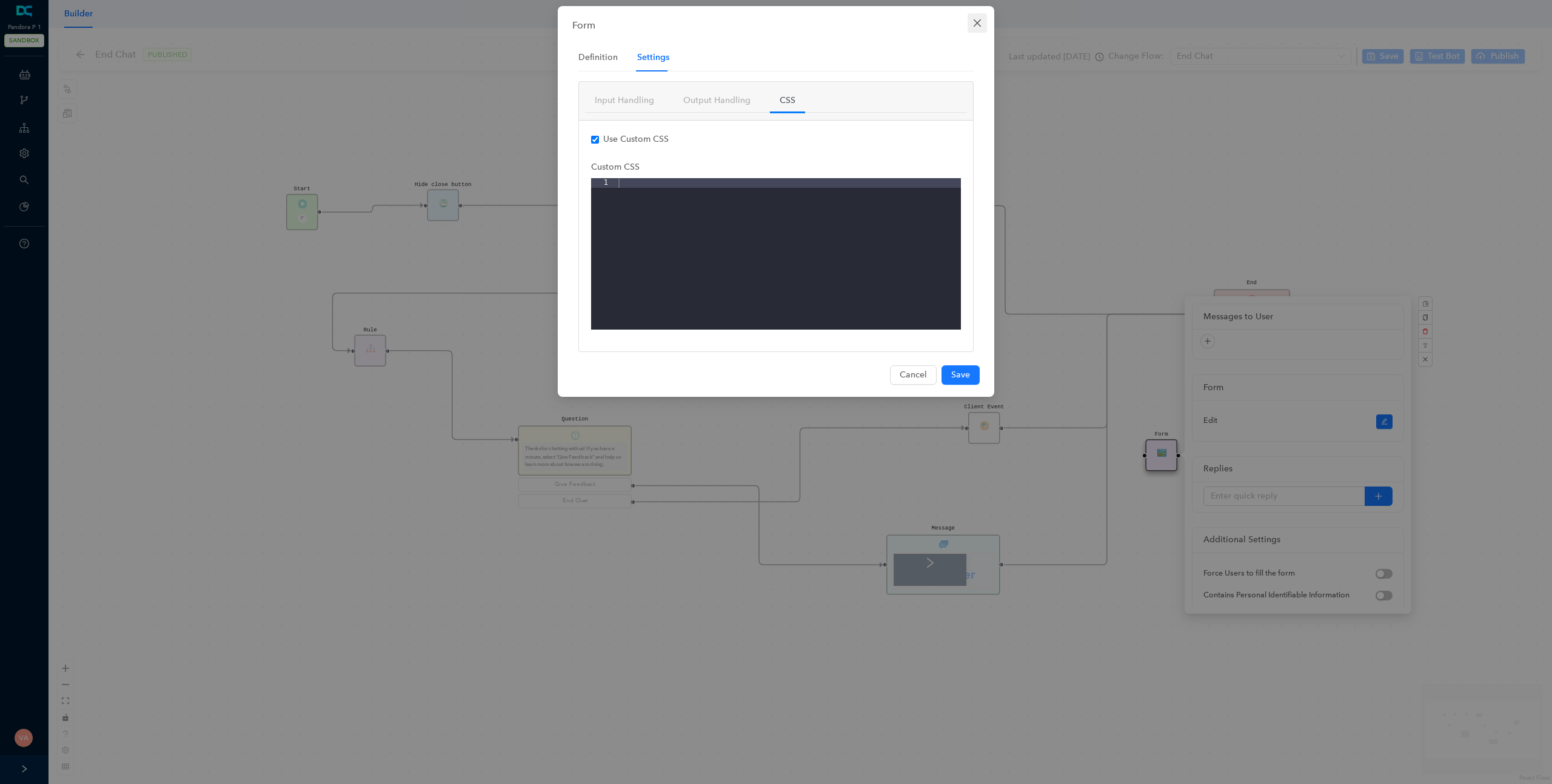
click at [975, 18] on icon "close" at bounding box center [977, 23] width 9 height 9
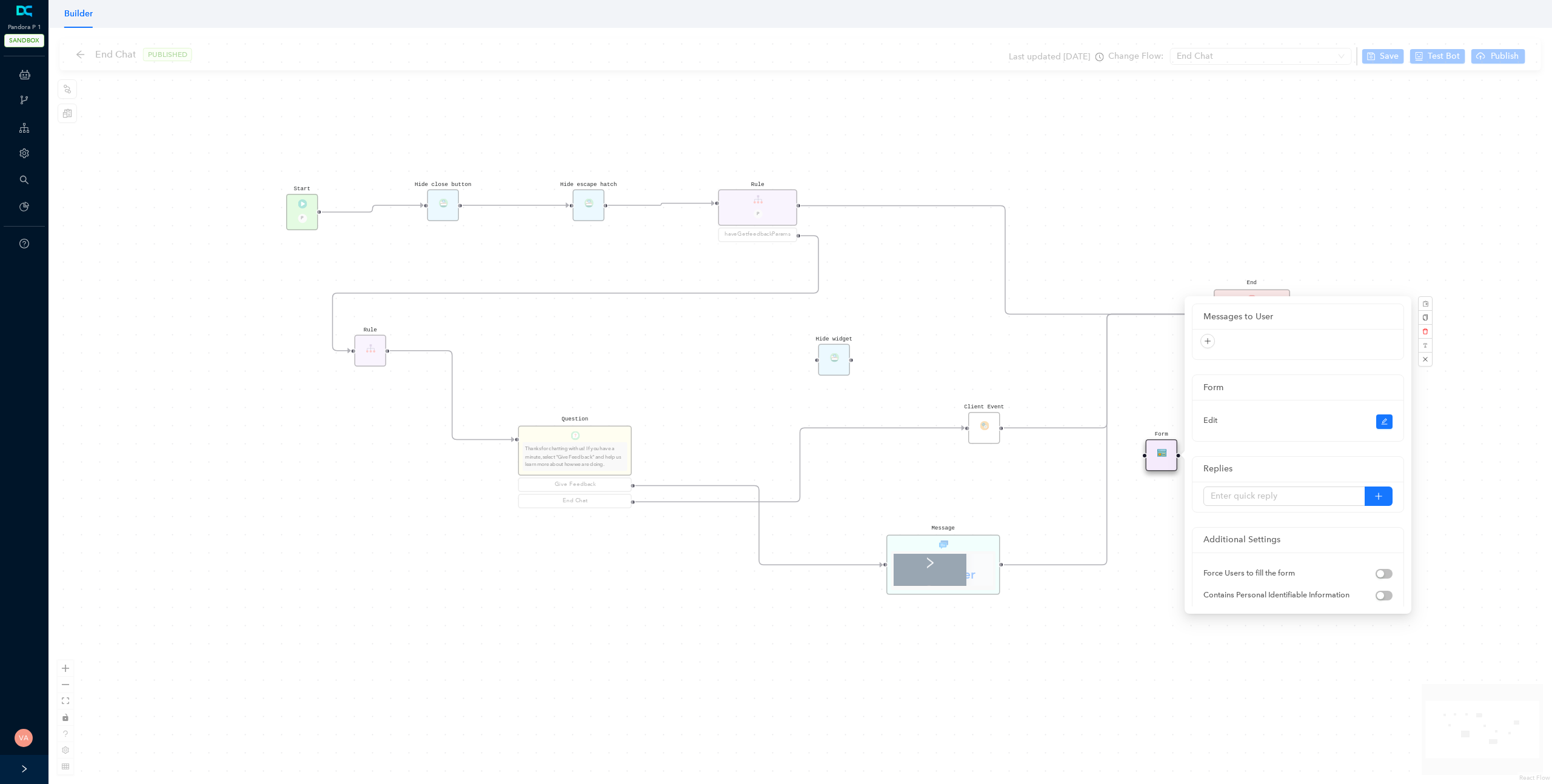
click at [1155, 101] on div "Start P End {{test_case_exit_message}} Thanks for stopping by! Rule P haveGetfe…" at bounding box center [801, 406] width 1504 height 756
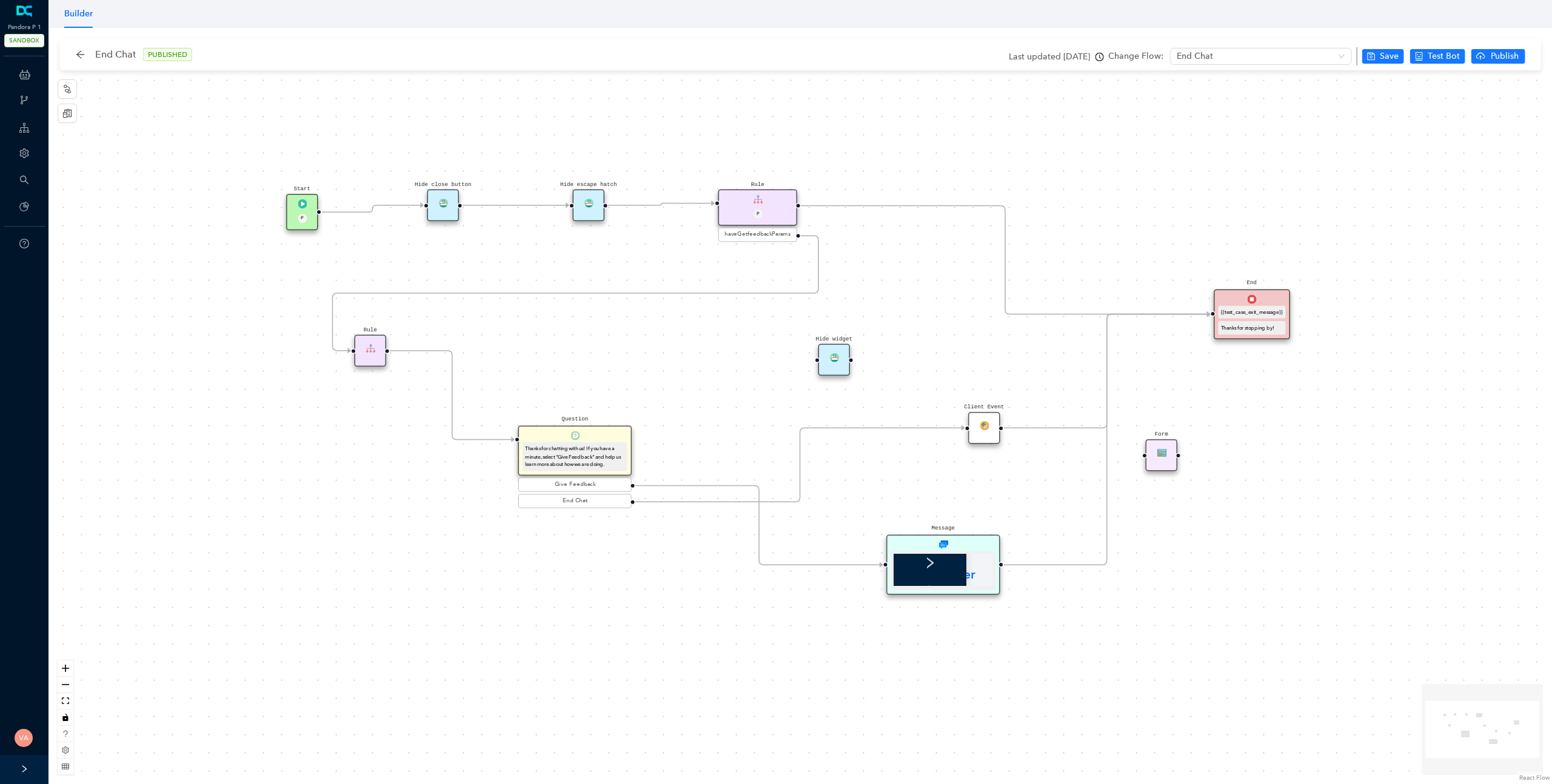
click at [947, 557] on div "Builder" at bounding box center [950, 567] width 18 height 28
click at [952, 538] on div "Message" at bounding box center [944, 566] width 114 height 61
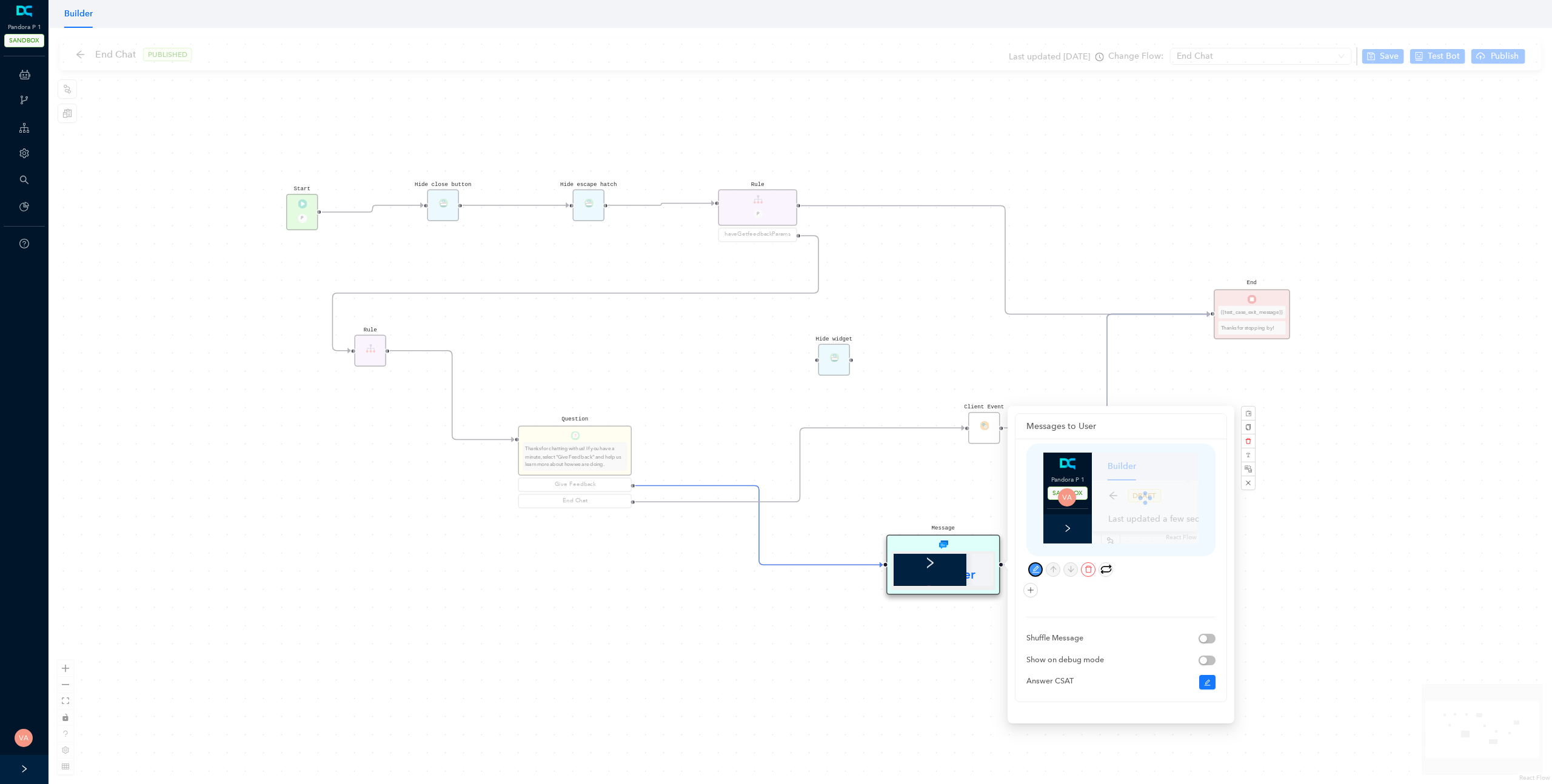
click at [1036, 567] on icon "edit" at bounding box center [1036, 570] width 8 height 8
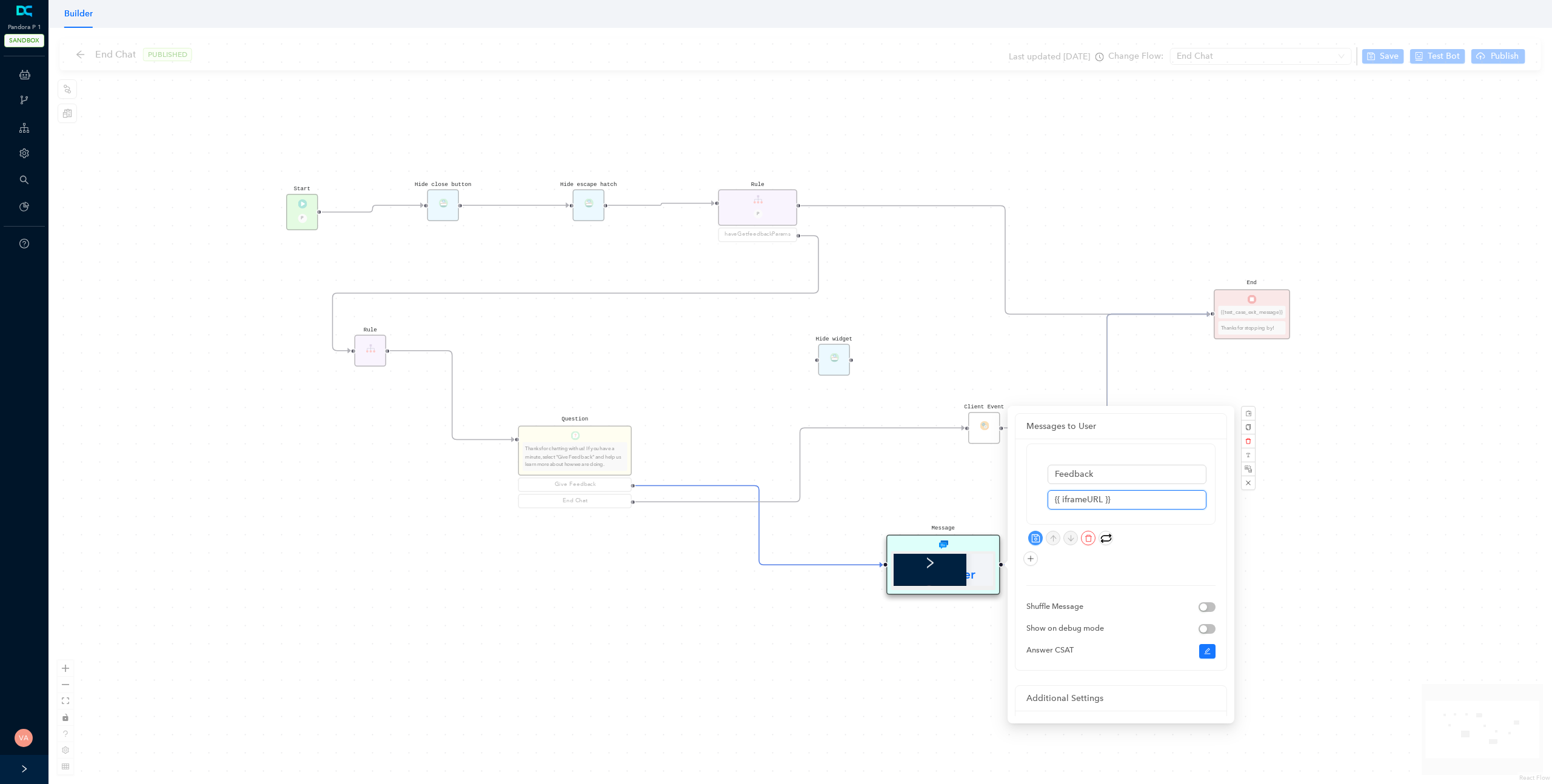
click at [1161, 503] on input "{{ iframeURL }}" at bounding box center [1127, 500] width 159 height 20
click at [1149, 476] on input "Feedback" at bounding box center [1127, 474] width 159 height 20
click at [954, 655] on div "Start P End {{test_case_exit_message}} Thanks for stopping by! Rule P haveGetfe…" at bounding box center [801, 406] width 1504 height 756
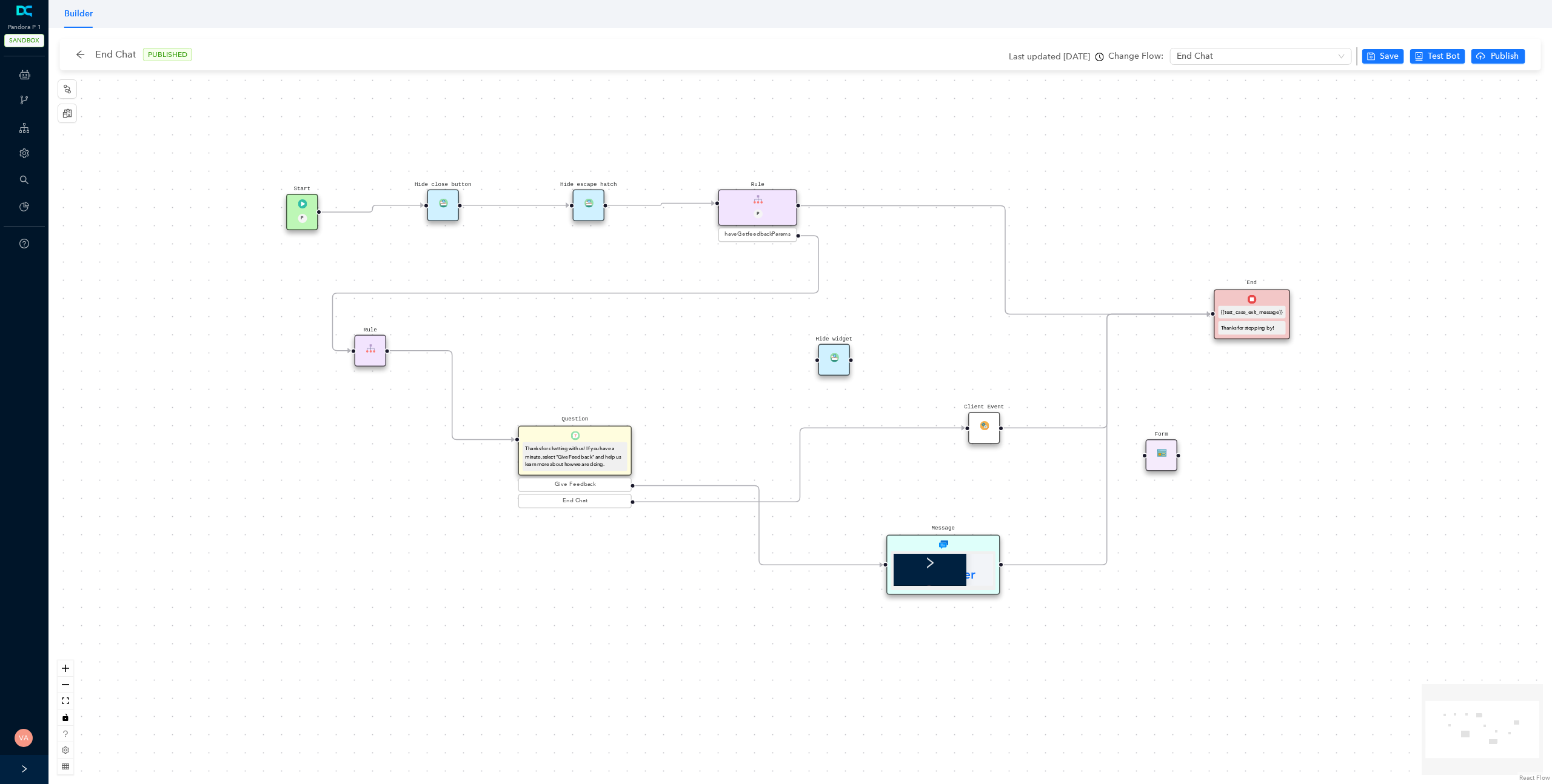
click at [939, 540] on img at bounding box center [943, 545] width 9 height 9
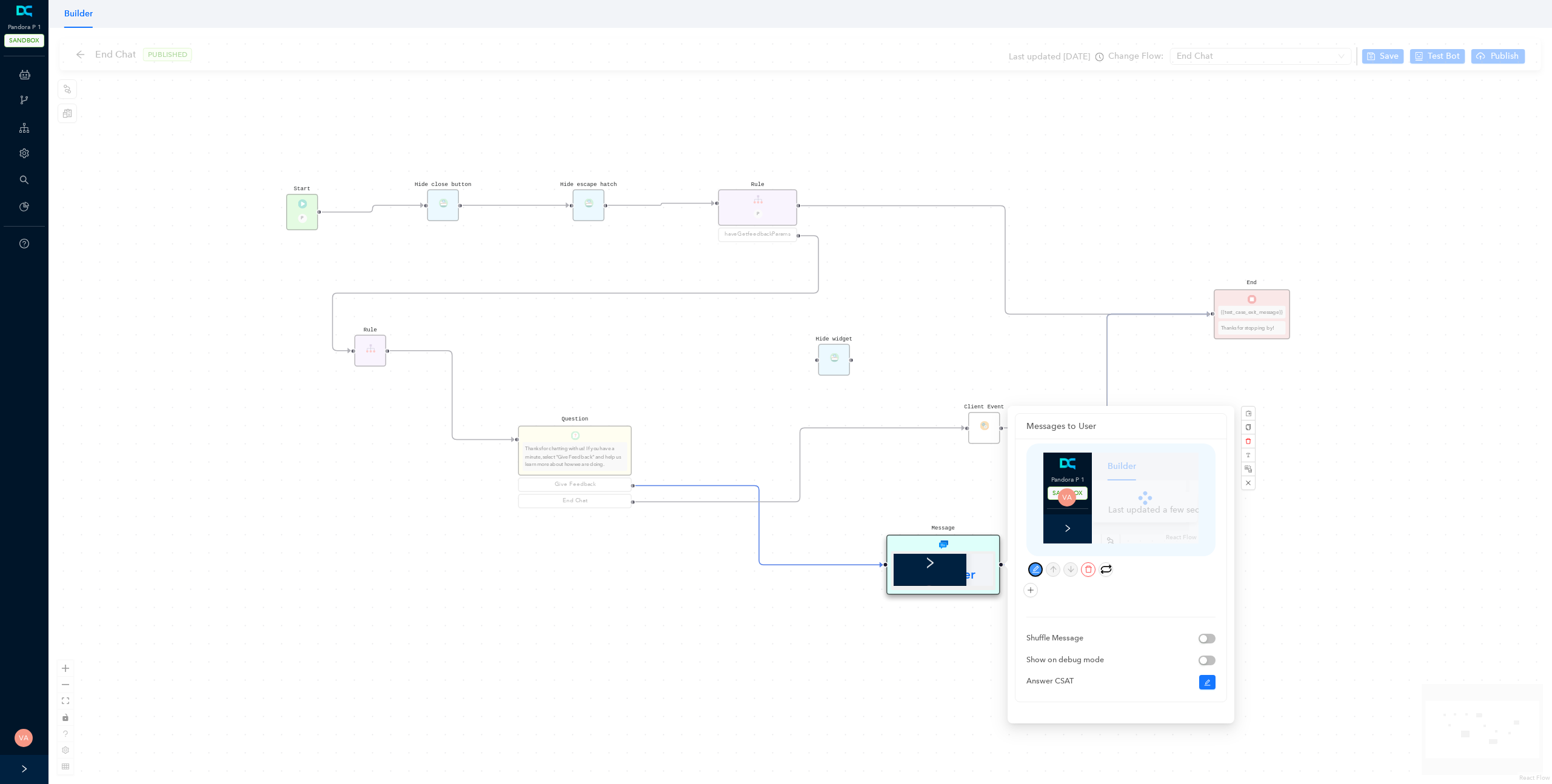
click at [1037, 572] on icon "edit" at bounding box center [1036, 570] width 8 height 8
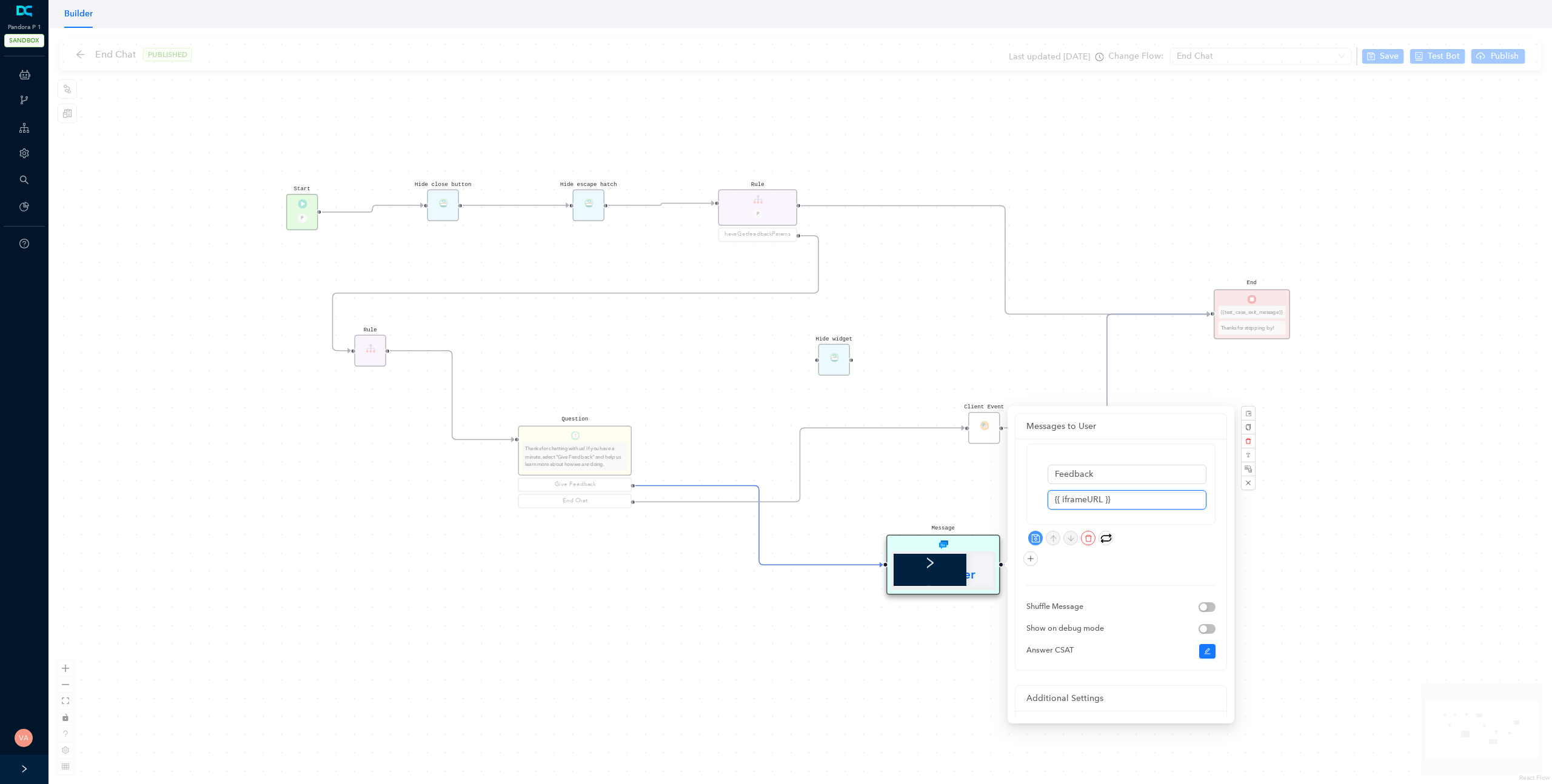
click at [1127, 503] on input "{{ iframeURL }}" at bounding box center [1127, 500] width 159 height 20
click at [1130, 574] on div "Feedback {{ iframeURL }} Shuffle Message Show on debug mode Answer CSAT" at bounding box center [1121, 550] width 189 height 212
click at [1305, 558] on div "Start P End {{test_case_exit_message}} Thanks for stopping by! Rule P haveGetfe…" at bounding box center [801, 406] width 1504 height 756
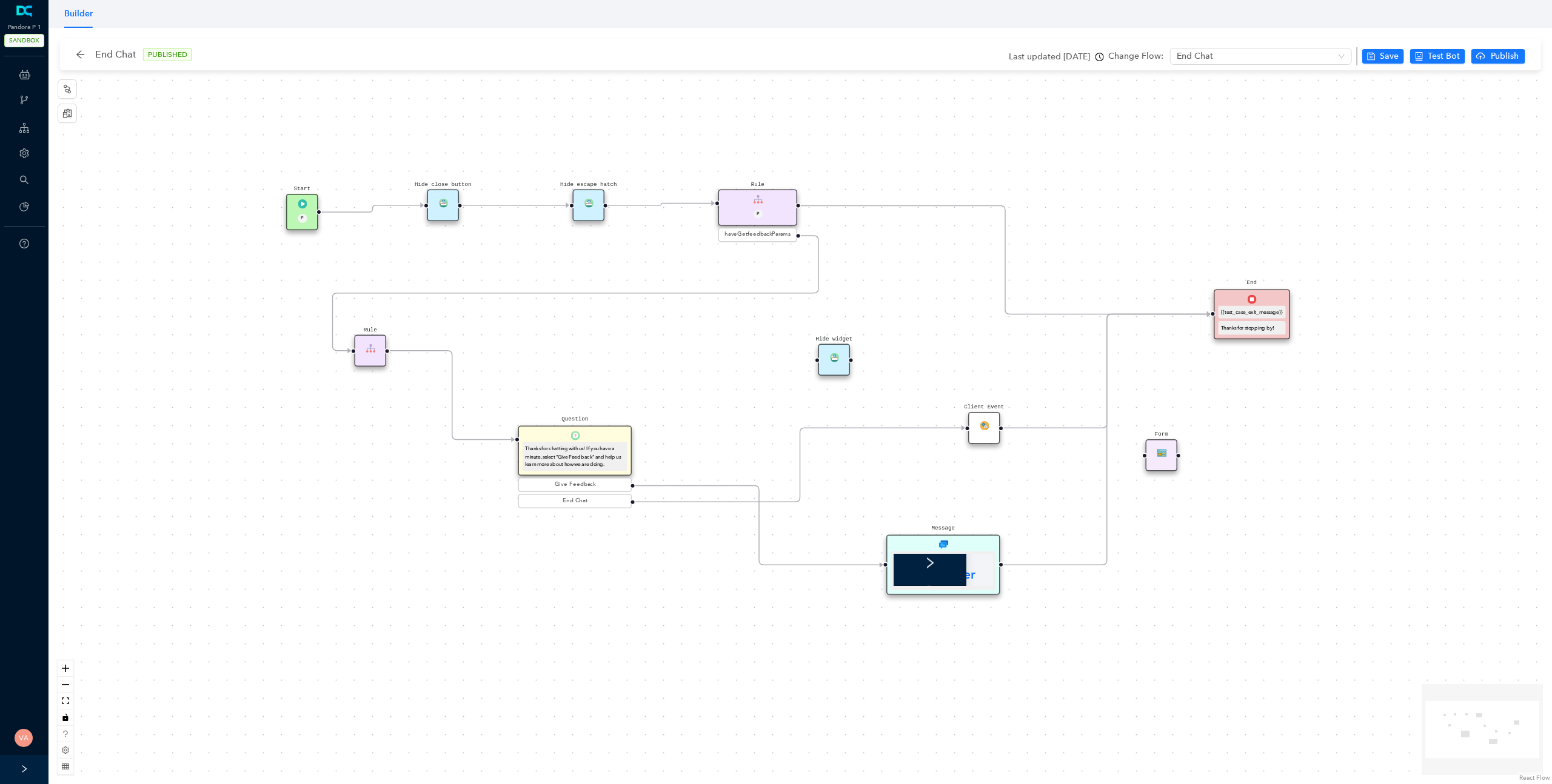
click at [930, 549] on div "Message" at bounding box center [944, 566] width 114 height 61
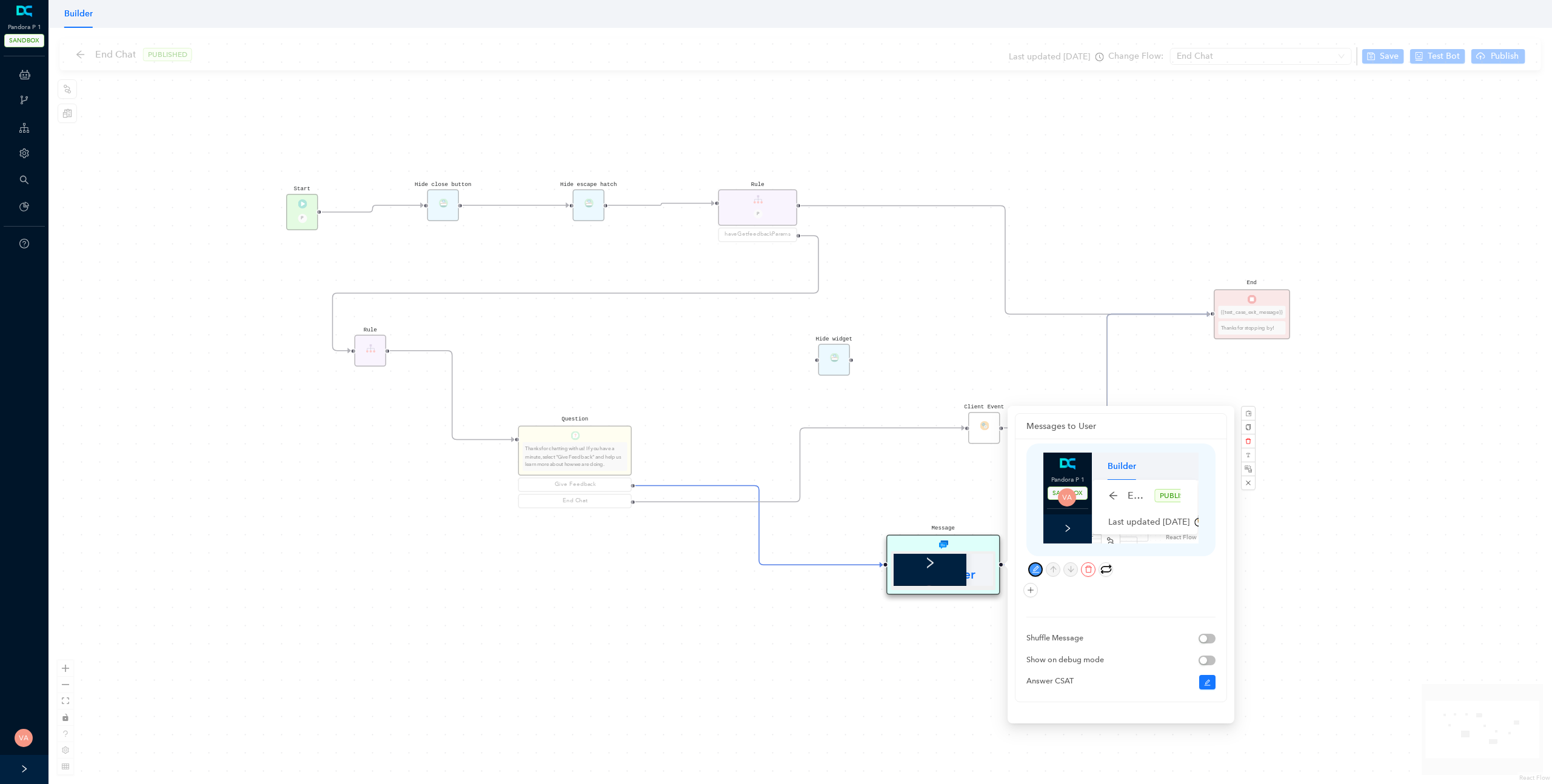
click at [1040, 566] on button "button" at bounding box center [1035, 569] width 14 height 14
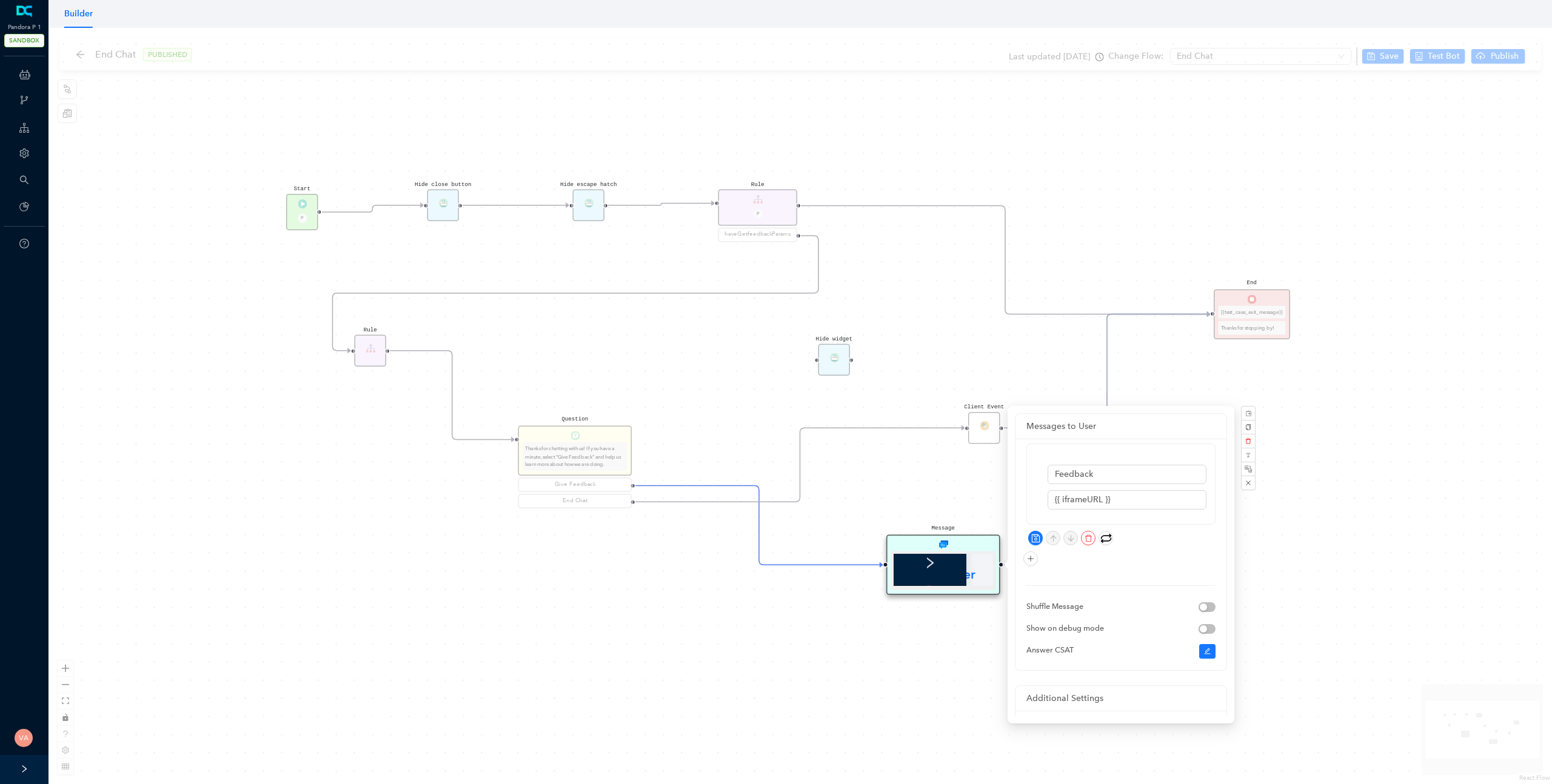
click at [1421, 595] on div "Start P End {{test_case_exit_message}} Thanks for stopping by! Rule P haveGetfe…" at bounding box center [801, 406] width 1504 height 756
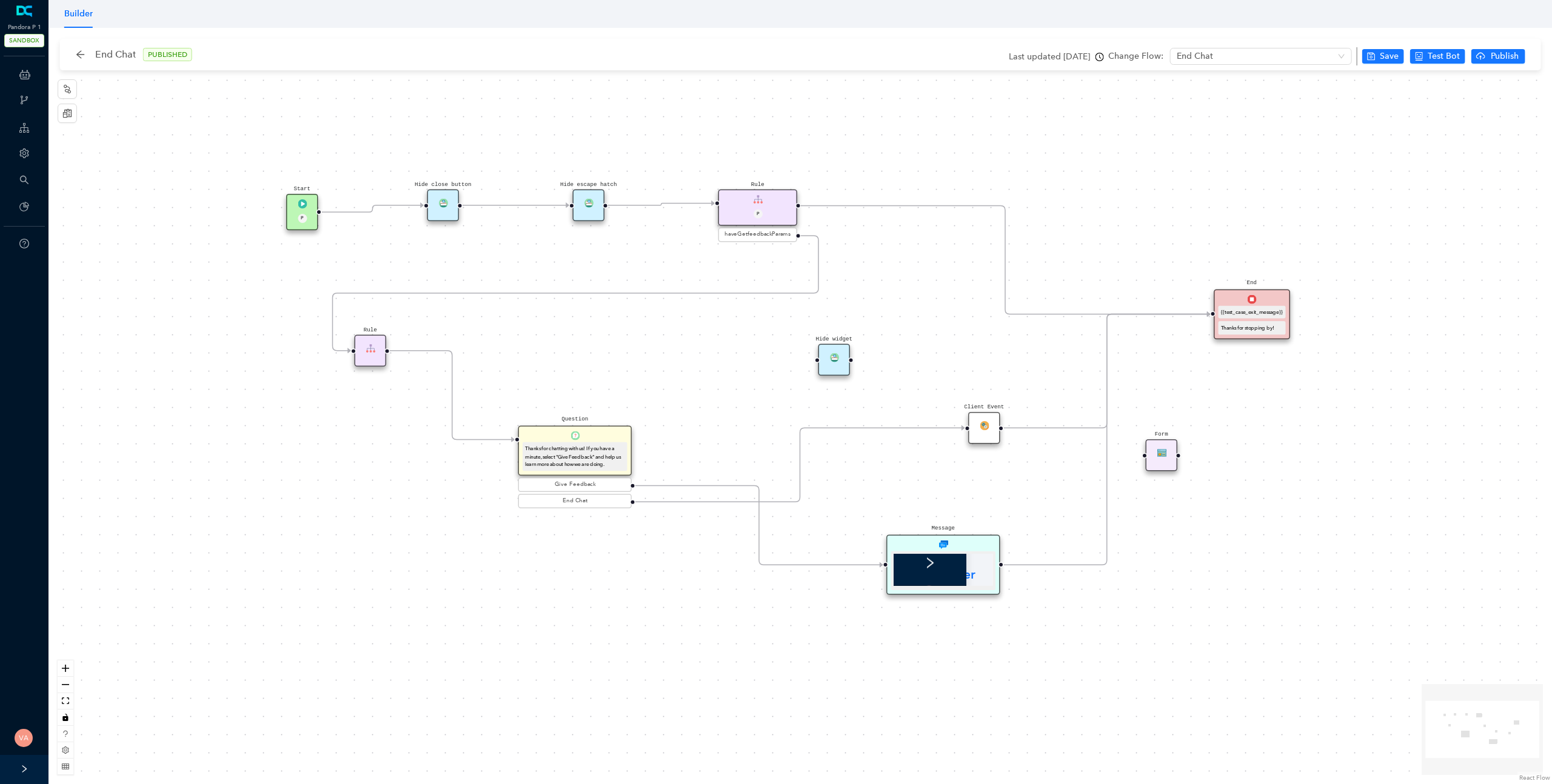
click at [932, 549] on div "Message" at bounding box center [944, 566] width 114 height 61
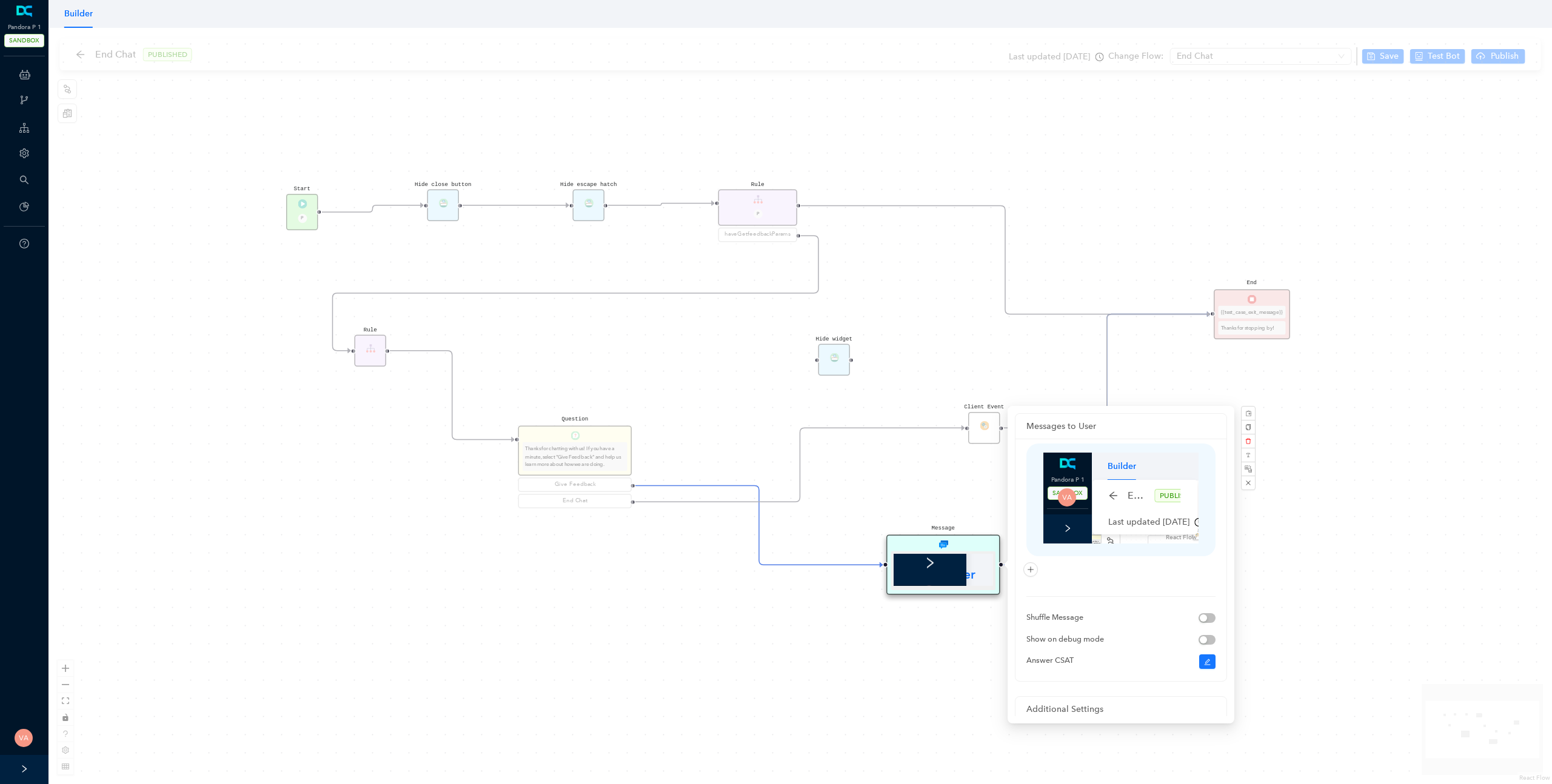
click at [136, 101] on div "Start P End {{test_case_exit_message}} Thanks for stopping by! Rule P haveGetfe…" at bounding box center [801, 406] width 1504 height 756
